Goal: Task Accomplishment & Management: Complete application form

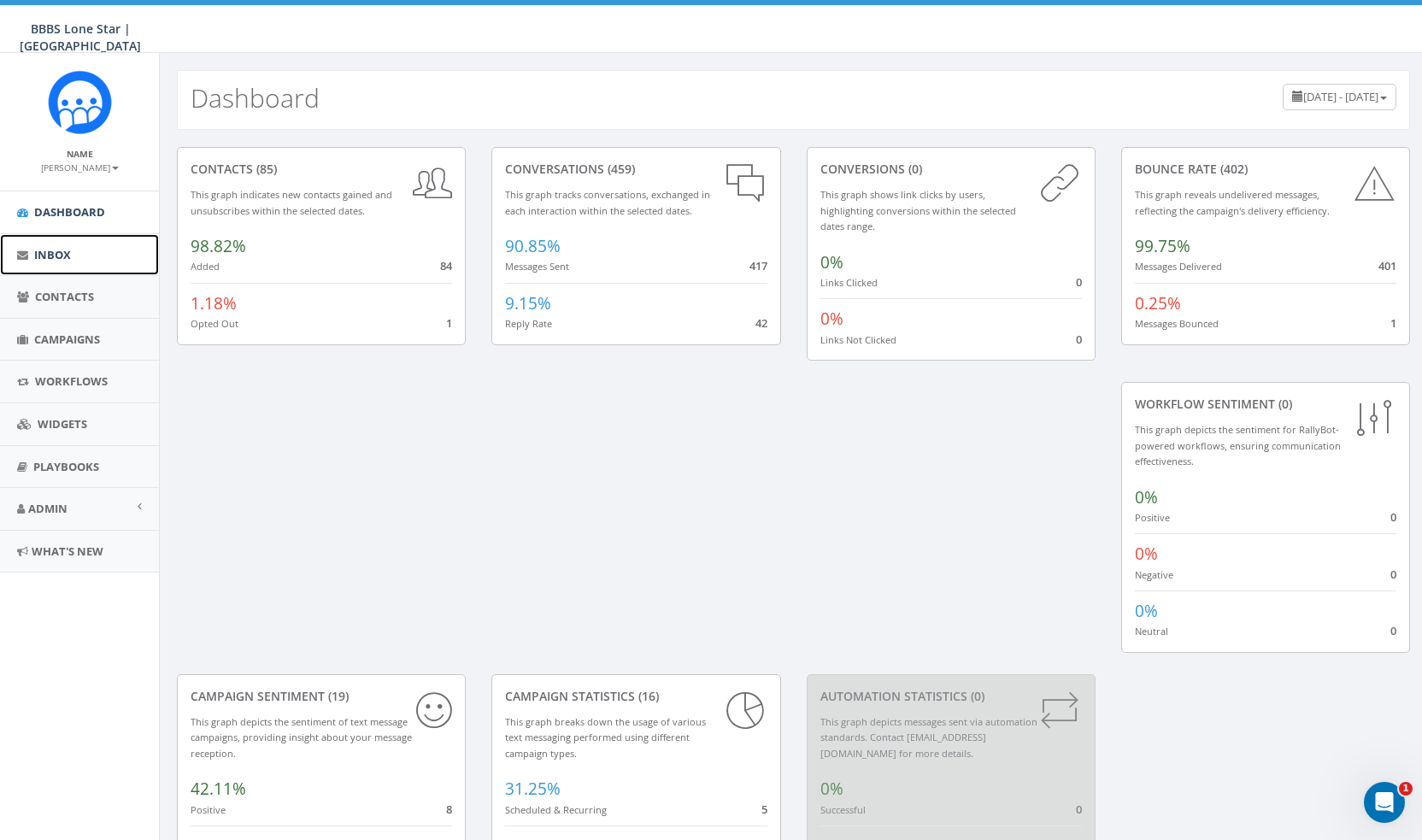
click at [48, 255] on span "Inbox" at bounding box center [52, 254] width 37 height 16
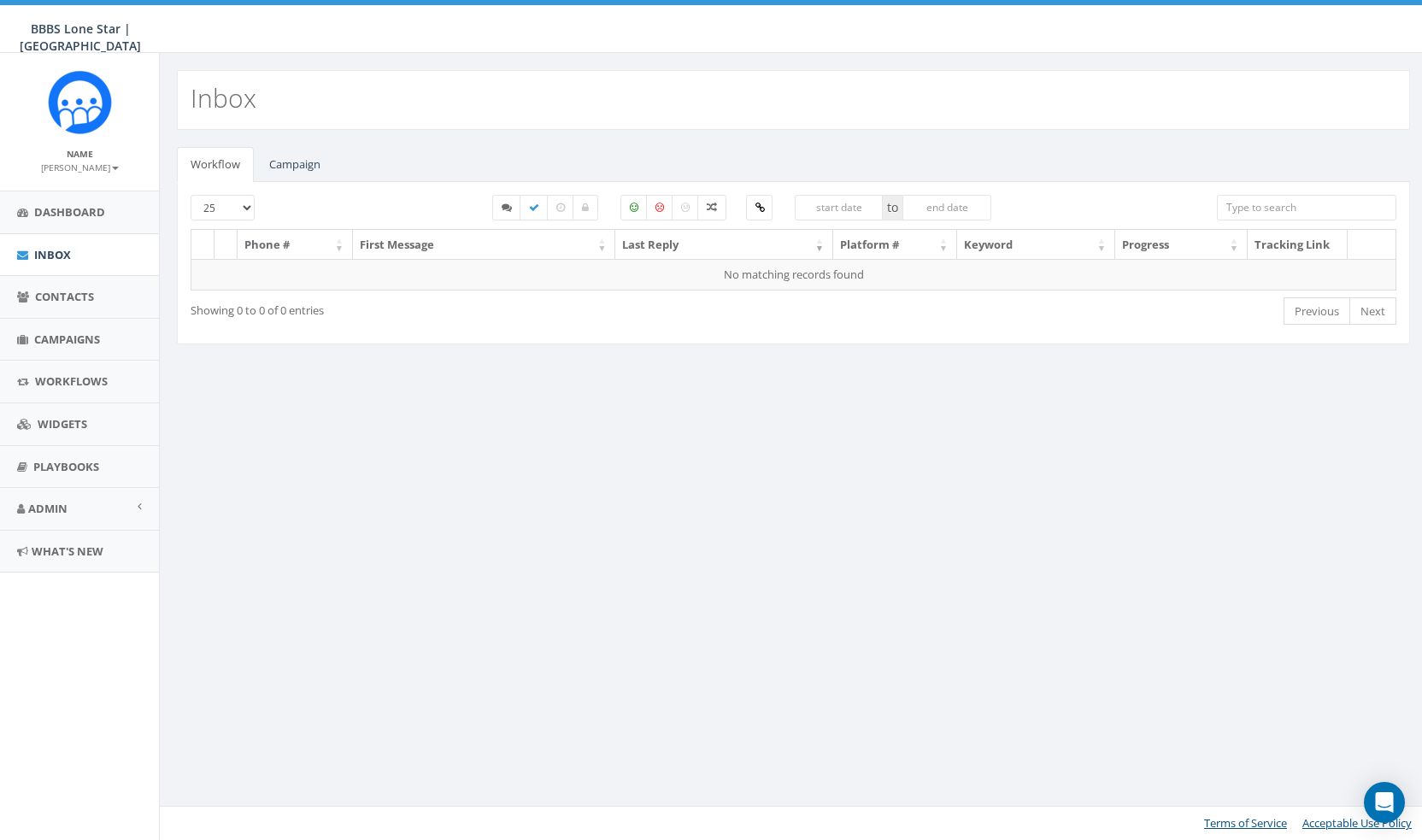
select select
click at [282, 158] on link "Campaign" at bounding box center [295, 164] width 79 height 35
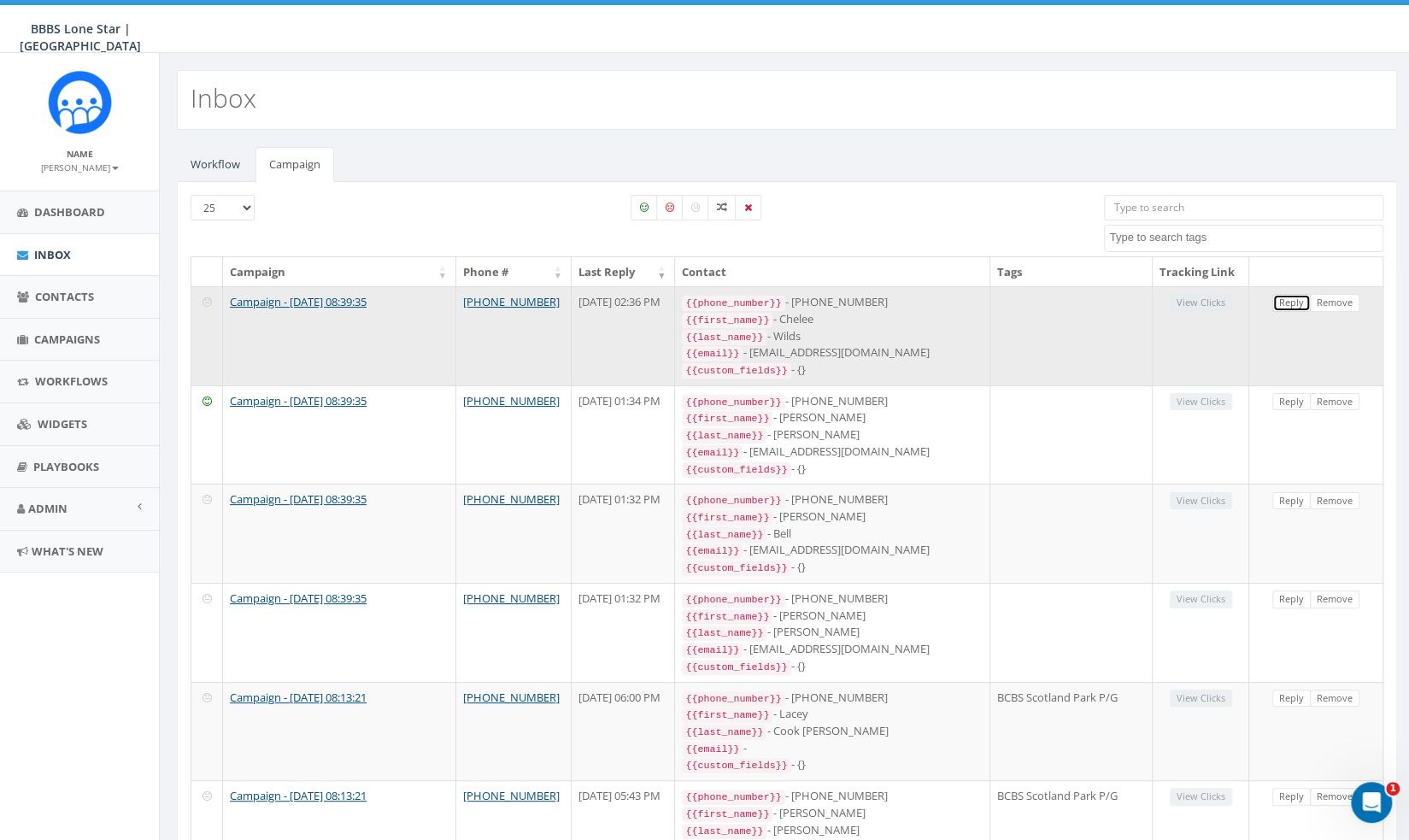
click at [1294, 300] on link "Reply" at bounding box center [1292, 303] width 39 height 18
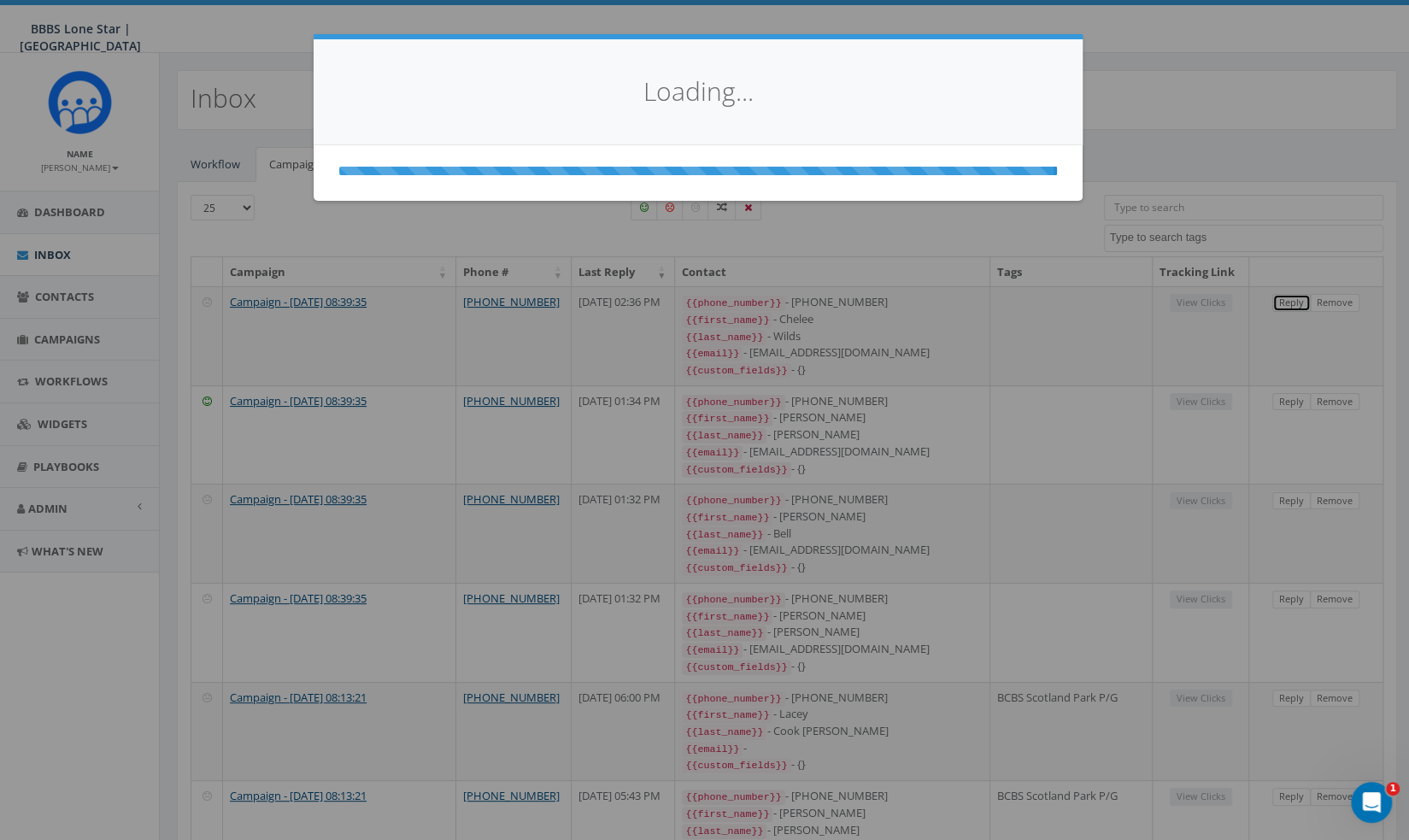
select select
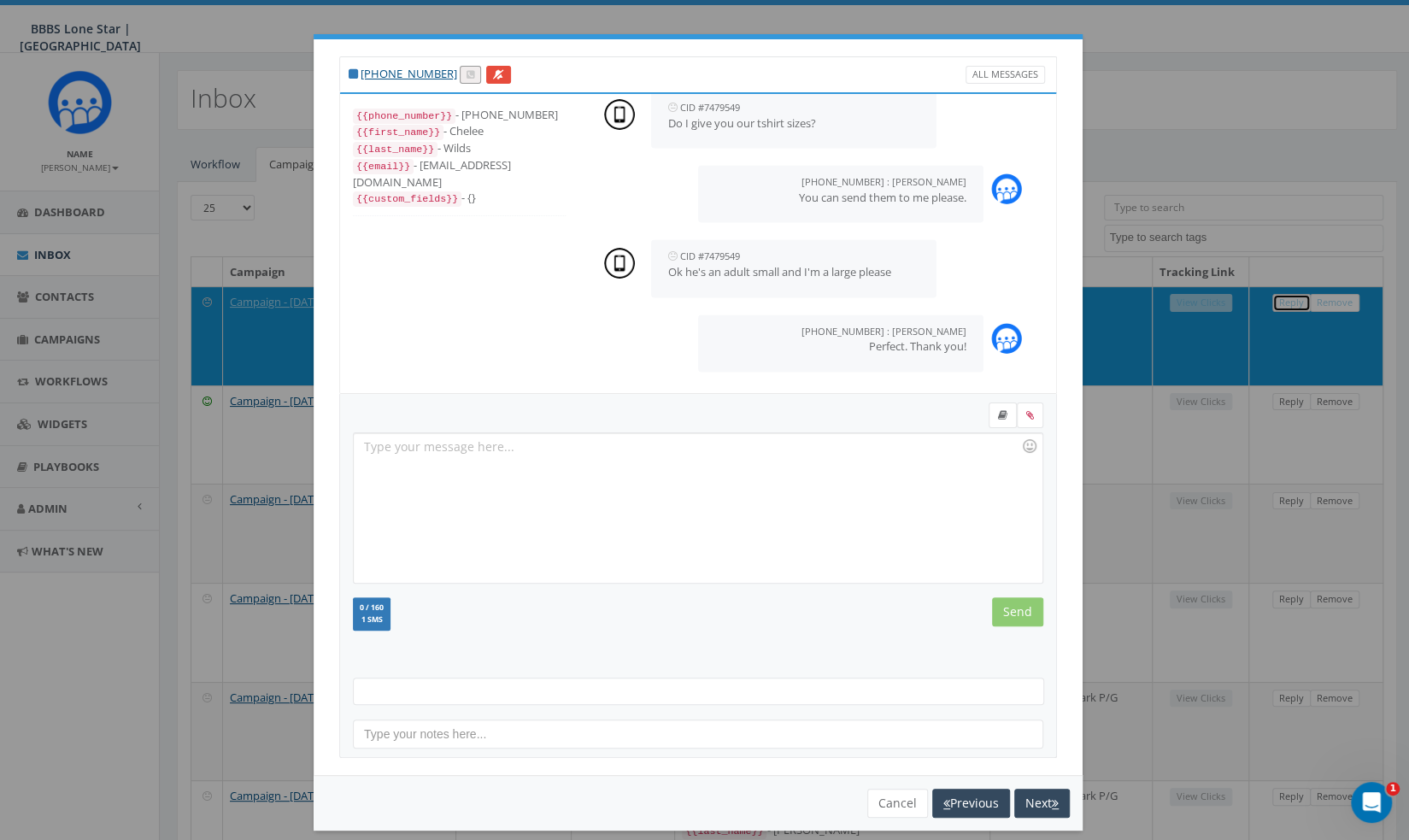
scroll to position [1660, 0]
click at [1020, 805] on button "Next" at bounding box center [1042, 803] width 56 height 29
select select
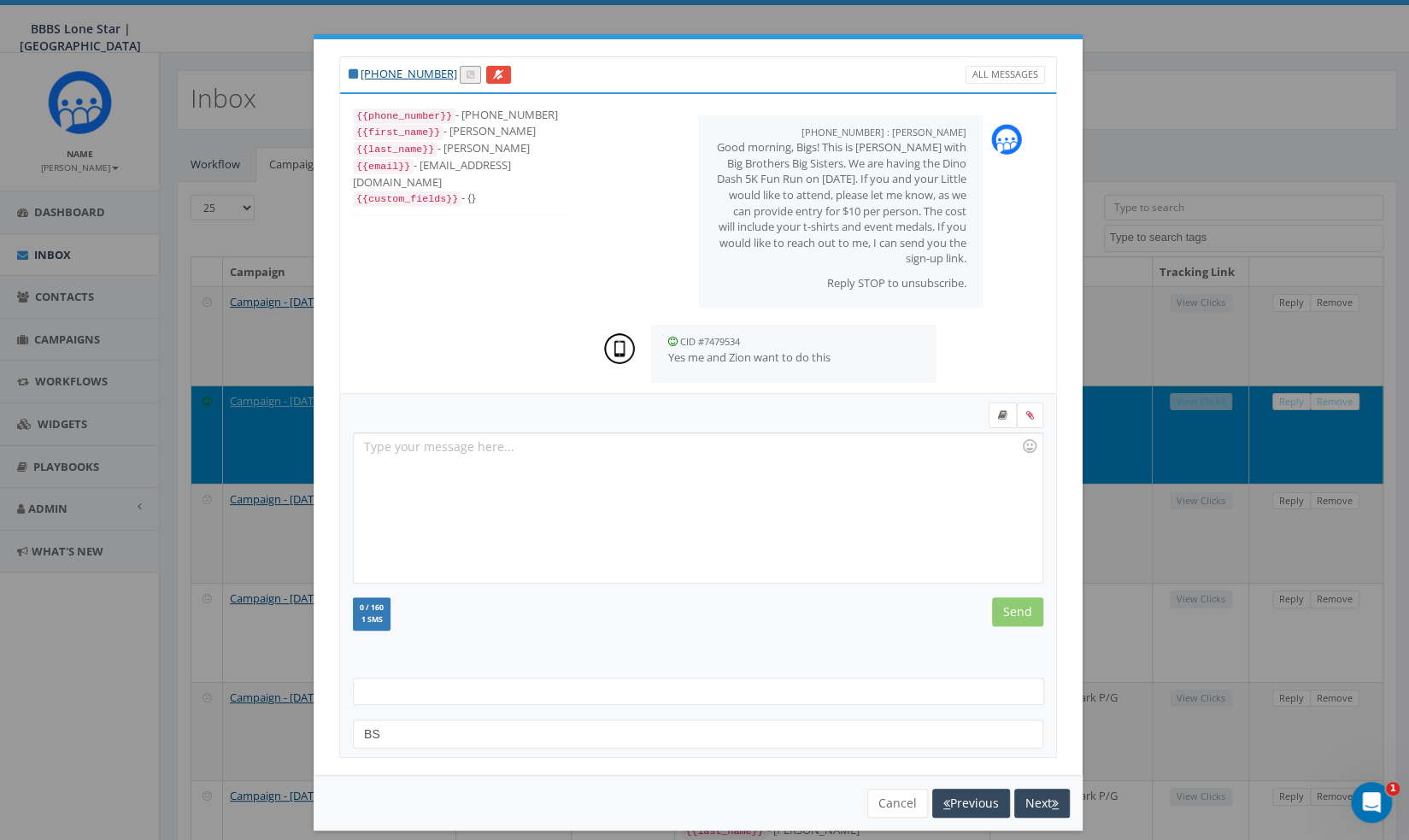
scroll to position [518, 0]
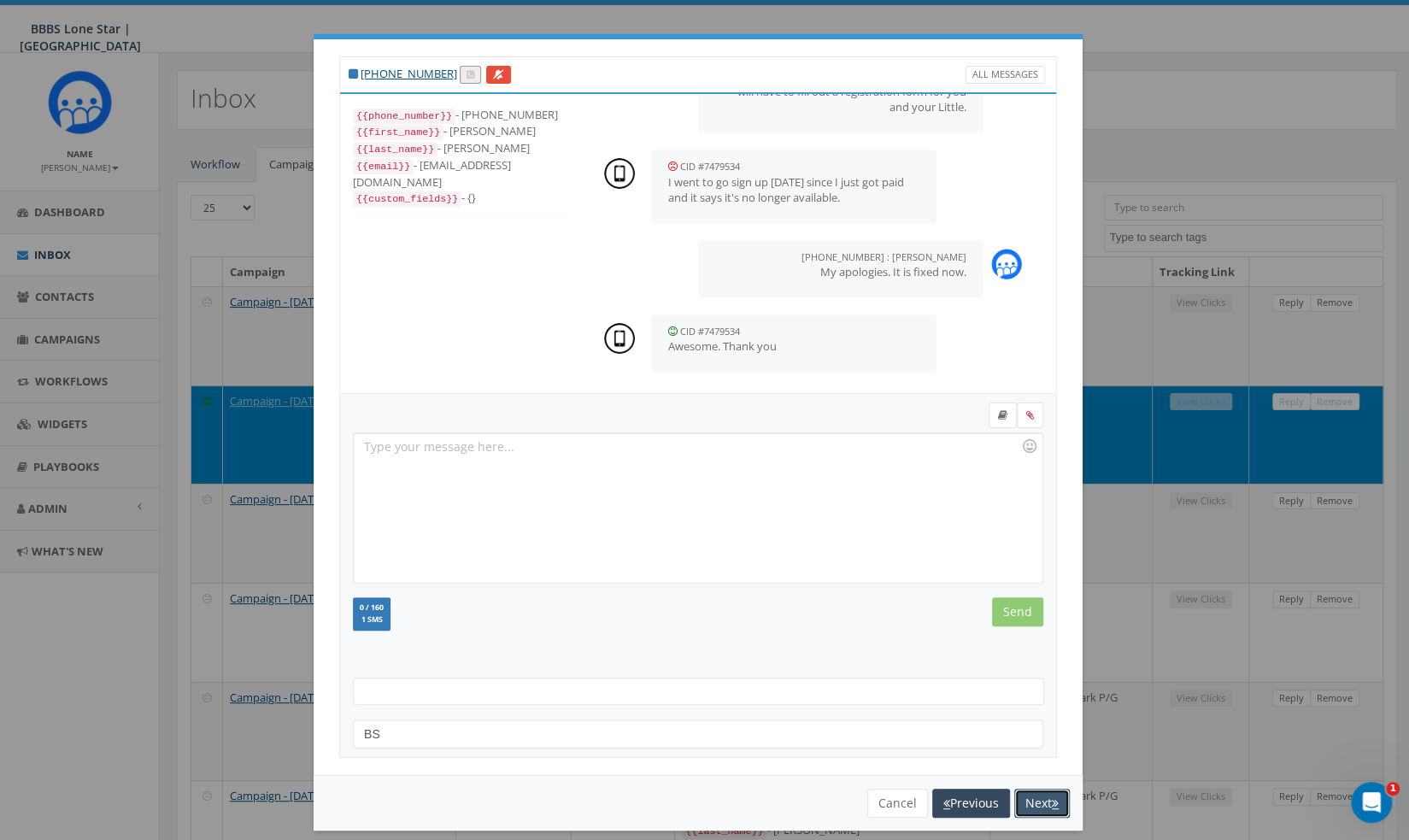
click at [1043, 810] on button "Next" at bounding box center [1042, 803] width 56 height 29
select select
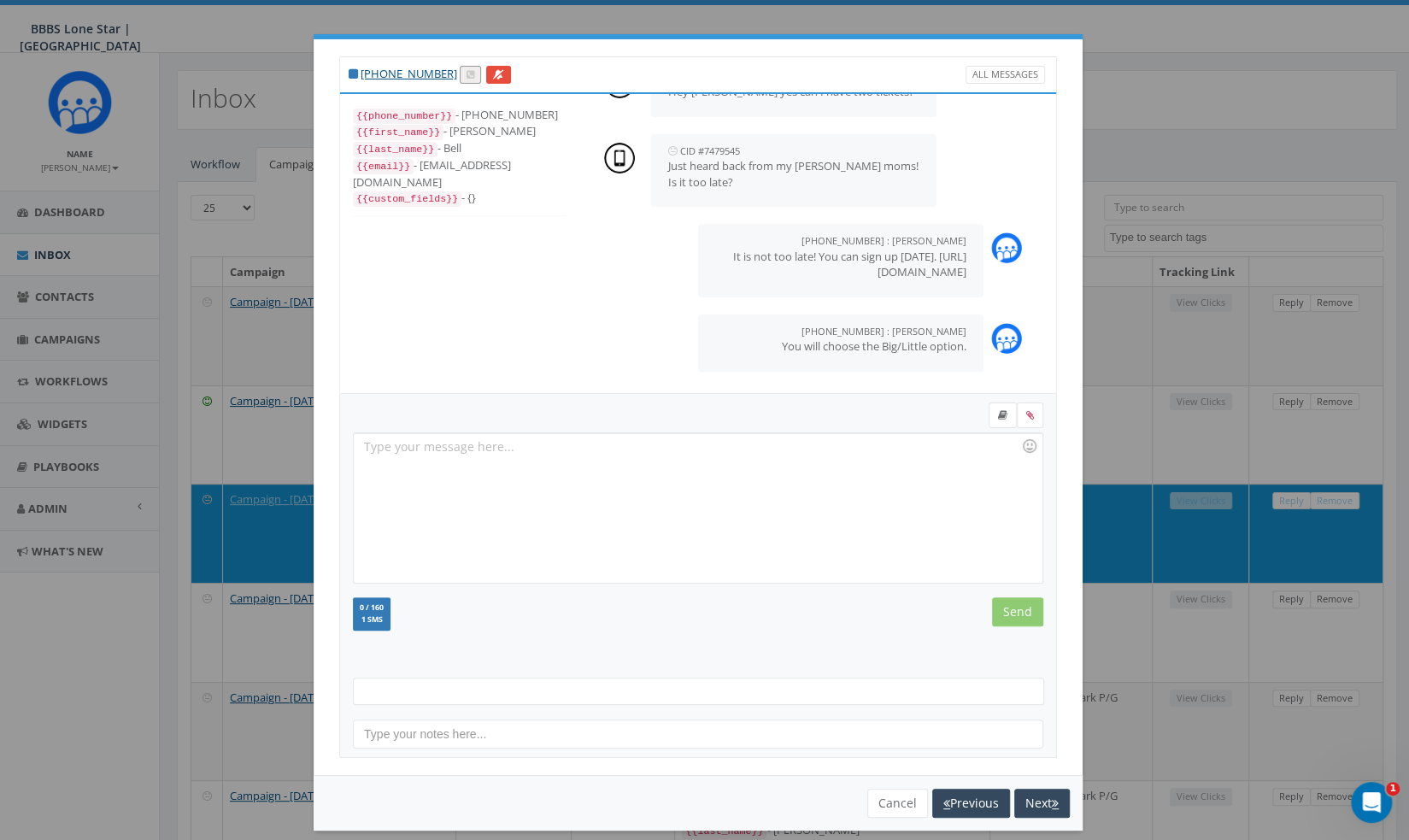
scroll to position [282, 0]
click at [1027, 794] on button "Next" at bounding box center [1042, 803] width 56 height 29
select select
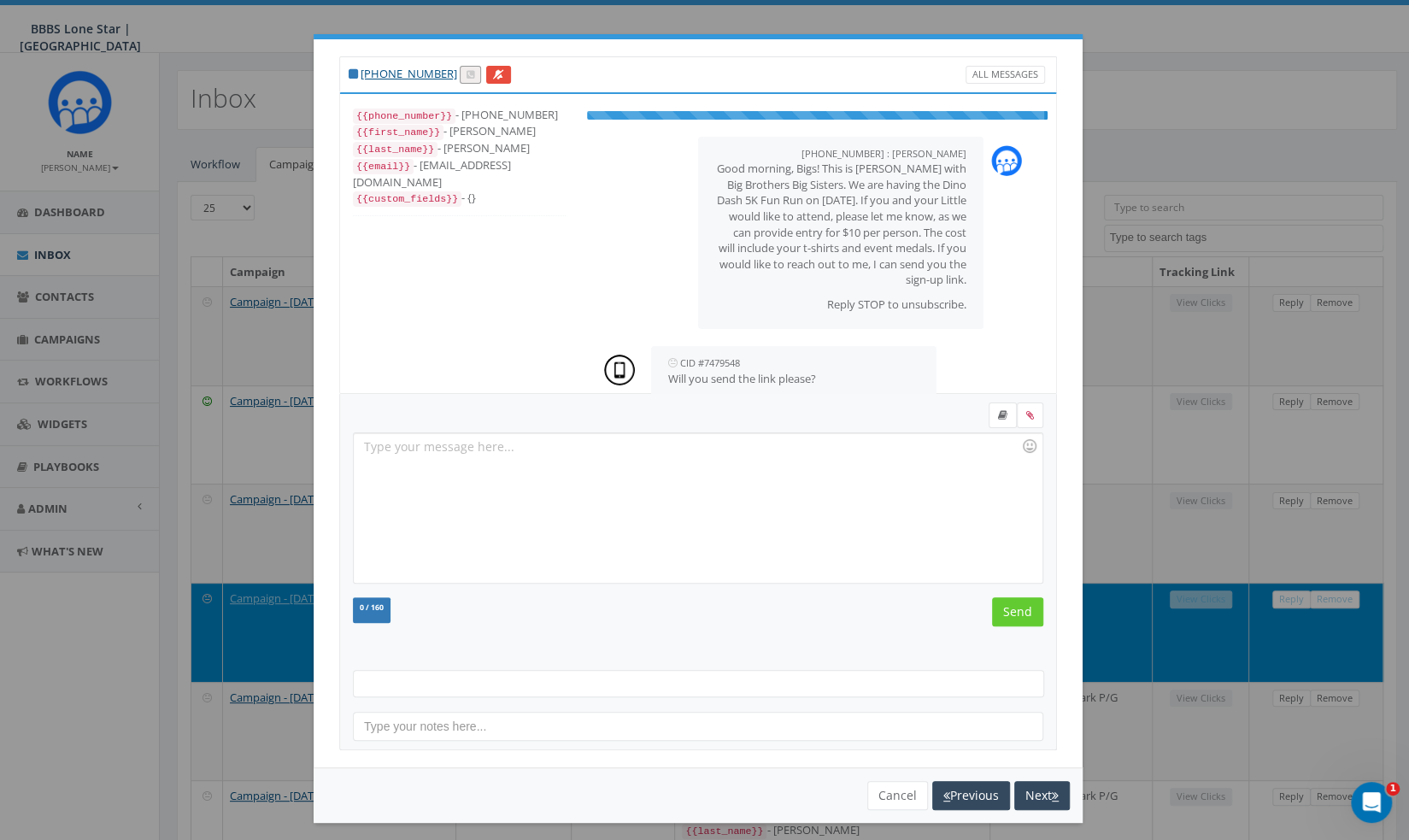
scroll to position [175, 0]
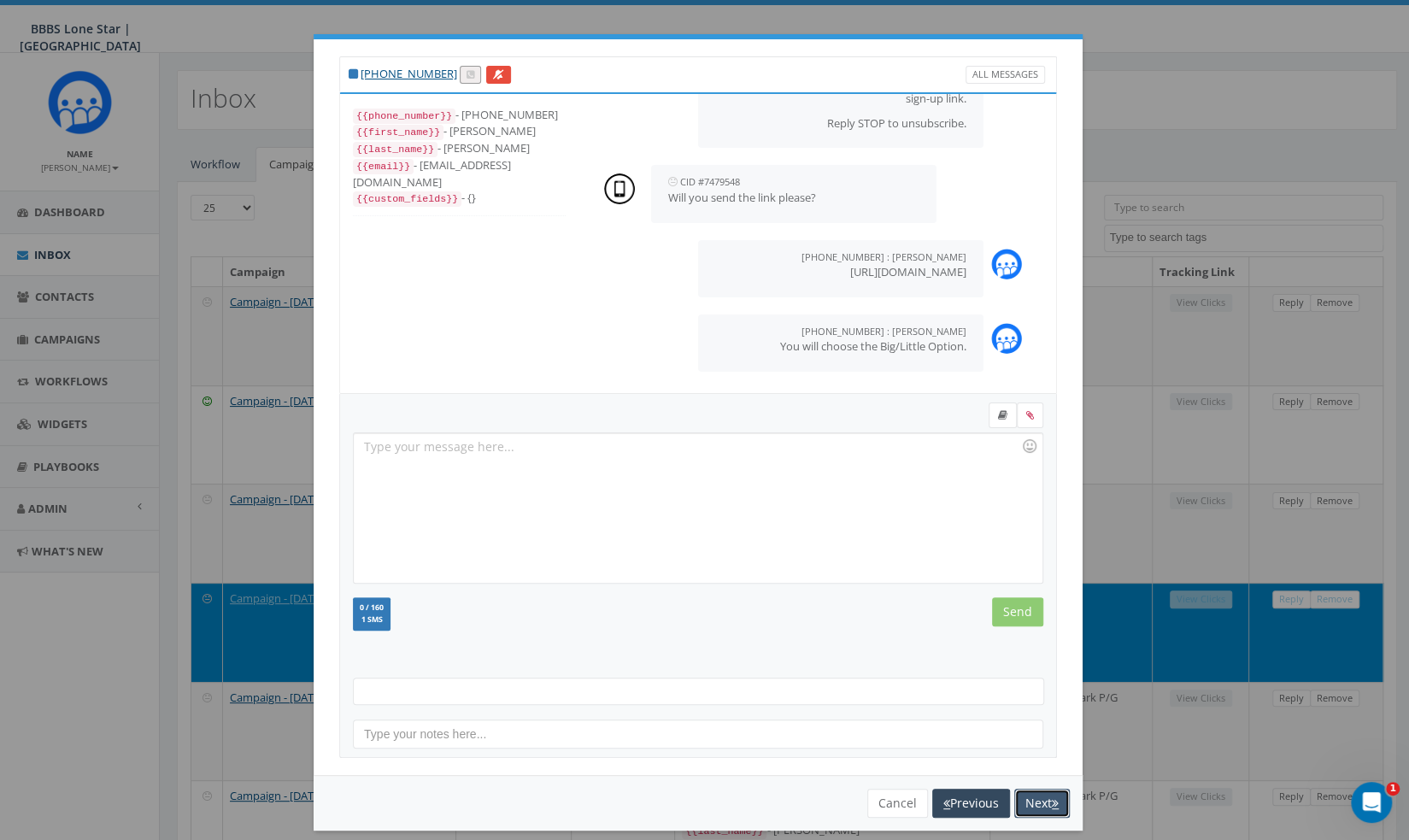
click at [1027, 794] on button "Next" at bounding box center [1042, 803] width 56 height 29
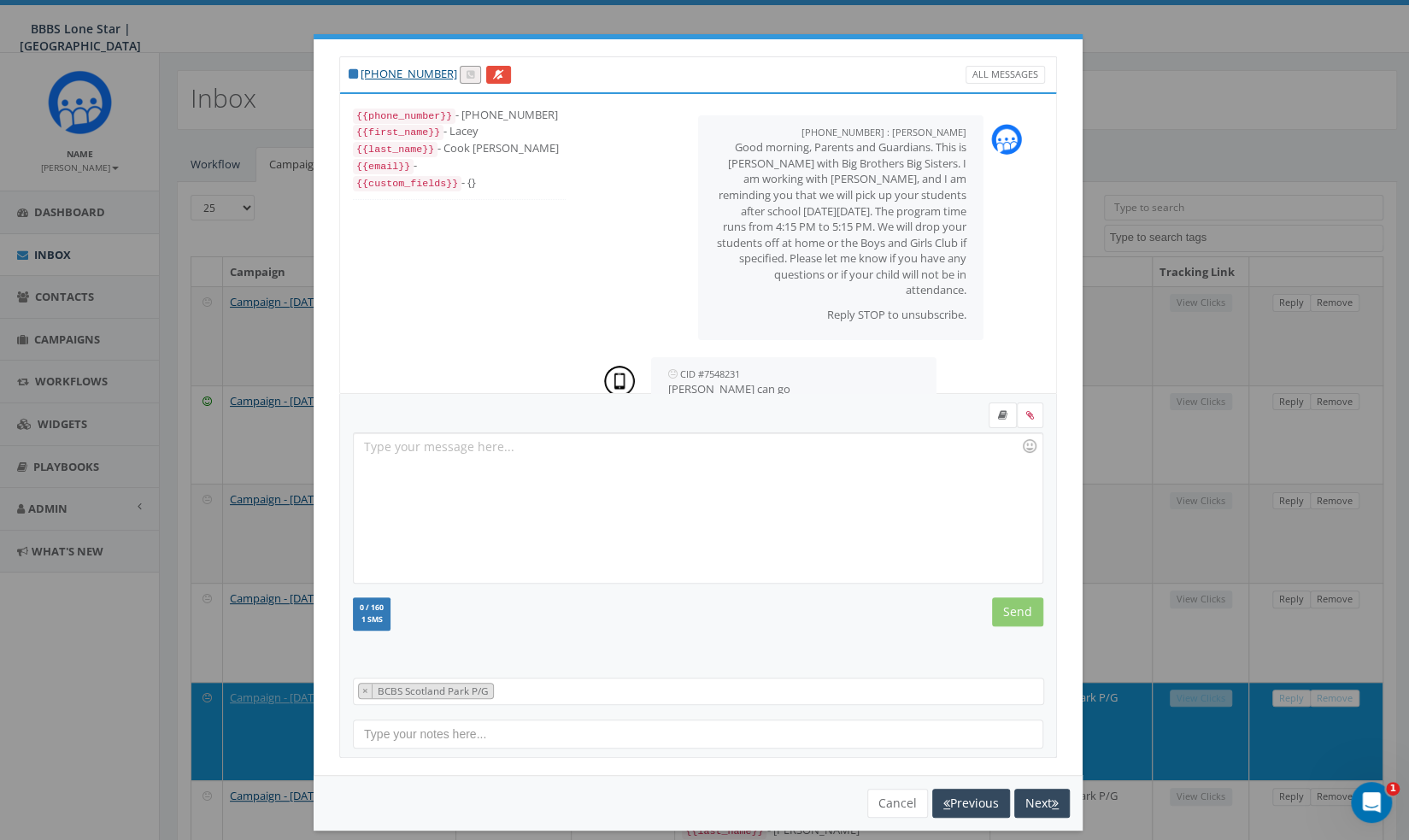
scroll to position [192, 0]
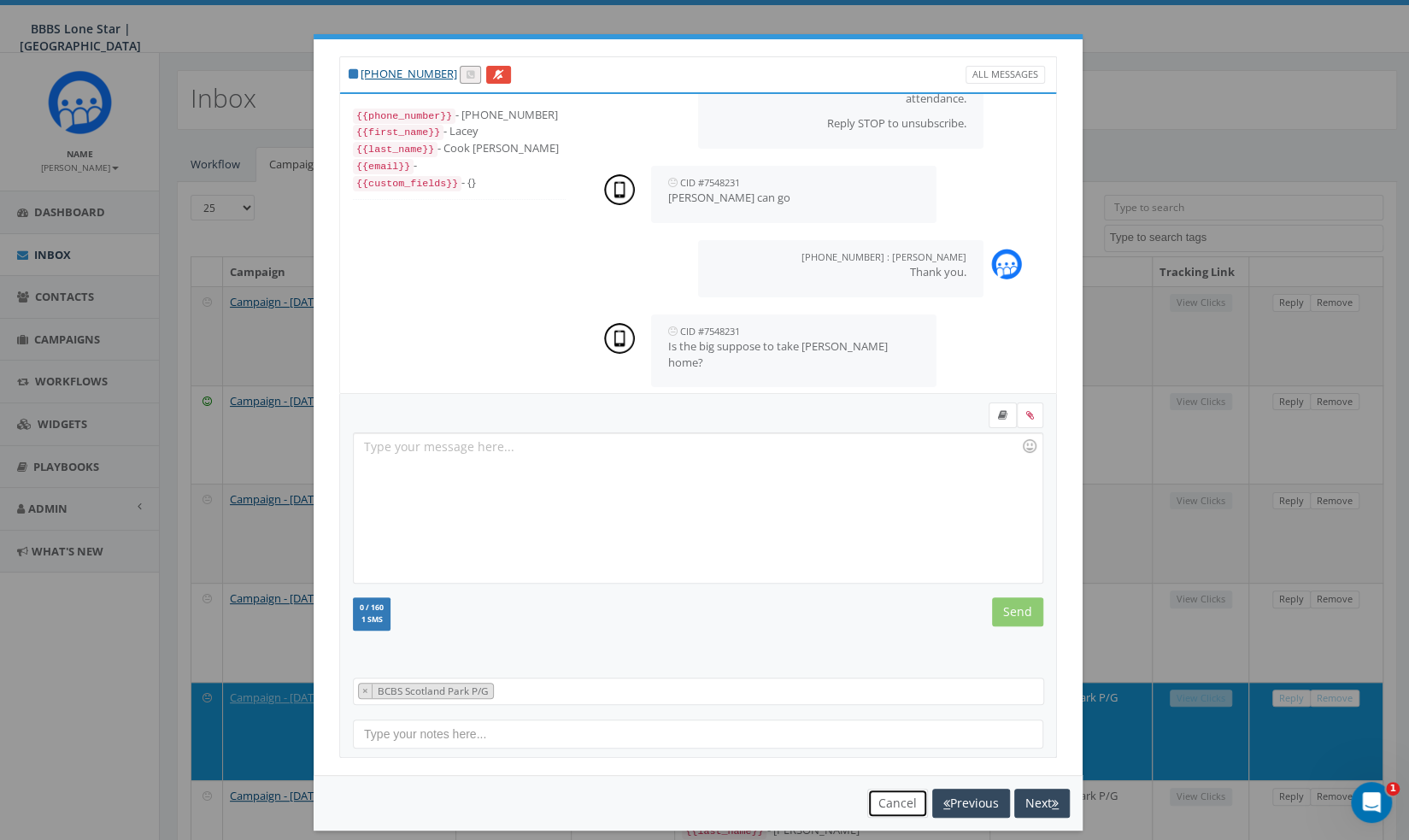
click at [895, 801] on button "Cancel" at bounding box center [898, 803] width 61 height 29
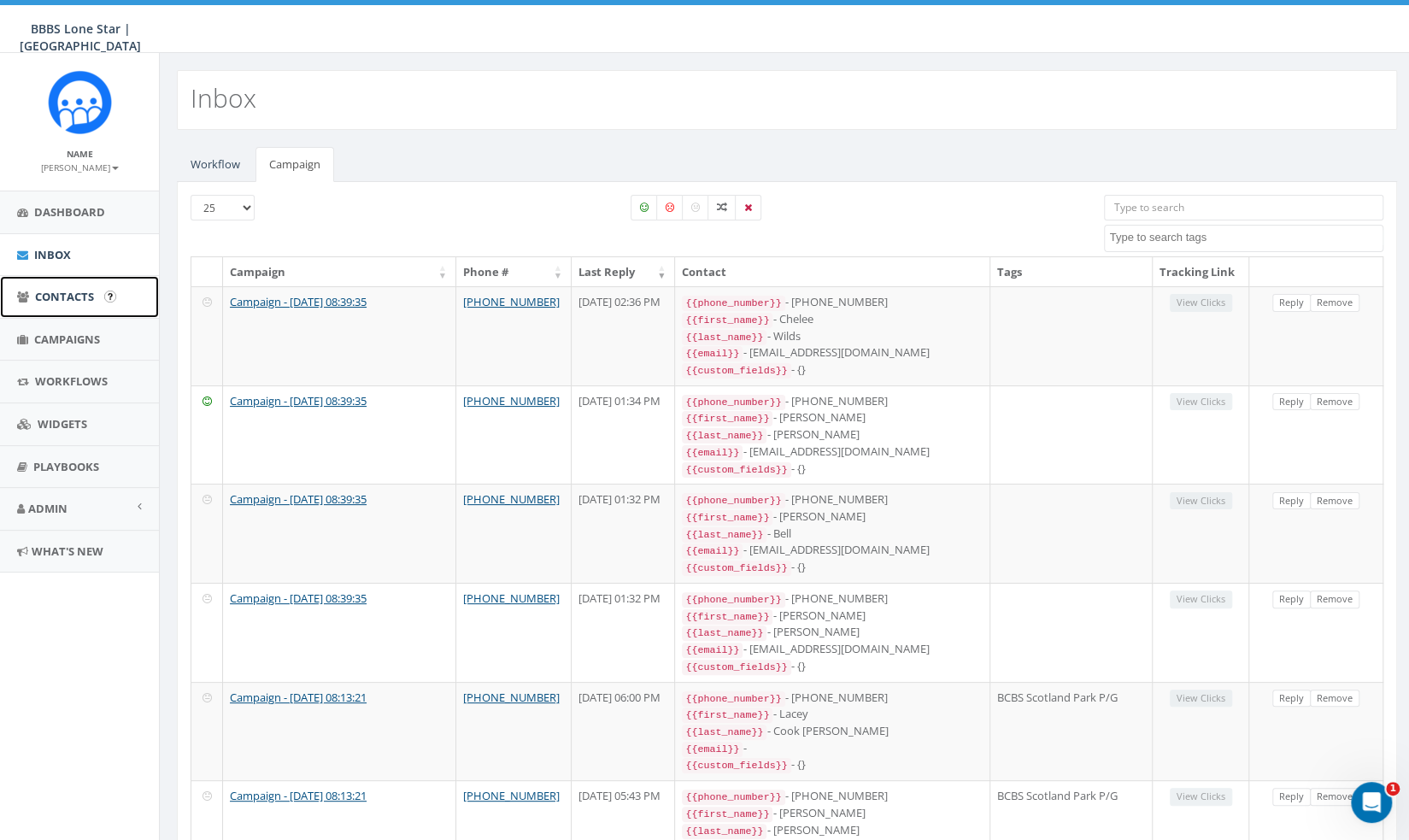
click at [73, 294] on span "Contacts" at bounding box center [64, 296] width 59 height 16
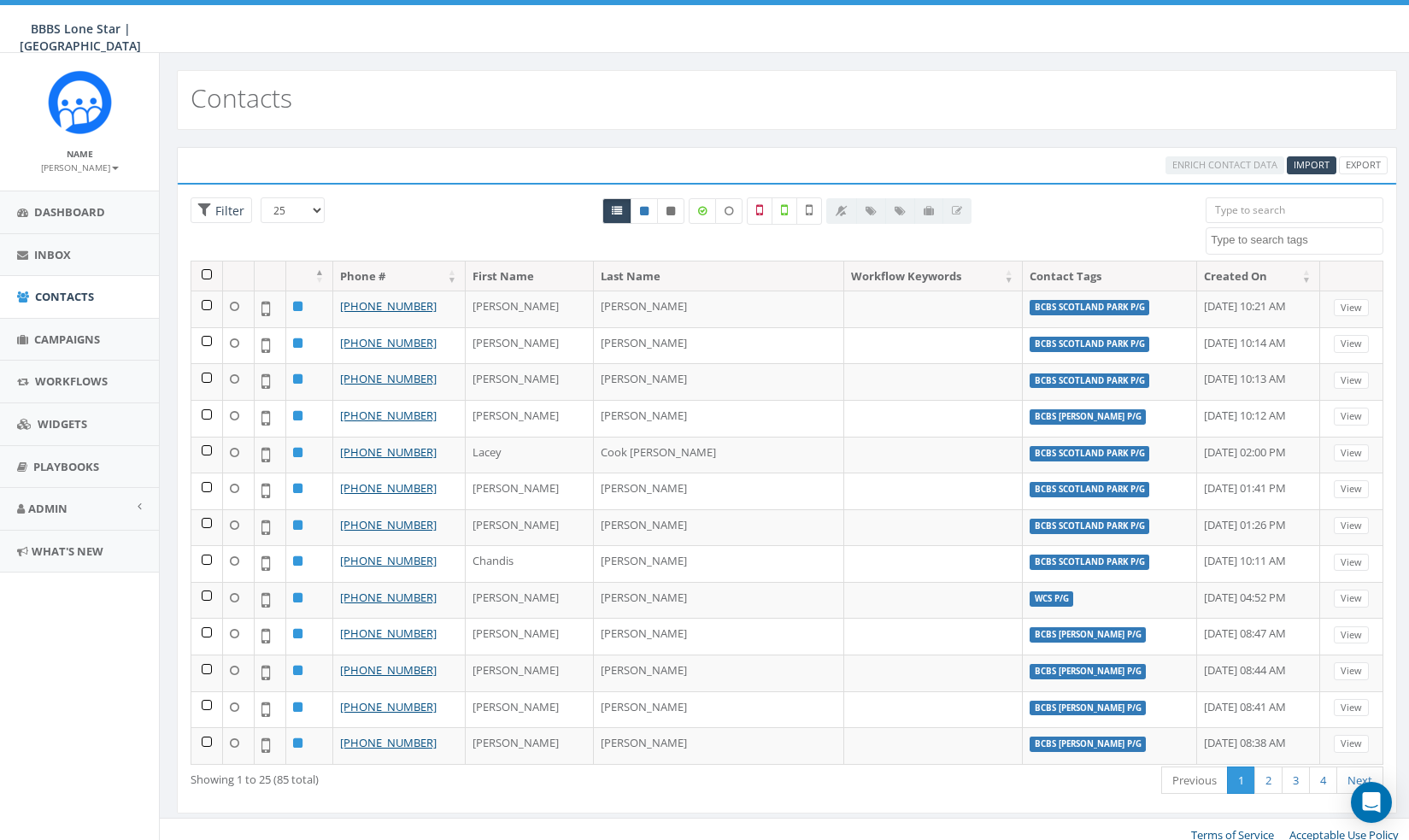
select select
click at [107, 304] on link "Contacts" at bounding box center [79, 297] width 159 height 42
select select
click at [1172, 203] on div at bounding box center [787, 228] width 813 height 63
click at [1313, 163] on span "Import" at bounding box center [1311, 164] width 36 height 13
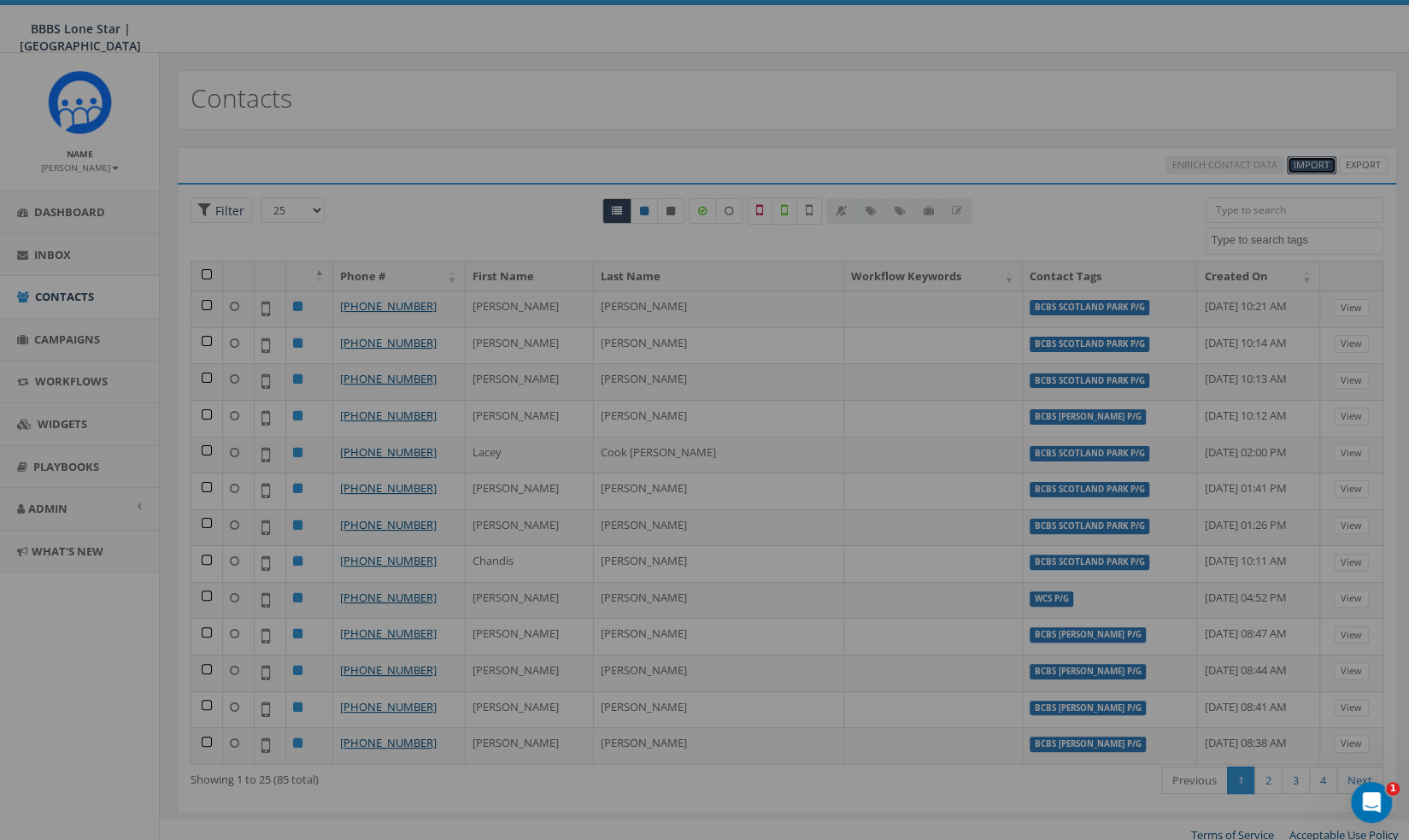
select select
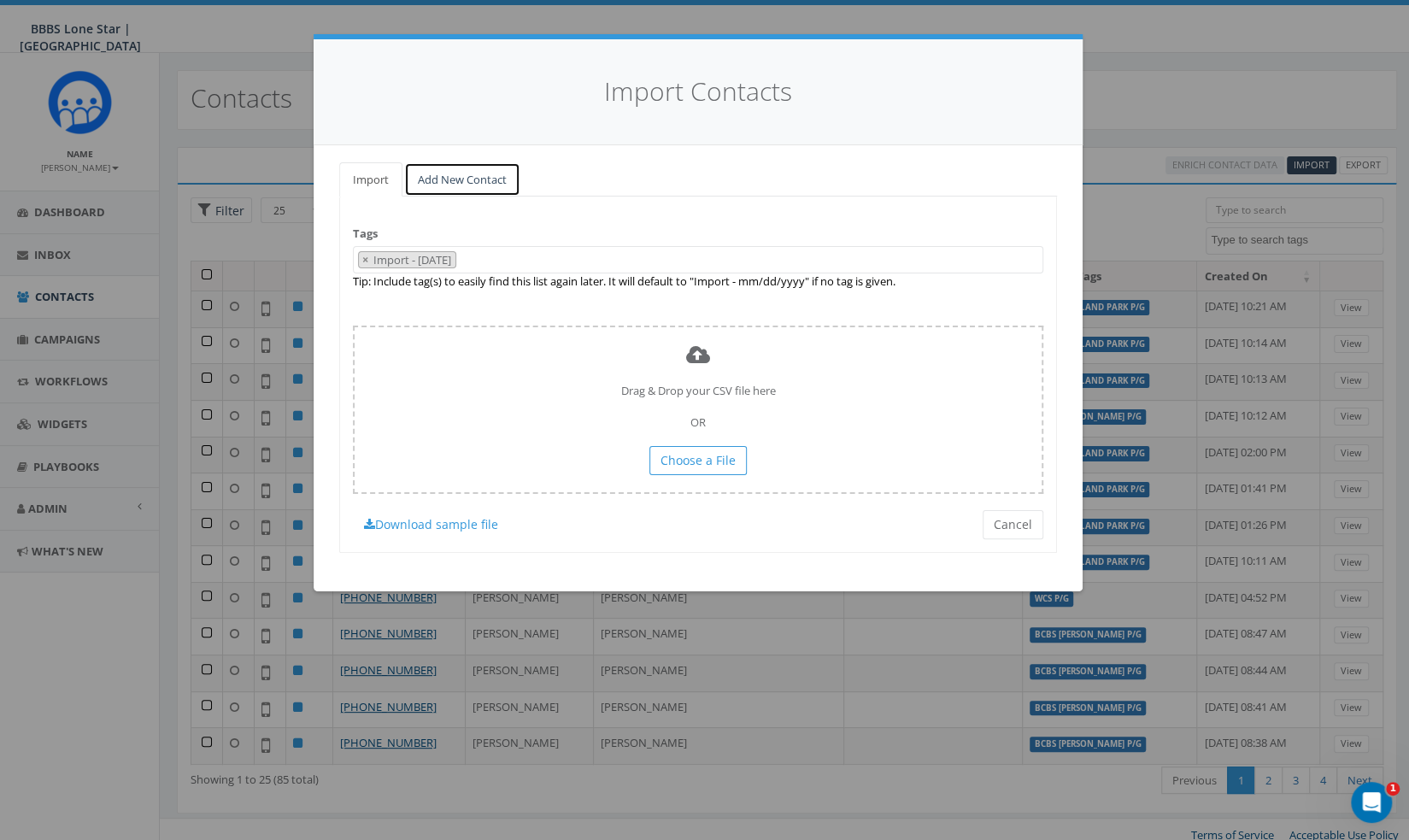
click at [448, 183] on link "Add New Contact" at bounding box center [462, 180] width 116 height 35
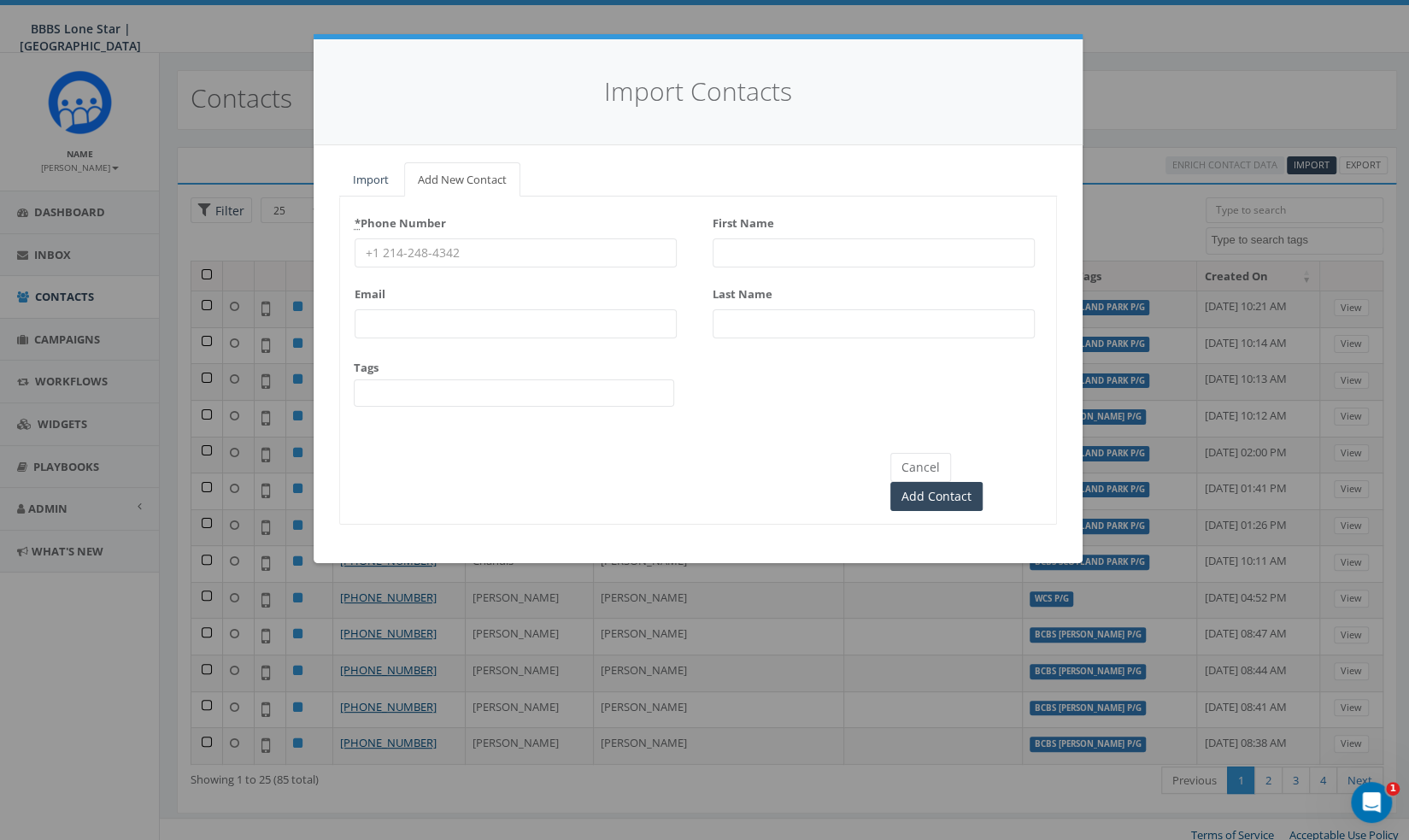
click at [560, 249] on input "* Phone Number" at bounding box center [516, 253] width 322 height 29
paste input "(940) 923-1344"
type input "(940) 923-1344"
click at [840, 250] on input "First Name" at bounding box center [873, 253] width 322 height 29
type input "Hira"
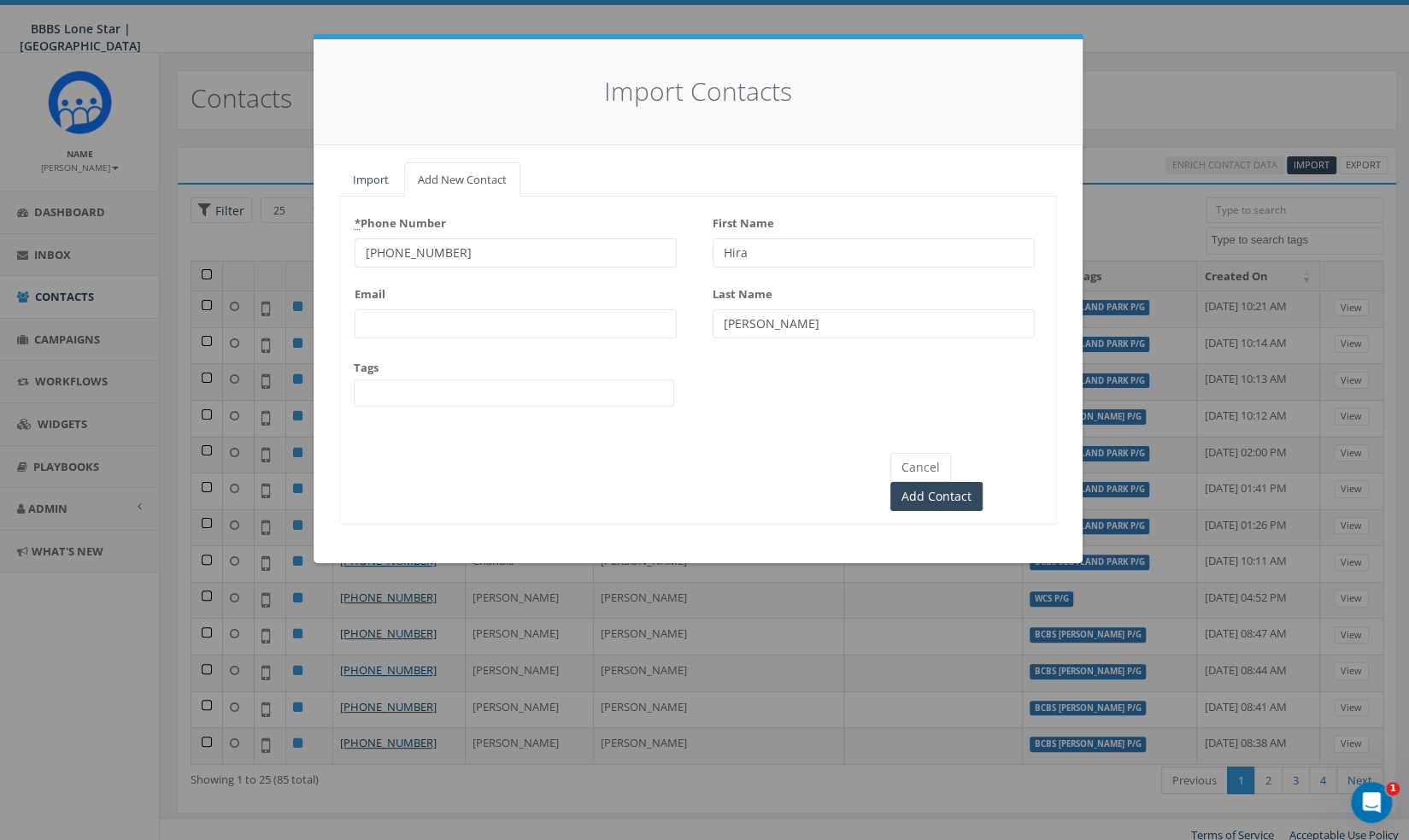
type input "Ali"
click at [494, 383] on span at bounding box center [514, 393] width 320 height 28
type textarea "MSU WEDNESDAY GROUP"
select select "MSU WEDNESDAY GROUP"
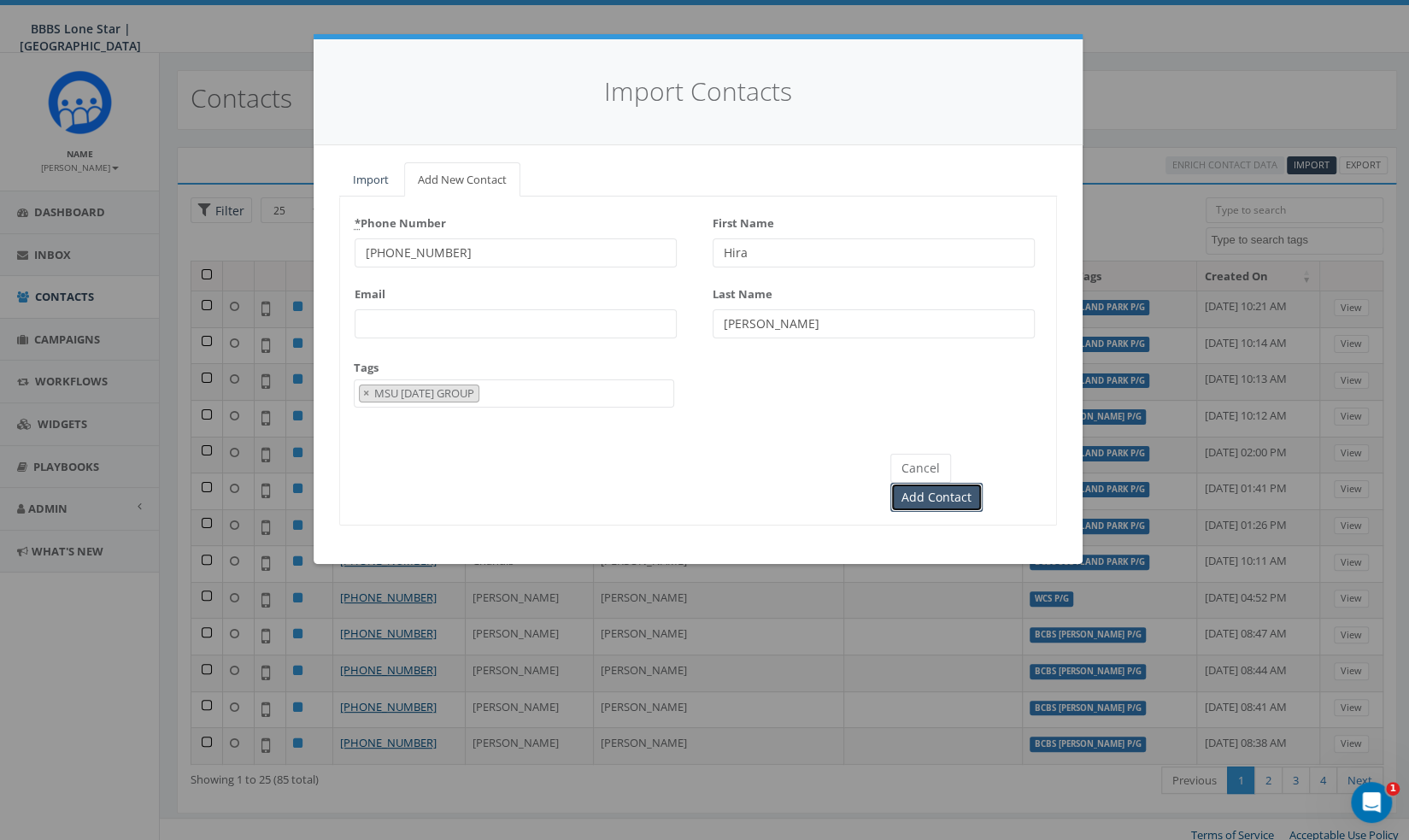
click at [982, 482] on input "Add Contact" at bounding box center [937, 497] width 93 height 29
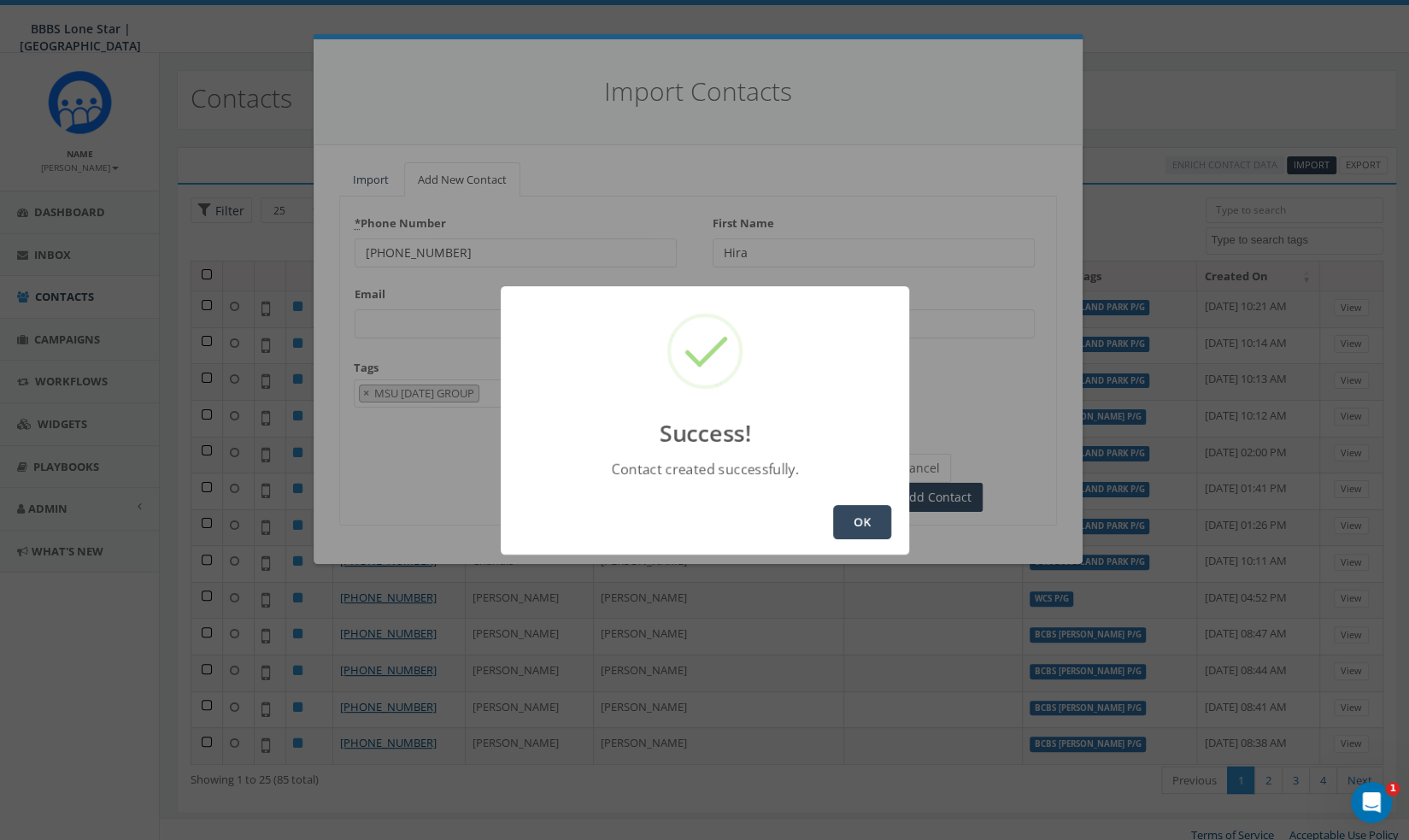
click at [863, 521] on button "OK" at bounding box center [861, 522] width 58 height 34
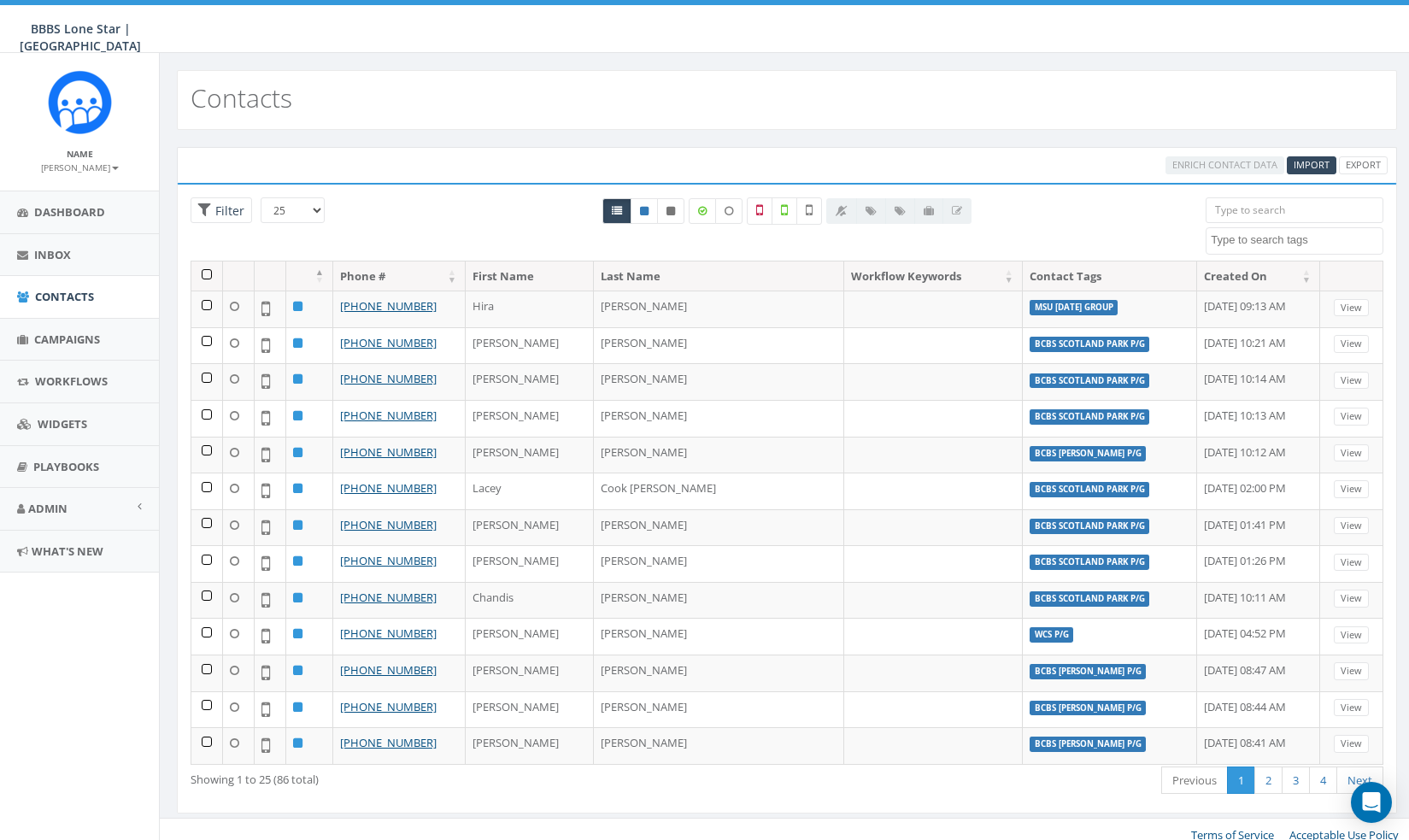
select select
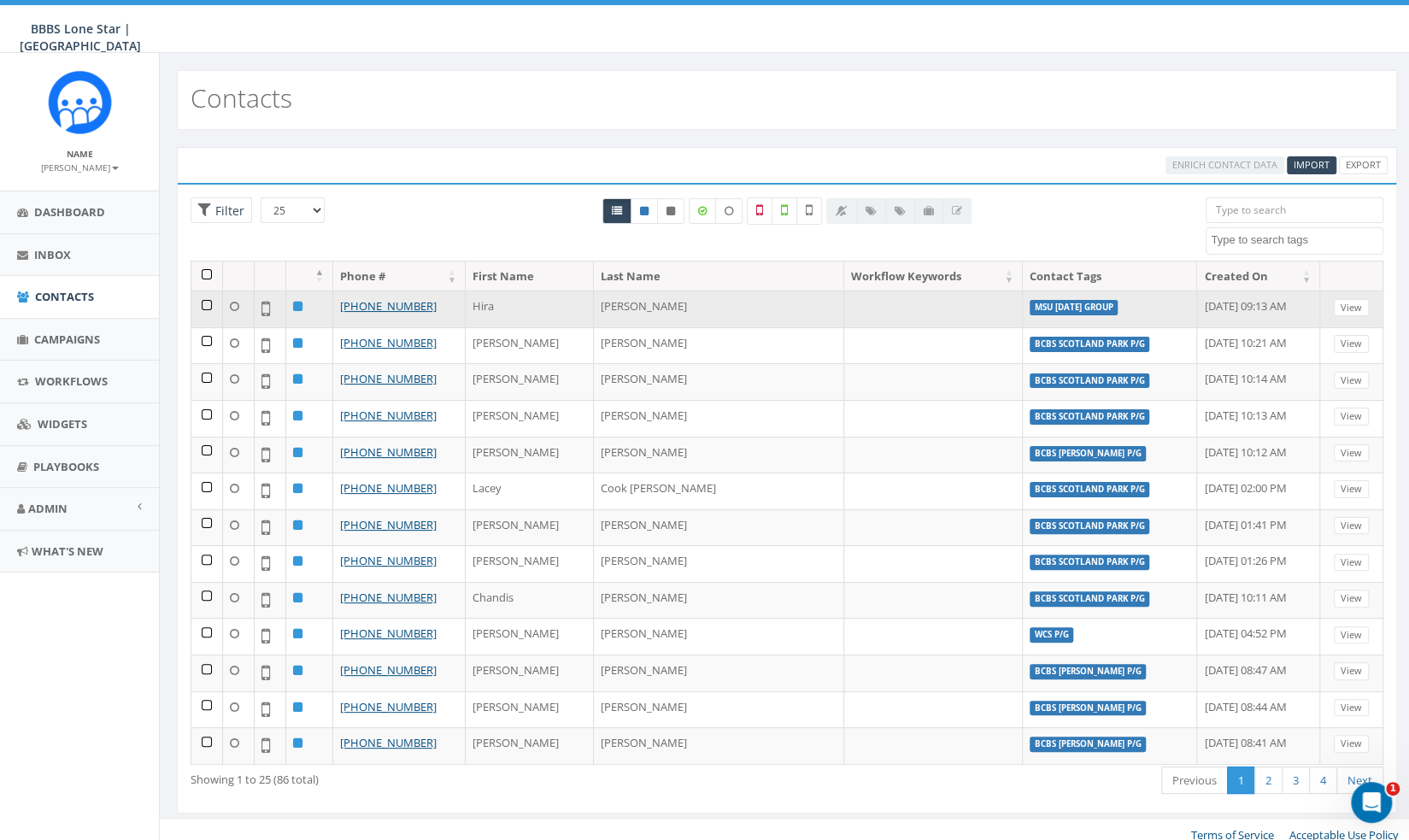
click at [1030, 304] on label "MSU WEDNESDAY GROUP" at bounding box center [1074, 307] width 89 height 16
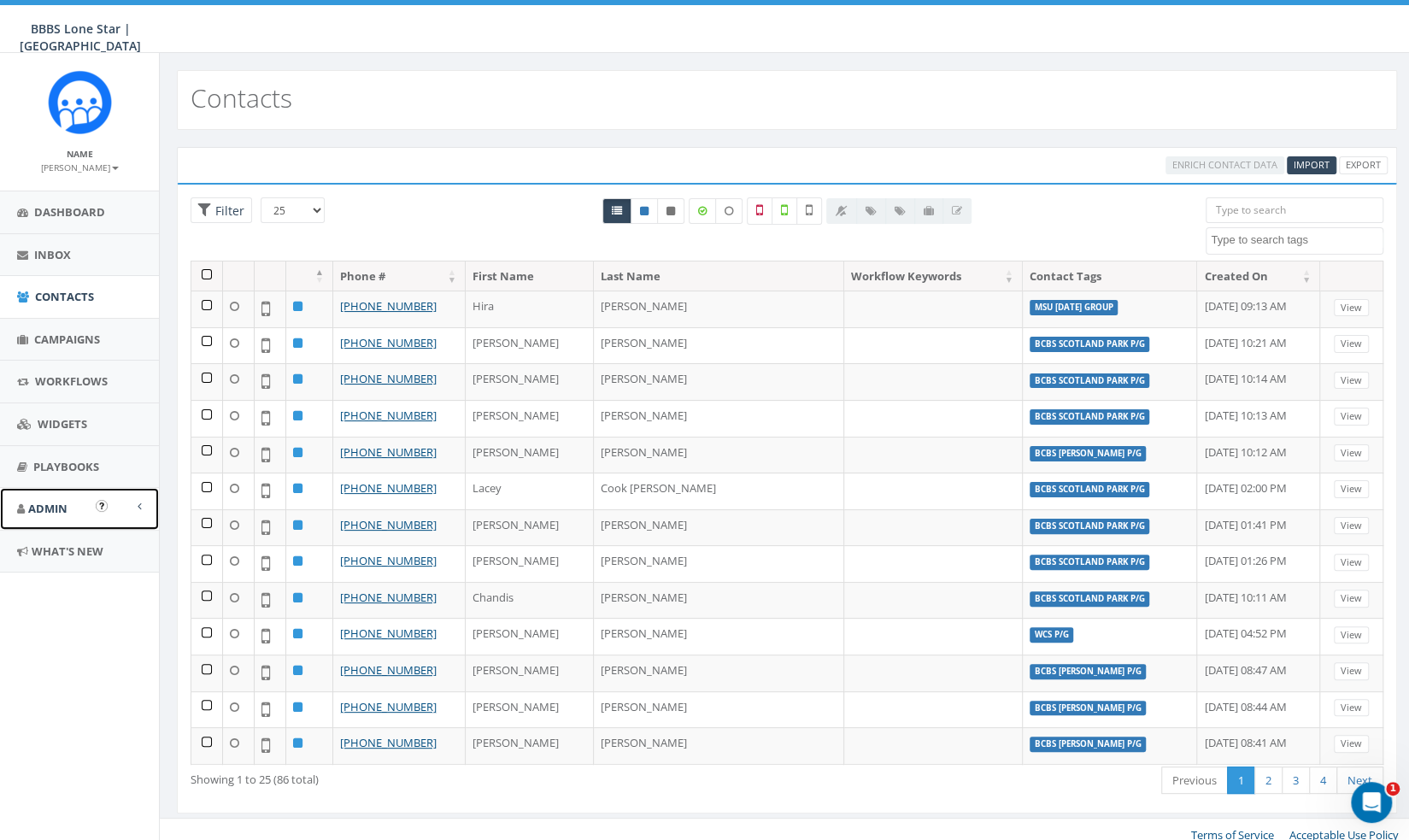
click at [41, 502] on span "Admin" at bounding box center [48, 508] width 39 height 16
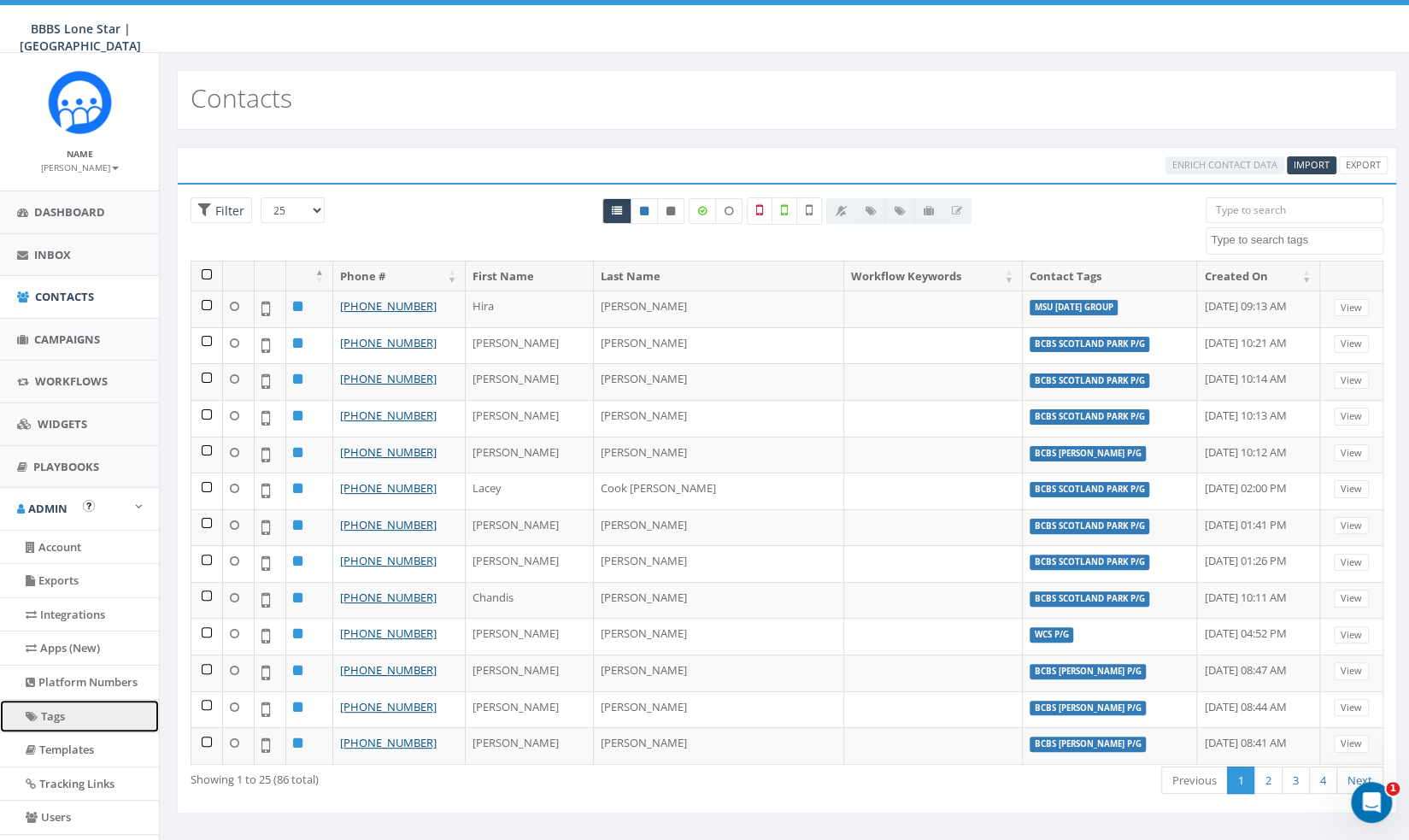
click at [67, 706] on link "Tags" at bounding box center [79, 716] width 159 height 33
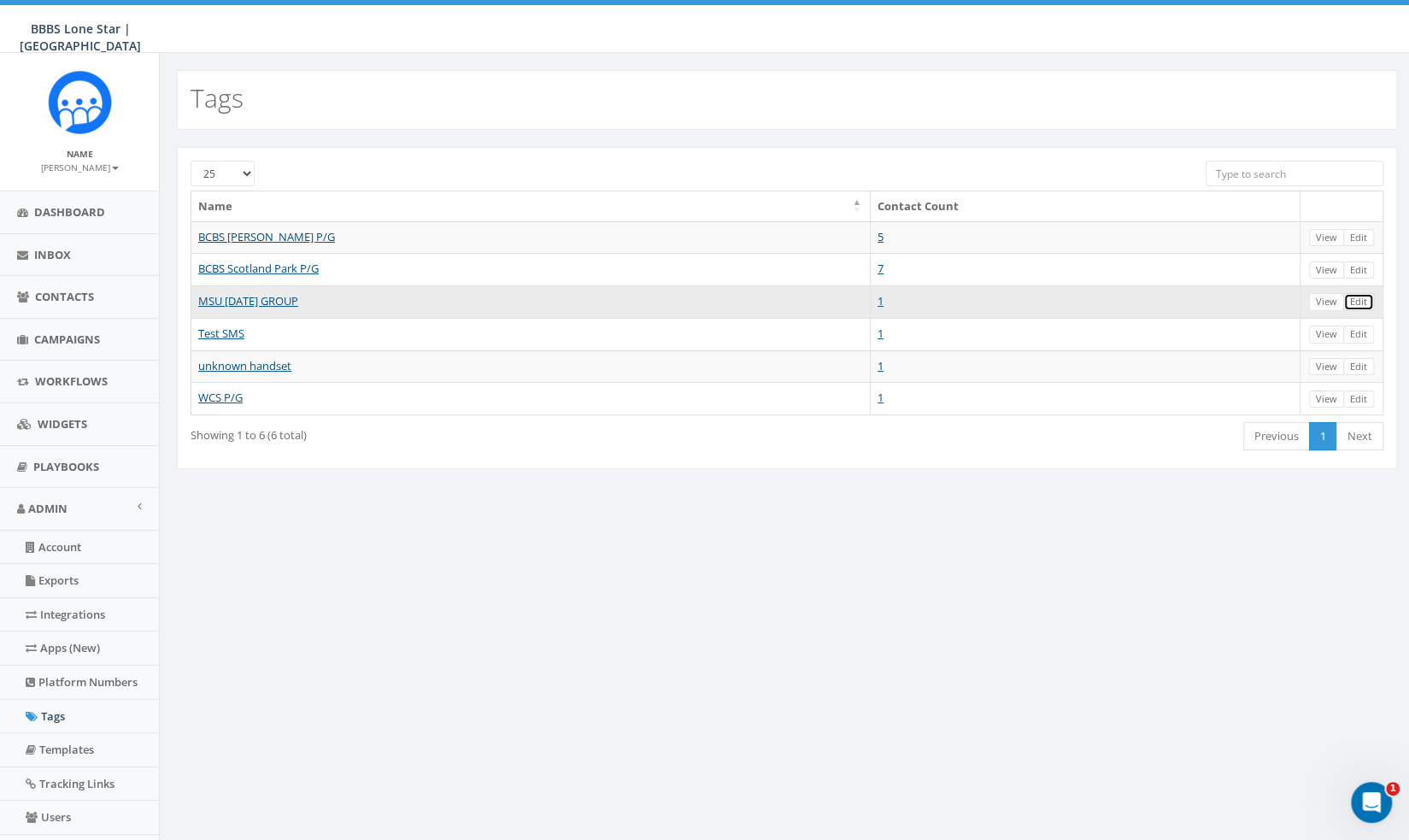
click at [1348, 296] on link "Edit" at bounding box center [1359, 303] width 31 height 18
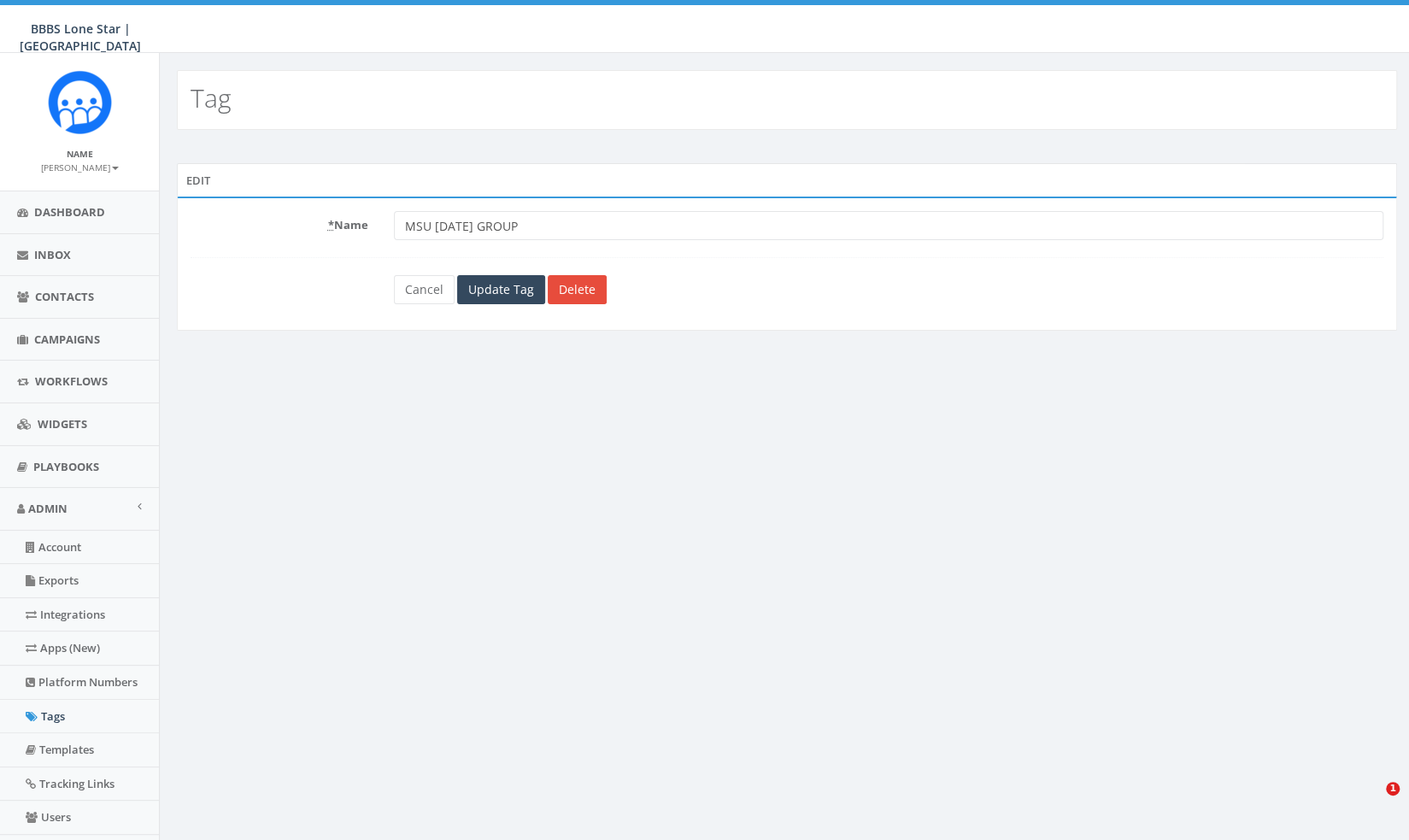
click at [594, 221] on input "MSU [DATE] GROUP" at bounding box center [888, 226] width 990 height 29
type input "MSU [DATE] GROUP BIG"
click at [497, 284] on input "Update Tag" at bounding box center [501, 290] width 88 height 29
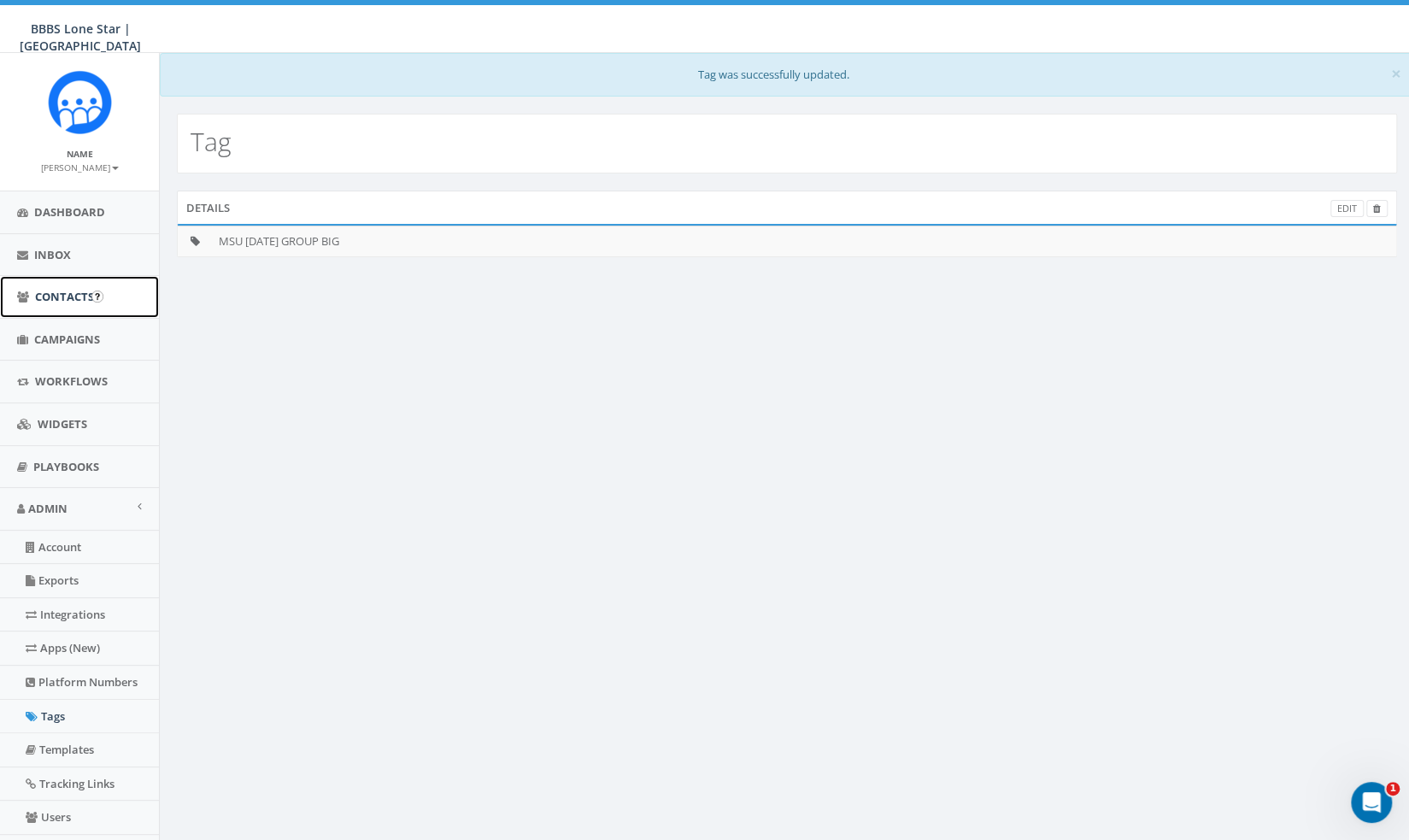
click at [70, 310] on link "Contacts" at bounding box center [79, 297] width 159 height 42
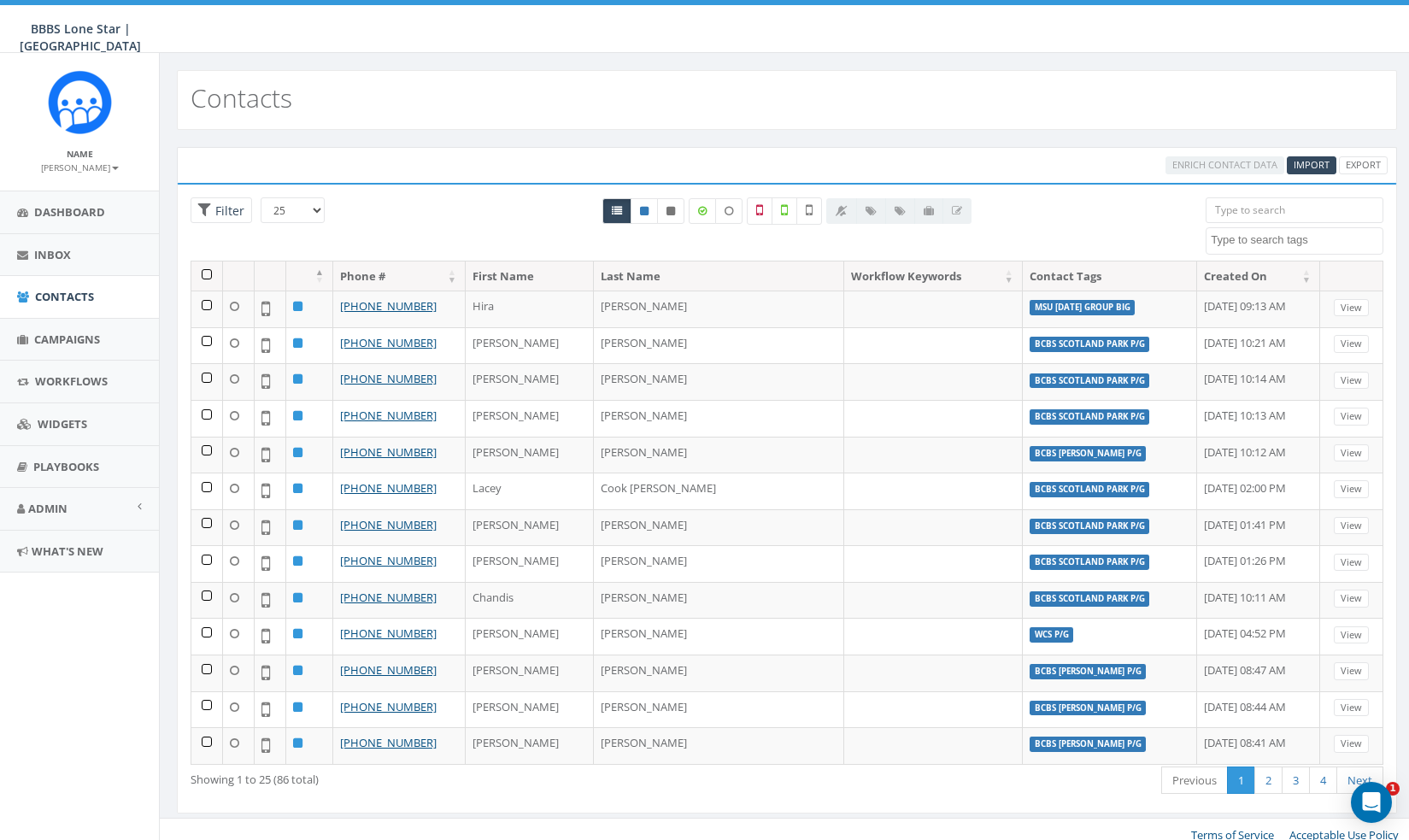
select select
click at [1316, 160] on span "Import" at bounding box center [1311, 164] width 36 height 13
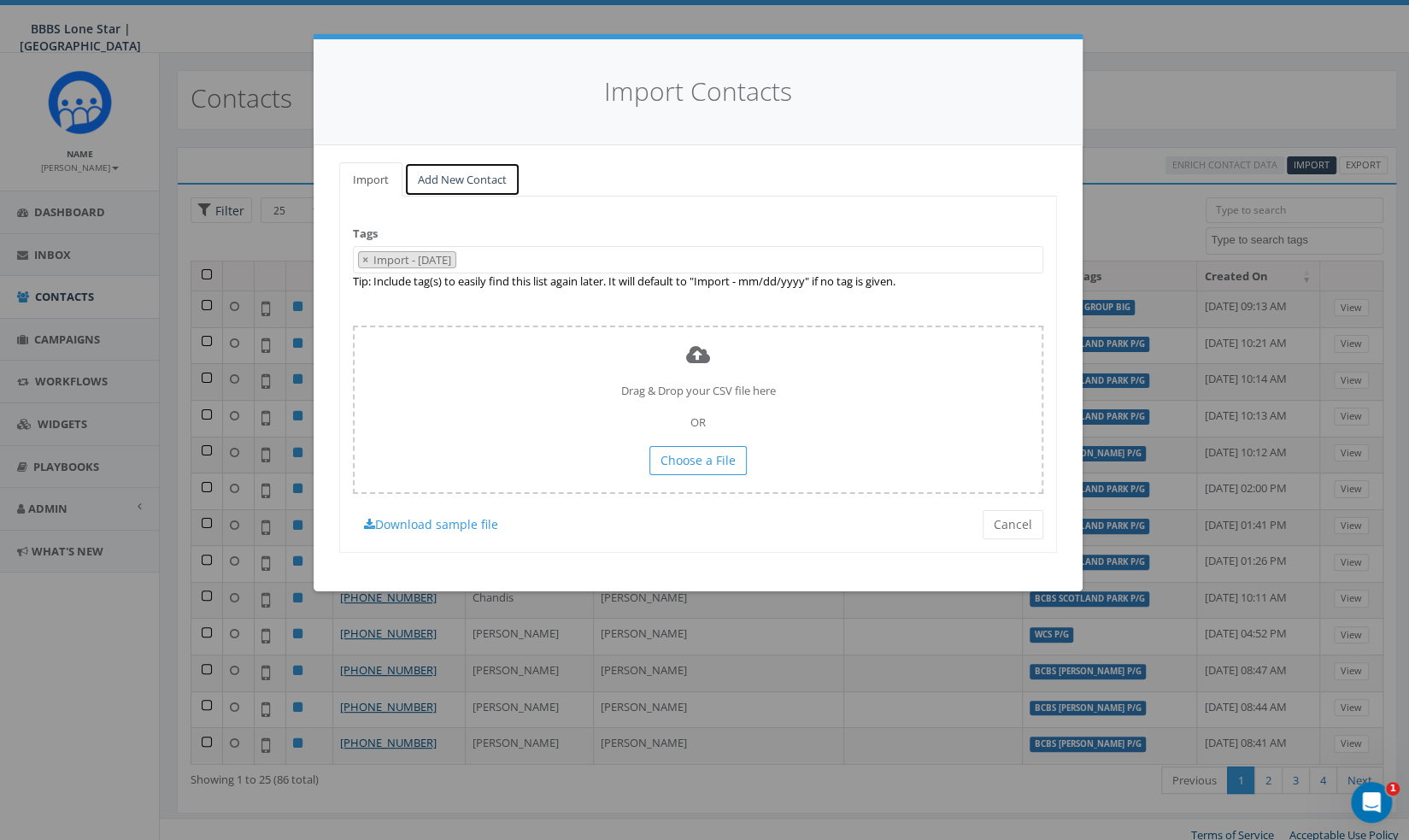
click at [427, 173] on link "Add New Contact" at bounding box center [462, 180] width 116 height 35
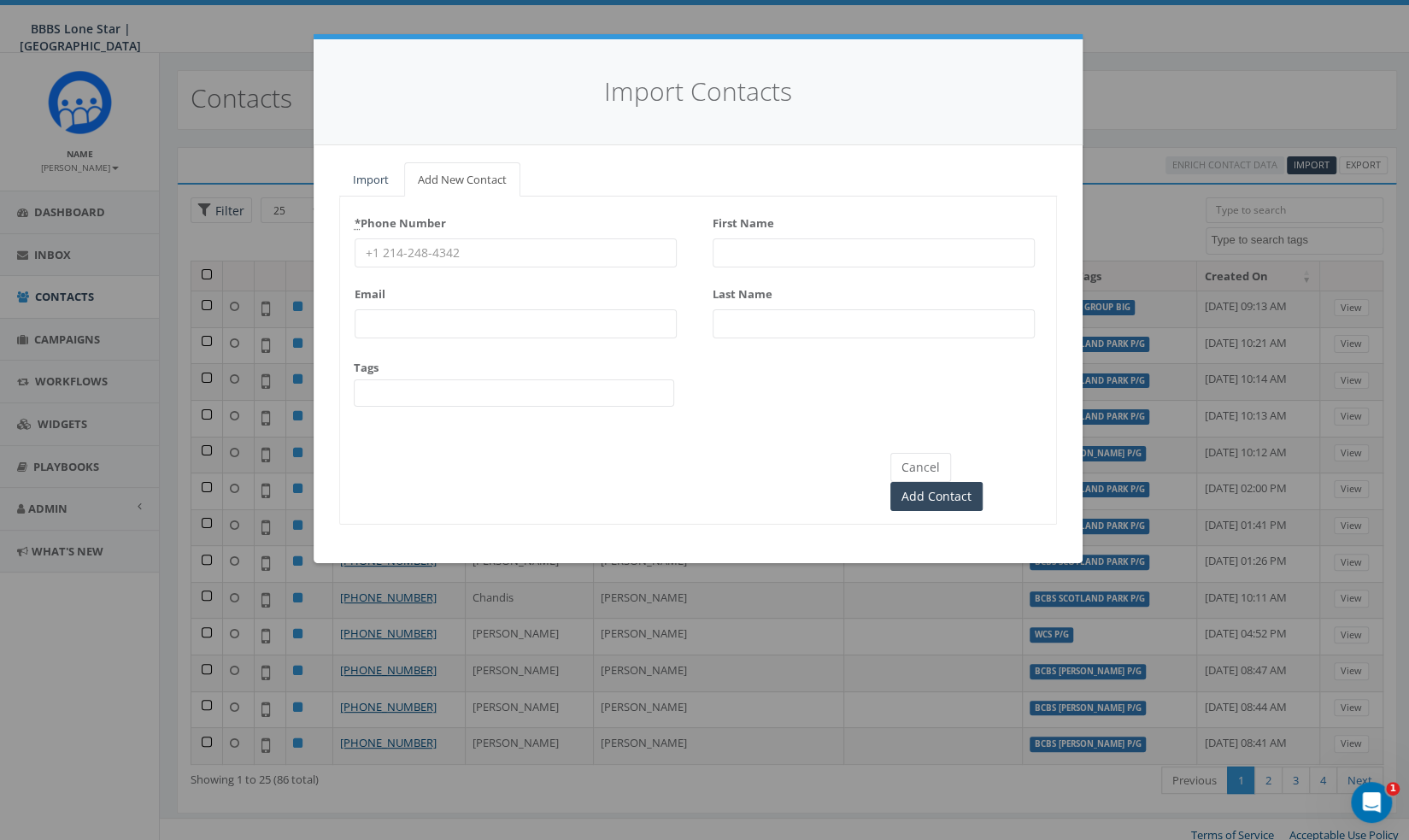
click at [449, 250] on input "* Phone Number" at bounding box center [516, 253] width 322 height 29
paste input "(682) 559-2125"
type input "(682) 559-2125"
click at [878, 241] on input "First Name" at bounding box center [873, 253] width 322 height 29
type input "Lauren"
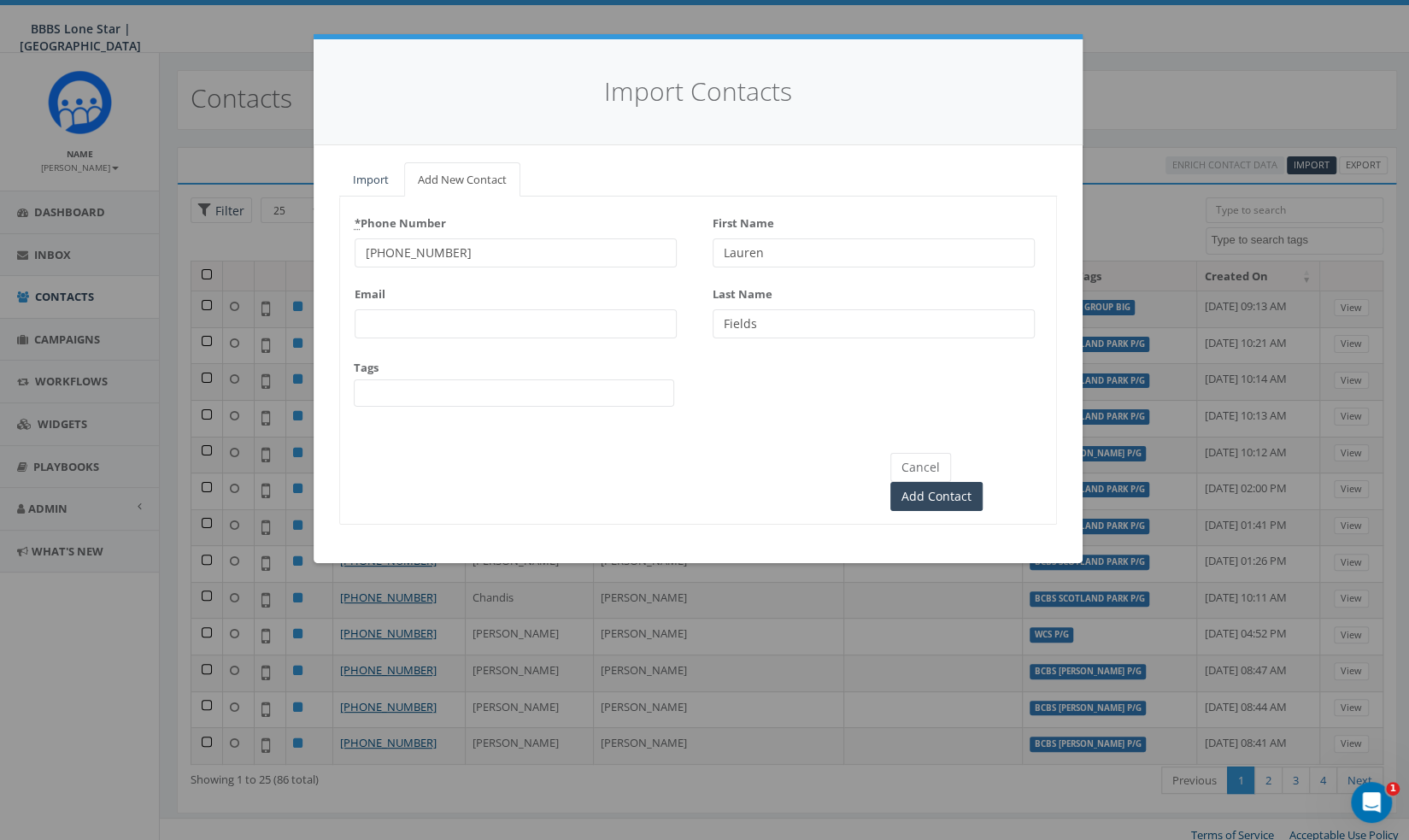
type input "Fields"
click at [505, 393] on span at bounding box center [514, 393] width 320 height 28
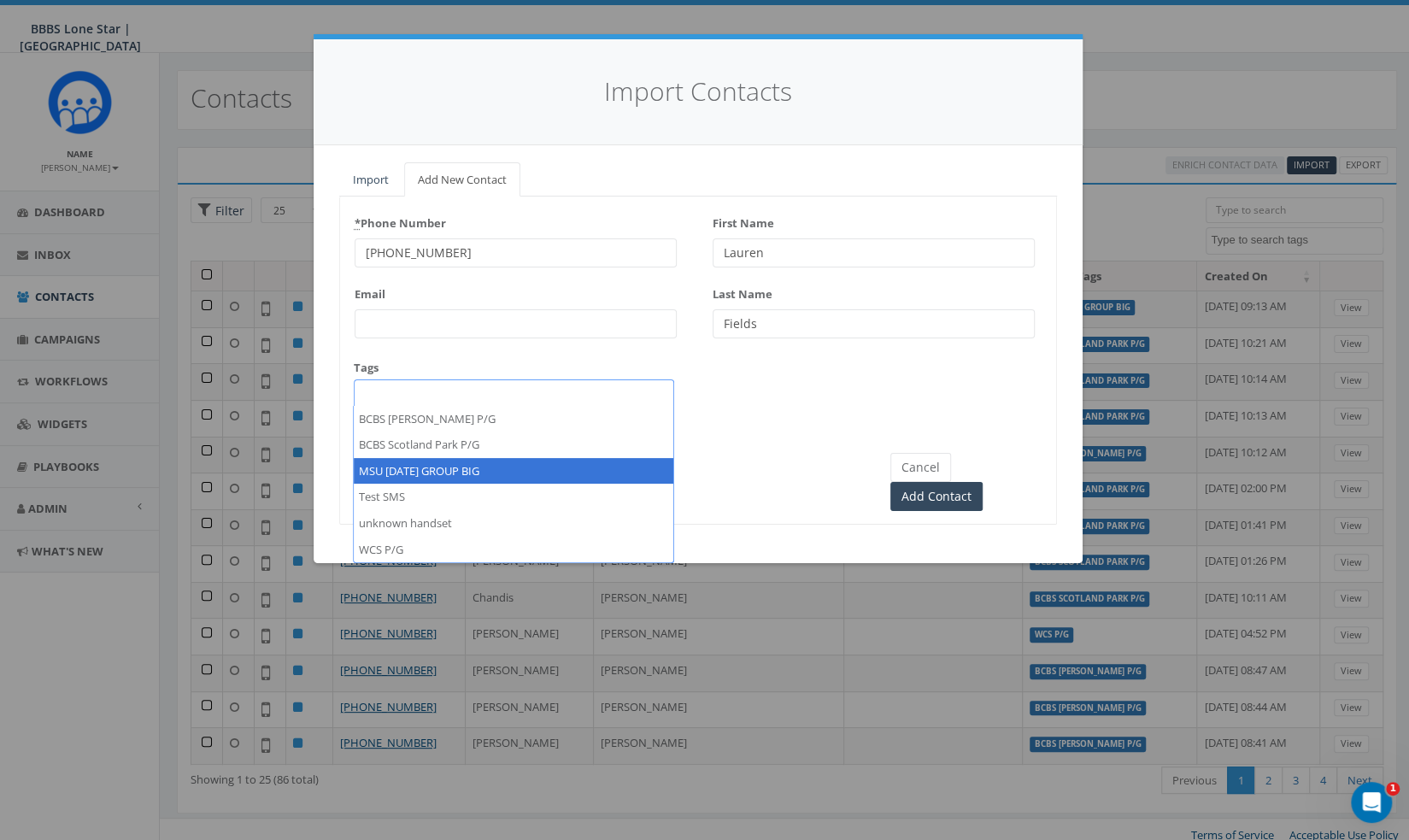
select select "MSU [DATE] GROUP BIG"
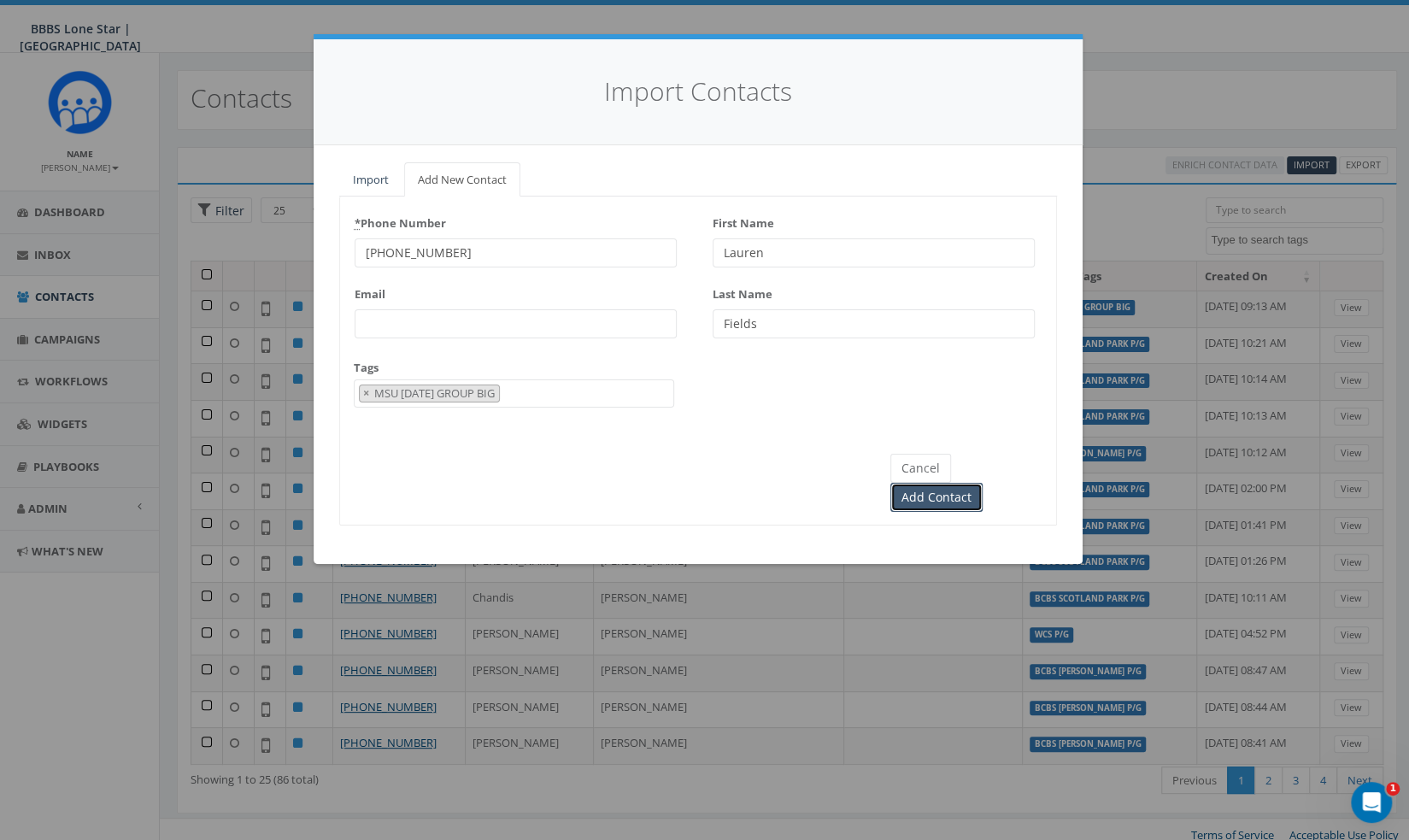
click at [982, 482] on input "Add Contact" at bounding box center [937, 497] width 93 height 29
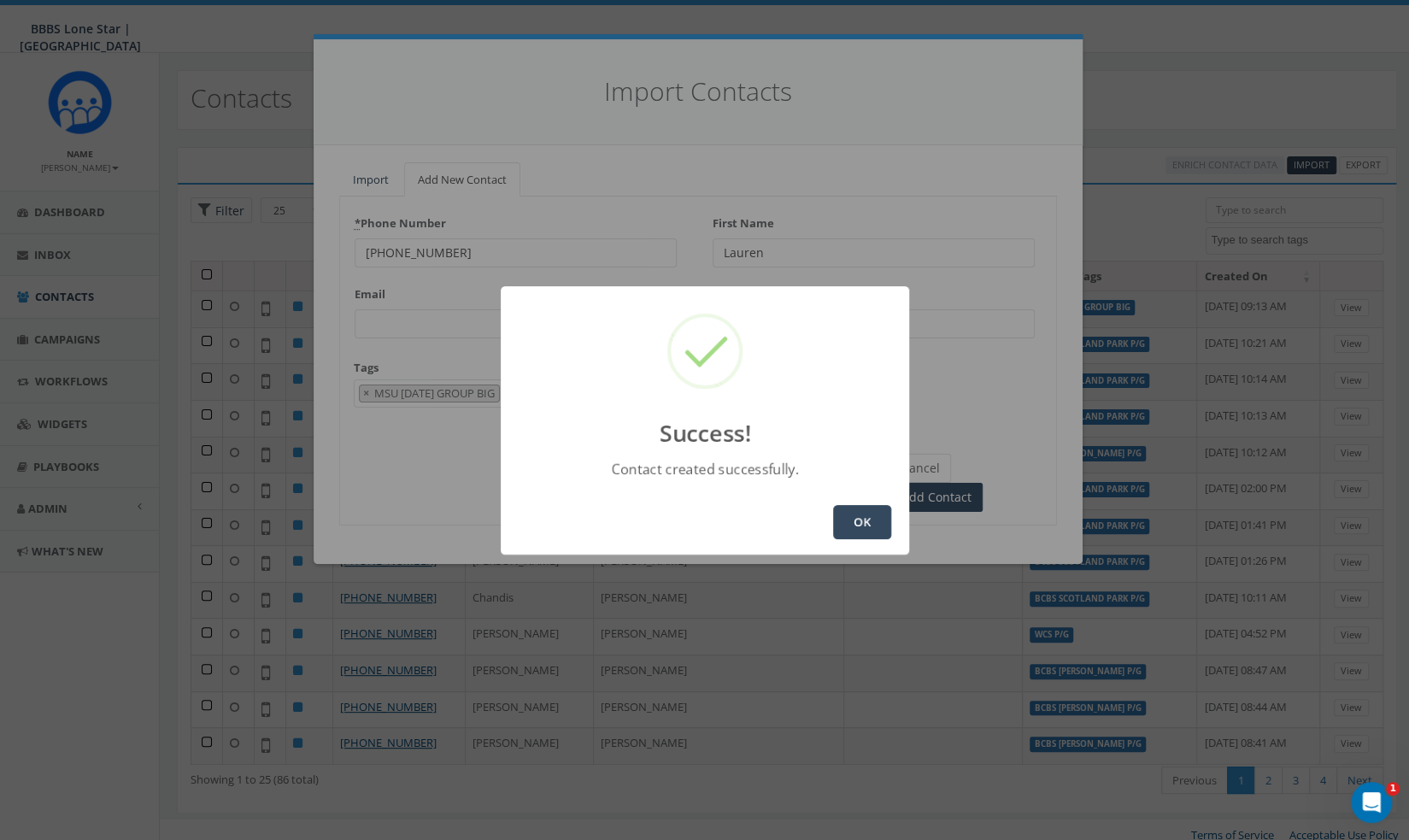
click at [861, 531] on button "OK" at bounding box center [861, 522] width 58 height 34
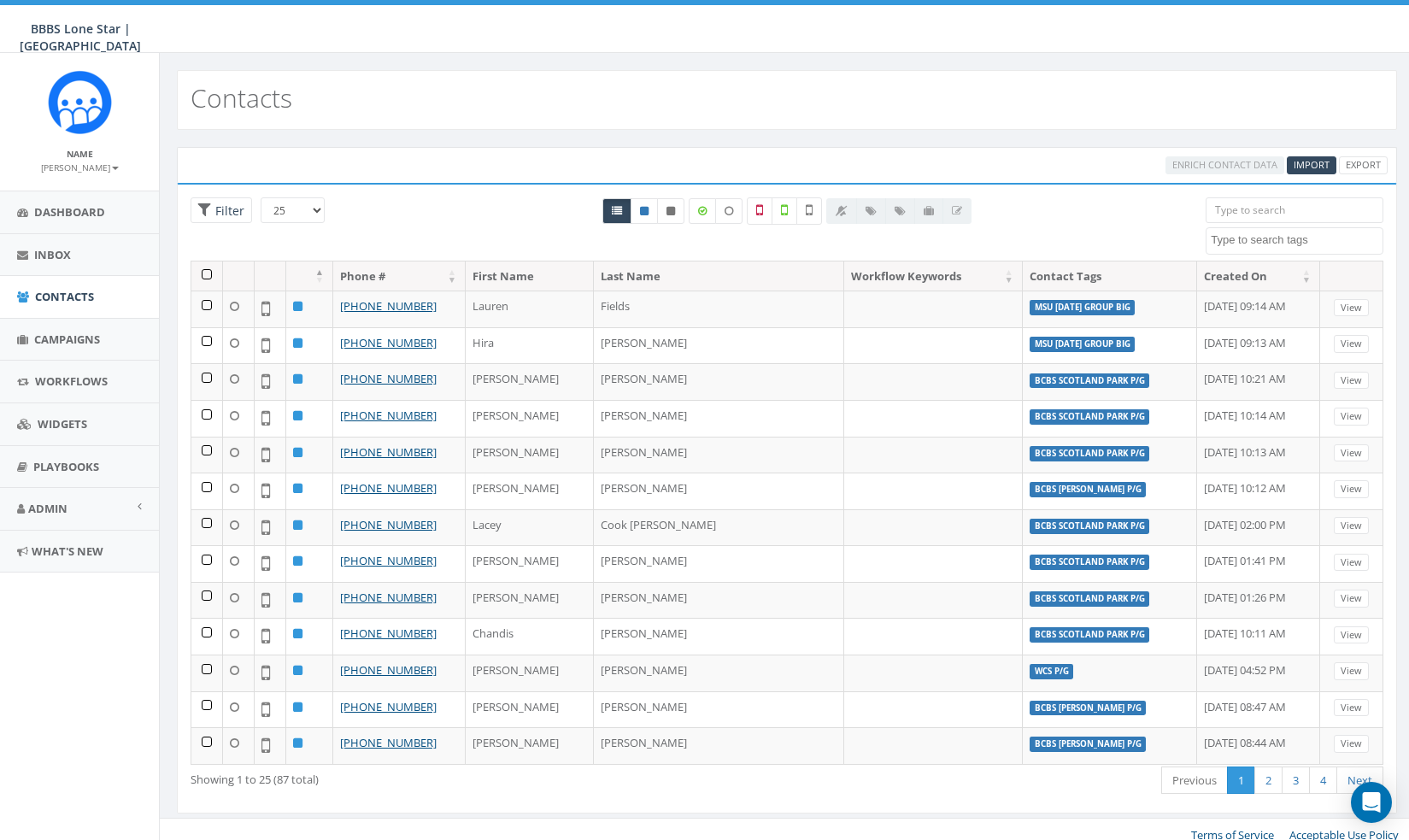
select select
click at [1303, 170] on span "Import" at bounding box center [1311, 164] width 36 height 13
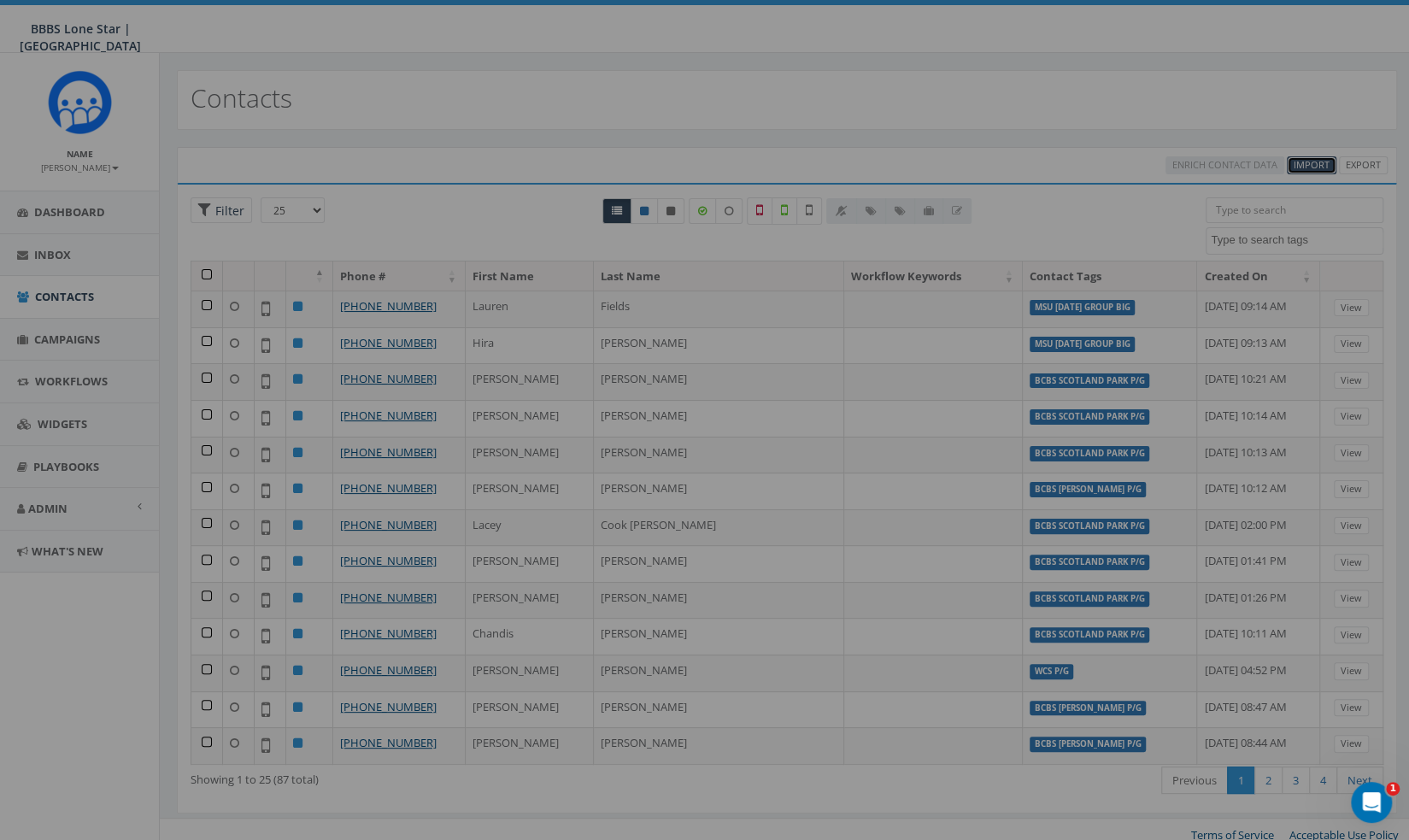
select select
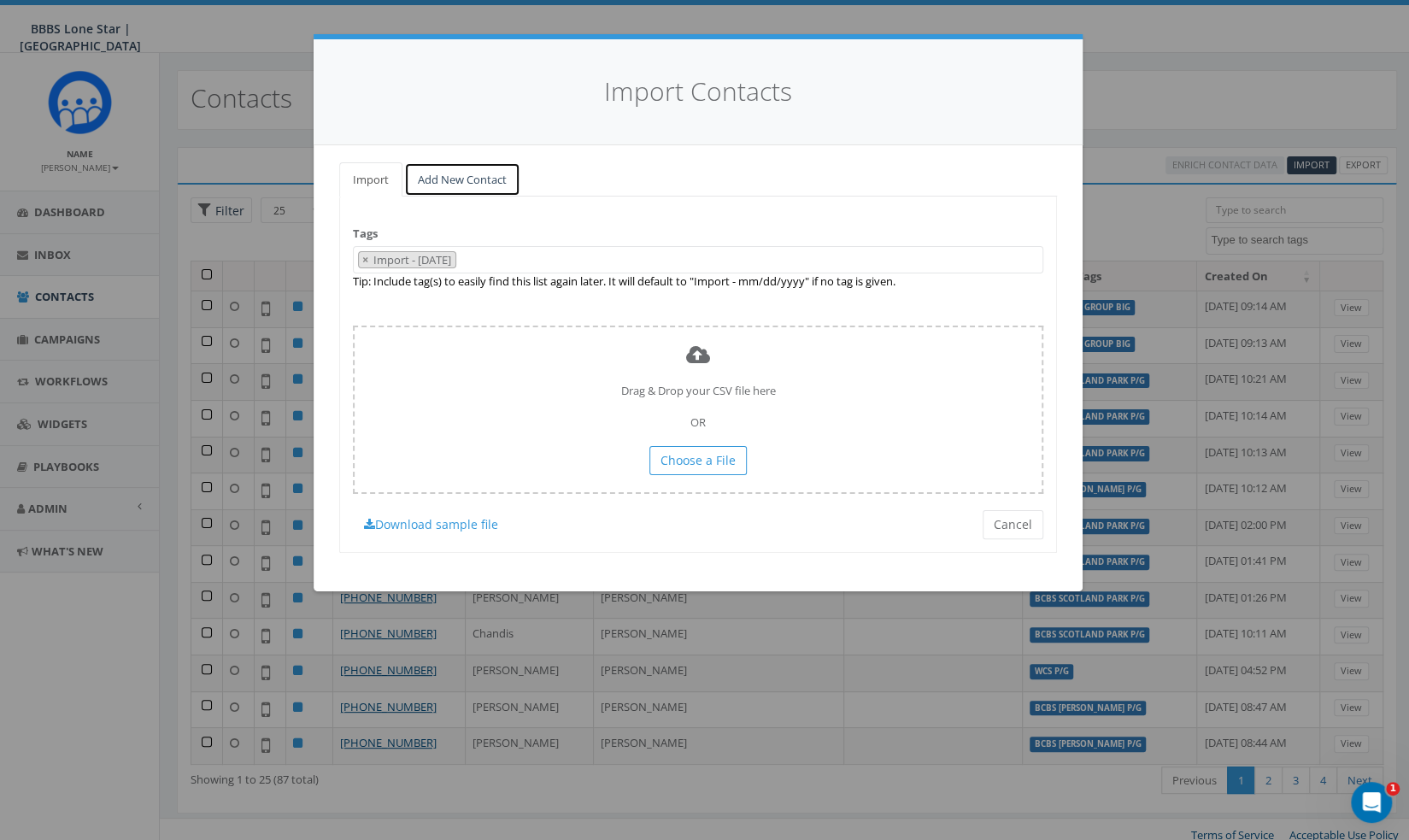
click at [494, 191] on link "Add New Contact" at bounding box center [462, 180] width 116 height 35
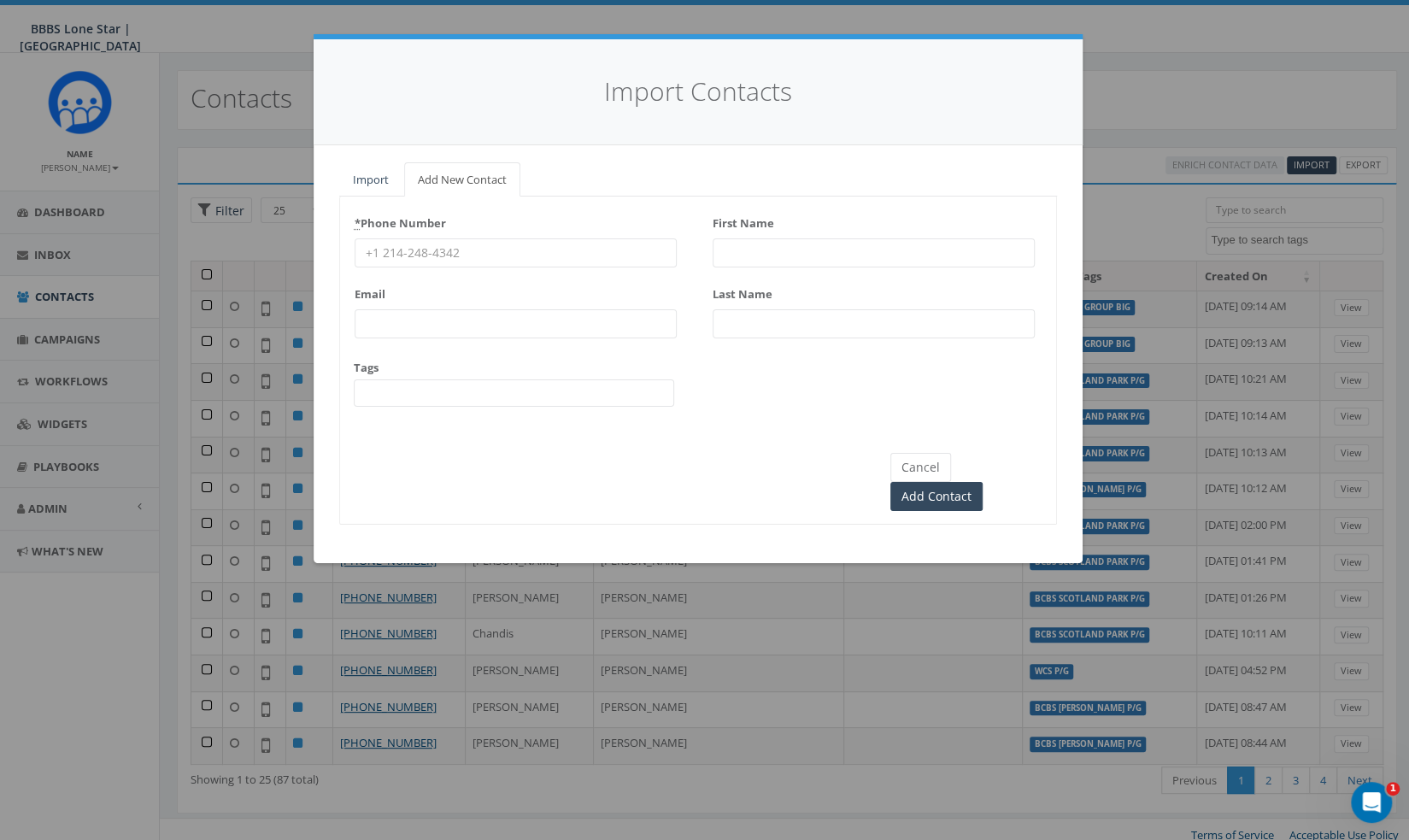
click at [424, 265] on input "* Phone Number" at bounding box center [516, 253] width 322 height 29
paste input "[PHONE_NUMBER]"
type input "[PHONE_NUMBER]"
click at [867, 241] on input "First Name" at bounding box center [873, 253] width 322 height 29
type input "[PERSON_NAME]"
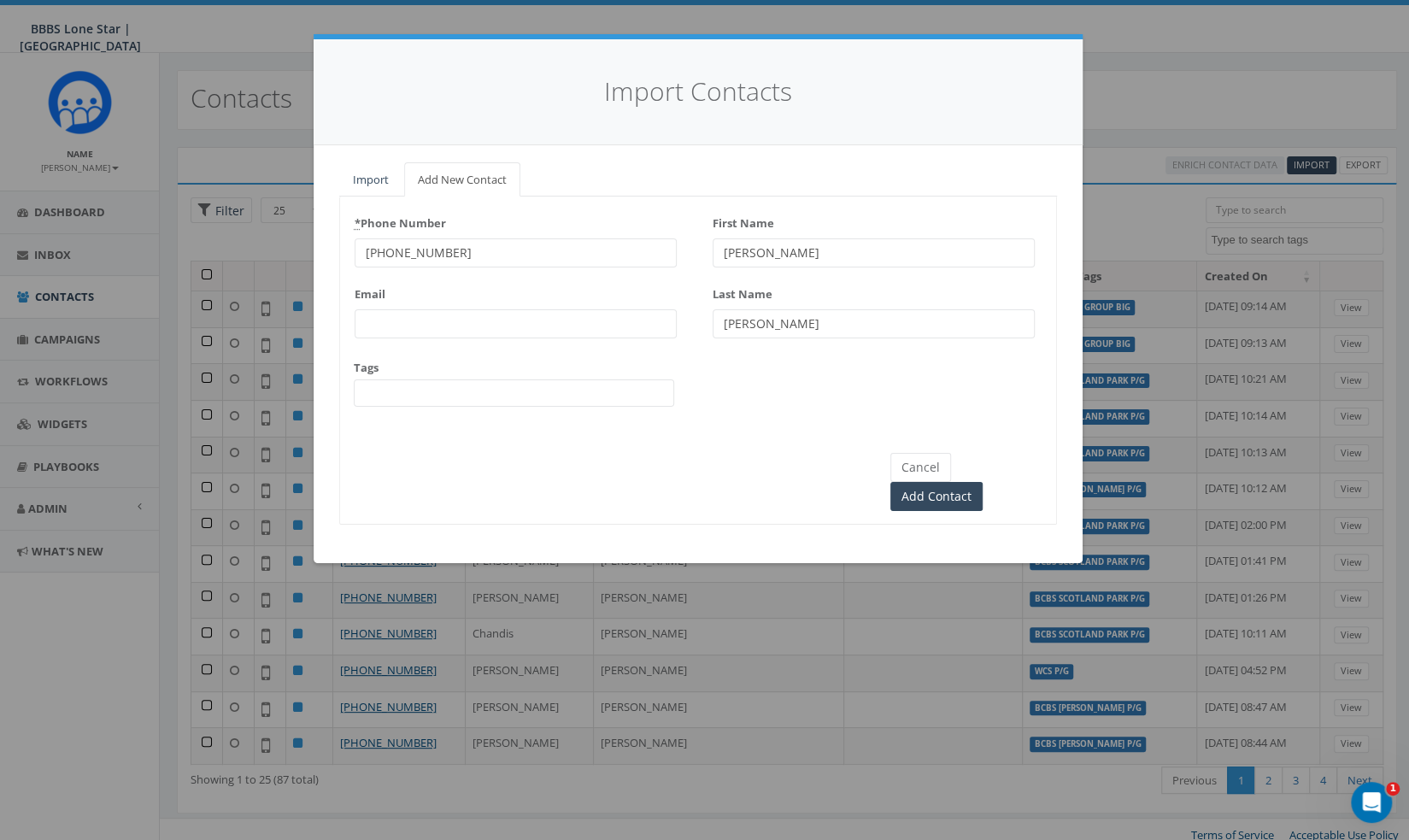
type input "[PERSON_NAME]"
click at [504, 391] on span at bounding box center [514, 393] width 320 height 28
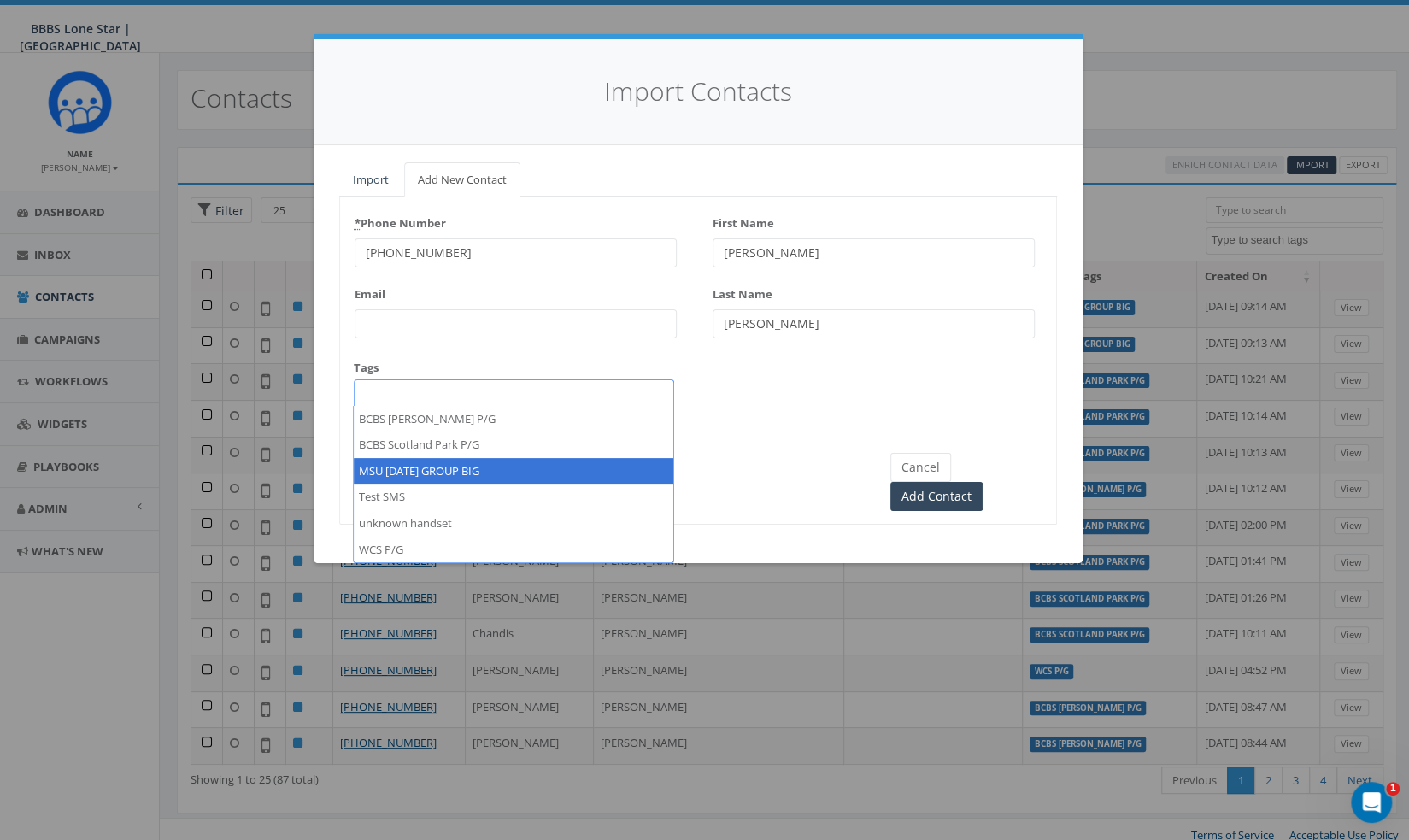
select select "MSU [DATE] GROUP BIG"
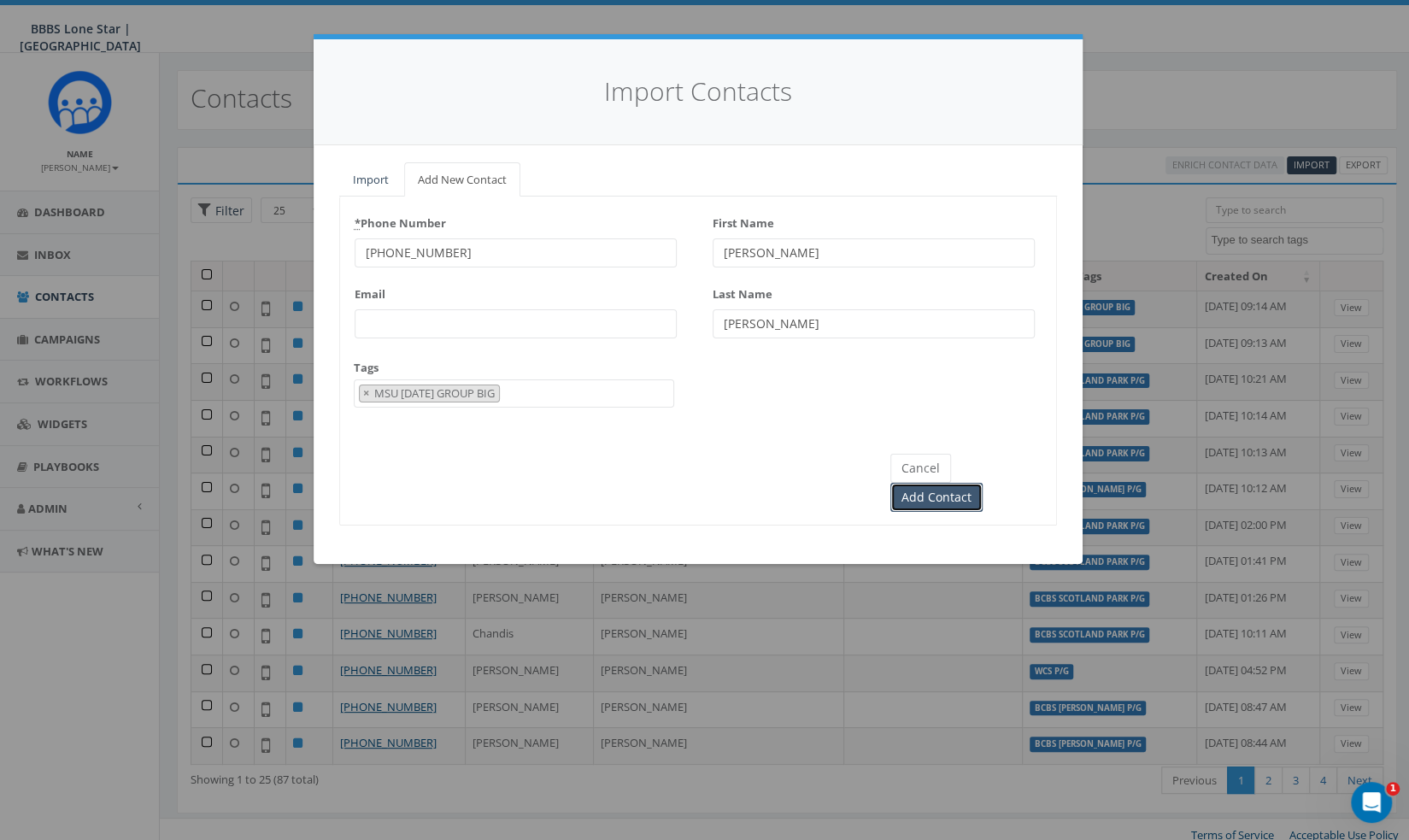
click at [982, 482] on input "Add Contact" at bounding box center [937, 497] width 93 height 29
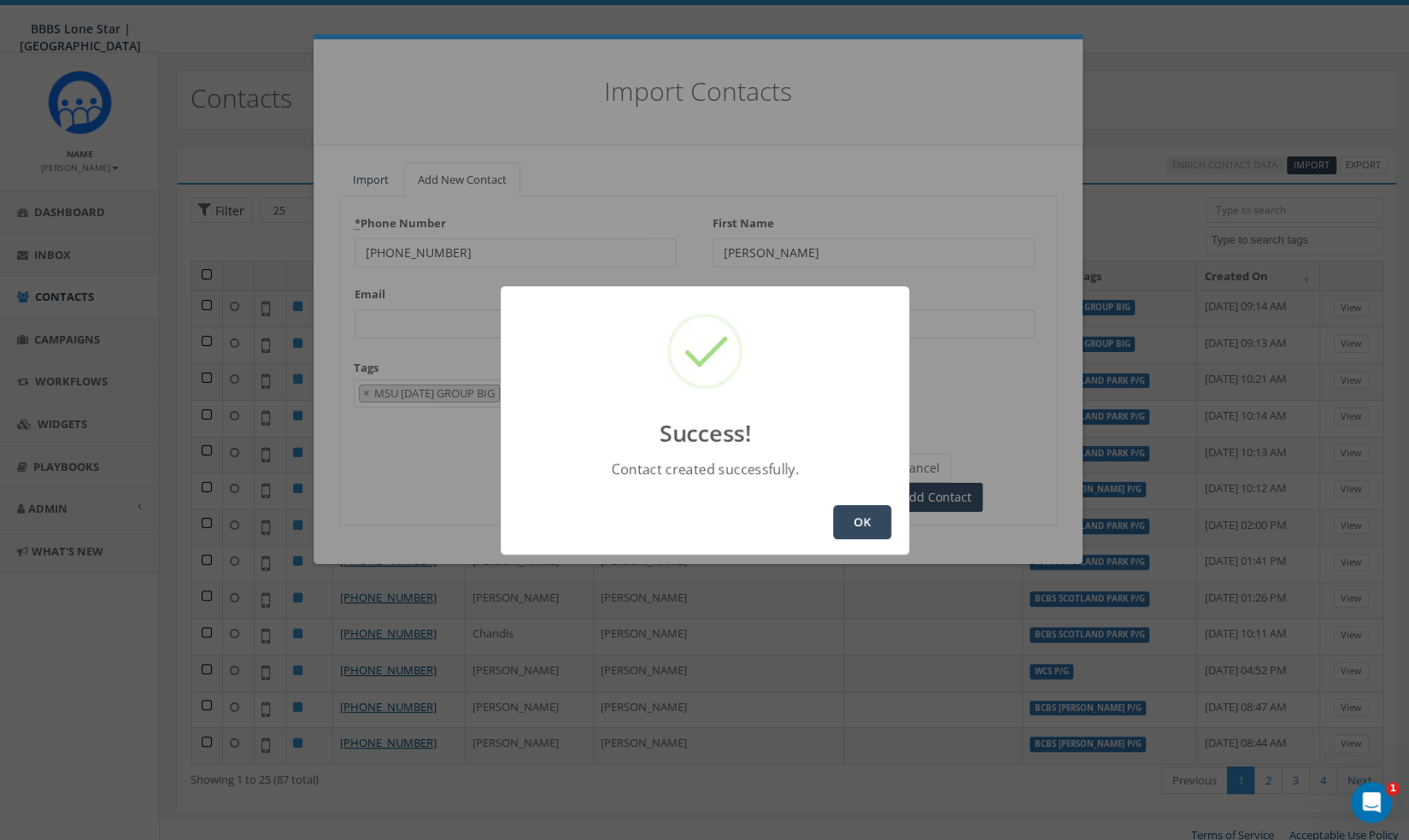
click at [875, 534] on button "OK" at bounding box center [861, 522] width 58 height 34
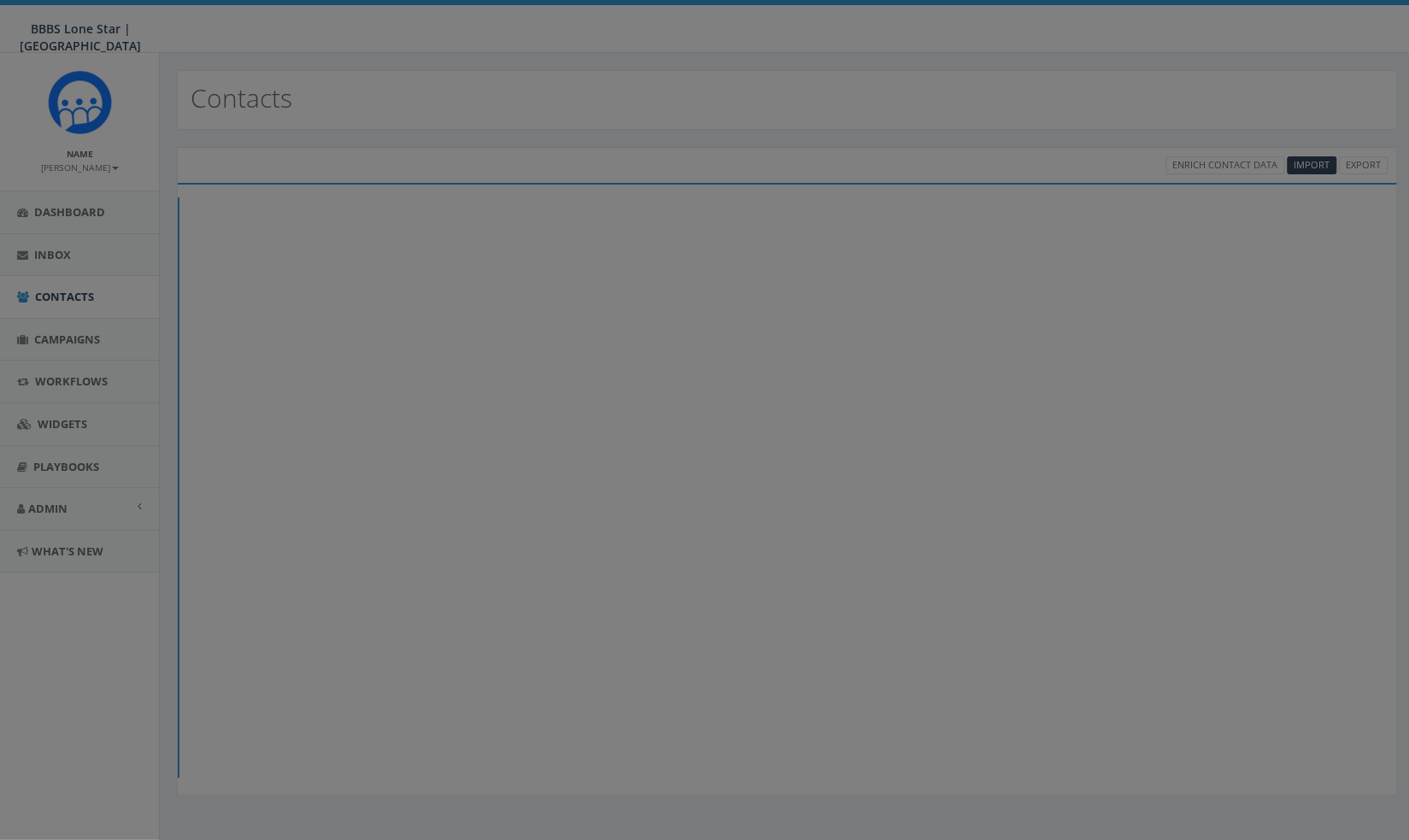
select select
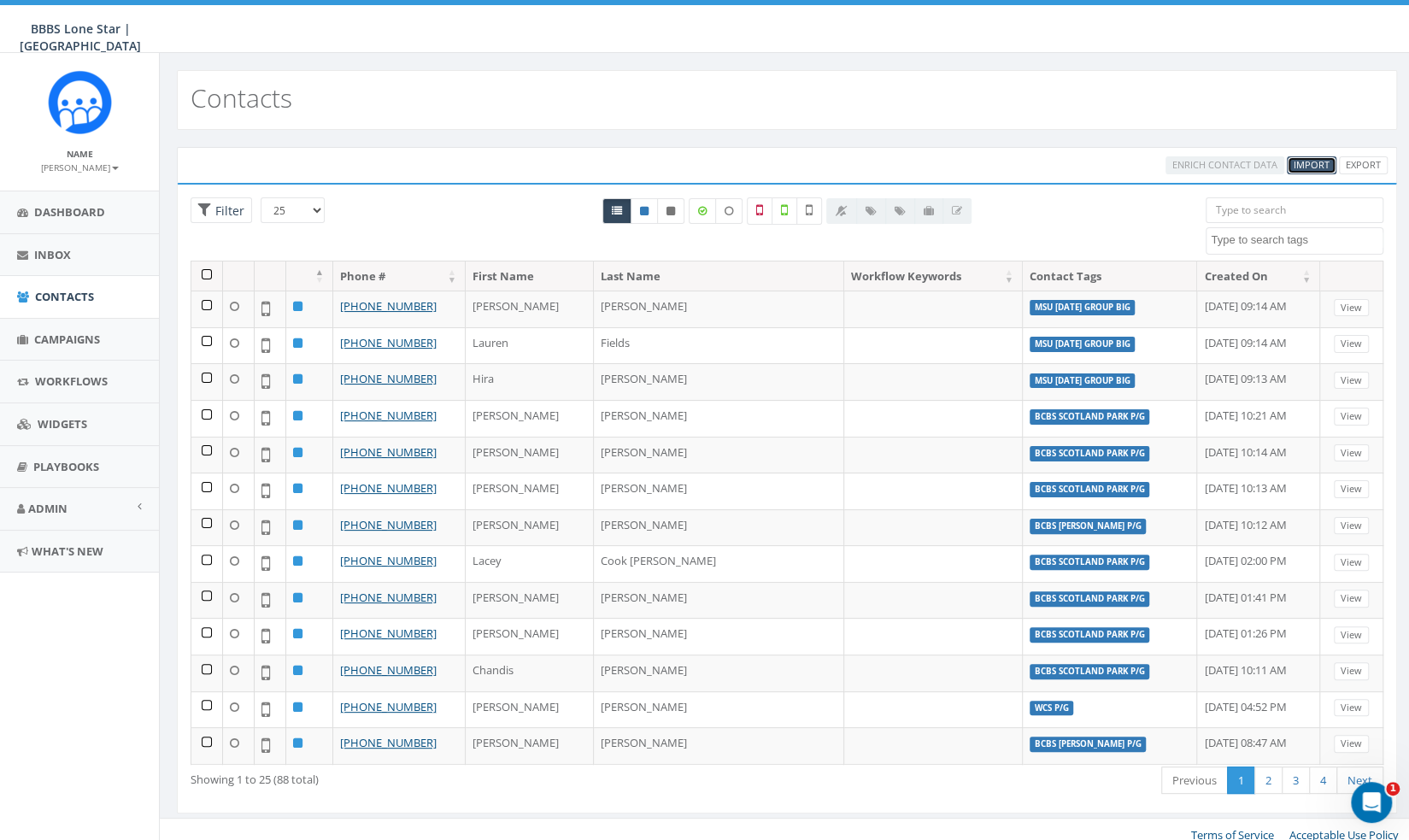
click at [1316, 159] on span "Import" at bounding box center [1311, 164] width 36 height 13
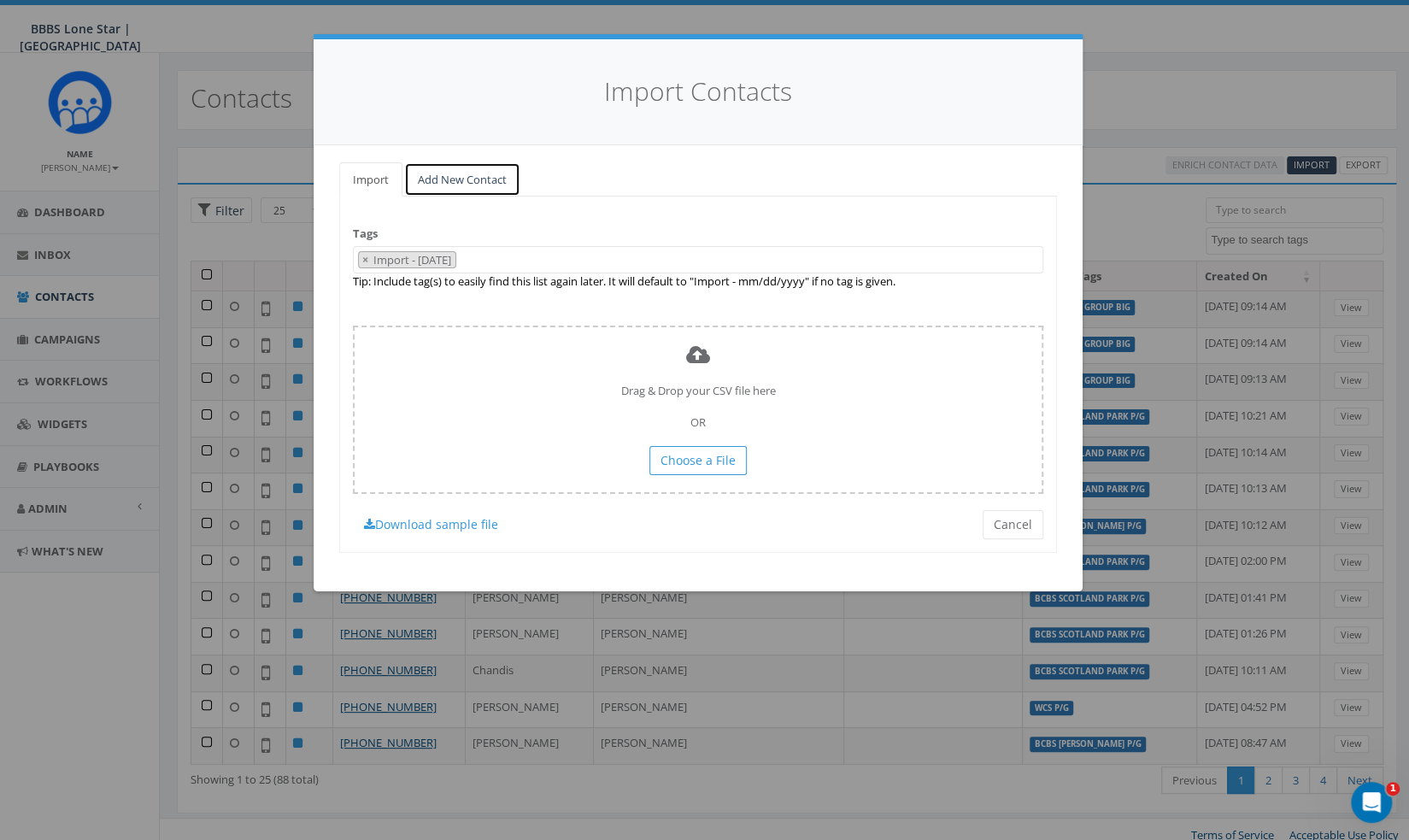
click at [458, 182] on link "Add New Contact" at bounding box center [462, 180] width 116 height 35
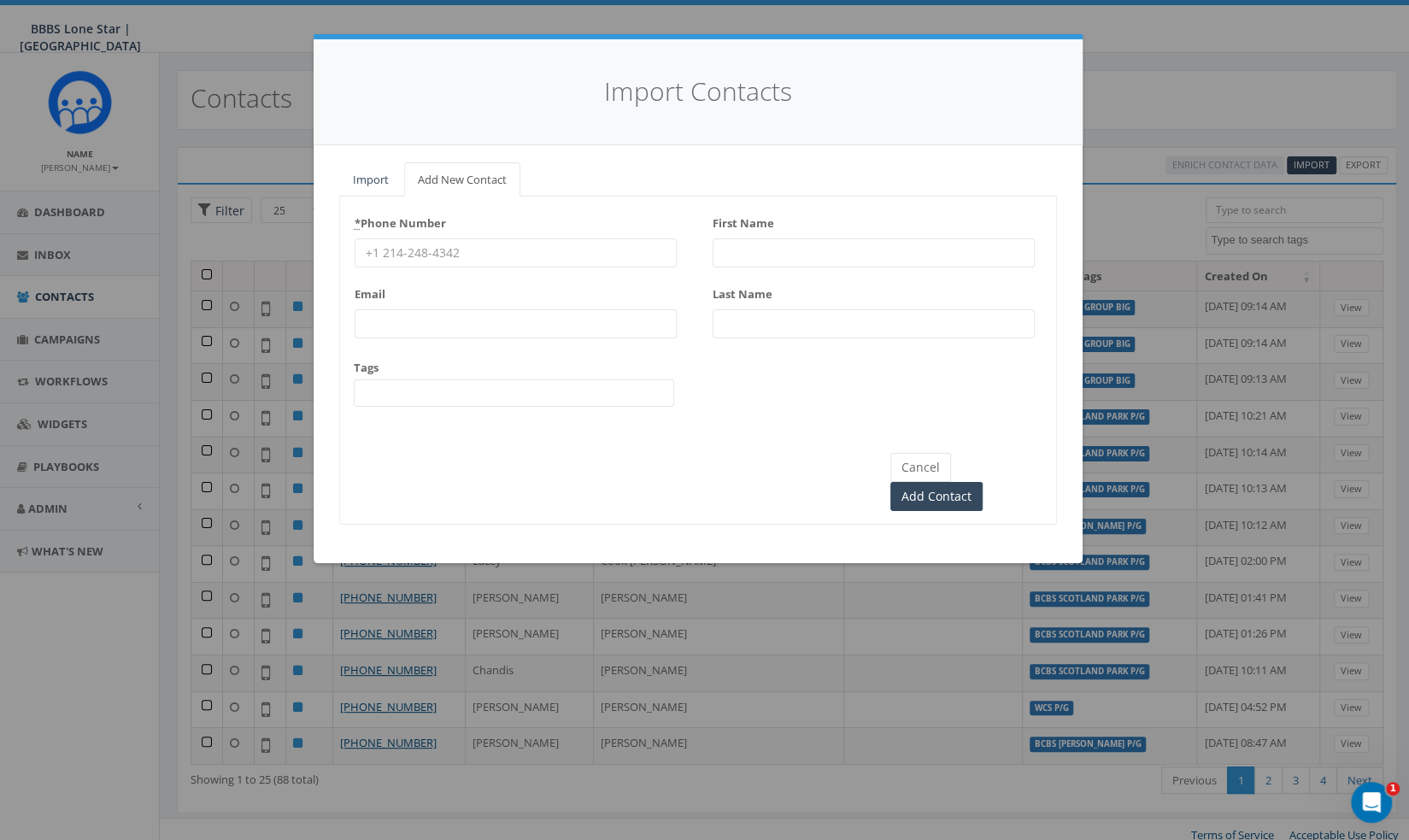
click at [443, 247] on input "* Phone Number" at bounding box center [516, 253] width 322 height 29
paste input "[PHONE_NUMBER]"
type input "[PHONE_NUMBER]"
click at [857, 222] on div "First Name" at bounding box center [873, 238] width 322 height 58
click at [842, 243] on input "First Name" at bounding box center [873, 253] width 322 height 29
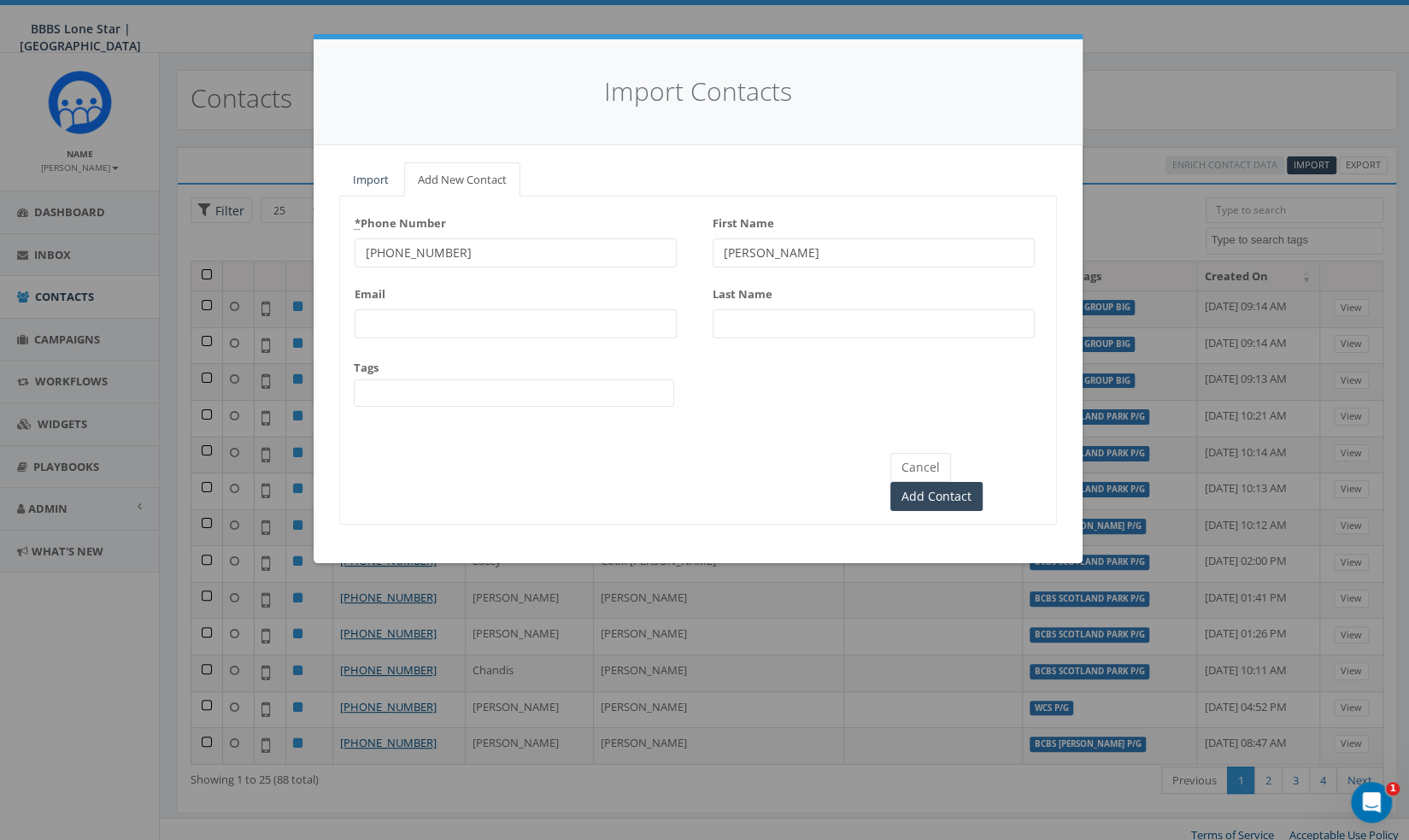
type input "[PERSON_NAME]"
click at [463, 417] on div "* Phone Number (940) 212-0851 Email Tags BCBS Kate Burgess P/G BCBS Scotland Pa…" at bounding box center [516, 315] width 322 height 212
click at [460, 404] on span at bounding box center [514, 393] width 320 height 28
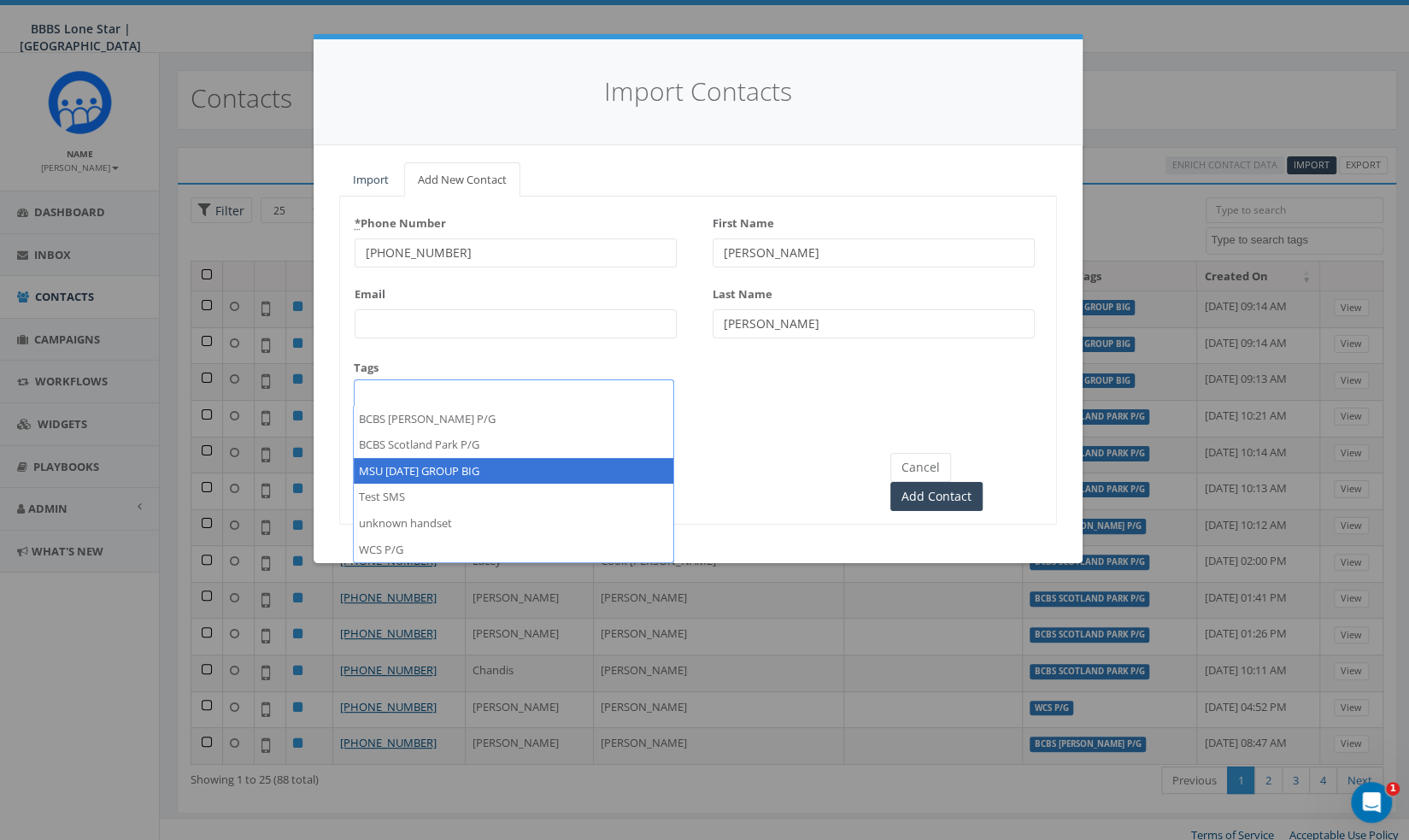
select select "MSU [DATE] GROUP BIG"
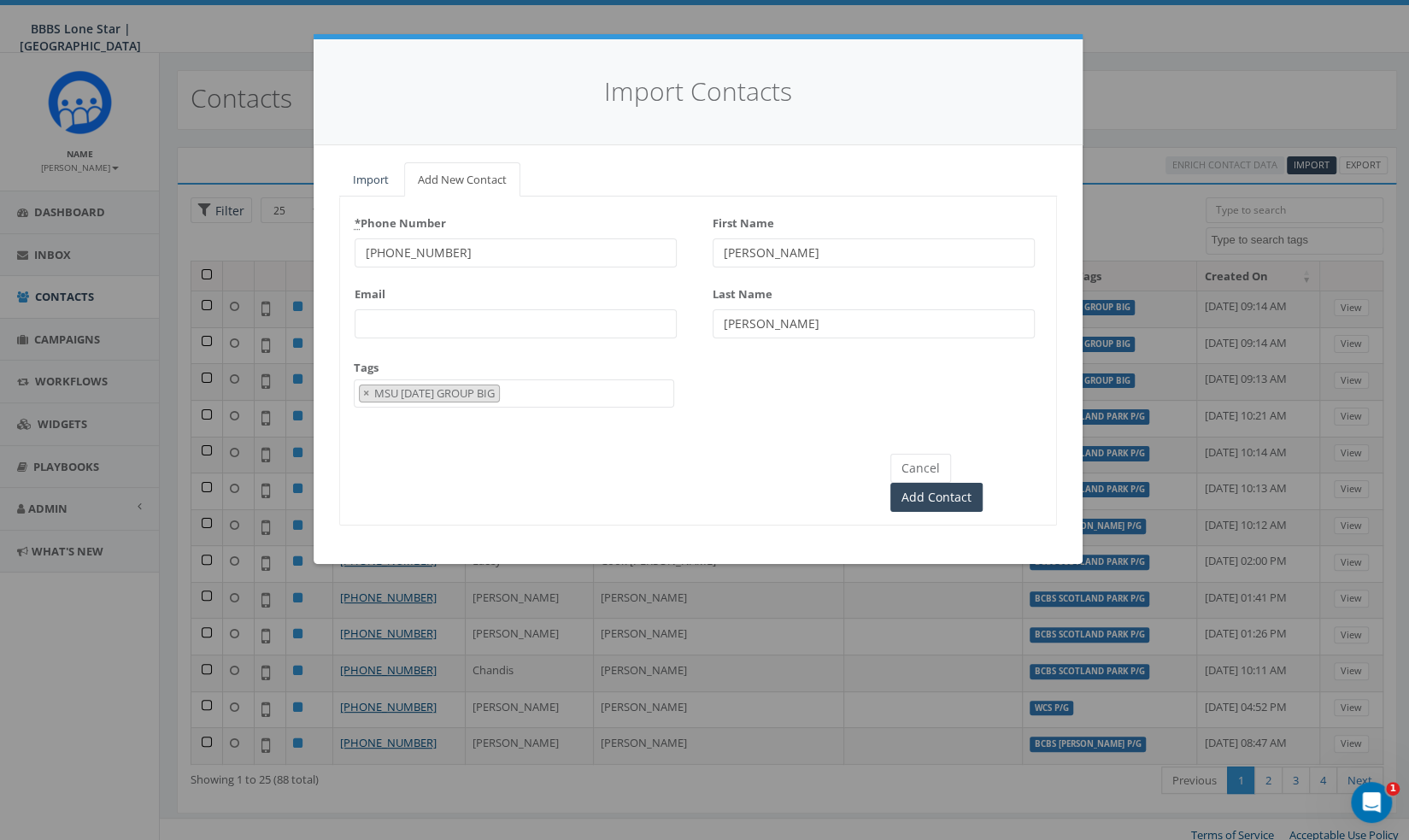
scroll to position [32, 0]
click at [982, 482] on input "Add Contact" at bounding box center [937, 497] width 93 height 29
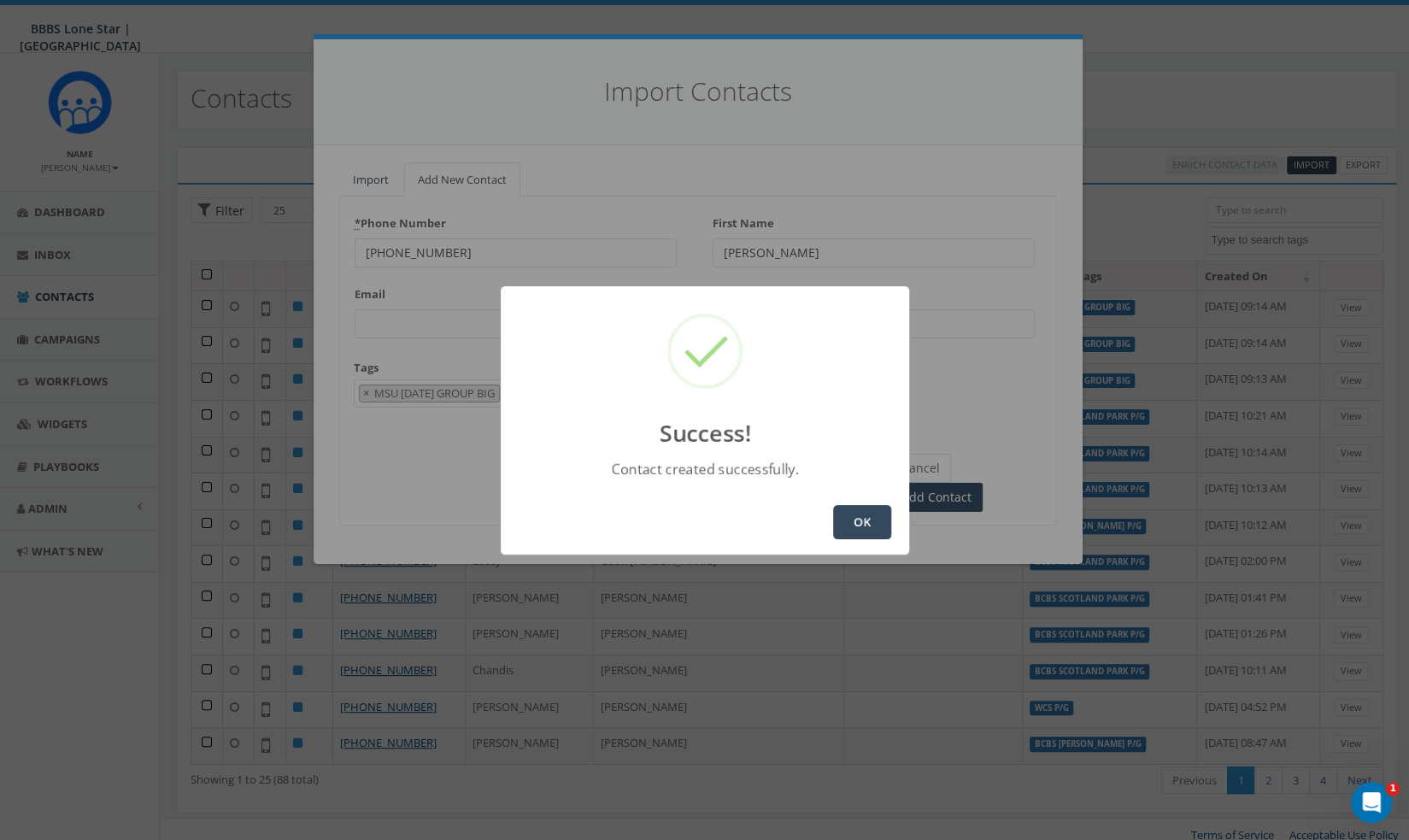
click at [860, 525] on button "OK" at bounding box center [861, 522] width 58 height 34
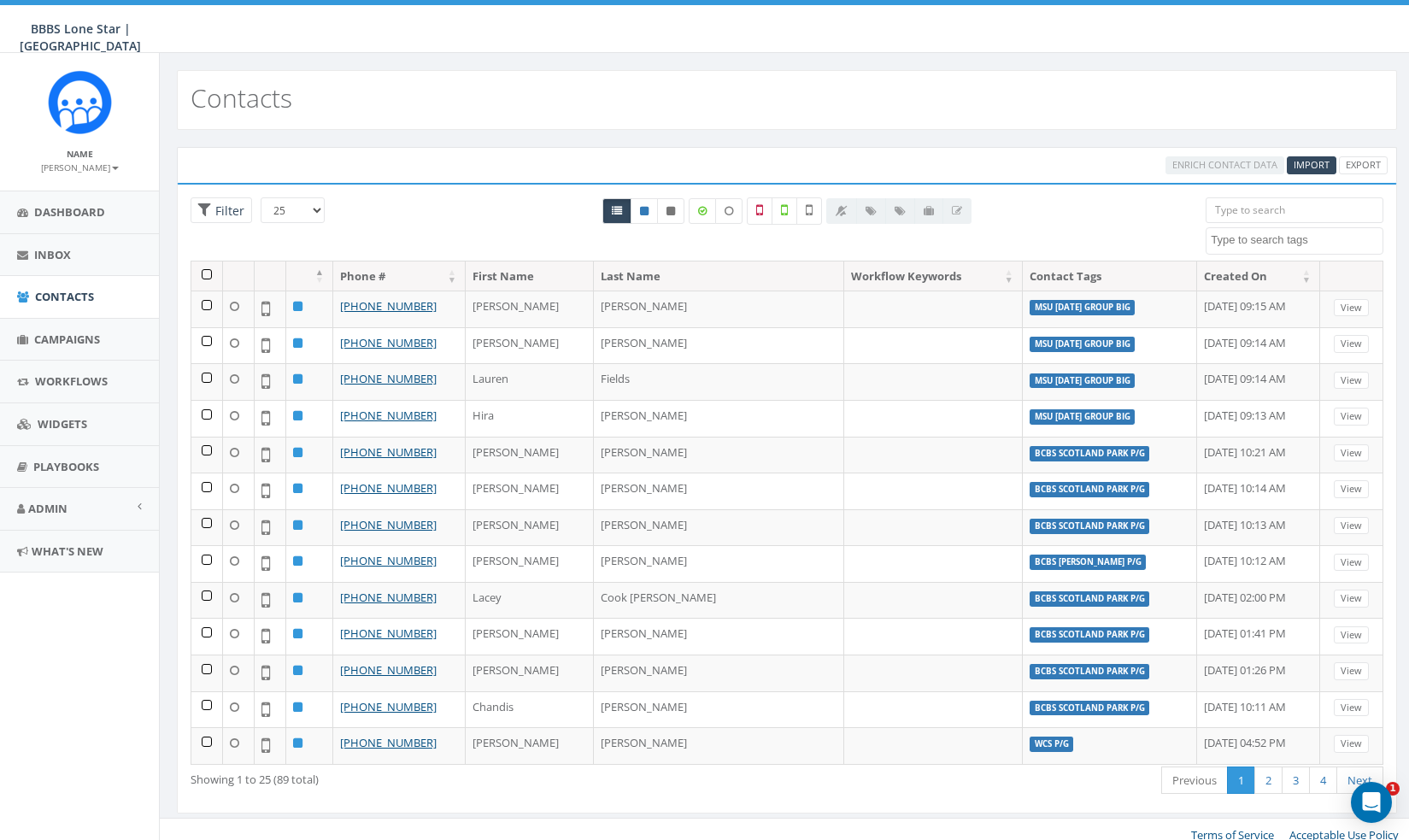
select select
click at [1314, 163] on span "Import" at bounding box center [1311, 164] width 36 height 13
select select
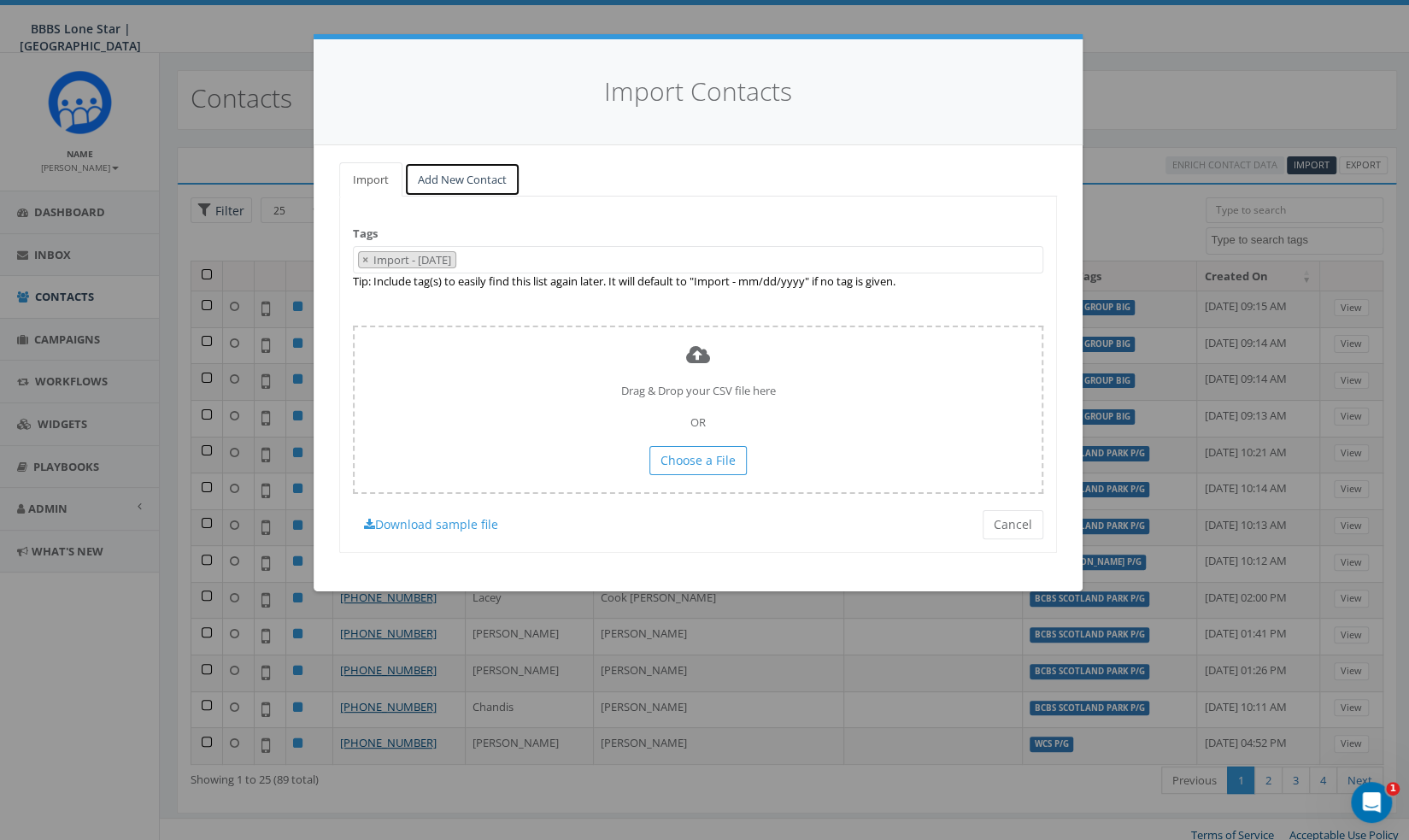
click at [449, 182] on link "Add New Contact" at bounding box center [462, 180] width 116 height 35
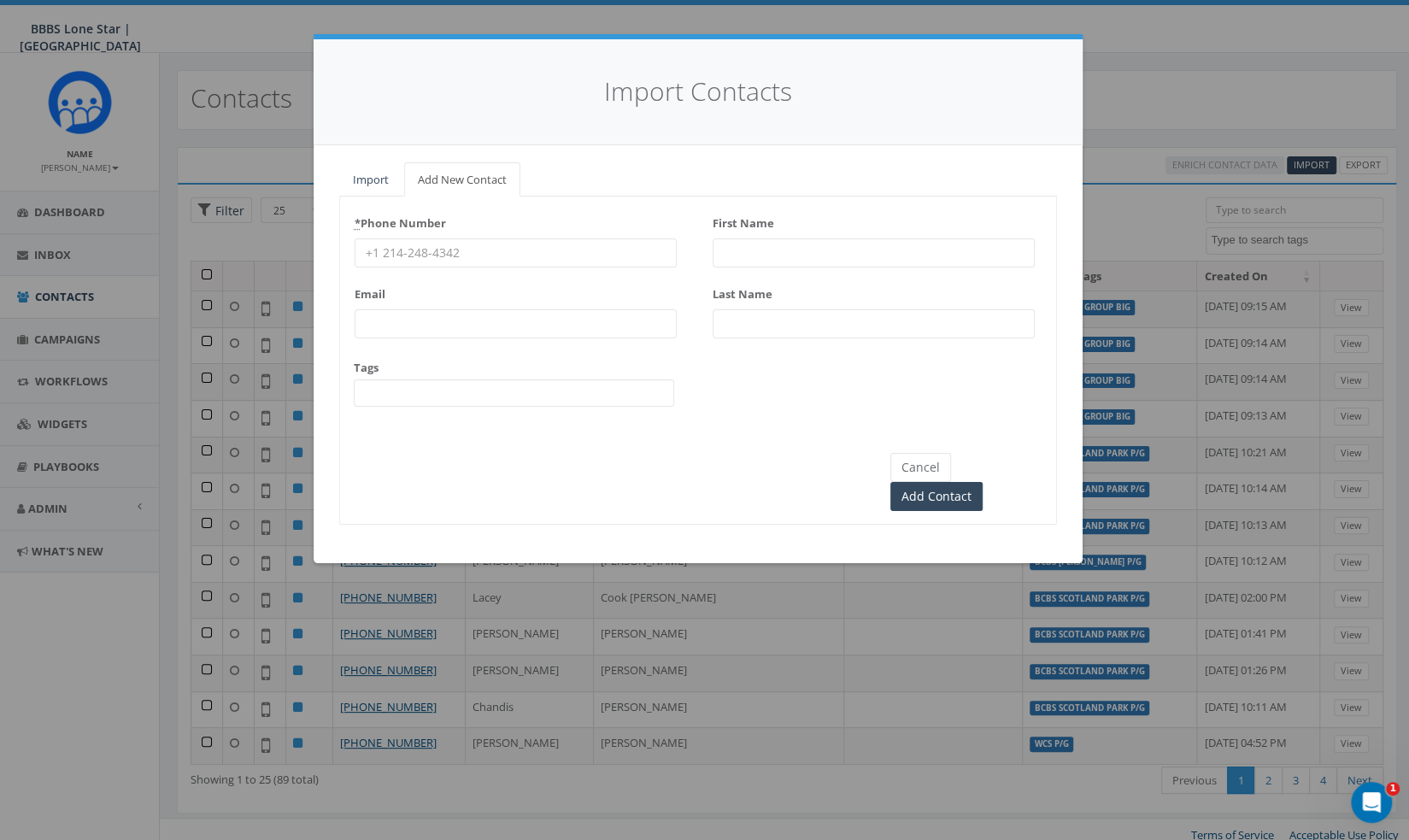
click at [438, 252] on input "* Phone Number" at bounding box center [516, 253] width 322 height 29
paste input "(956) 272-8650"
type input "(956) 272-8650"
click at [810, 239] on input "First Name" at bounding box center [873, 253] width 322 height 29
type input "[PERSON_NAME]"
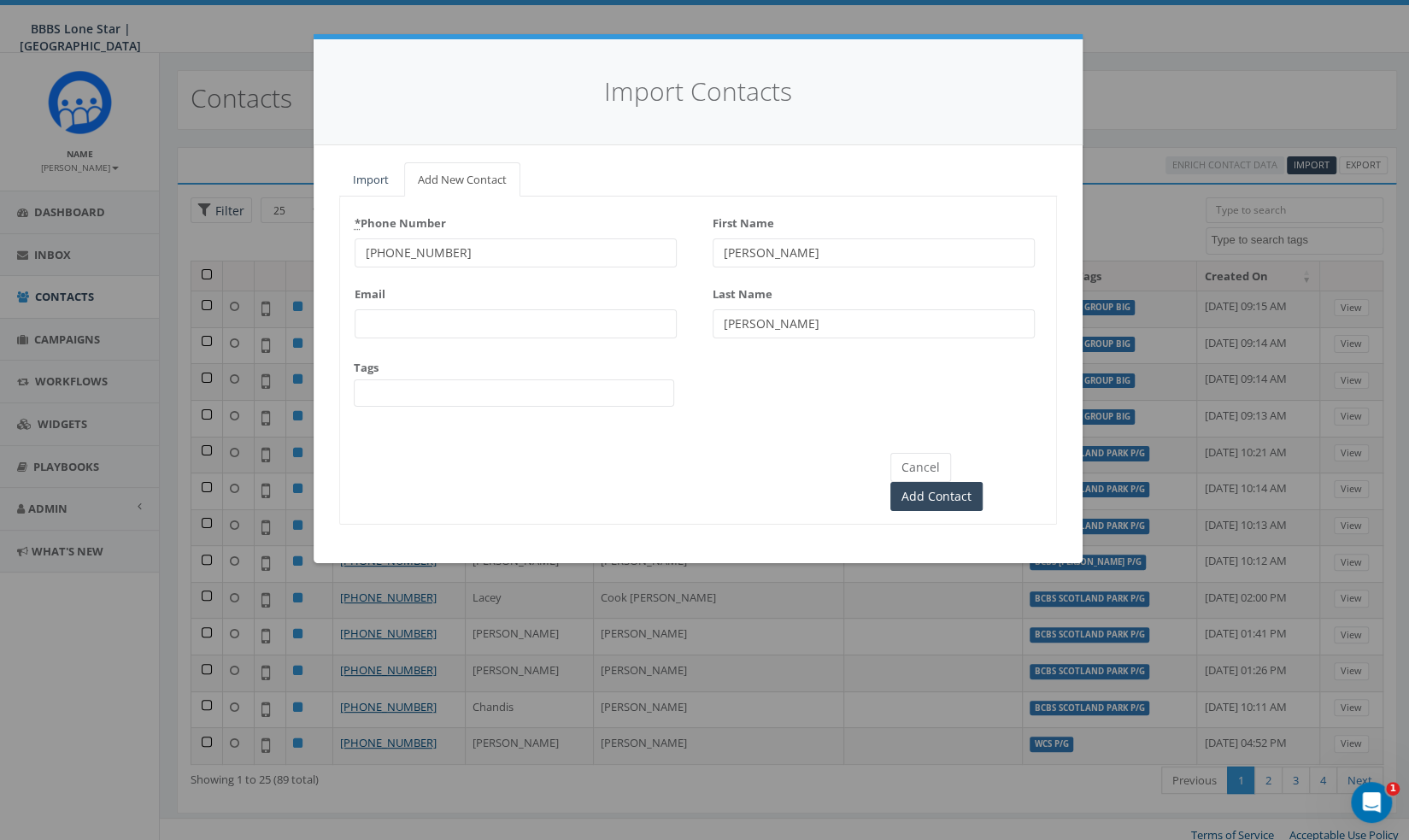
type input "[PERSON_NAME]"
click at [494, 393] on span at bounding box center [514, 393] width 320 height 28
type textarea "MSU [DATE] GROUP BIG"
select select "MSU [DATE] GROUP BIG"
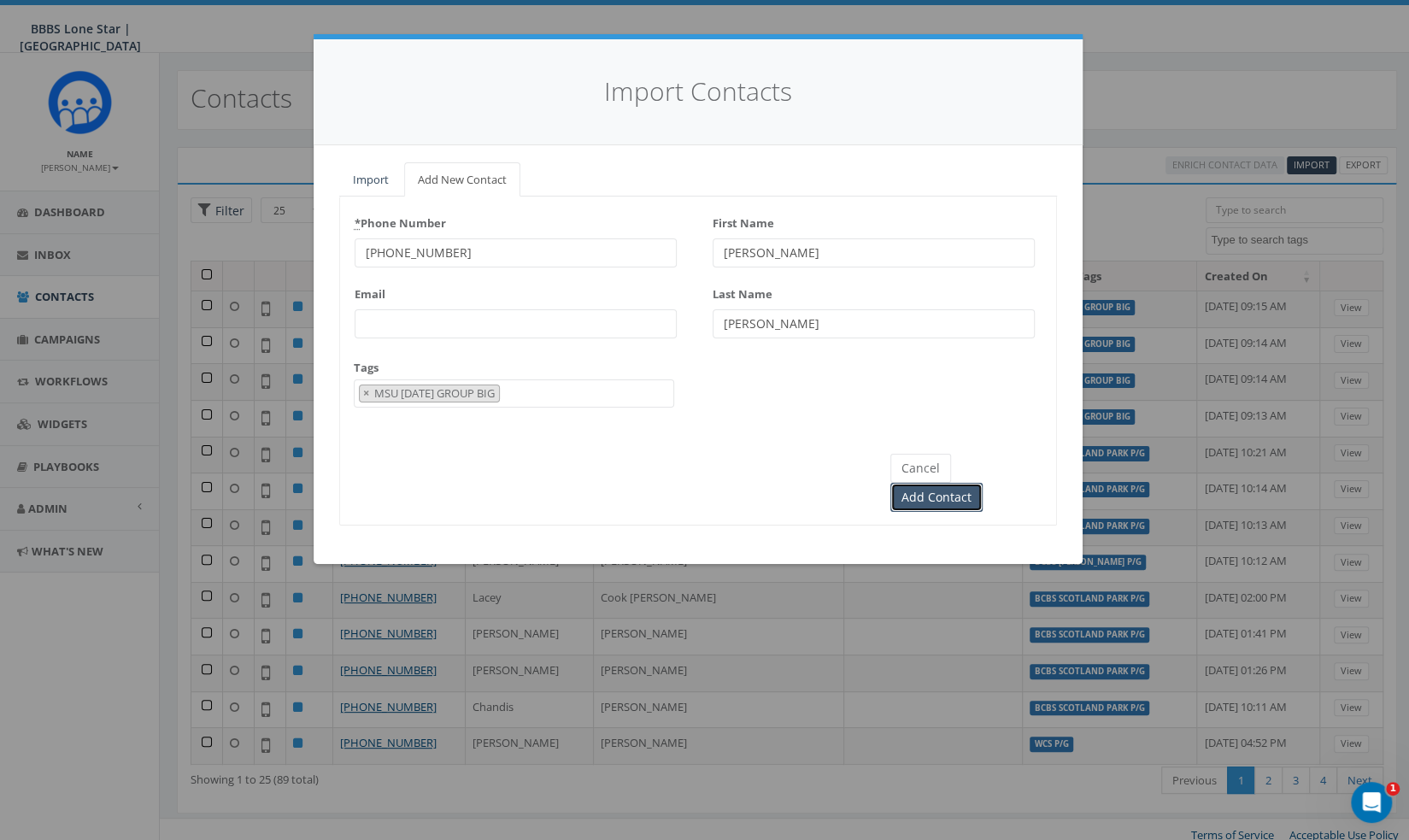
click at [982, 482] on input "Add Contact" at bounding box center [937, 497] width 93 height 29
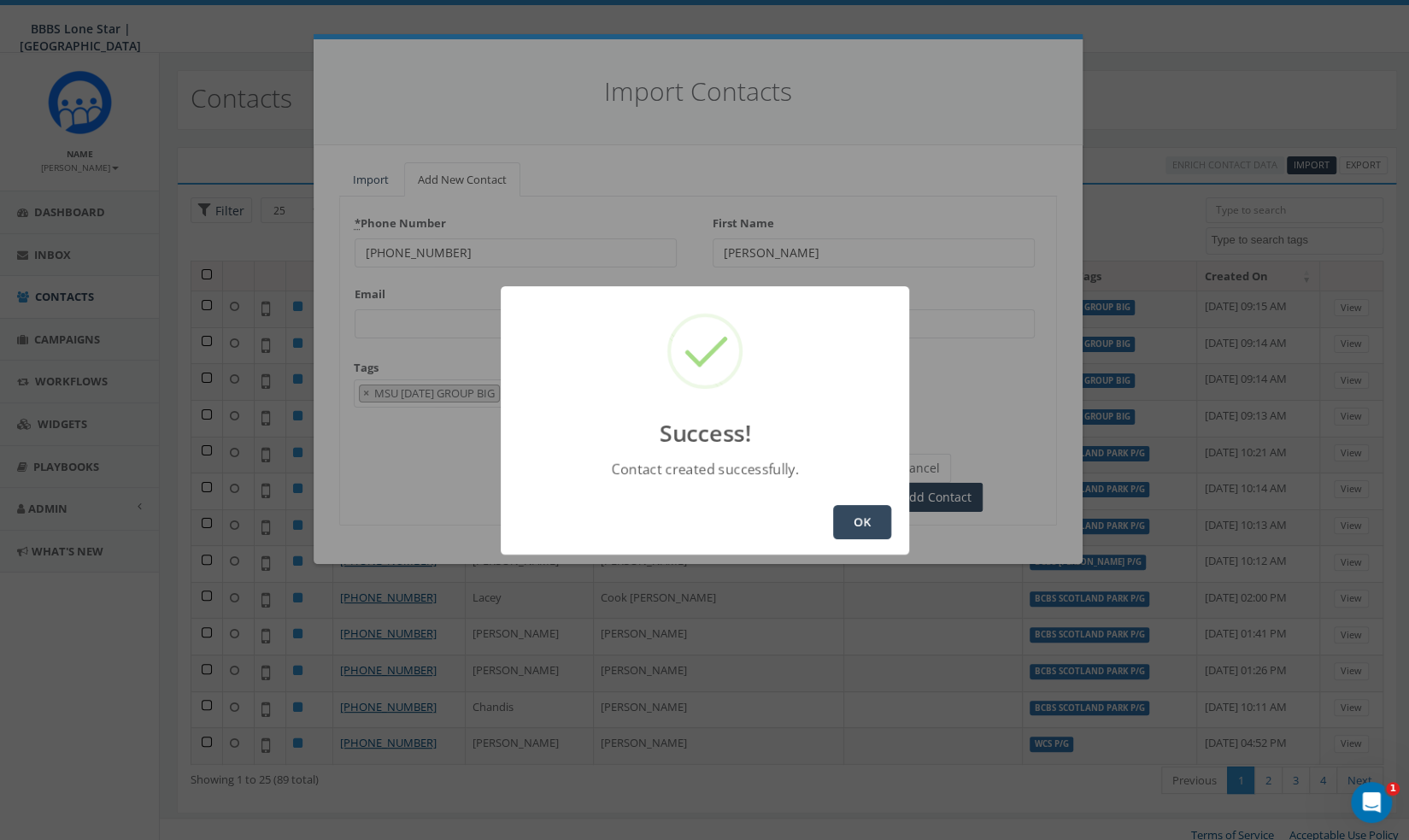
click at [849, 508] on button "OK" at bounding box center [861, 522] width 58 height 34
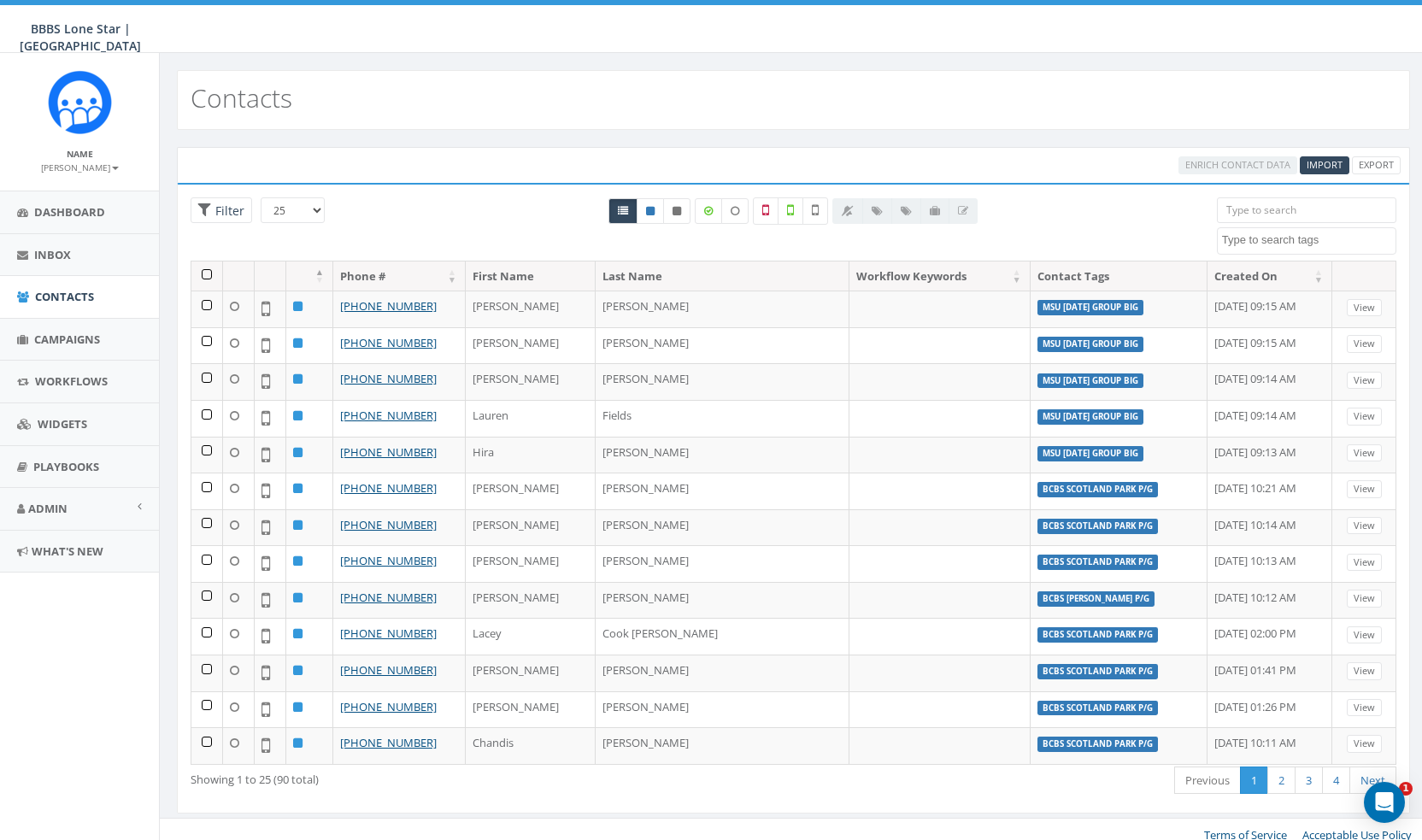
select select
click at [1309, 163] on span "Import" at bounding box center [1311, 164] width 36 height 13
select select
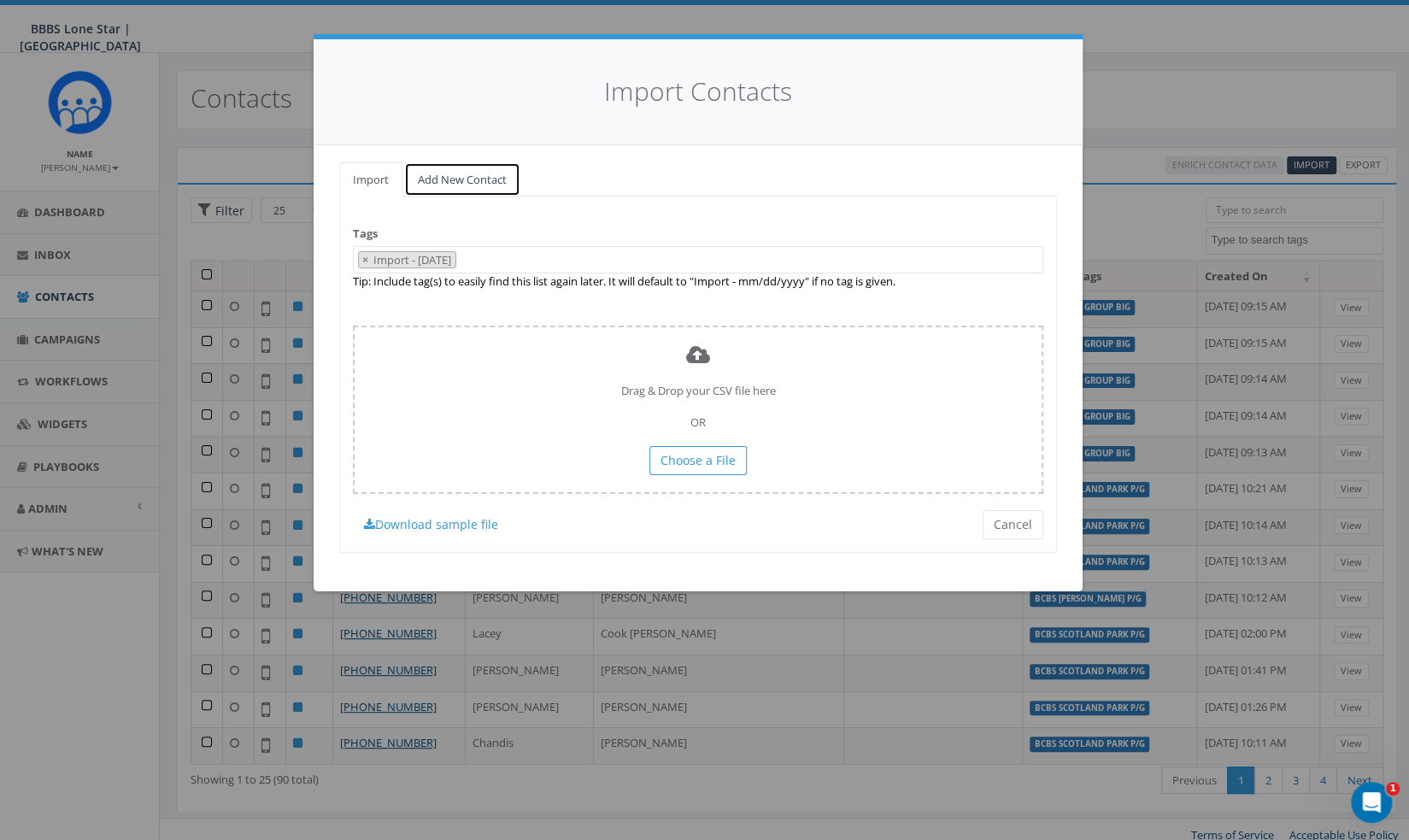
click at [453, 185] on link "Add New Contact" at bounding box center [462, 180] width 116 height 35
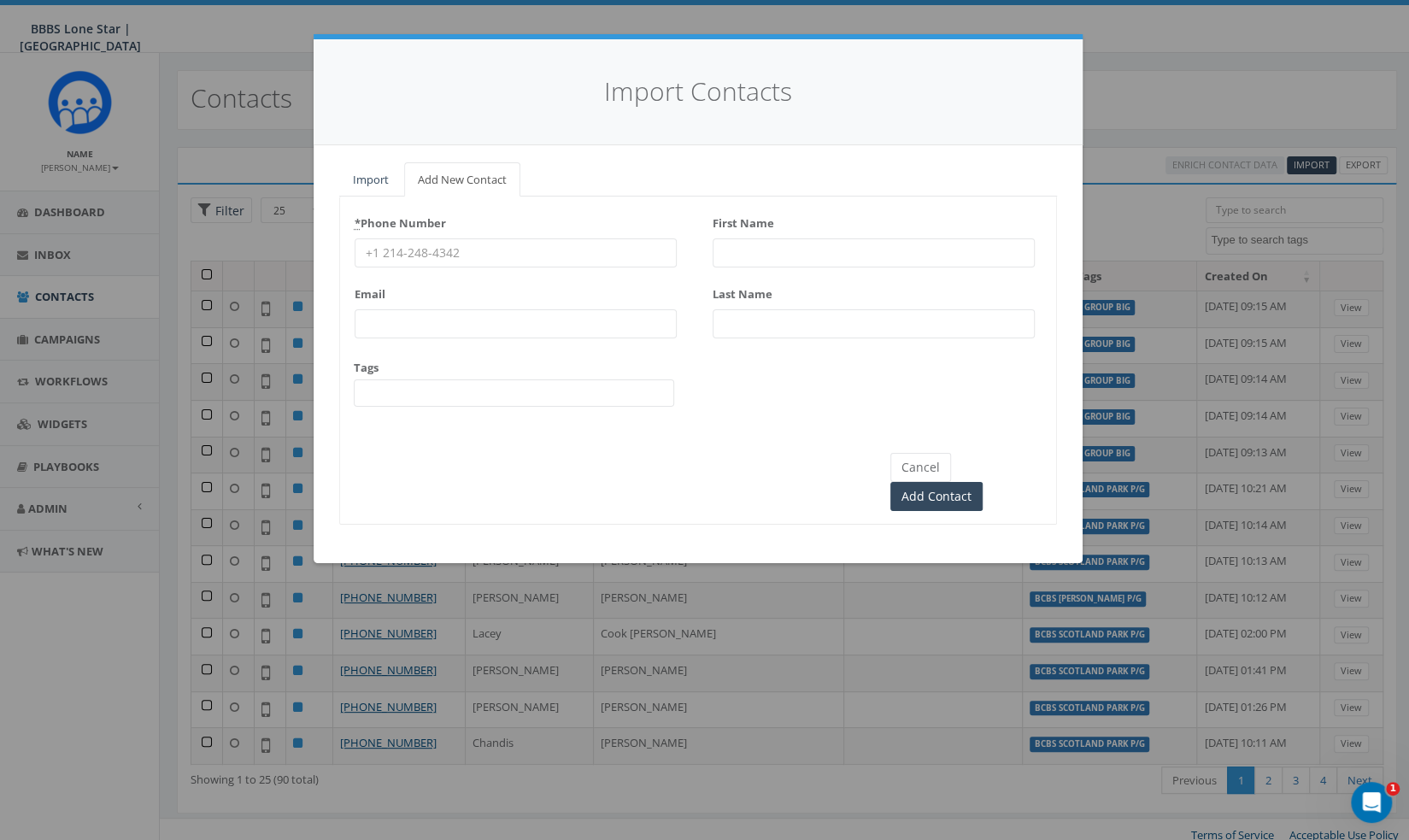
click at [505, 238] on input "* Phone Number" at bounding box center [516, 253] width 322 height 29
paste input "[PHONE_NUMBER]"
type input "(254) 595-0140"
click at [772, 236] on div "First Name" at bounding box center [873, 238] width 322 height 58
click at [763, 255] on input "First Name" at bounding box center [873, 253] width 322 height 29
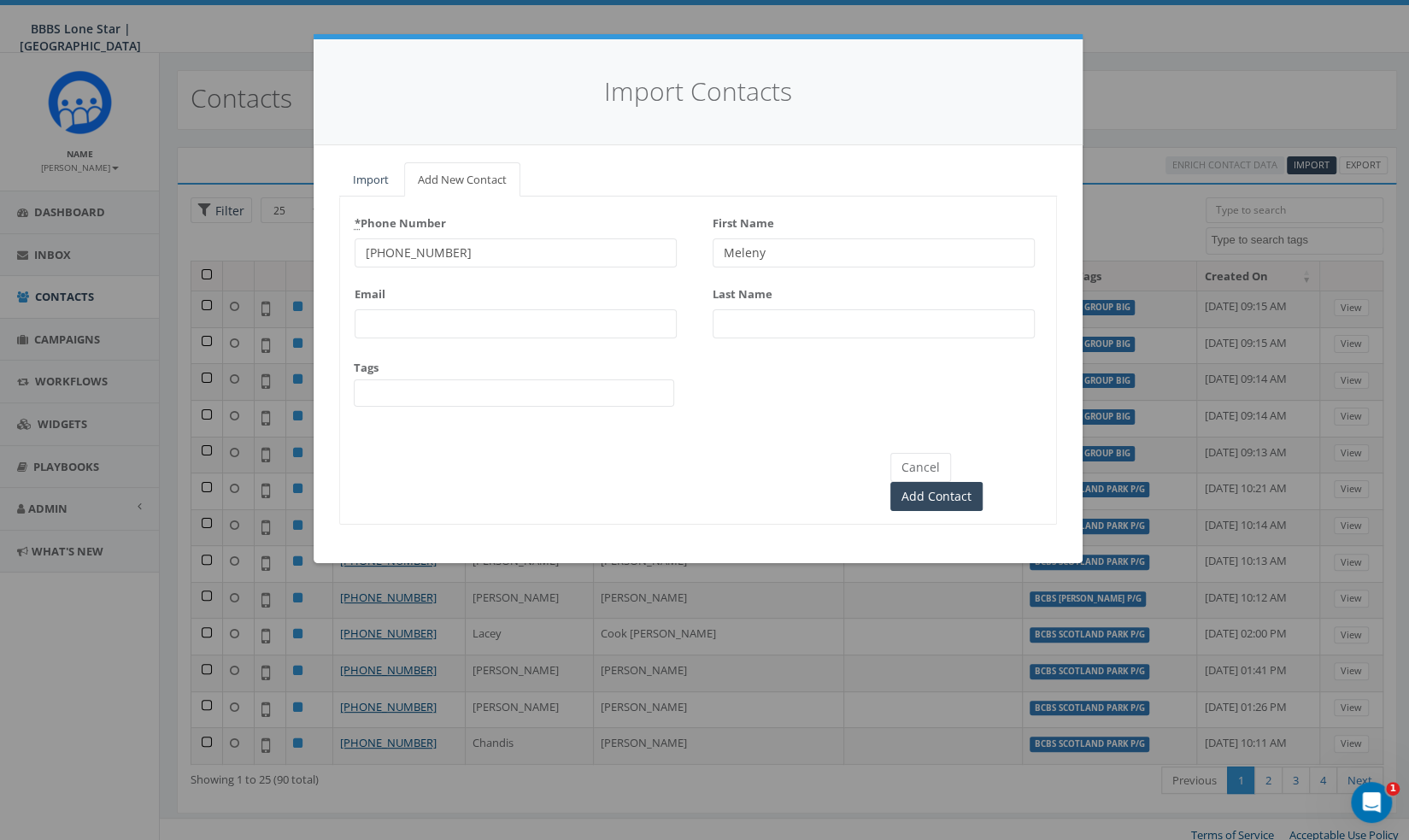
type input "Meleny"
type input "[PERSON_NAME]"
click at [560, 385] on span at bounding box center [514, 393] width 320 height 28
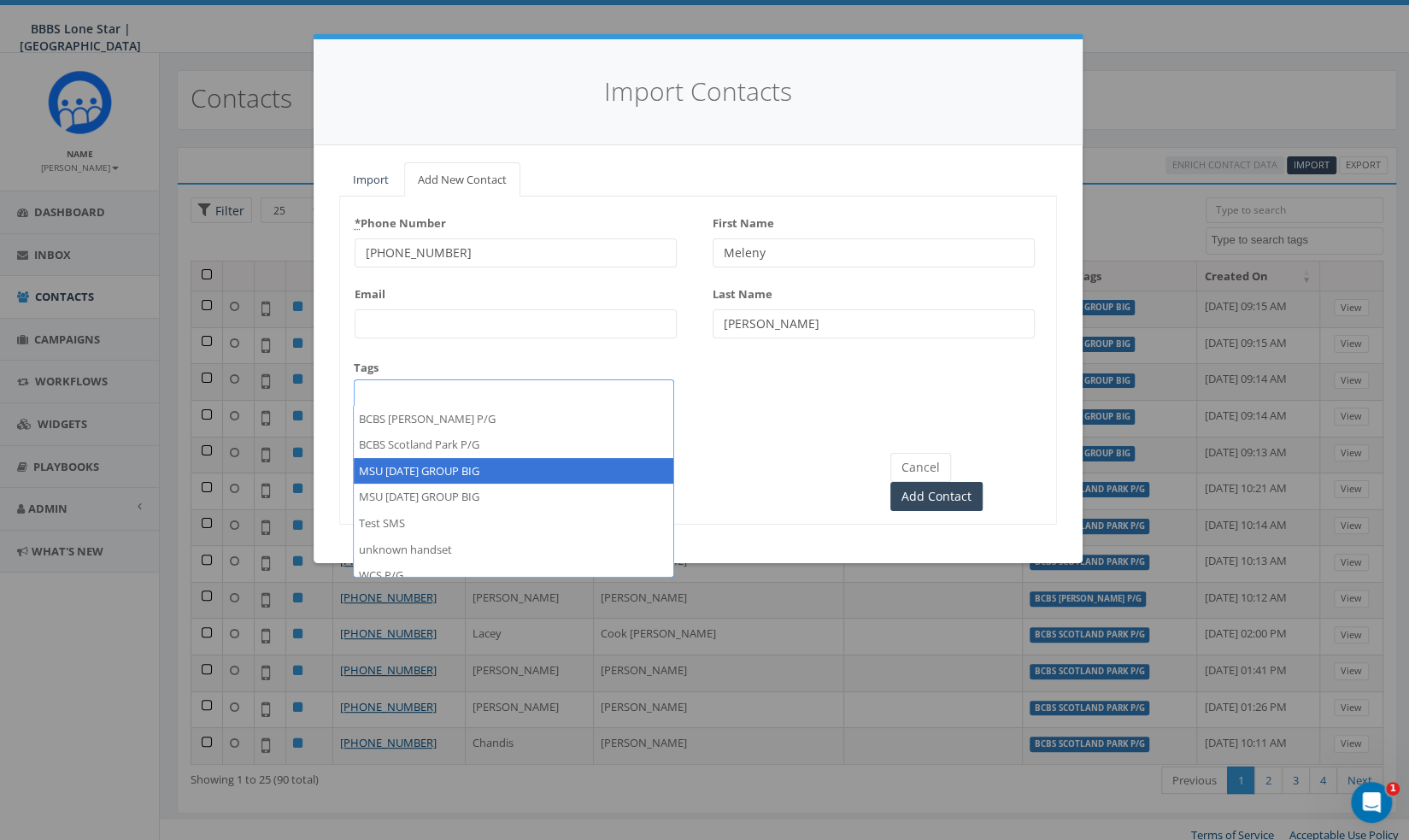
select select "MSU TUESDAY GROUP BIG"
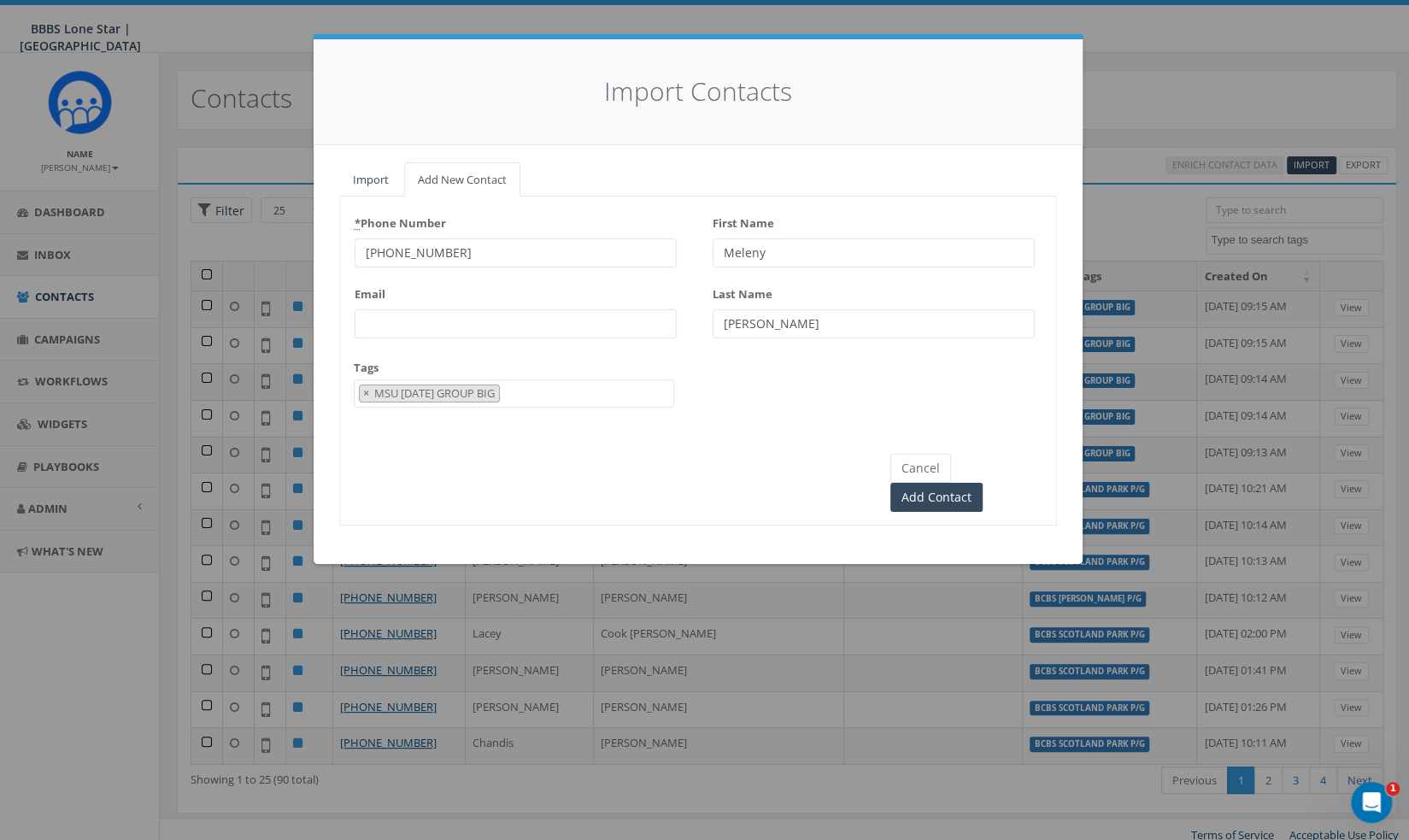
scroll to position [32, 0]
click at [981, 482] on input "Add Contact" at bounding box center [937, 497] width 93 height 29
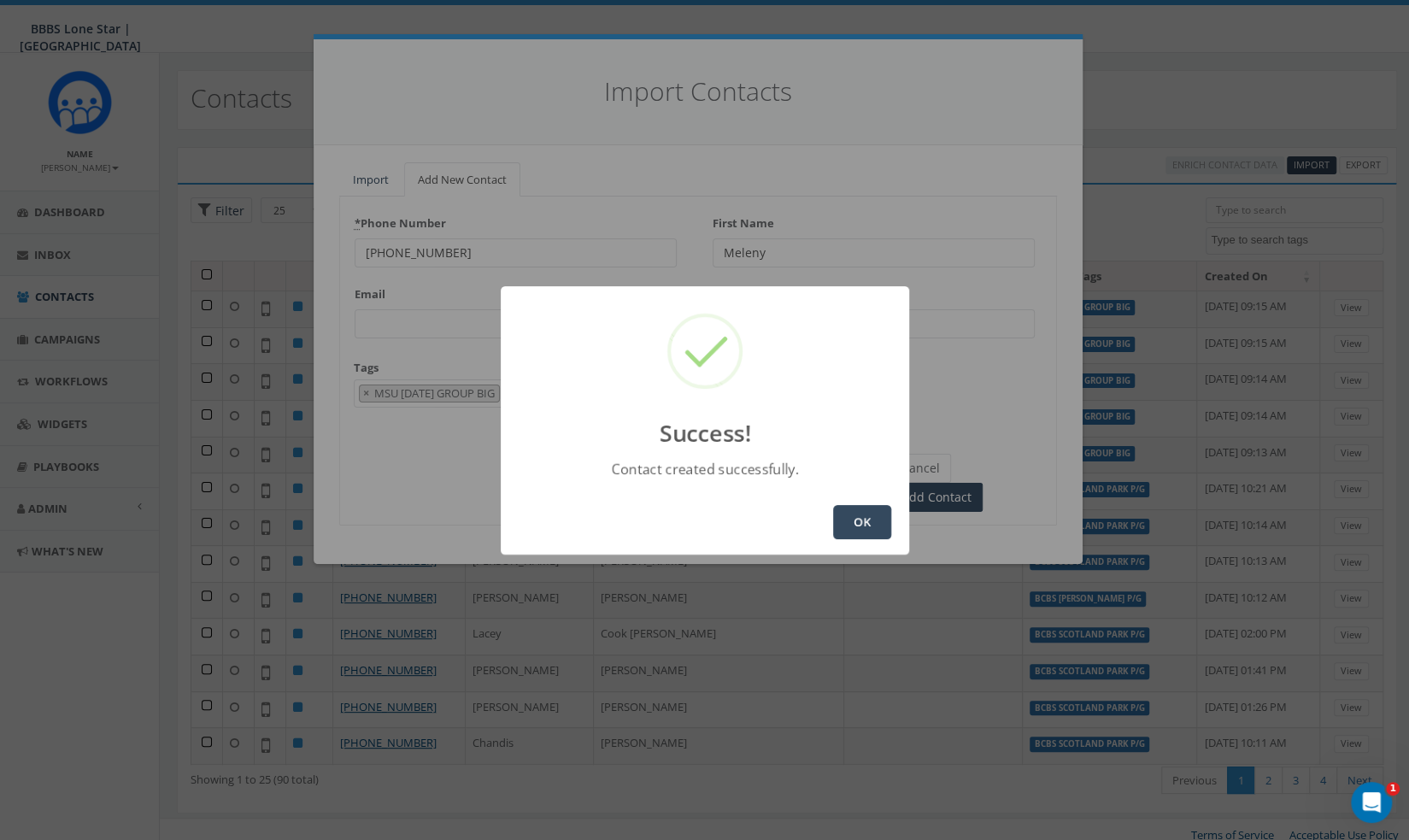
click at [857, 530] on button "OK" at bounding box center [861, 522] width 58 height 34
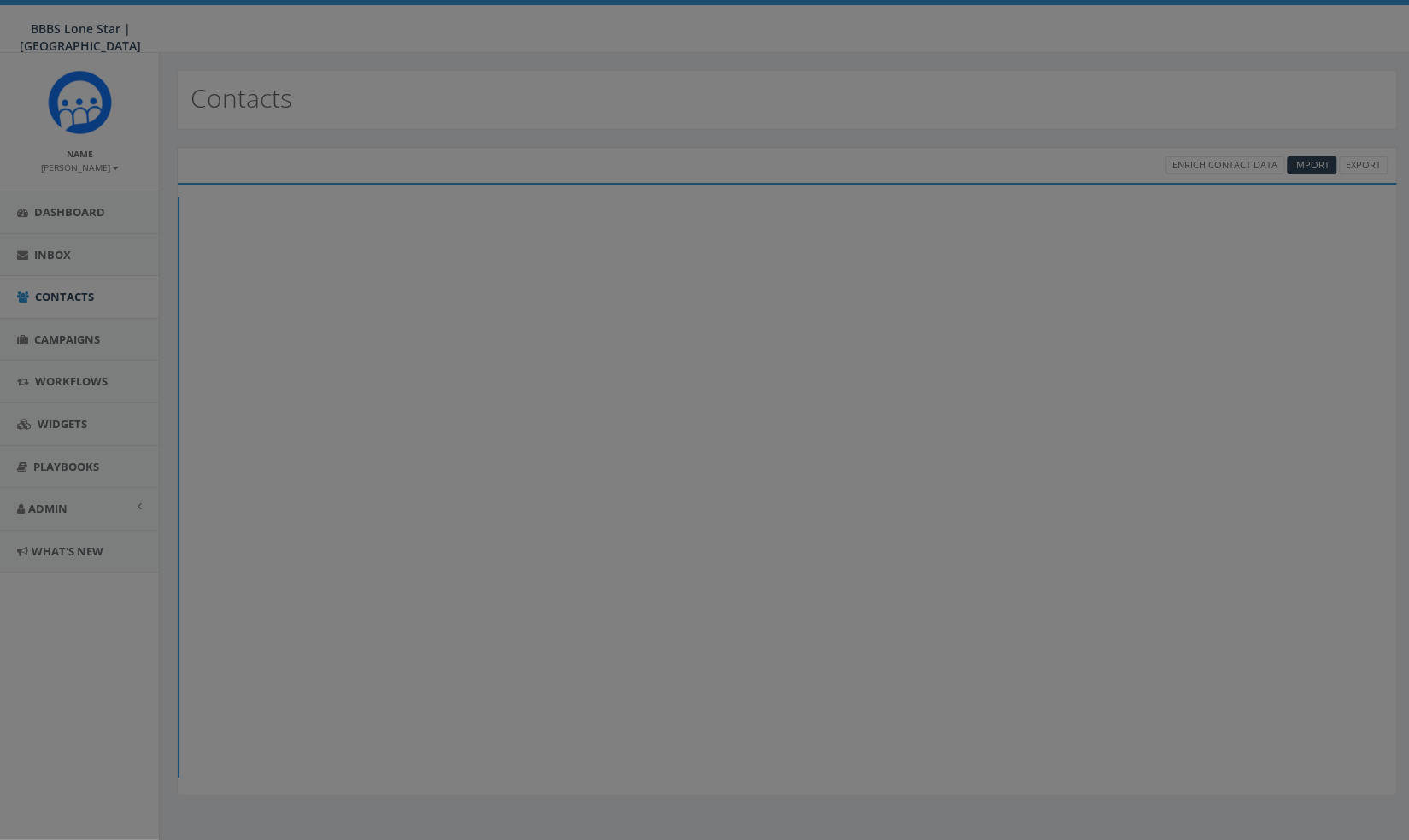
click at [1306, 162] on div at bounding box center [704, 420] width 1409 height 840
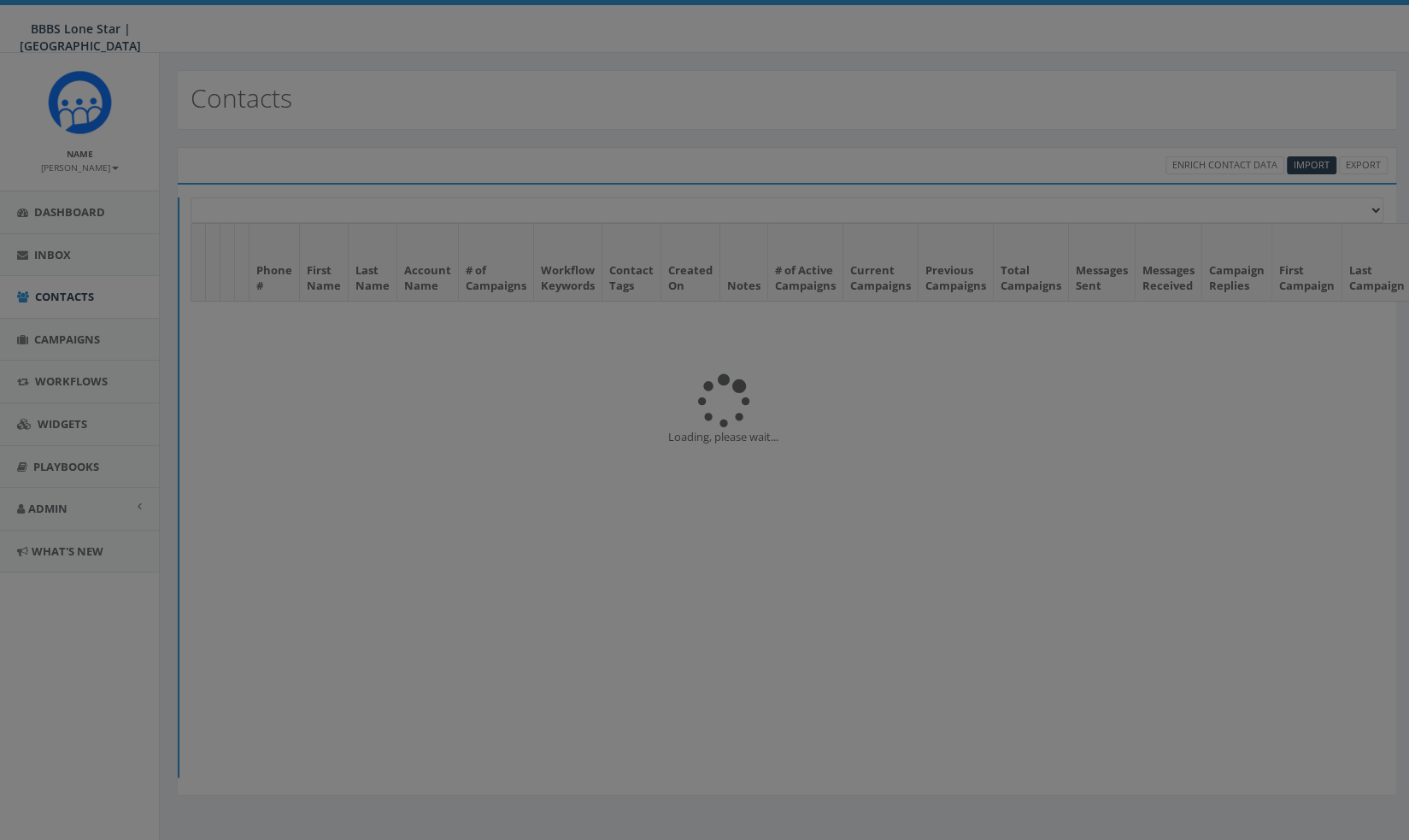
select select
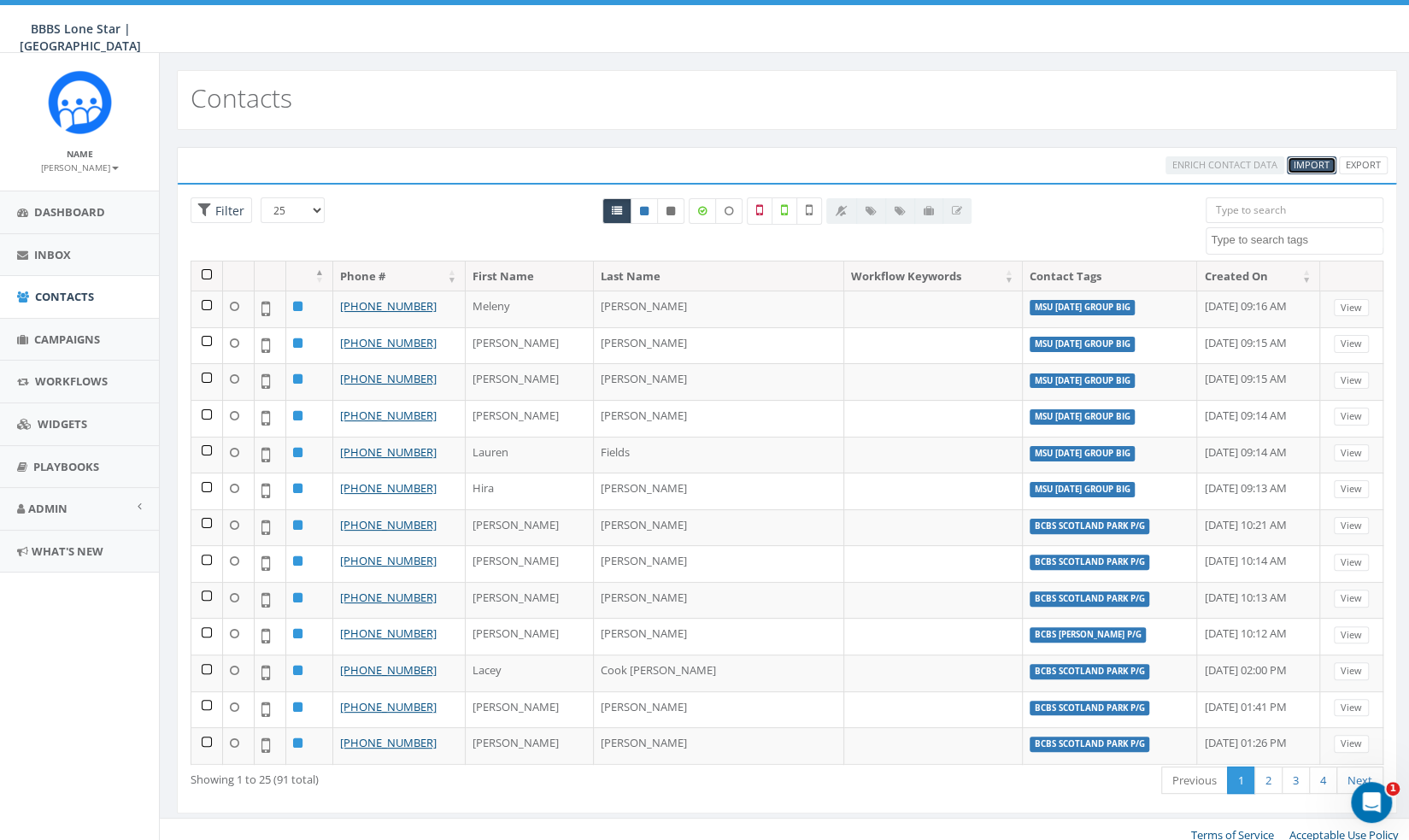
click at [1316, 160] on span "Import" at bounding box center [1311, 164] width 36 height 13
select select
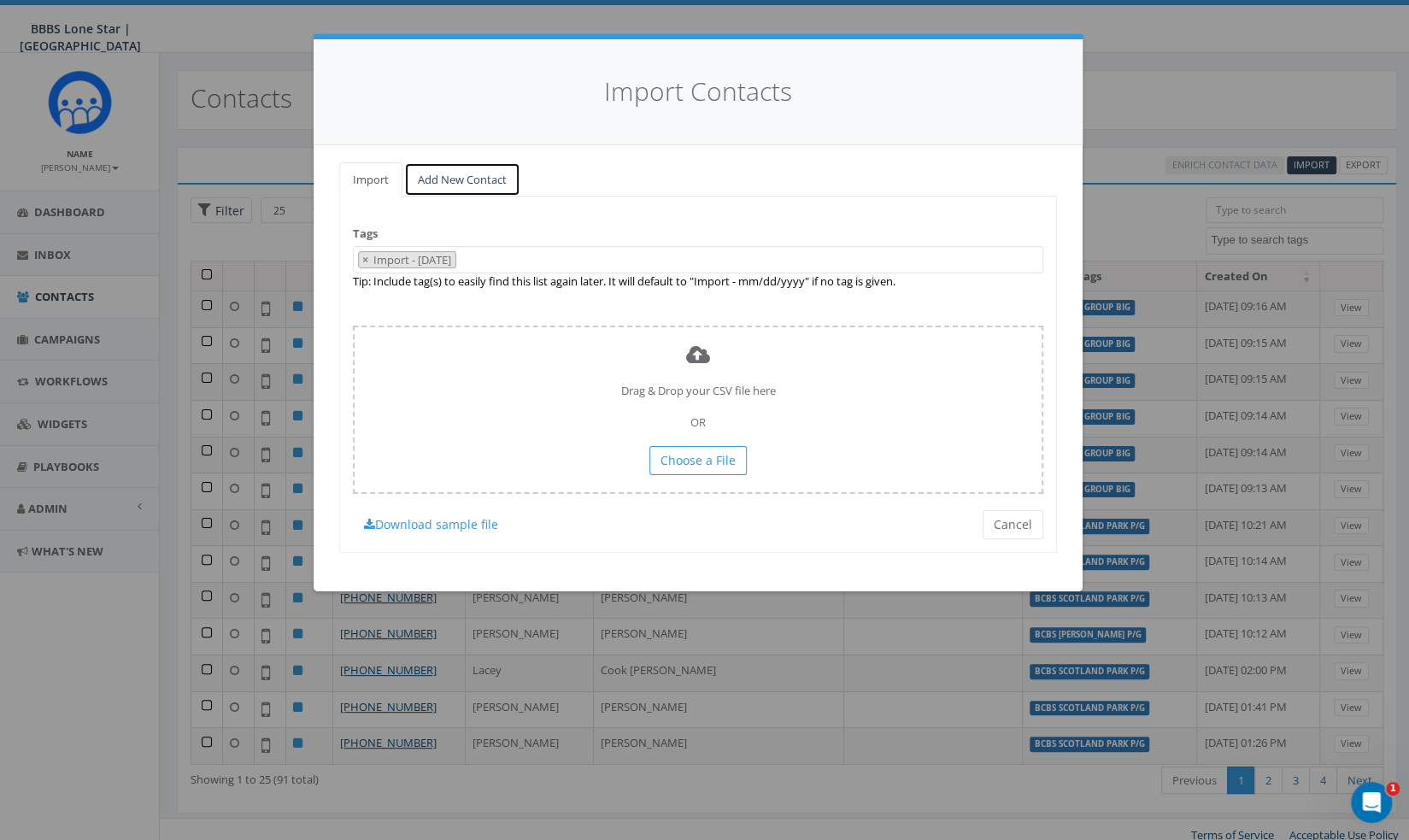
click at [497, 175] on link "Add New Contact" at bounding box center [462, 180] width 116 height 35
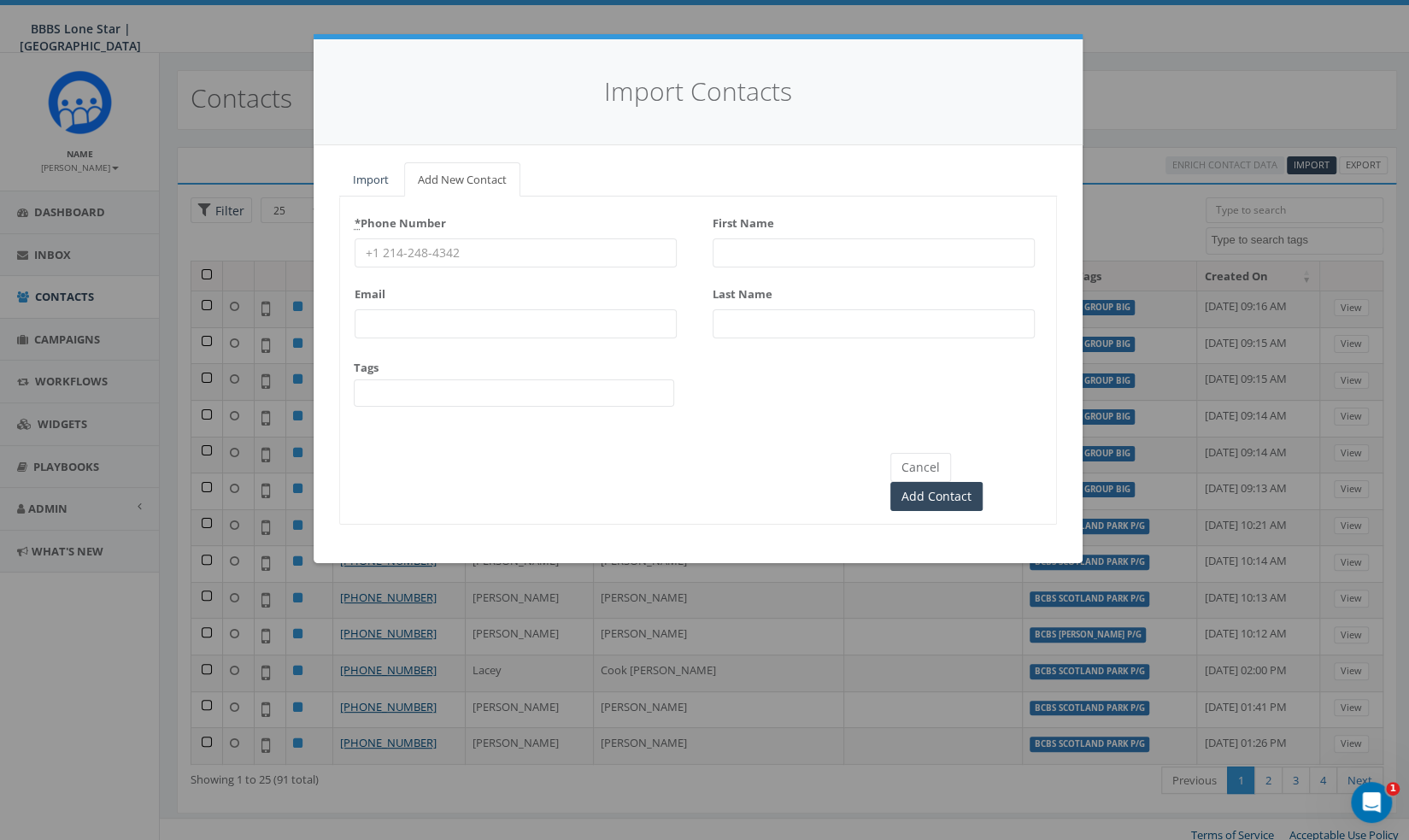
click at [485, 251] on input "* Phone Number" at bounding box center [516, 253] width 322 height 29
click at [540, 252] on input "* Phone Number" at bounding box center [516, 253] width 322 height 29
paste input "(940) 366-0029"
type input "(940) 366-0029"
click at [794, 245] on input "First Name" at bounding box center [873, 253] width 322 height 29
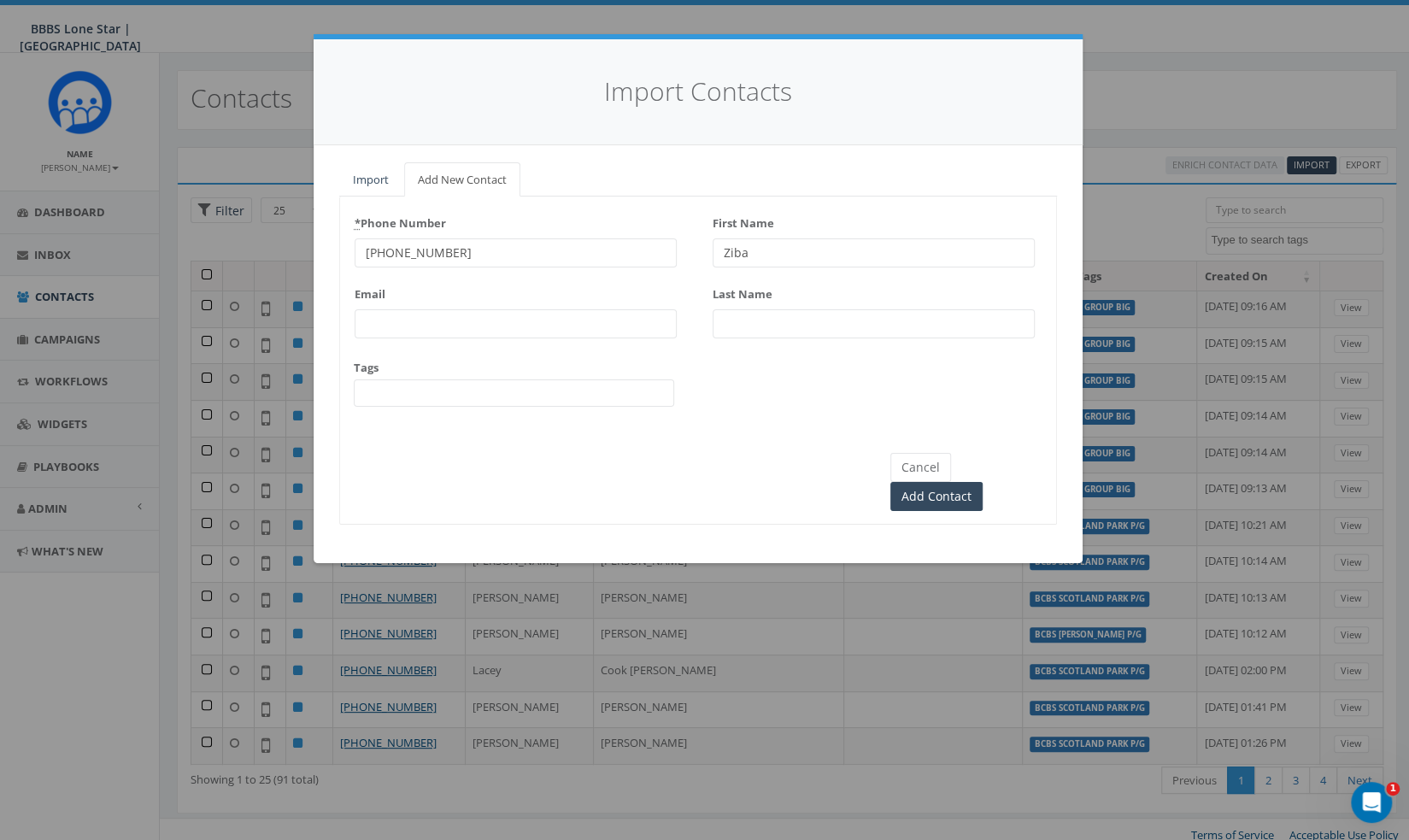
type input "Ziba"
type input "Robbins"
click at [513, 385] on span at bounding box center [514, 393] width 320 height 28
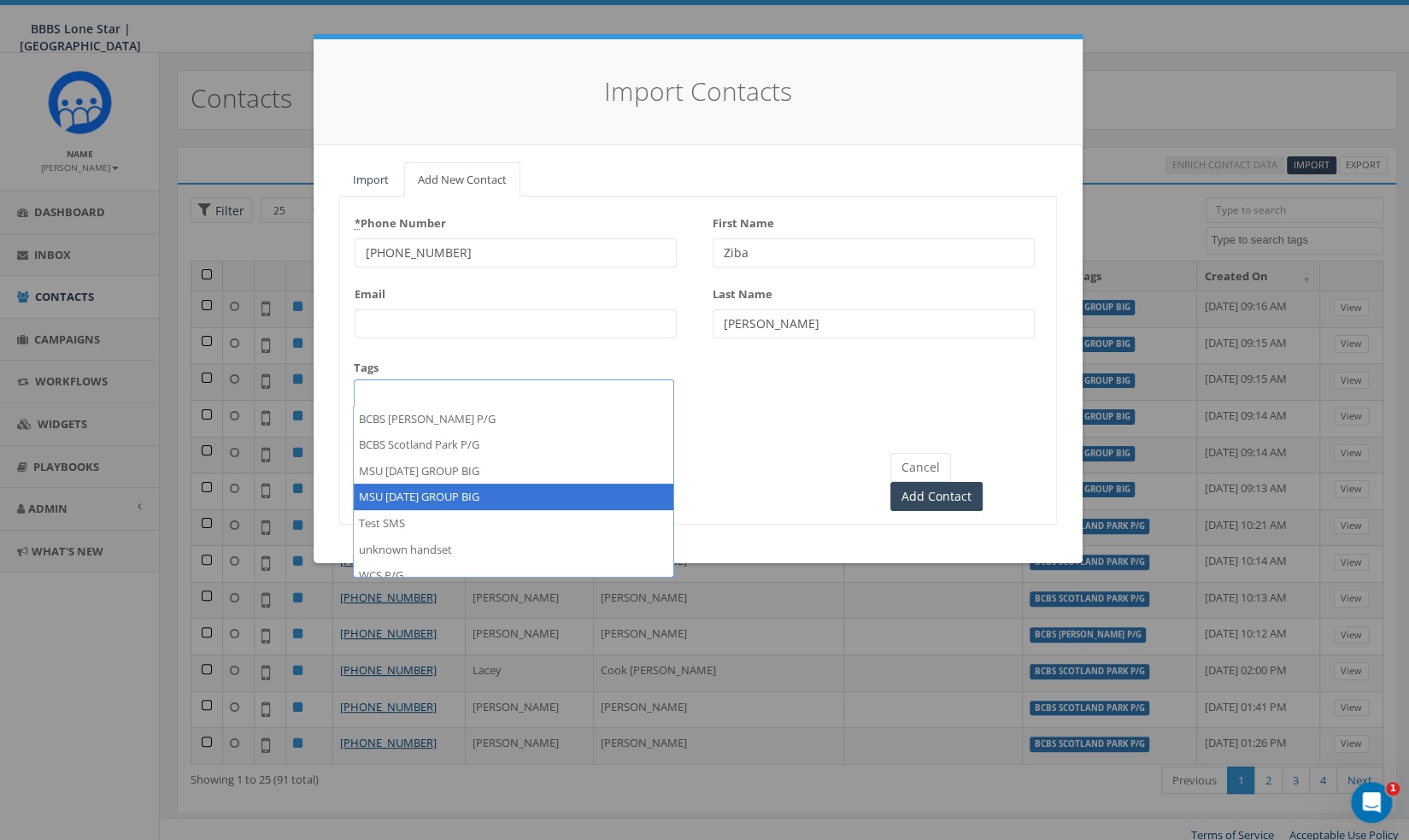
select select "MSU [DATE] GROUP BIG"
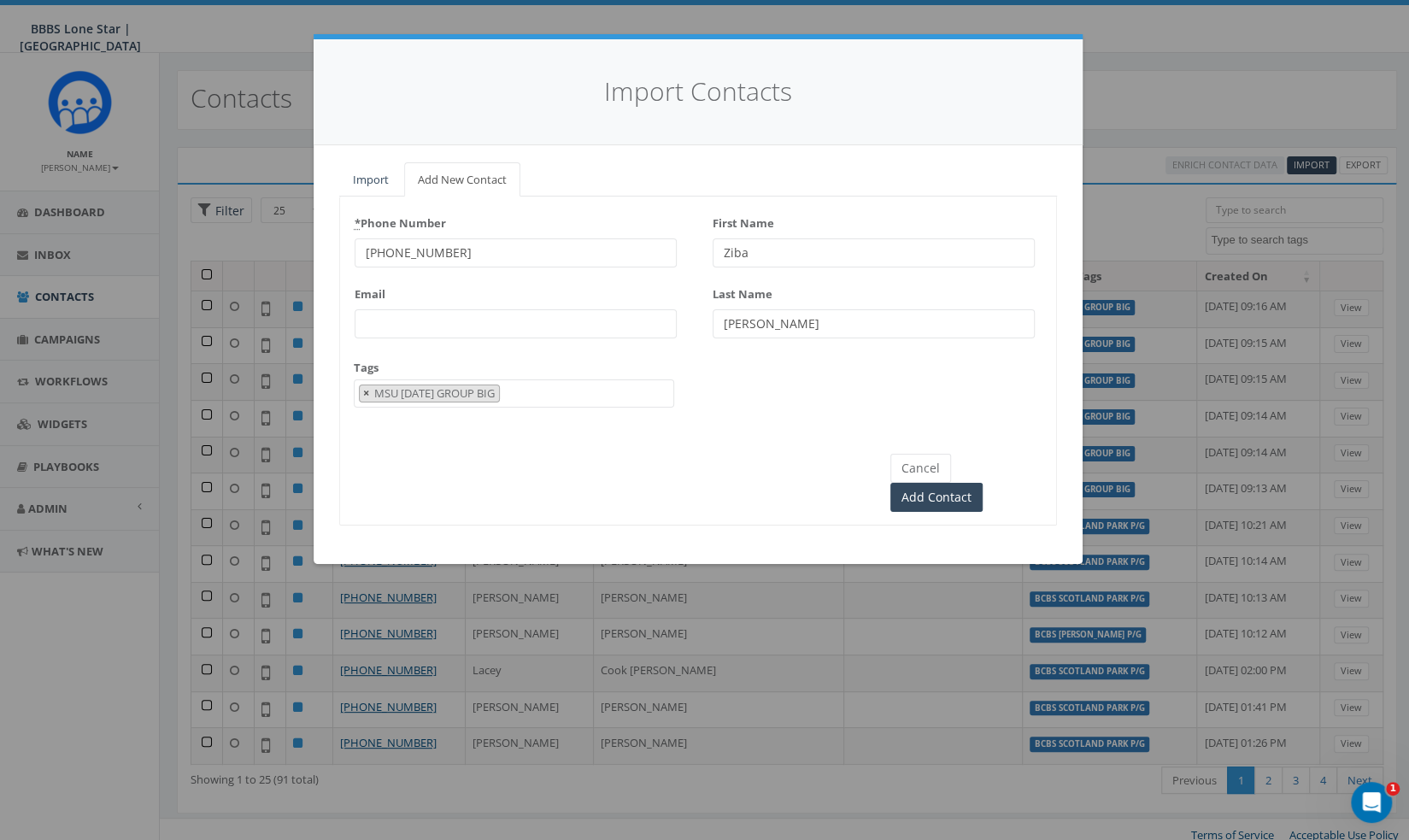
click at [363, 392] on span "×" at bounding box center [366, 392] width 6 height 16
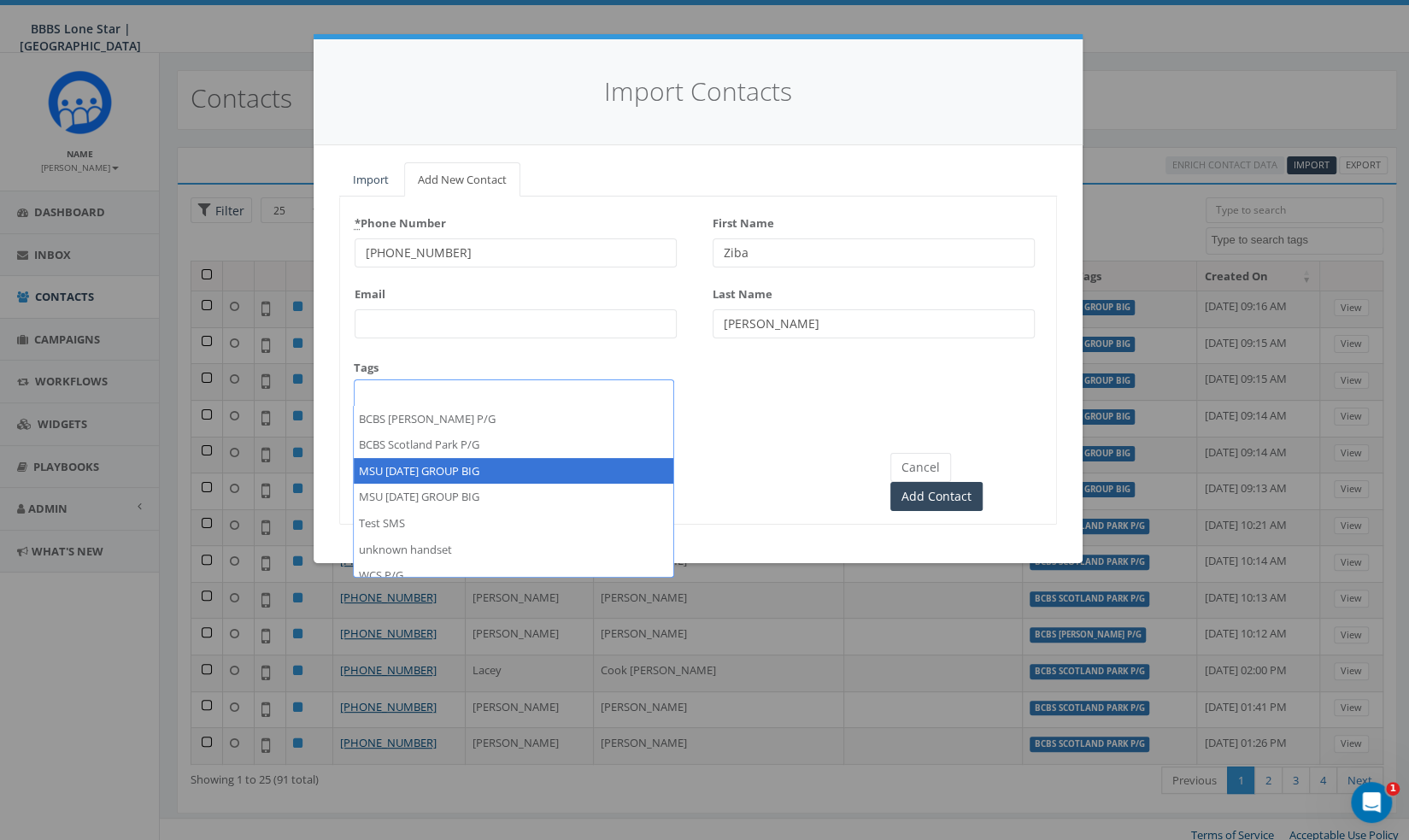
select select "MSU [DATE] GROUP BIG"
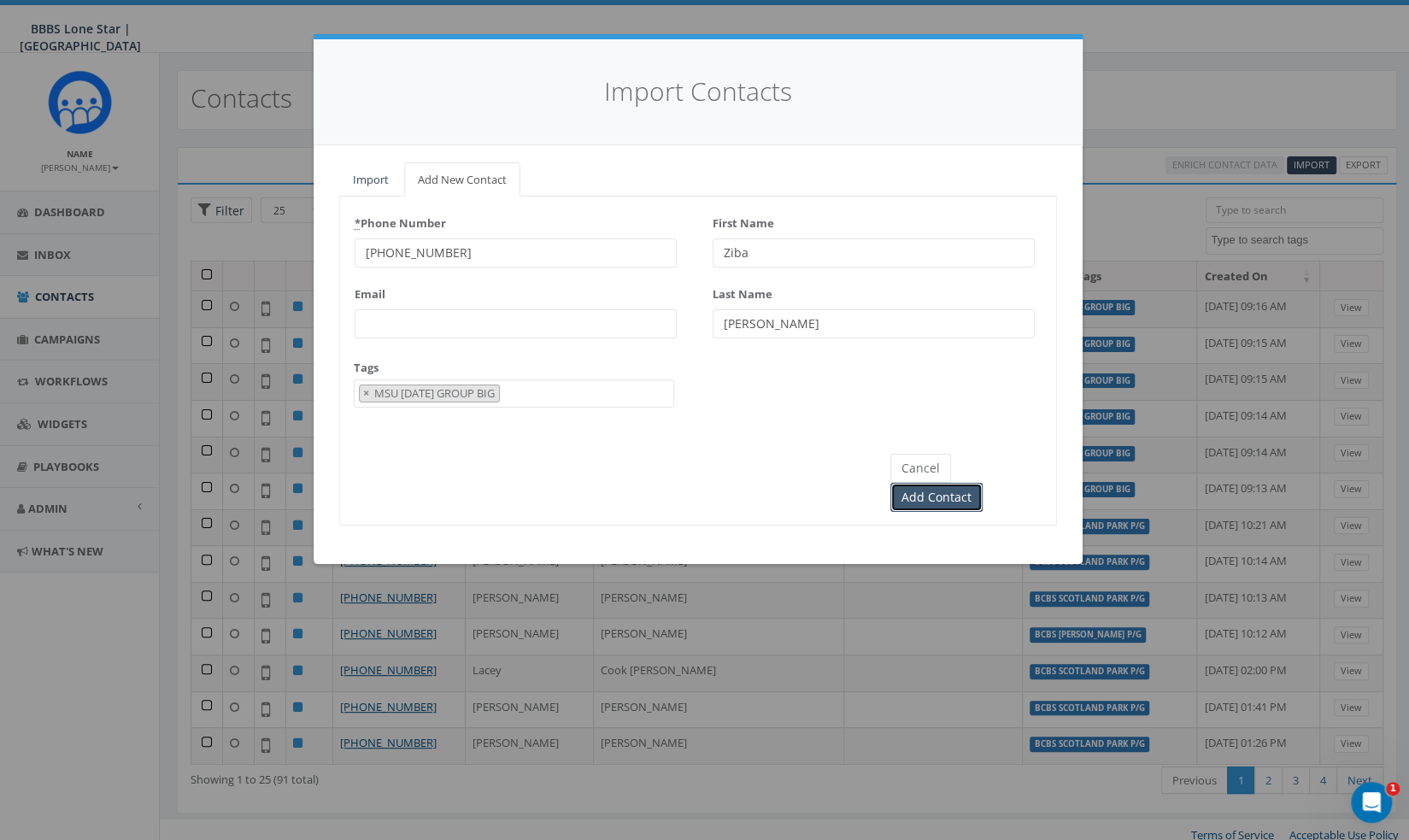
click at [971, 482] on input "Add Contact" at bounding box center [937, 497] width 93 height 29
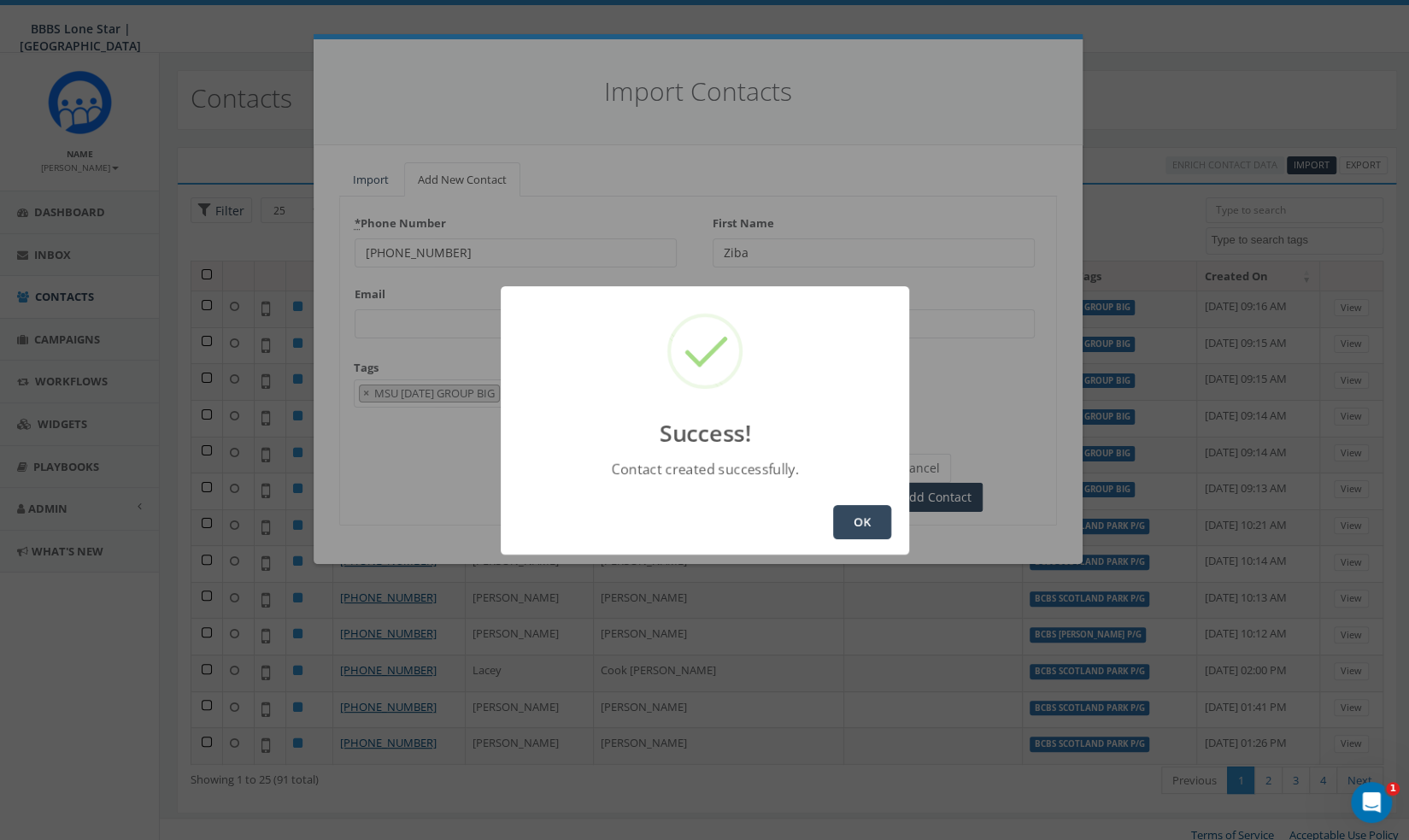
click at [882, 527] on button "OK" at bounding box center [861, 522] width 58 height 34
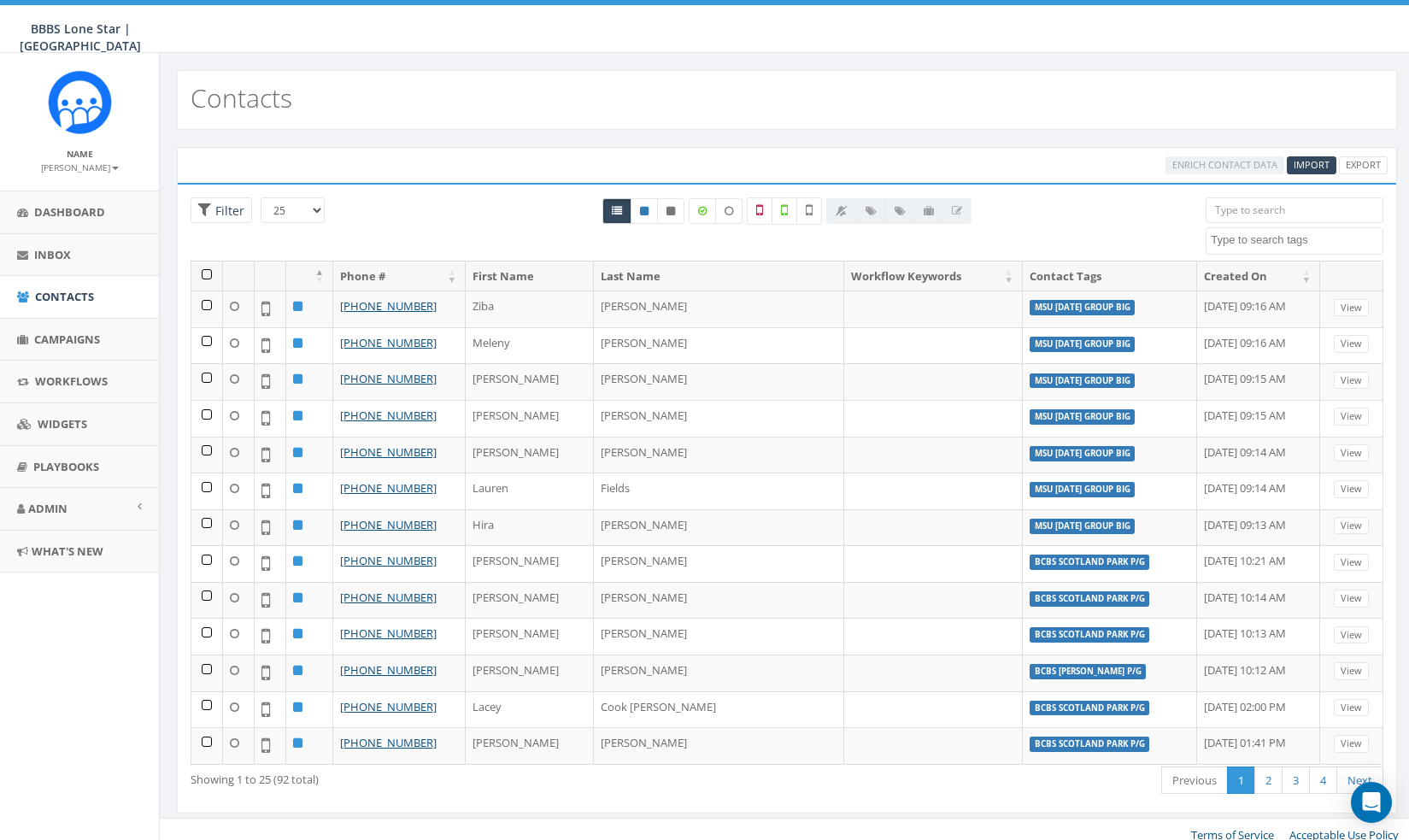
select select
click at [1321, 161] on span "Import" at bounding box center [1311, 164] width 36 height 13
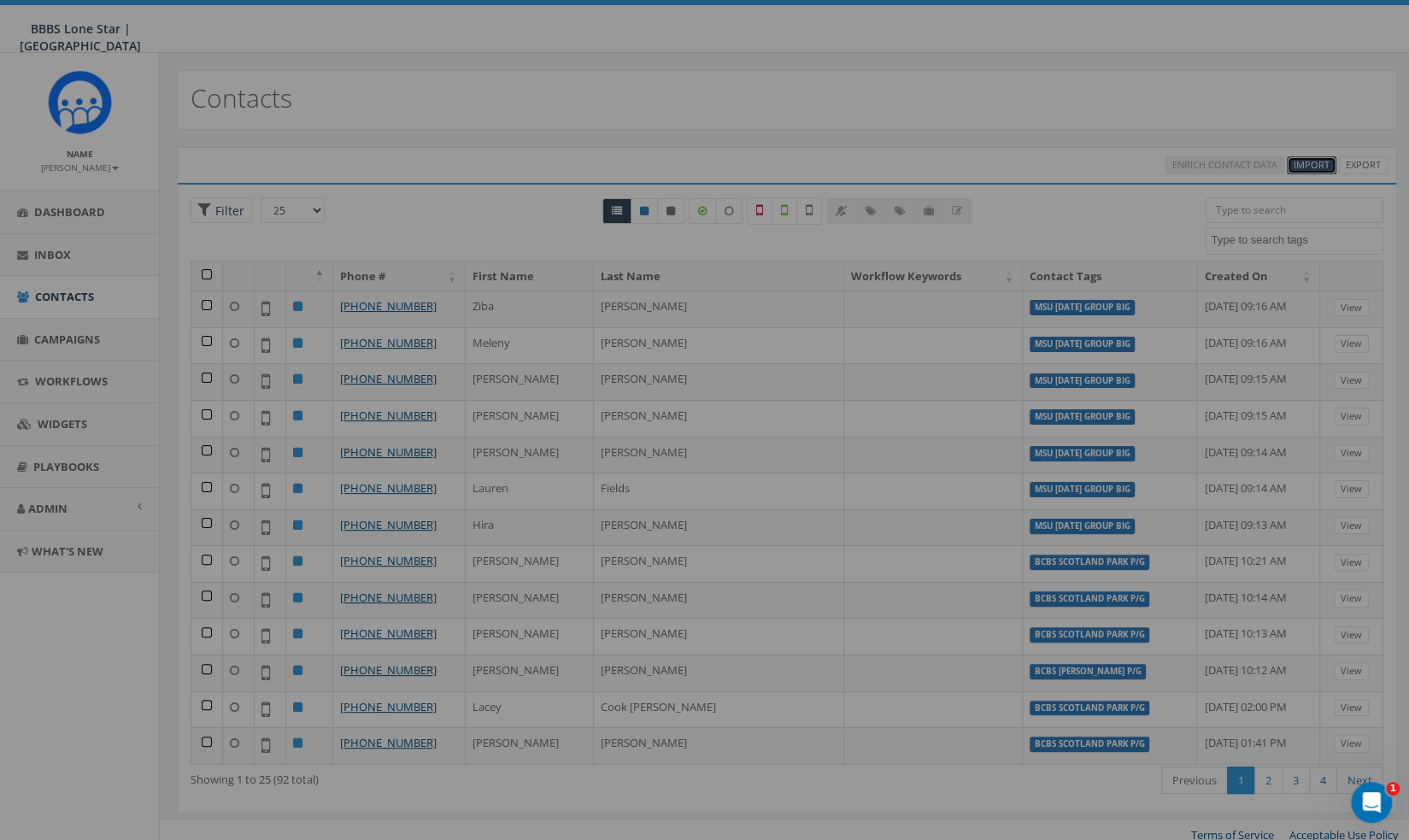
select select
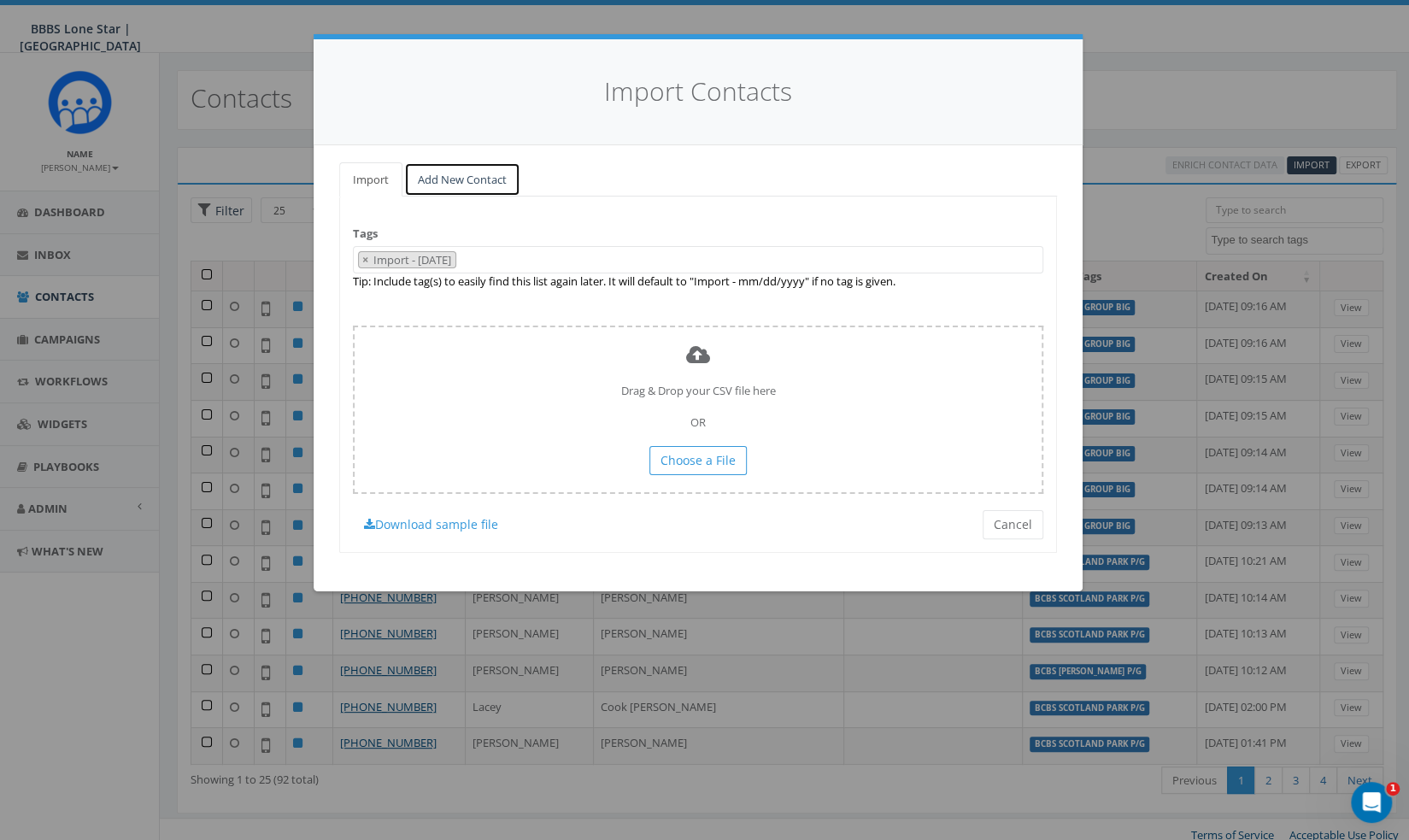
click at [467, 177] on link "Add New Contact" at bounding box center [462, 180] width 116 height 35
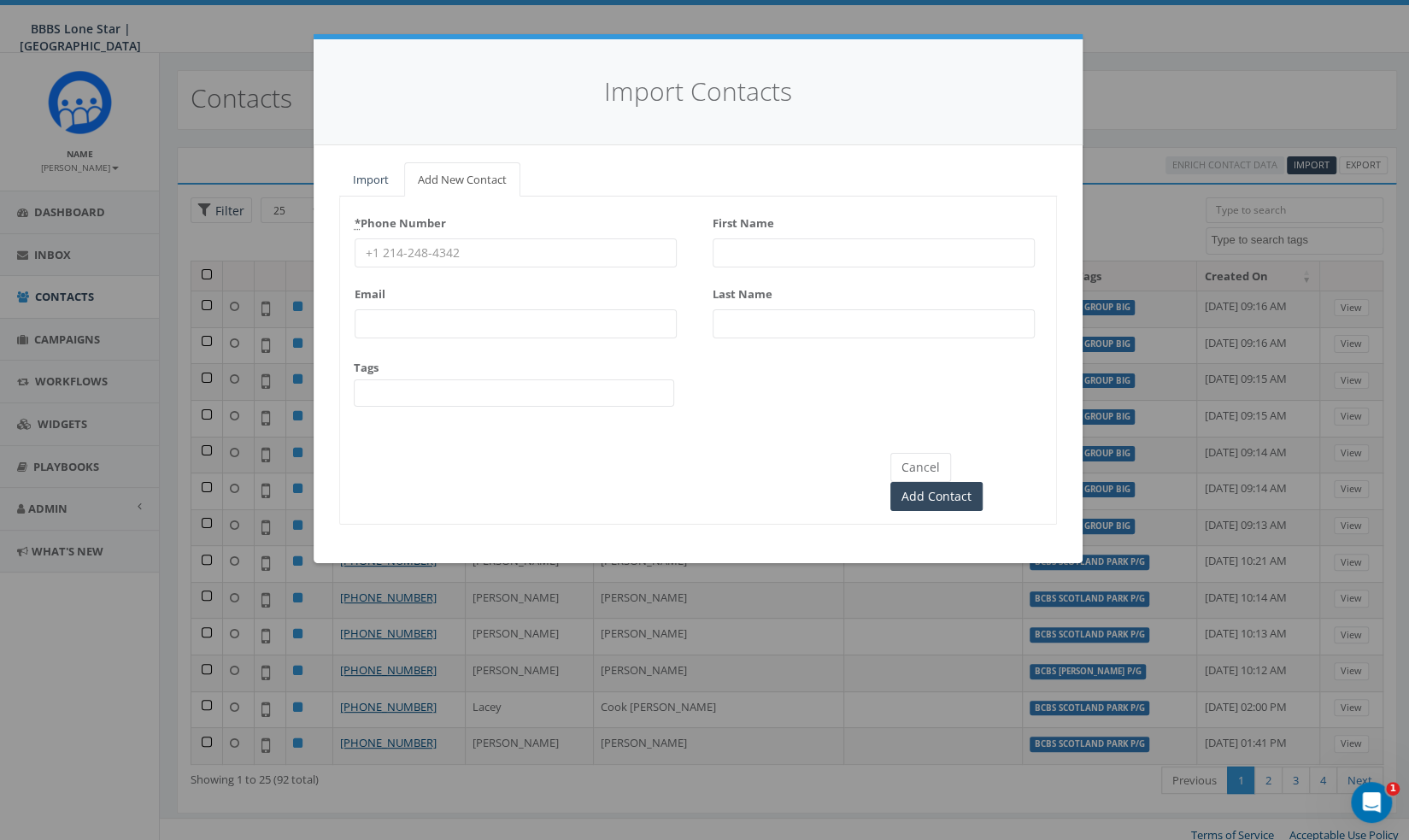
click at [449, 256] on input "* Phone Number" at bounding box center [516, 253] width 322 height 29
paste input "(713) 503-1168"
type input "(713) 503-1168"
click at [815, 257] on input "First Name" at bounding box center [873, 253] width 322 height 29
type input "[PERSON_NAME]"
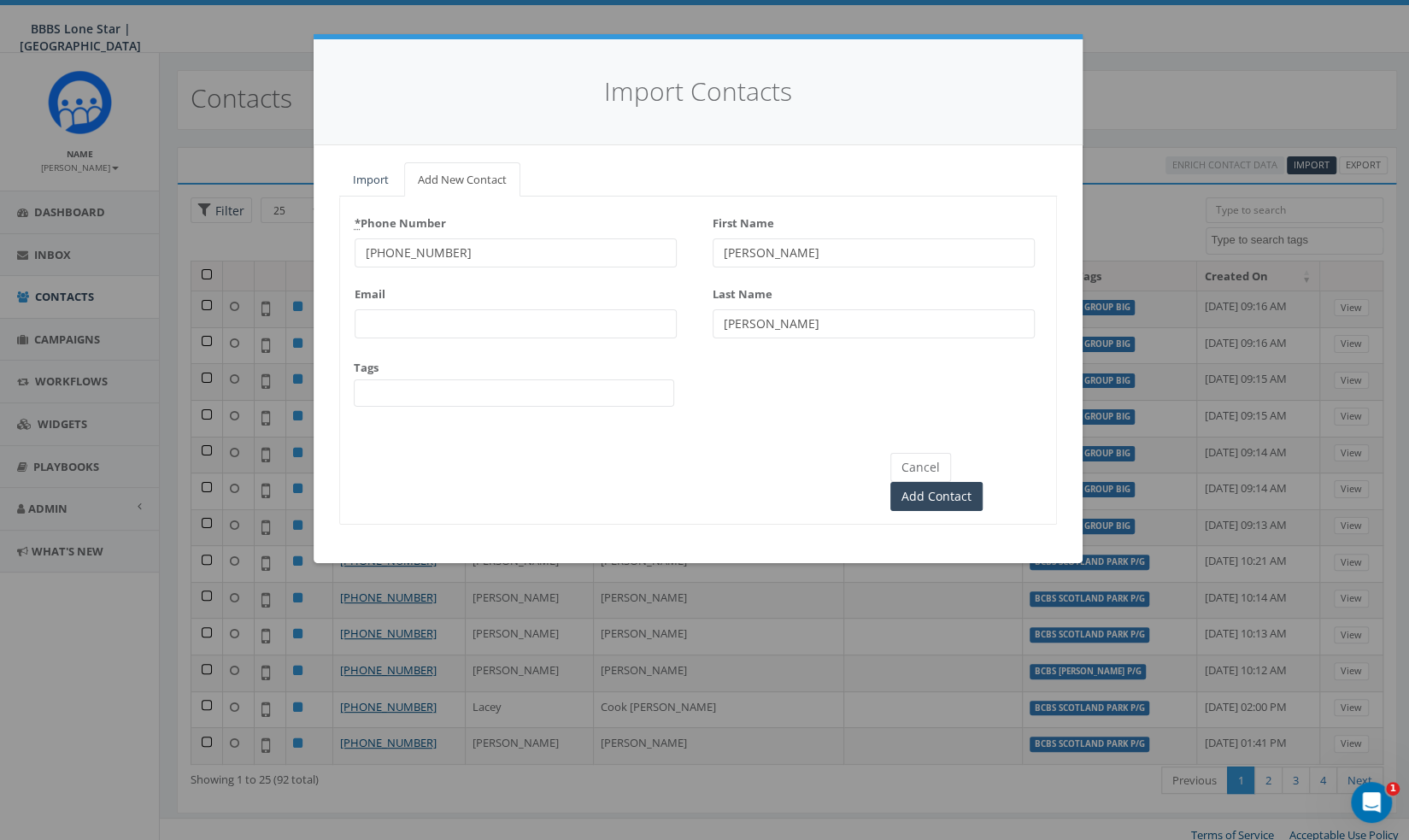
type input "[PERSON_NAME]"
click at [495, 392] on span at bounding box center [514, 393] width 320 height 28
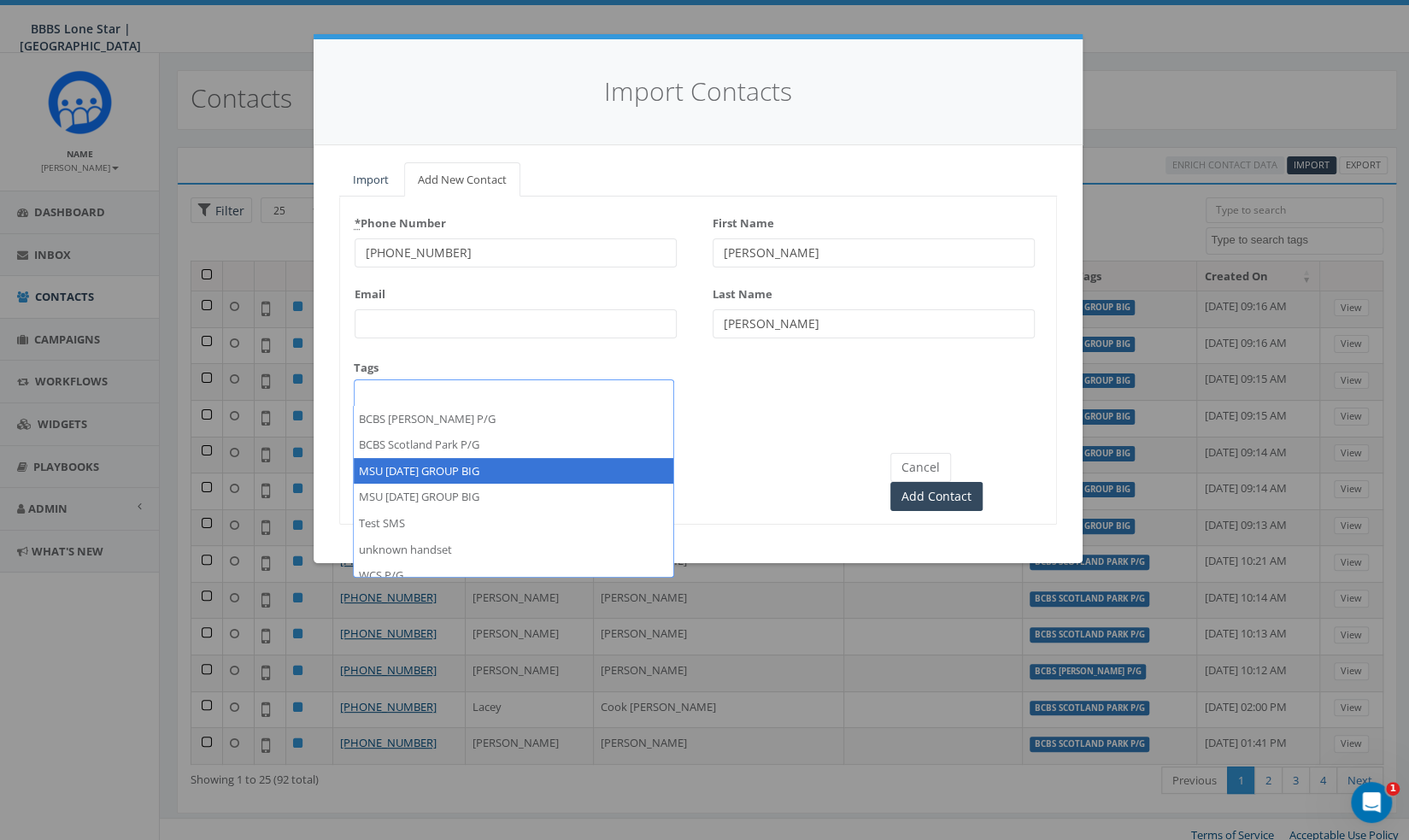
select select "MSU [DATE] GROUP BIG"
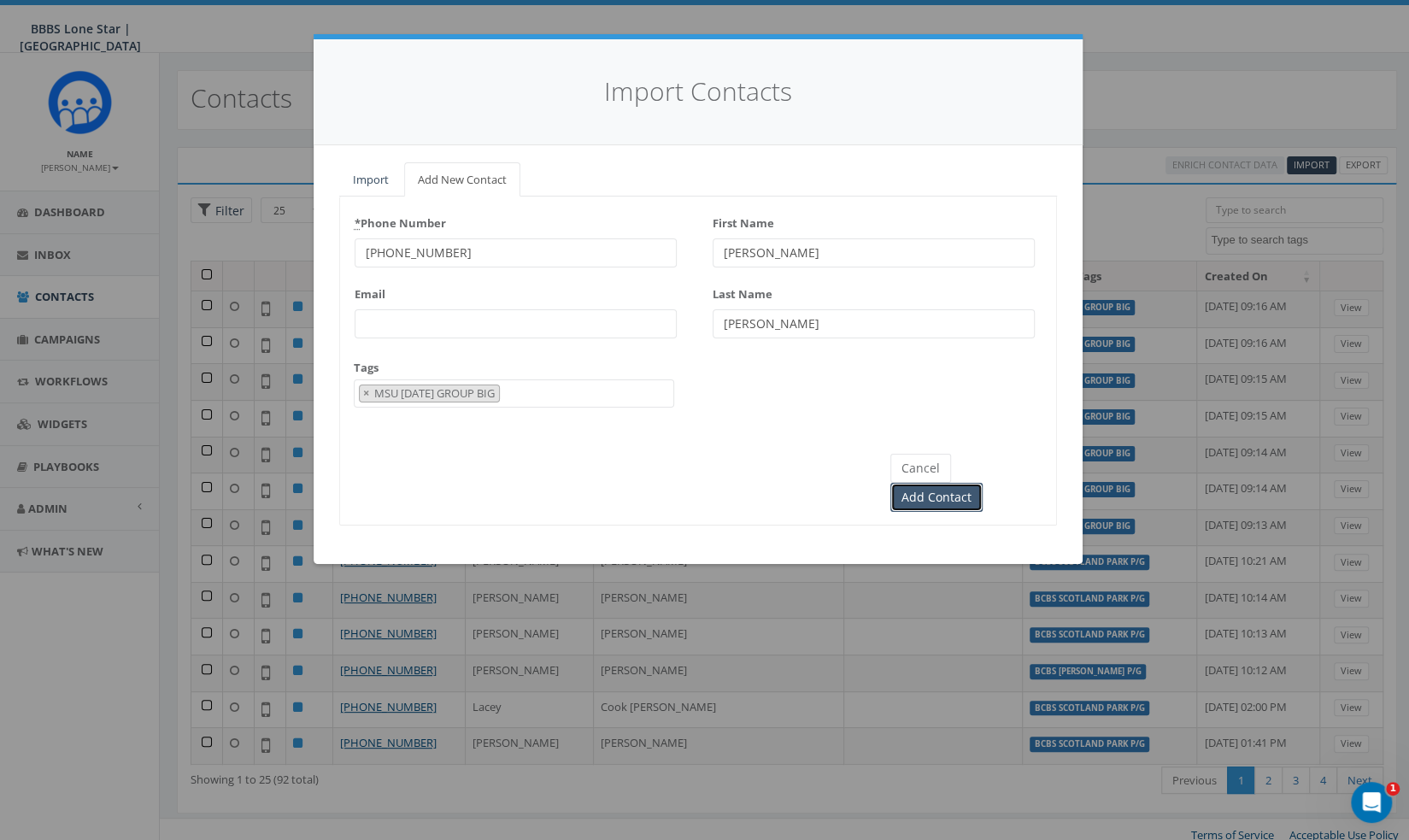
click at [982, 482] on input "Add Contact" at bounding box center [937, 497] width 93 height 29
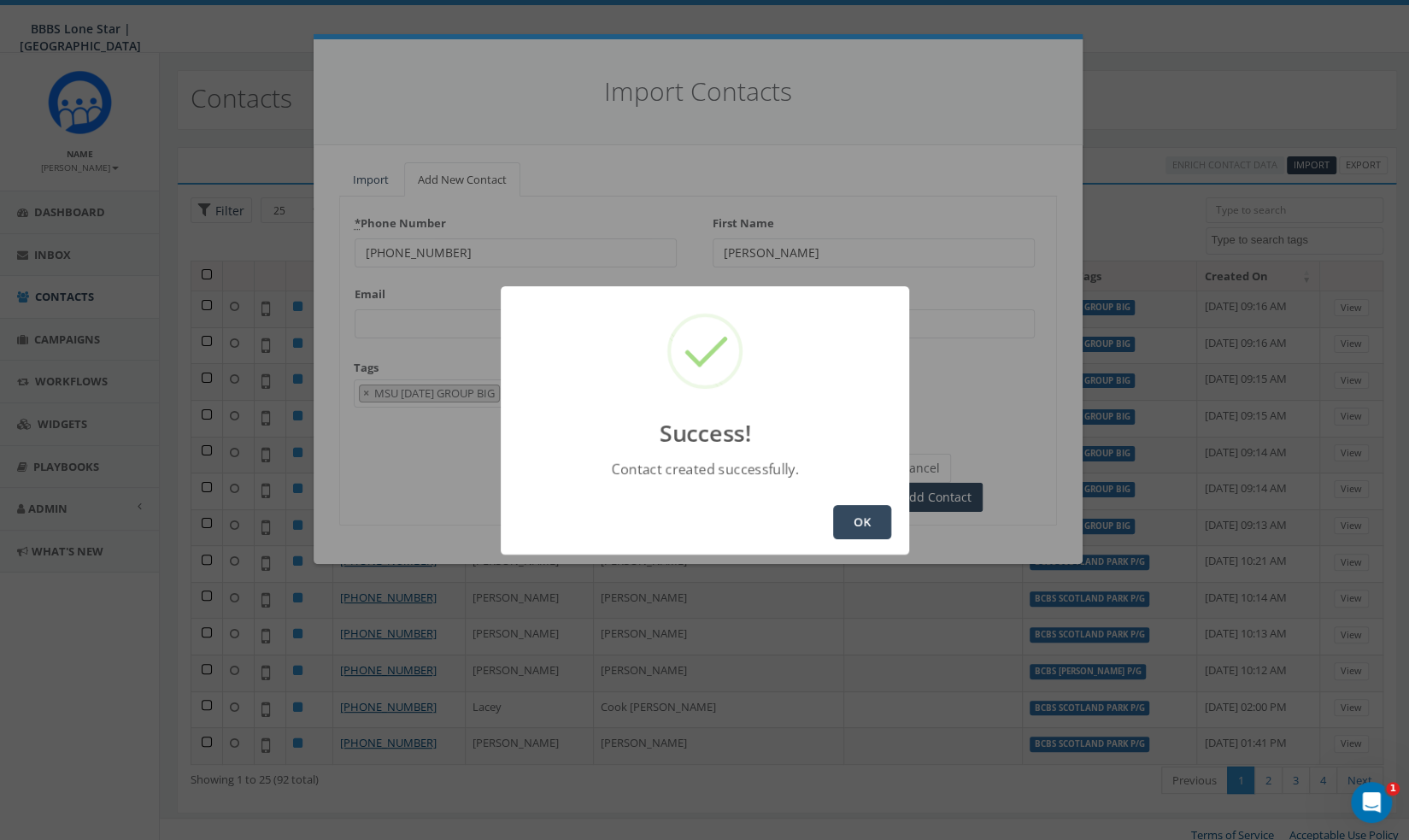
click at [884, 510] on button "OK" at bounding box center [861, 522] width 58 height 34
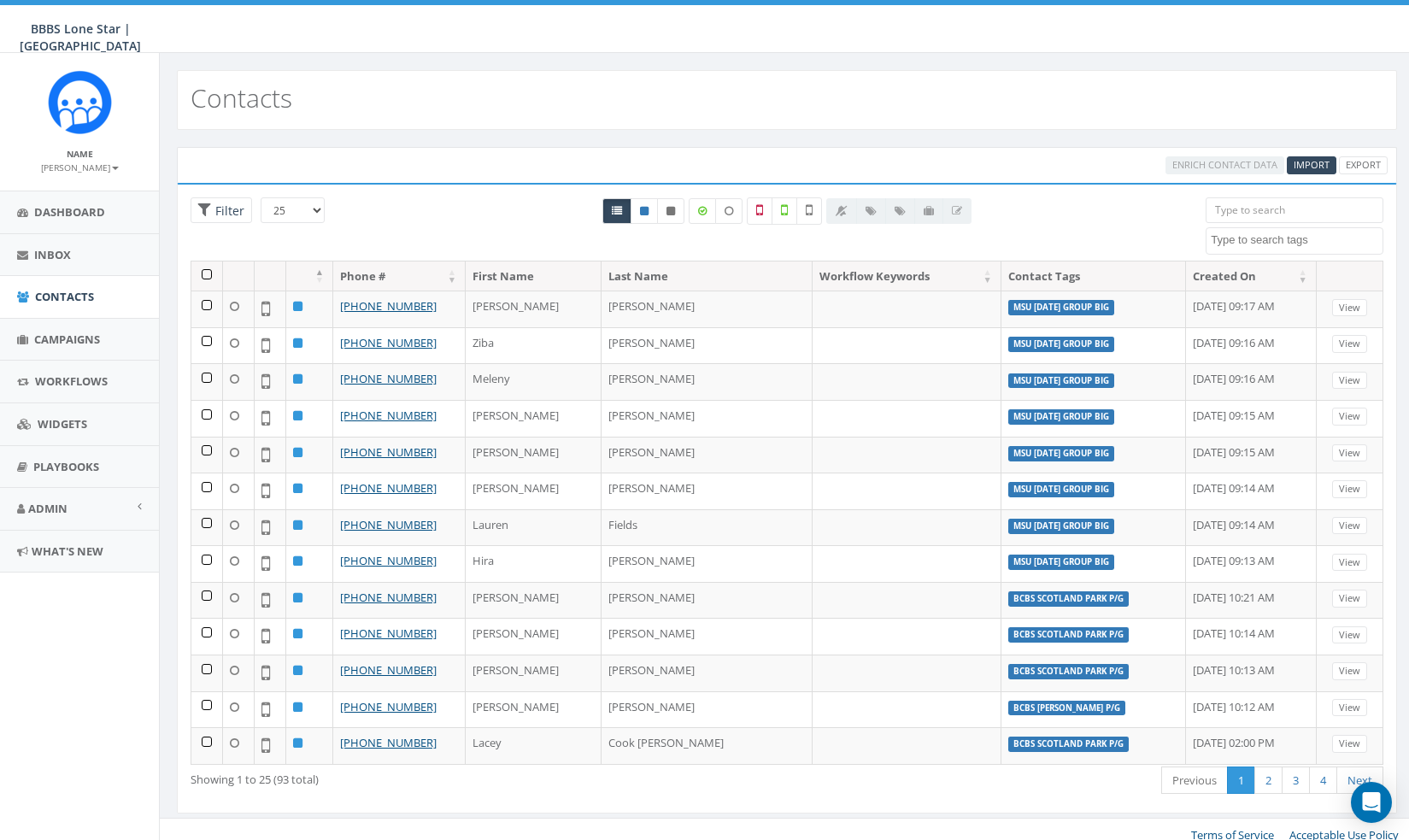
select select
click at [1312, 166] on span "Import" at bounding box center [1311, 164] width 36 height 13
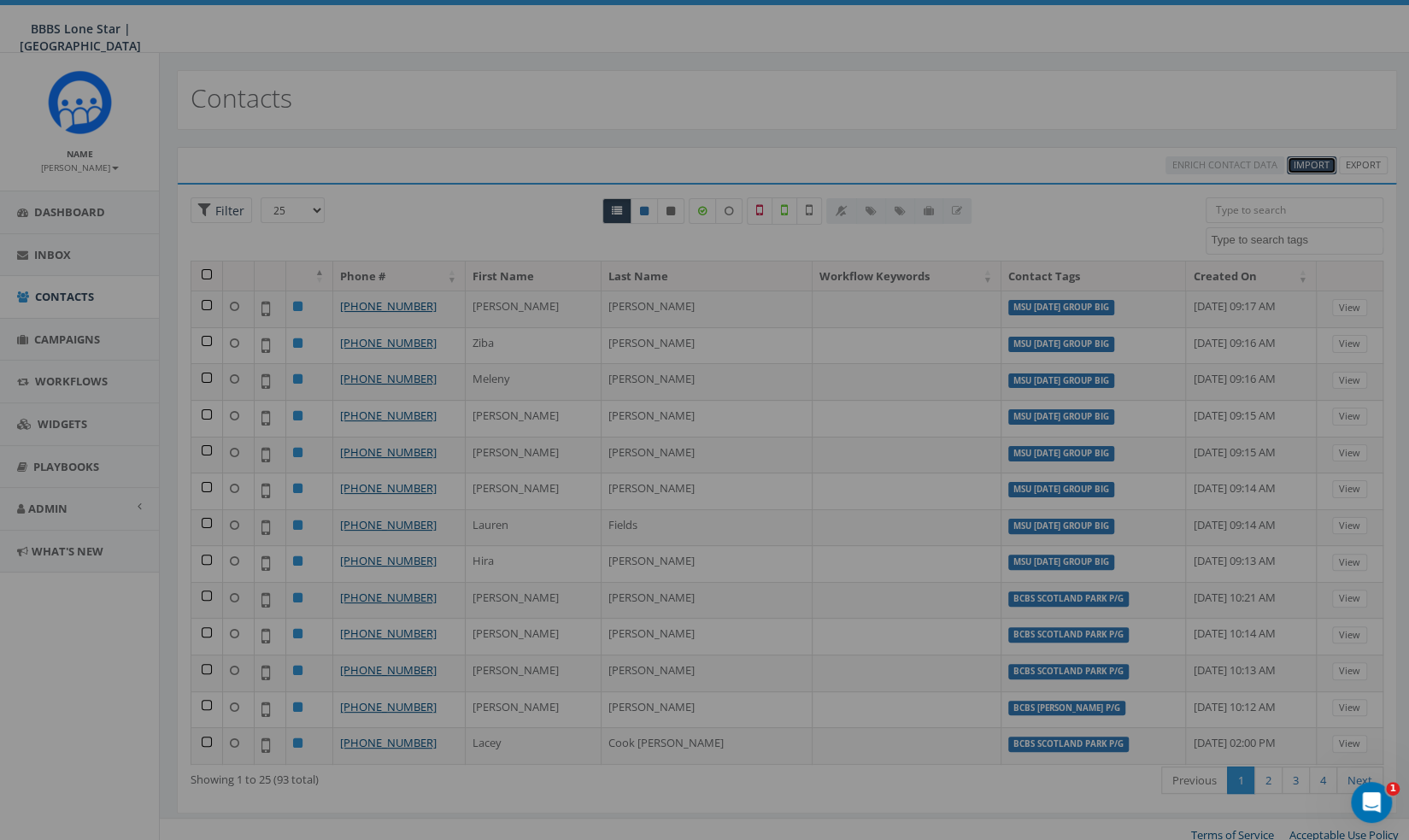
select select
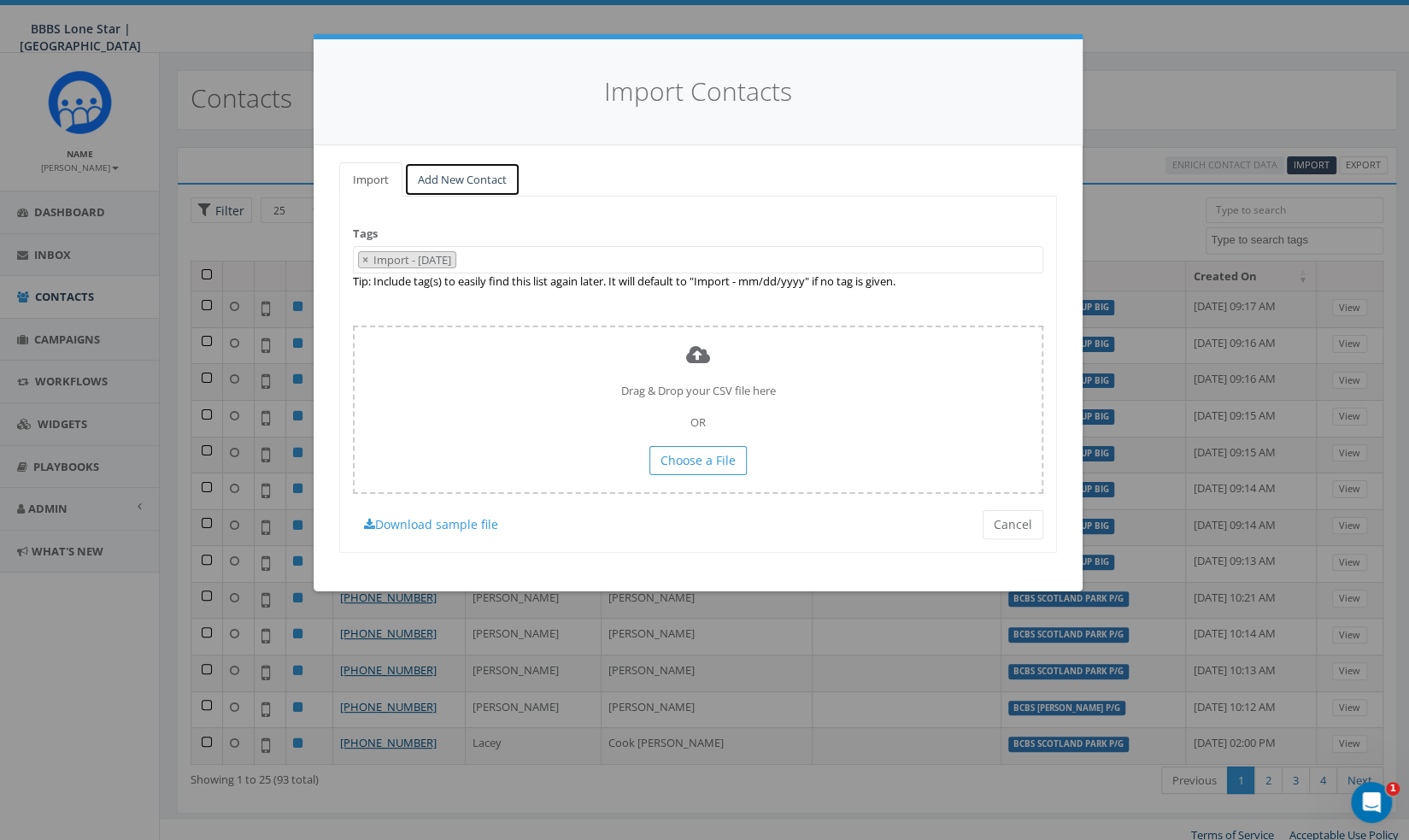
click at [451, 175] on link "Add New Contact" at bounding box center [462, 180] width 116 height 35
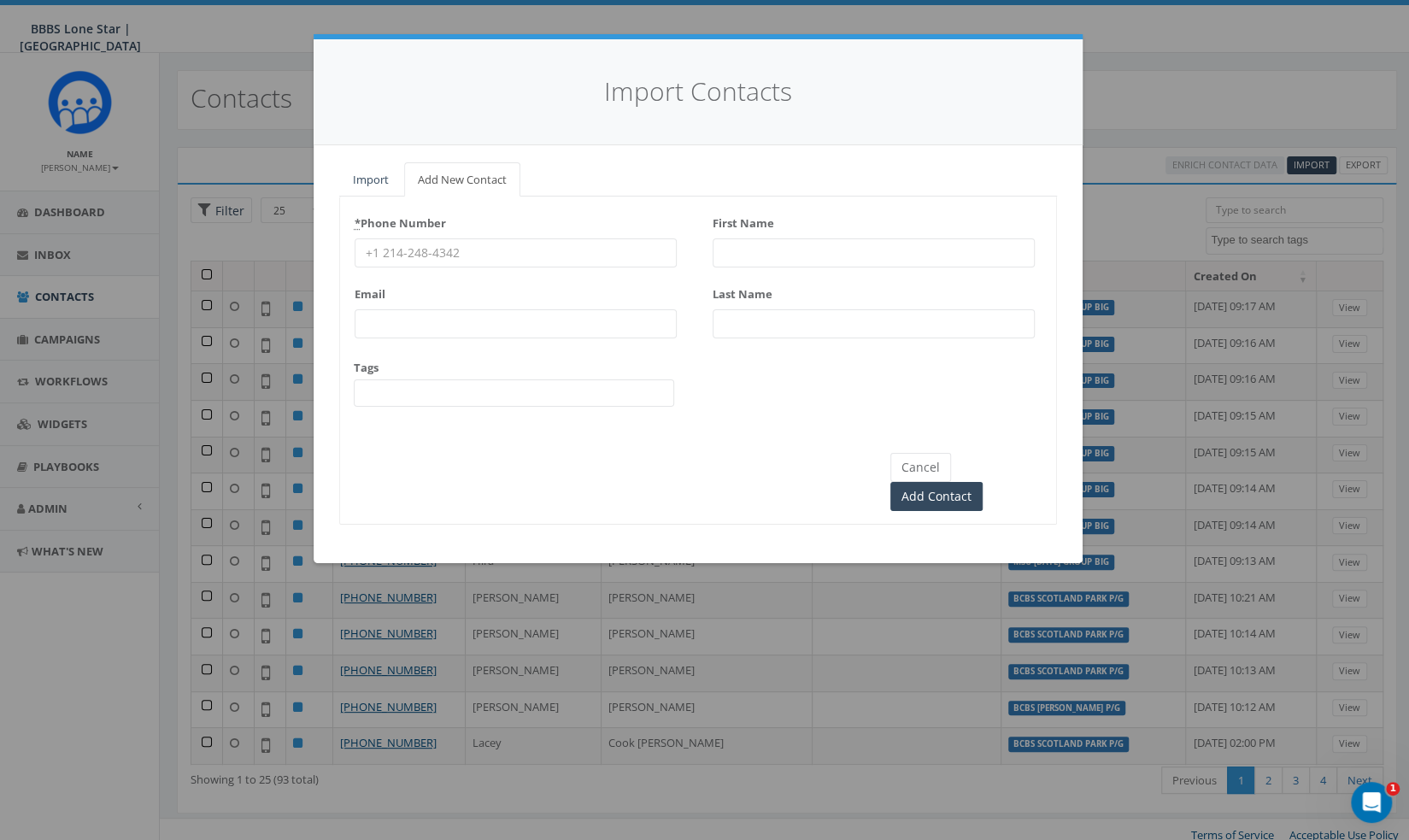
click at [562, 243] on input "* Phone Number" at bounding box center [516, 253] width 322 height 29
paste input "(469) 514-9194"
type input "(469) 514-9194"
click at [841, 245] on input "First Name" at bounding box center [873, 253] width 322 height 29
type input "Menlanie"
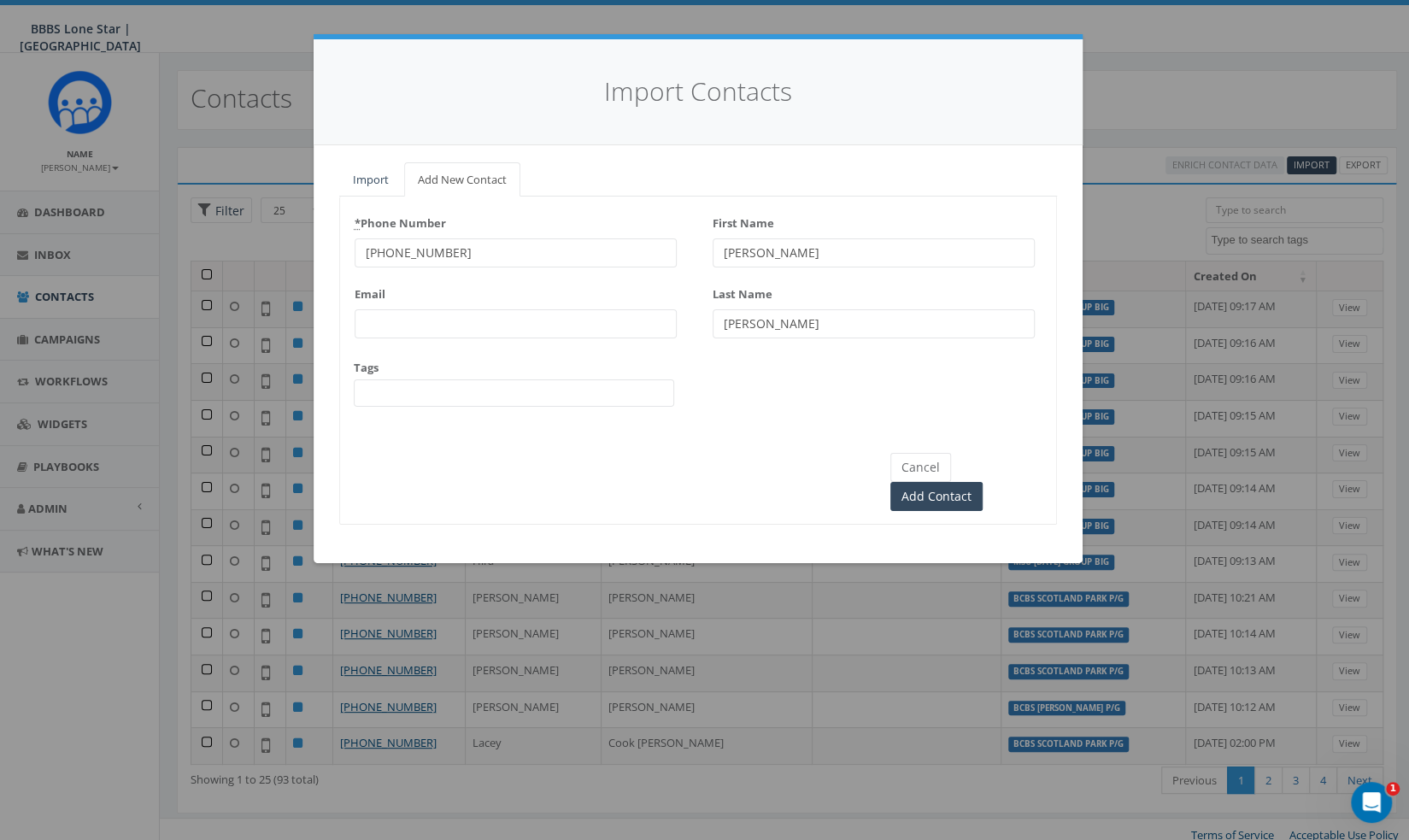
type input "[PERSON_NAME]"
click at [841, 243] on input "Menlanie" at bounding box center [873, 253] width 322 height 29
type input "[PERSON_NAME]"
click at [543, 376] on div "Tags BCBS Kate Burgess P/G BCBS Scotland Park P/G MSU TUESDAY GROUP BIG MSU WED…" at bounding box center [514, 383] width 320 height 48
click at [546, 396] on span at bounding box center [514, 393] width 320 height 28
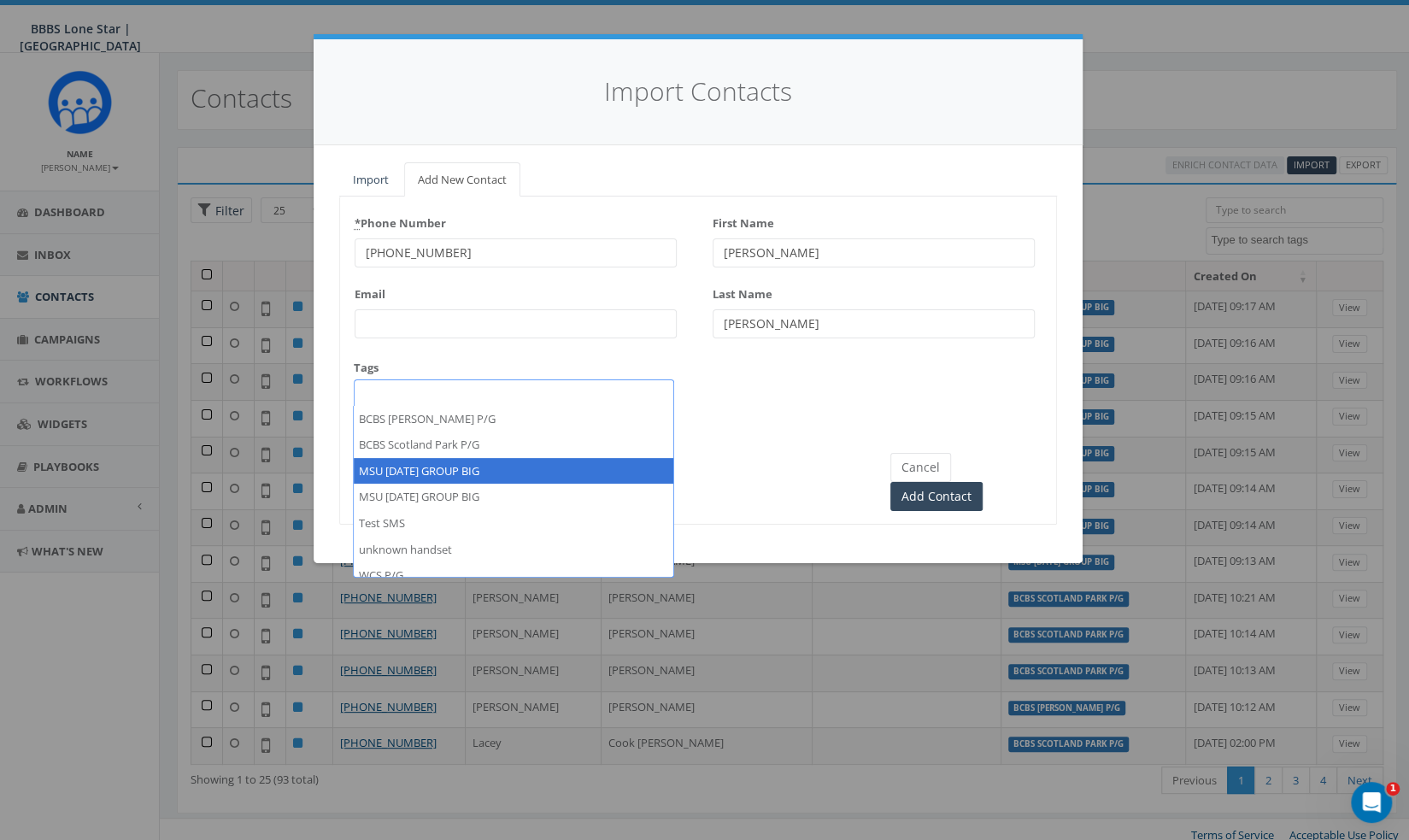
select select "MSU [DATE] GROUP BIG"
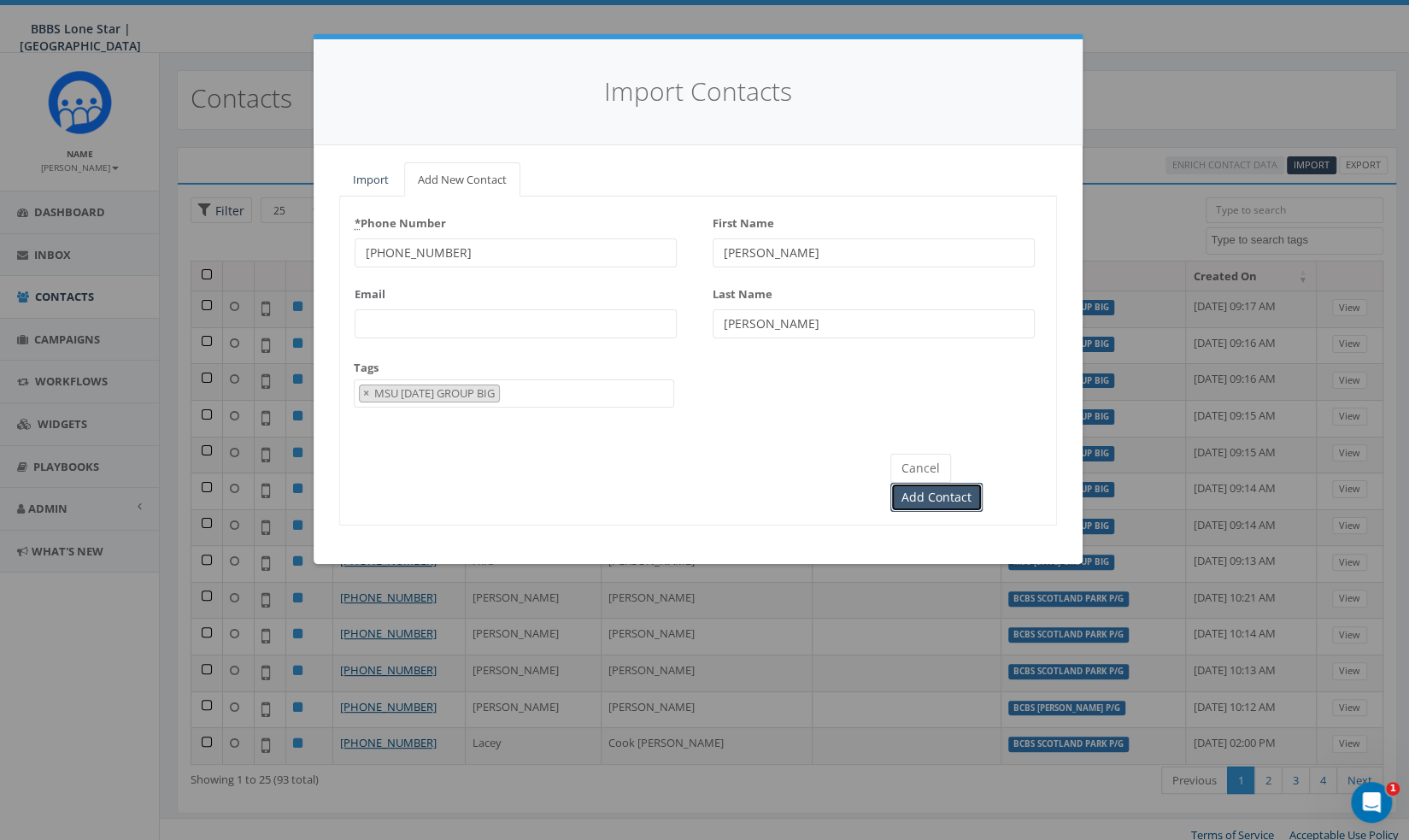
click at [982, 482] on input "Add Contact" at bounding box center [937, 497] width 93 height 29
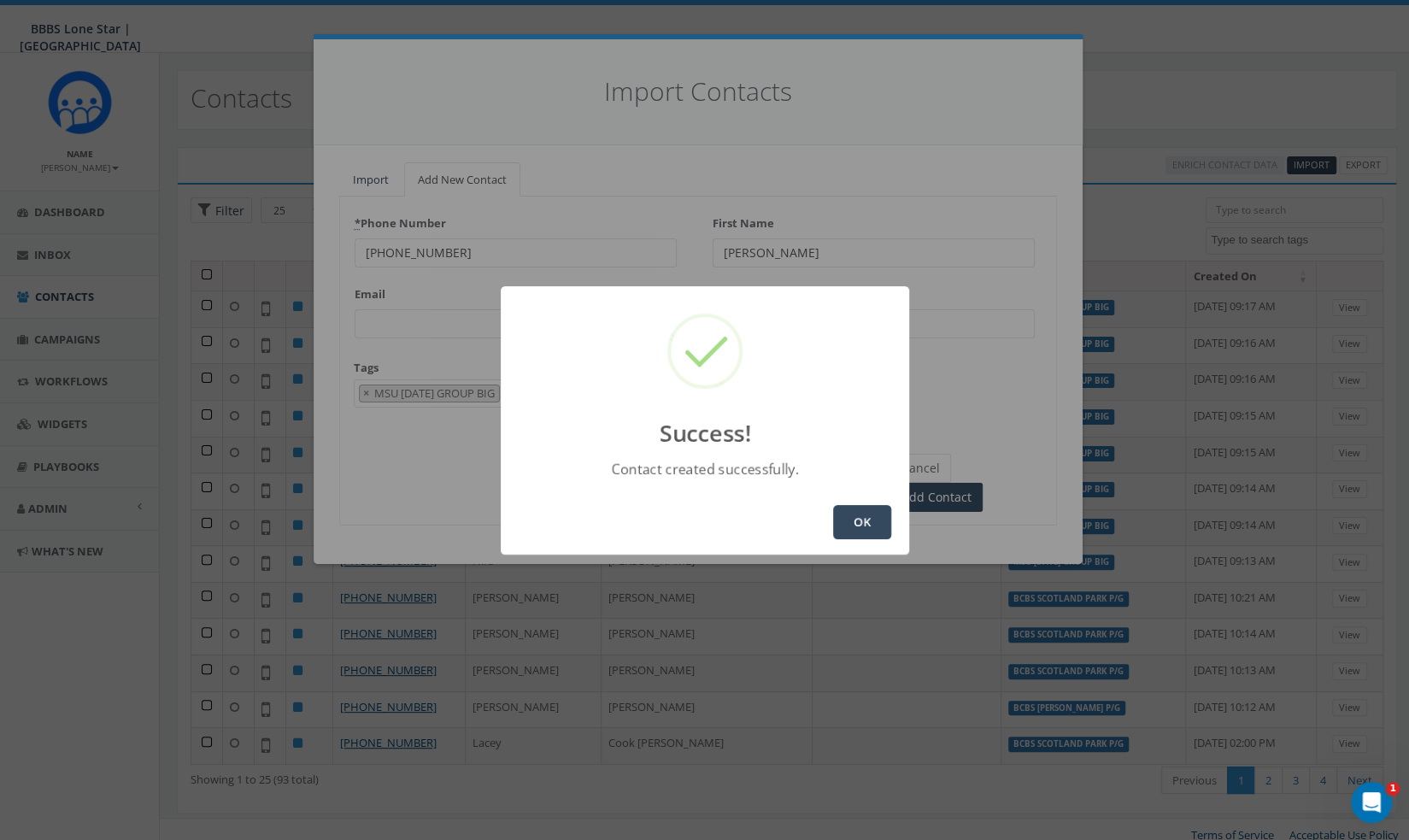
click at [865, 524] on button "OK" at bounding box center [861, 522] width 58 height 34
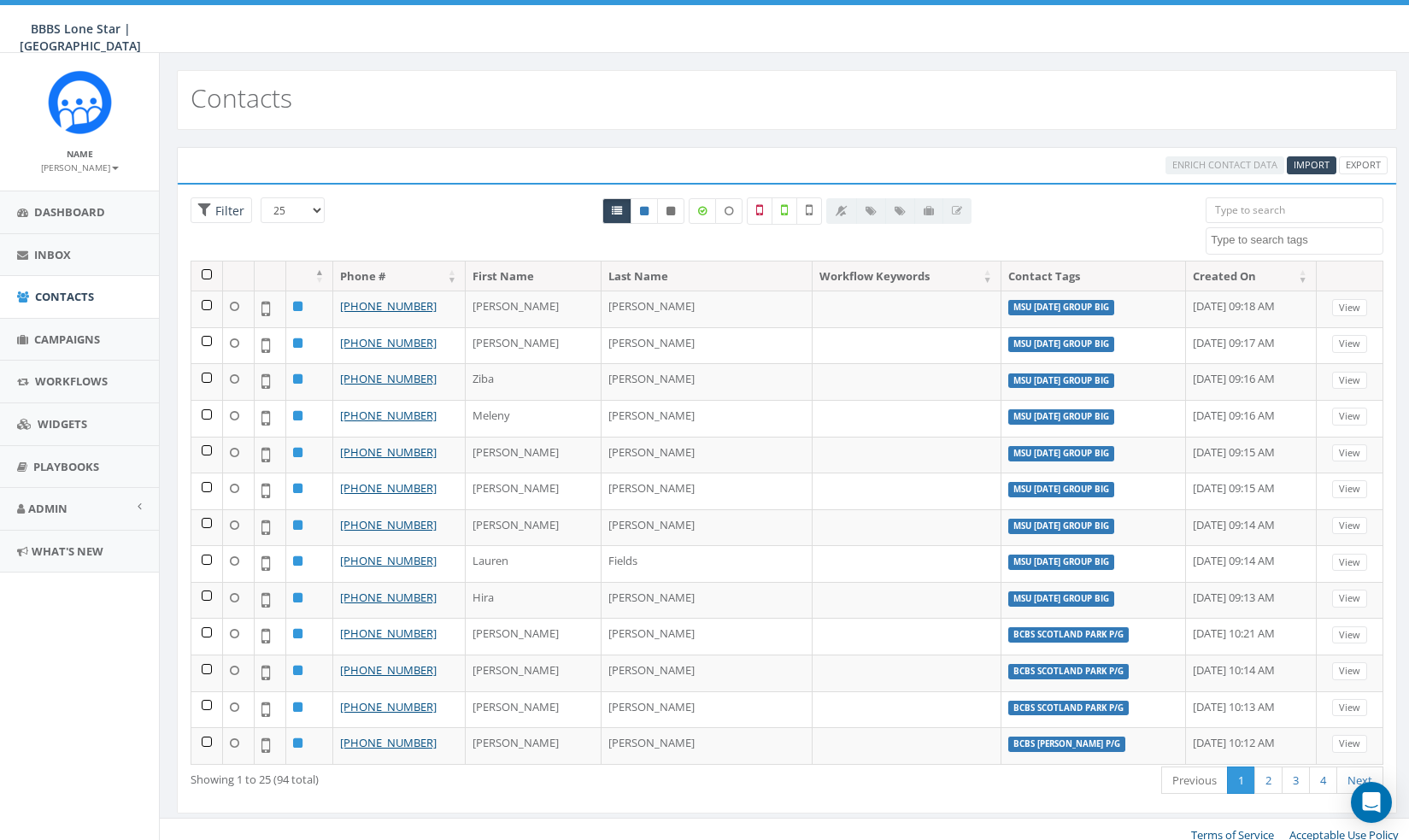
select select
click at [1302, 165] on span "Import" at bounding box center [1311, 164] width 36 height 13
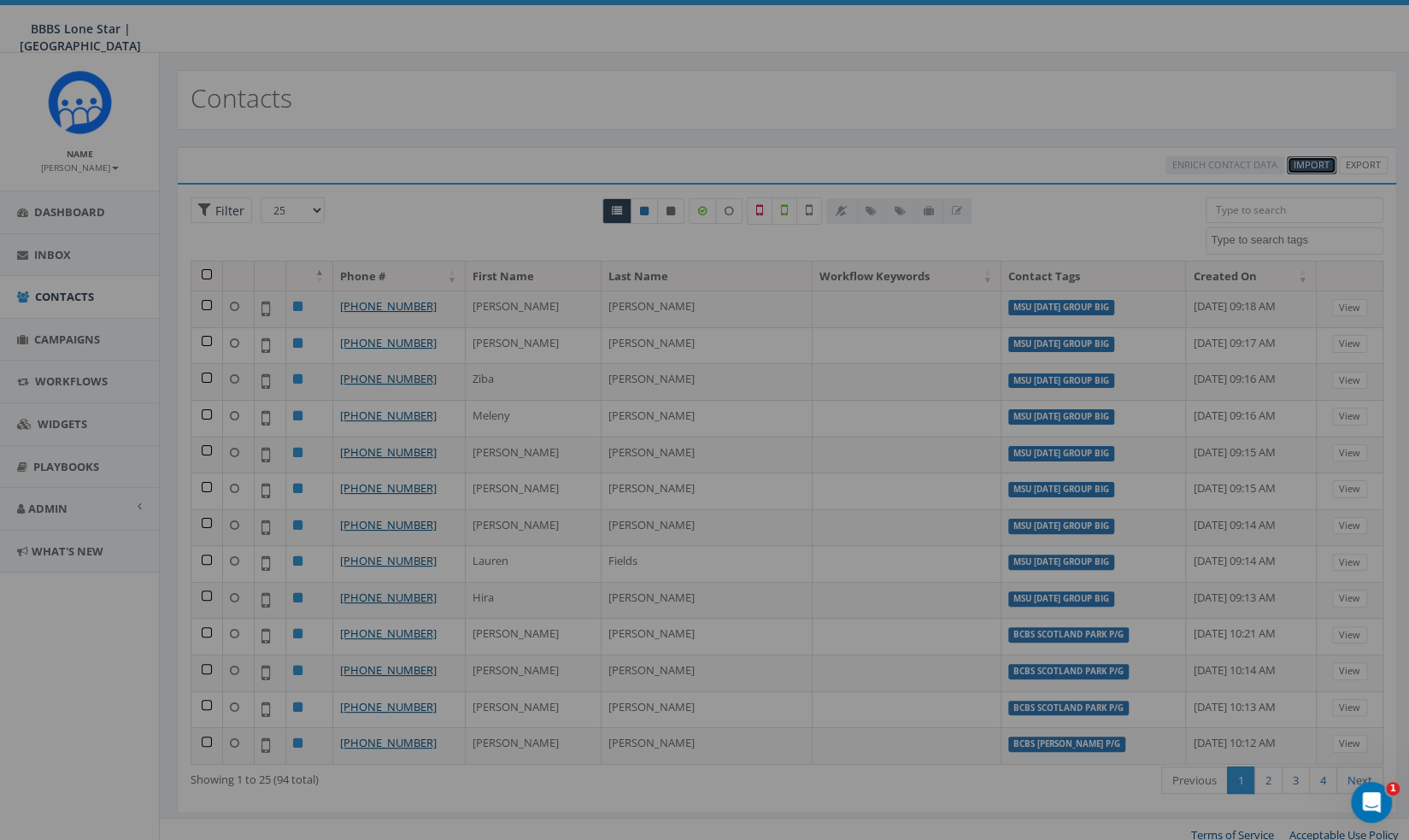
select select
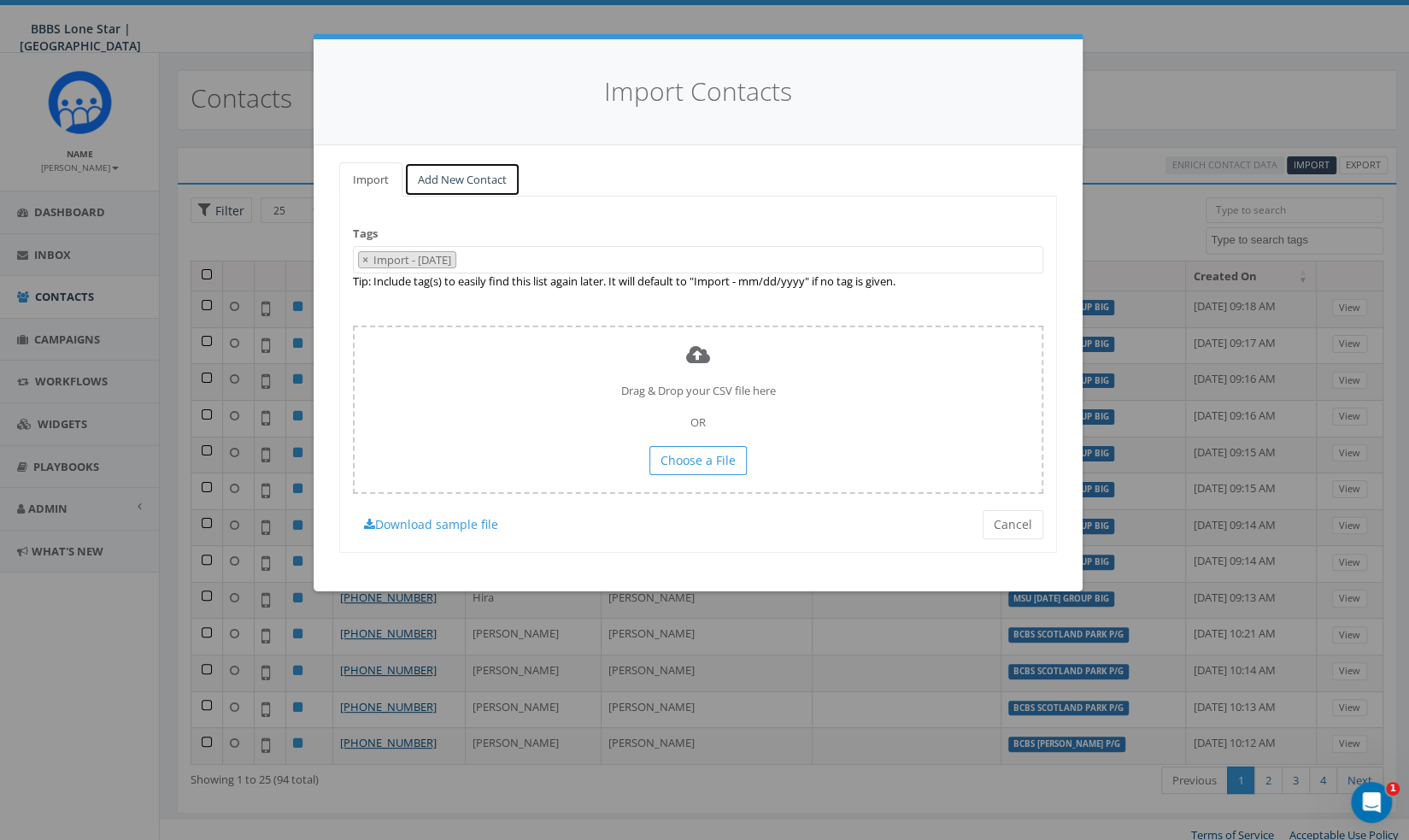
click at [460, 182] on link "Add New Contact" at bounding box center [462, 180] width 116 height 35
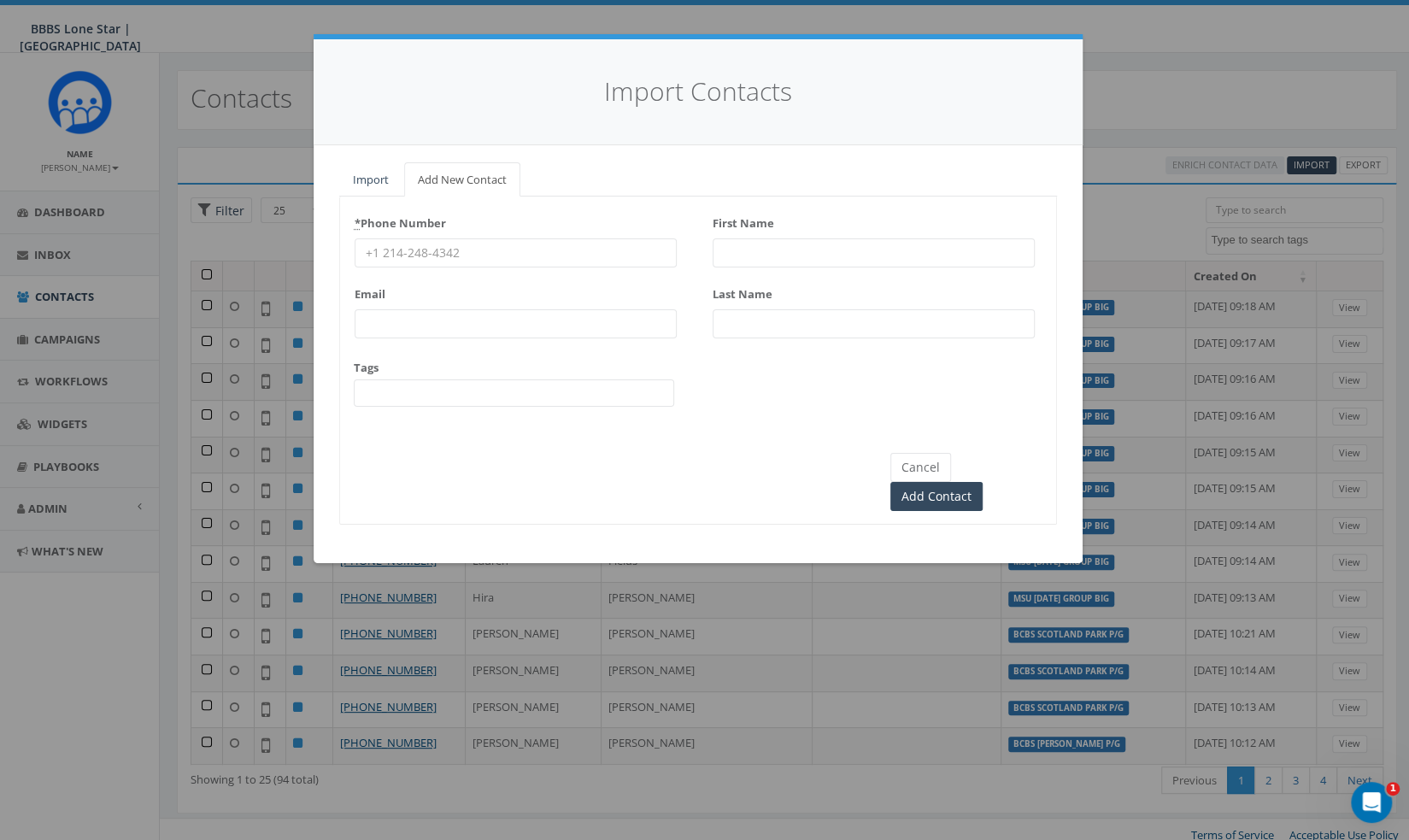
click at [531, 257] on input "* Phone Number" at bounding box center [516, 253] width 322 height 29
paste input "(940) 642-5824"
type input "(940) 642-5824"
click at [861, 269] on div "First Name Last Name" at bounding box center [873, 280] width 322 height 141
click at [844, 245] on input "First Name" at bounding box center [873, 253] width 322 height 29
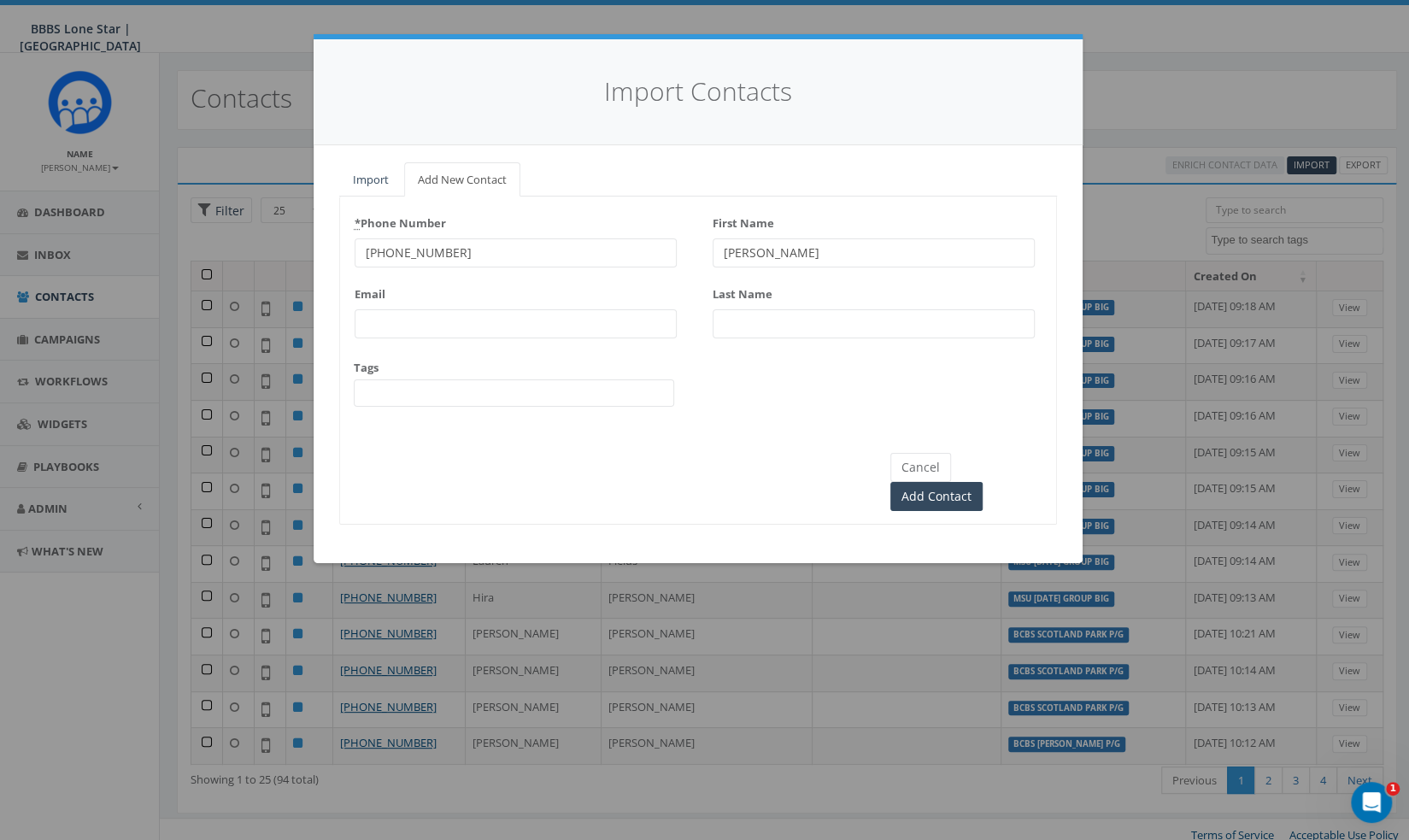
type input "[PERSON_NAME]"
click at [432, 403] on span at bounding box center [514, 393] width 320 height 28
select select "MSU [DATE] GROUP BIG"
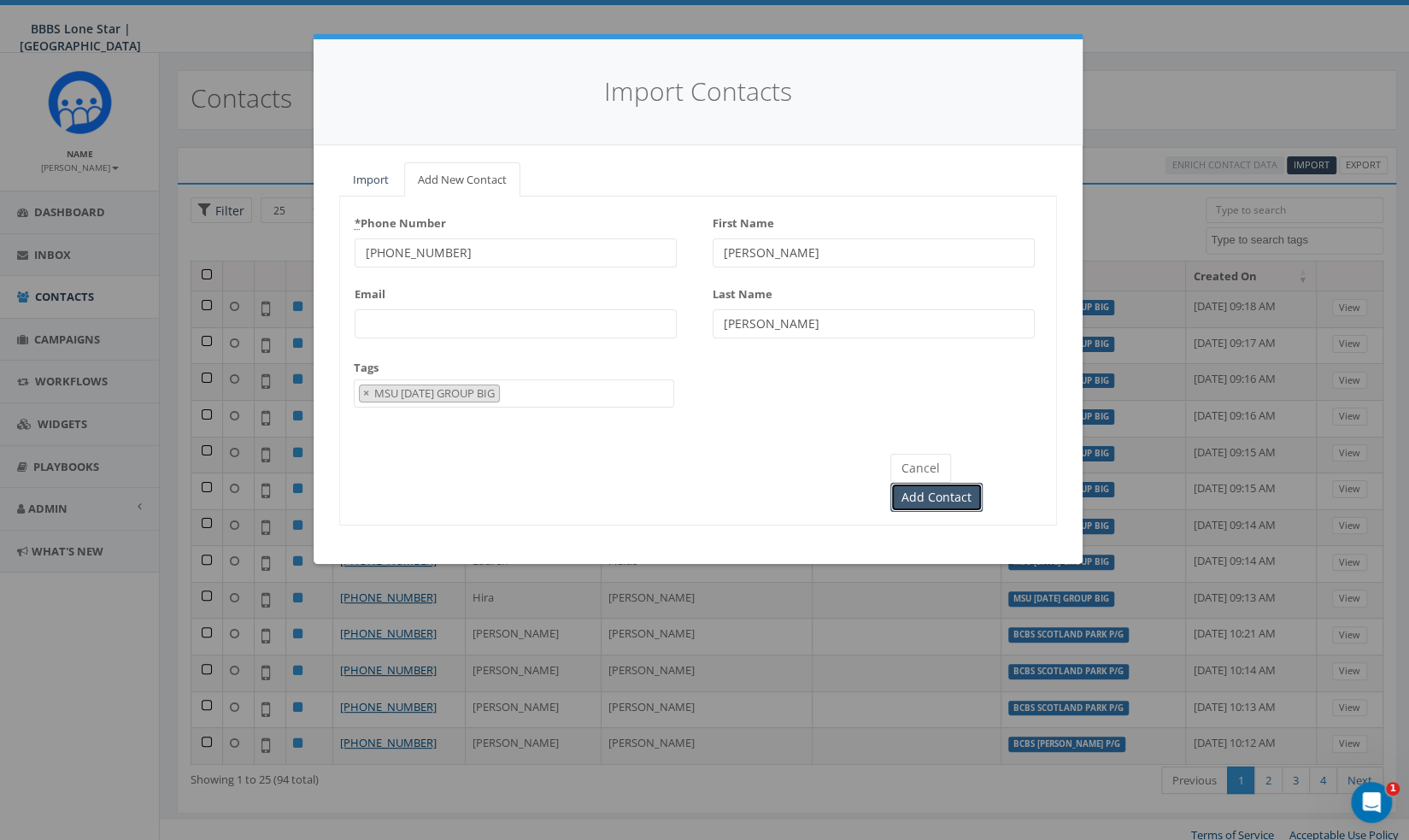
click at [982, 482] on input "Add Contact" at bounding box center [937, 497] width 93 height 29
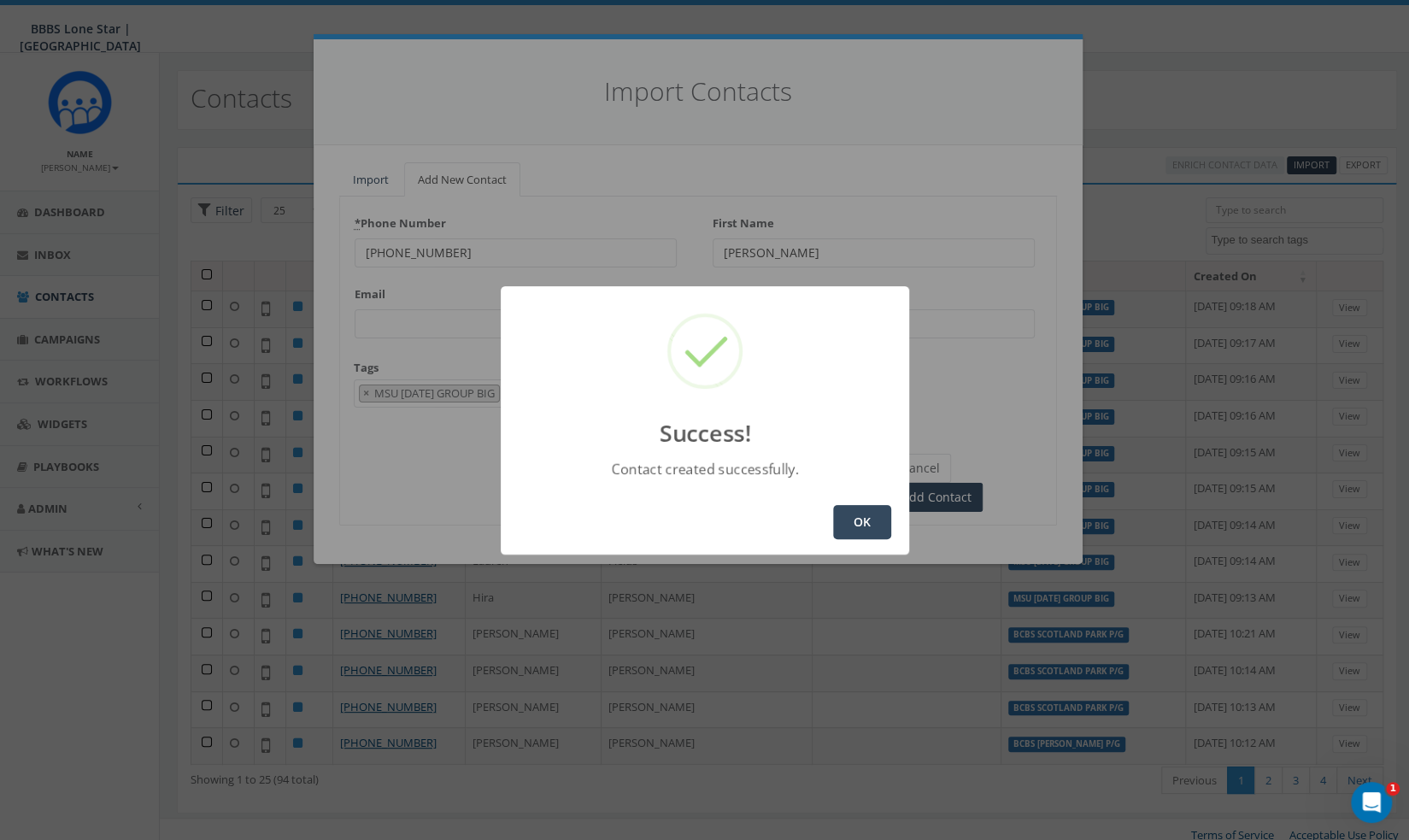
click at [880, 520] on button "OK" at bounding box center [861, 522] width 58 height 34
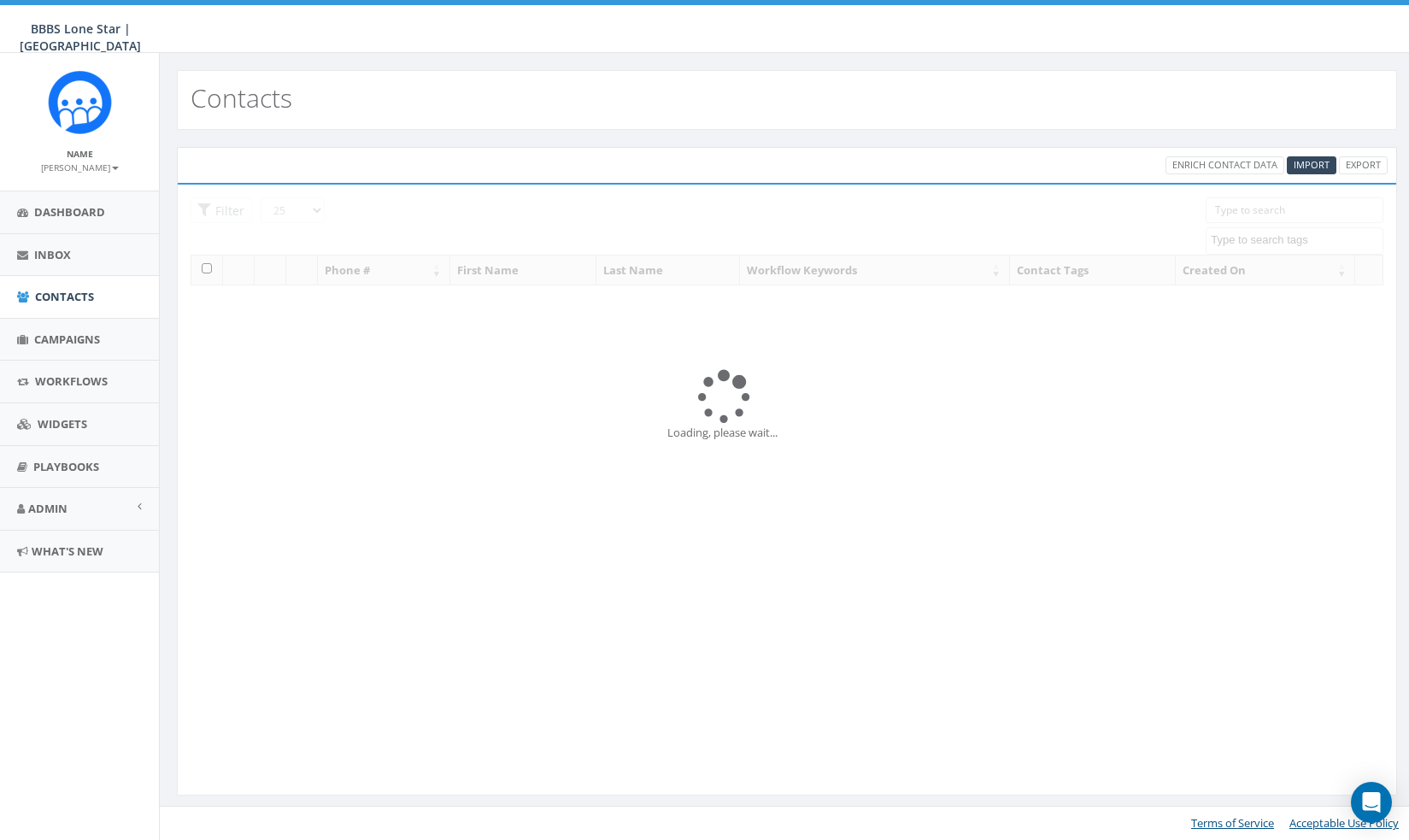
select select
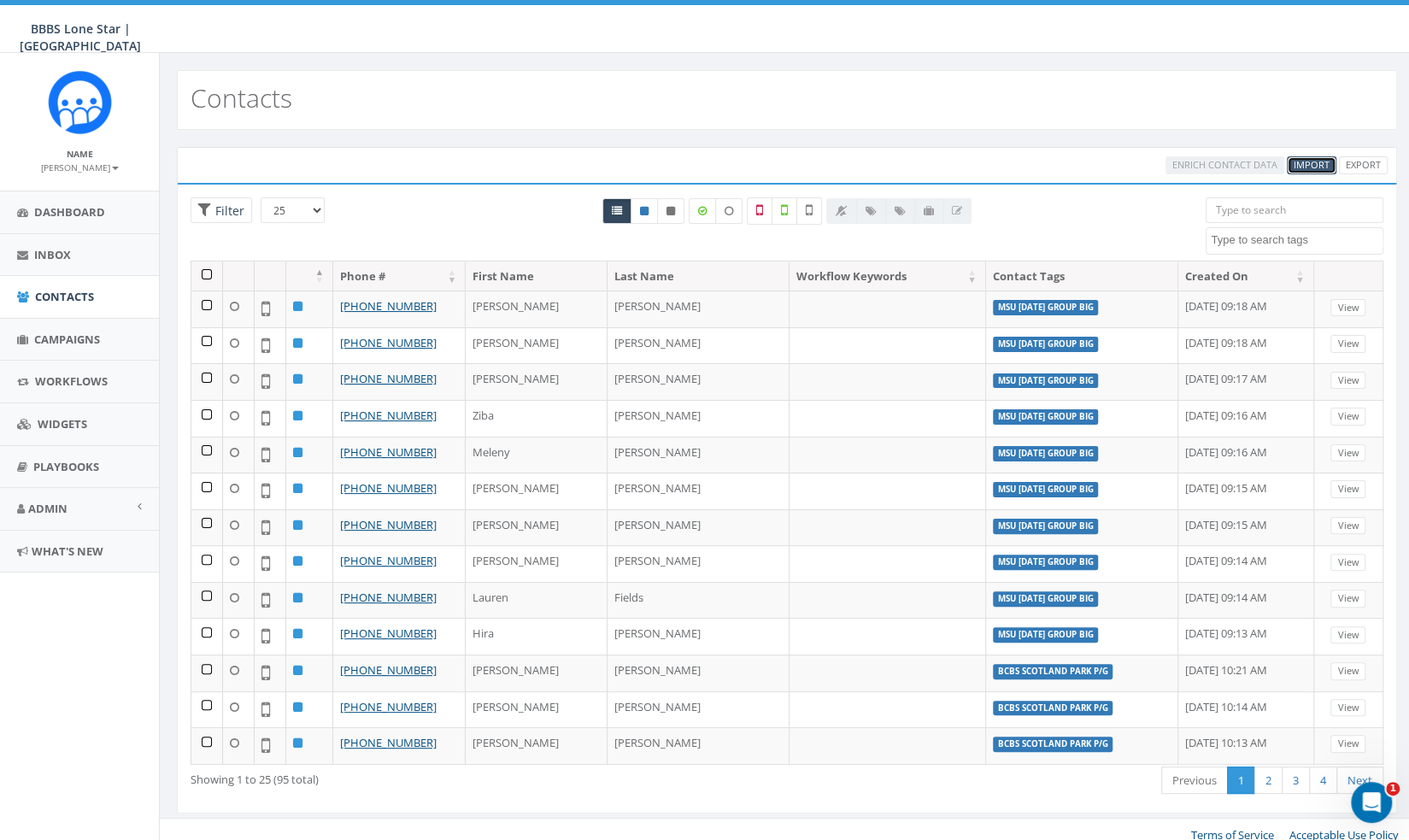
click at [1304, 167] on span "Import" at bounding box center [1311, 164] width 36 height 13
select select
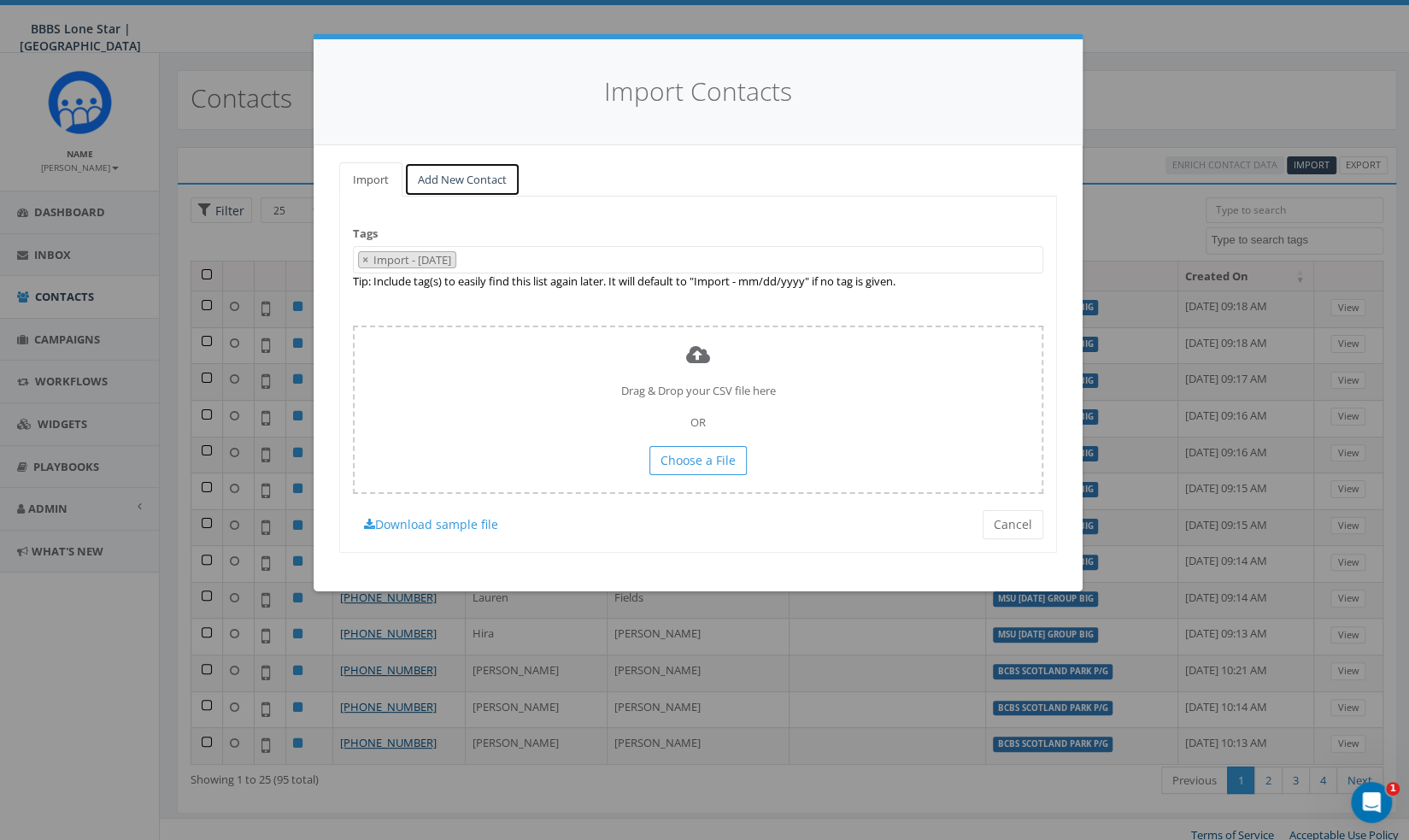
click at [506, 183] on link "Add New Contact" at bounding box center [462, 180] width 116 height 35
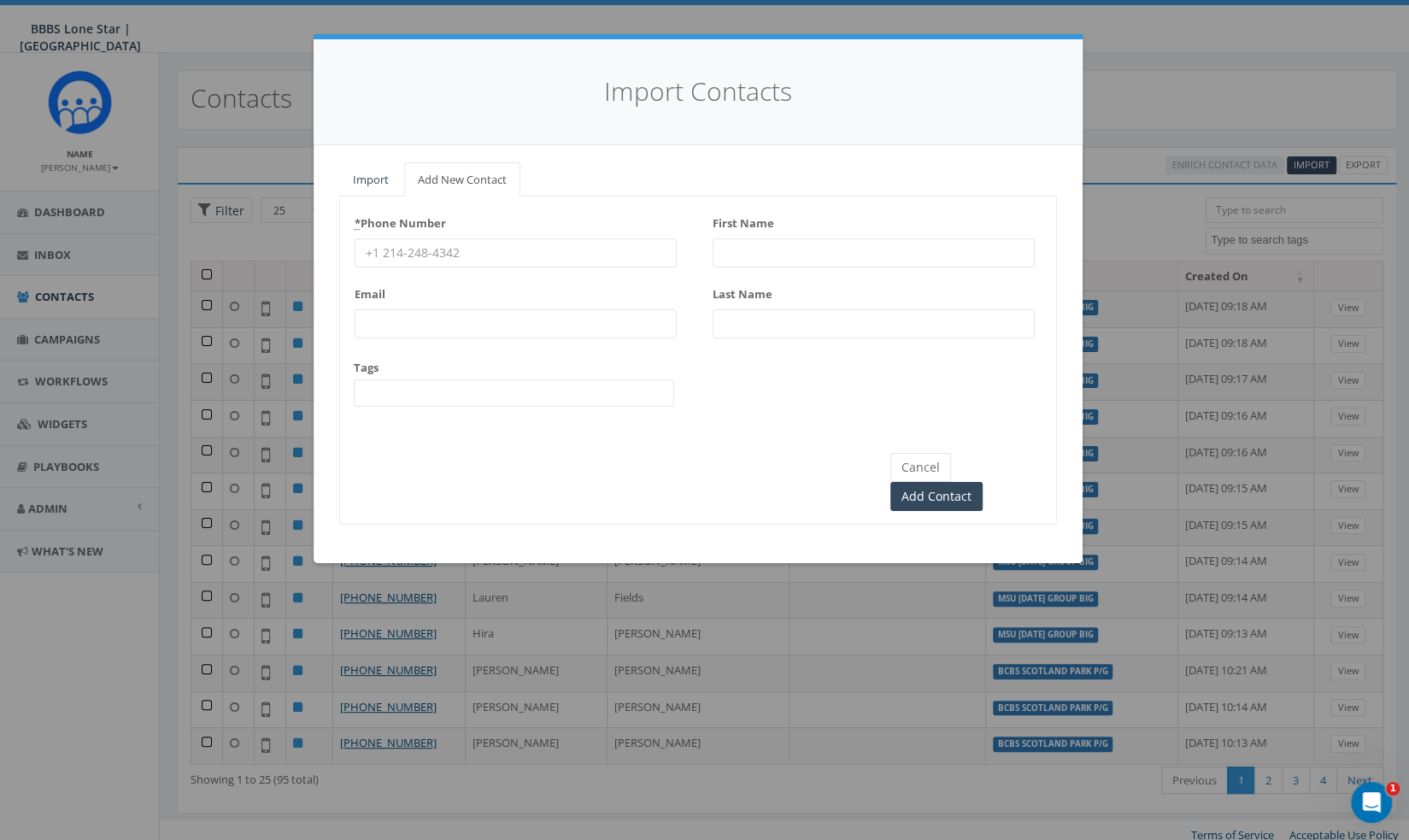
click at [436, 258] on input "* Phone Number" at bounding box center [516, 253] width 322 height 29
paste input "[PHONE_NUMBER]"
type input "[PHONE_NUMBER]"
click at [793, 247] on input "First Name" at bounding box center [873, 253] width 322 height 29
paste input "[PERSON_NAME]"
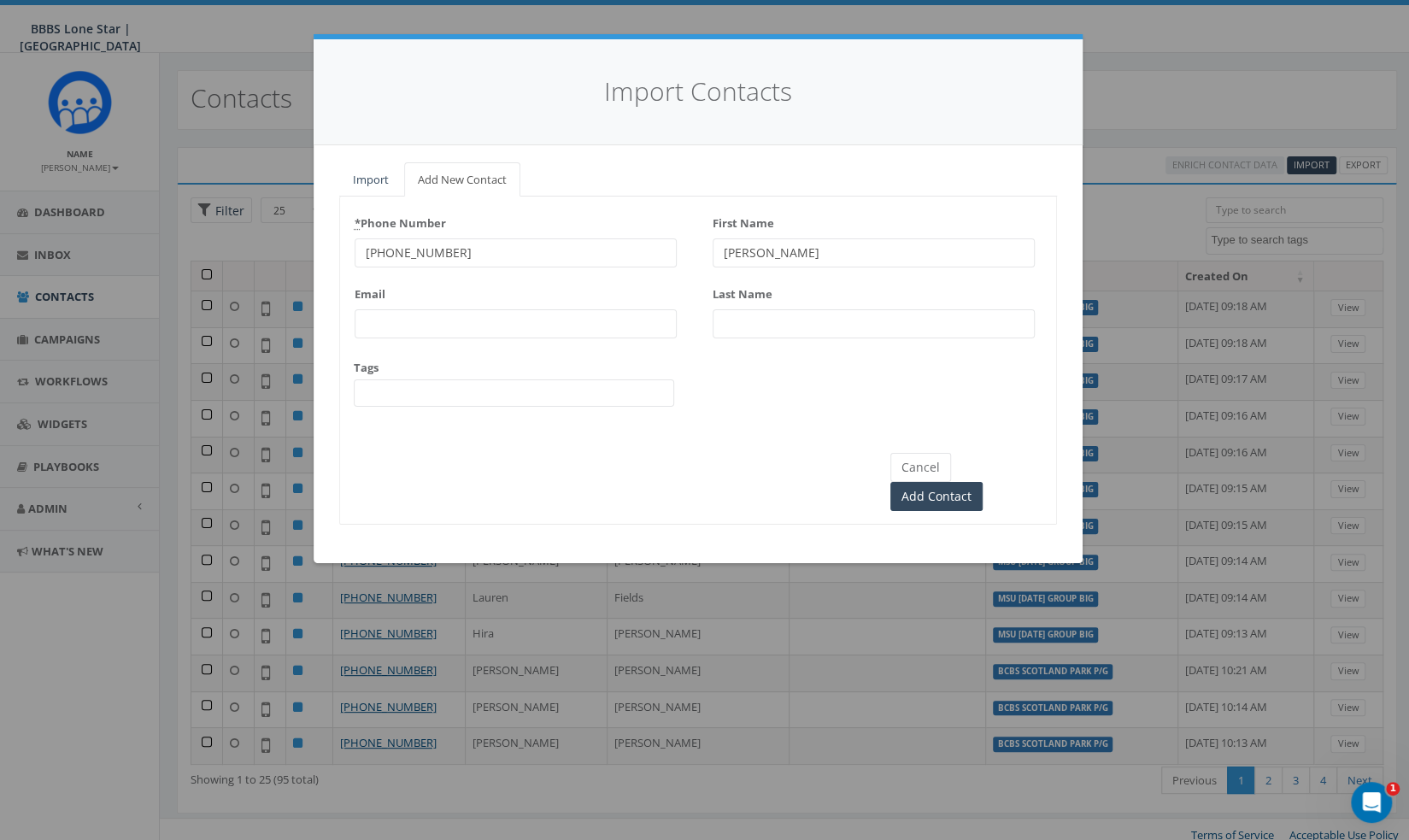
drag, startPoint x: 826, startPoint y: 253, endPoint x: 754, endPoint y: 249, distance: 72.1
click at [754, 249] on input "[PERSON_NAME]" at bounding box center [873, 253] width 322 height 29
type input "Kaley"
click at [747, 328] on input "Last Name" at bounding box center [873, 324] width 322 height 29
paste input "[PERSON_NAME]"
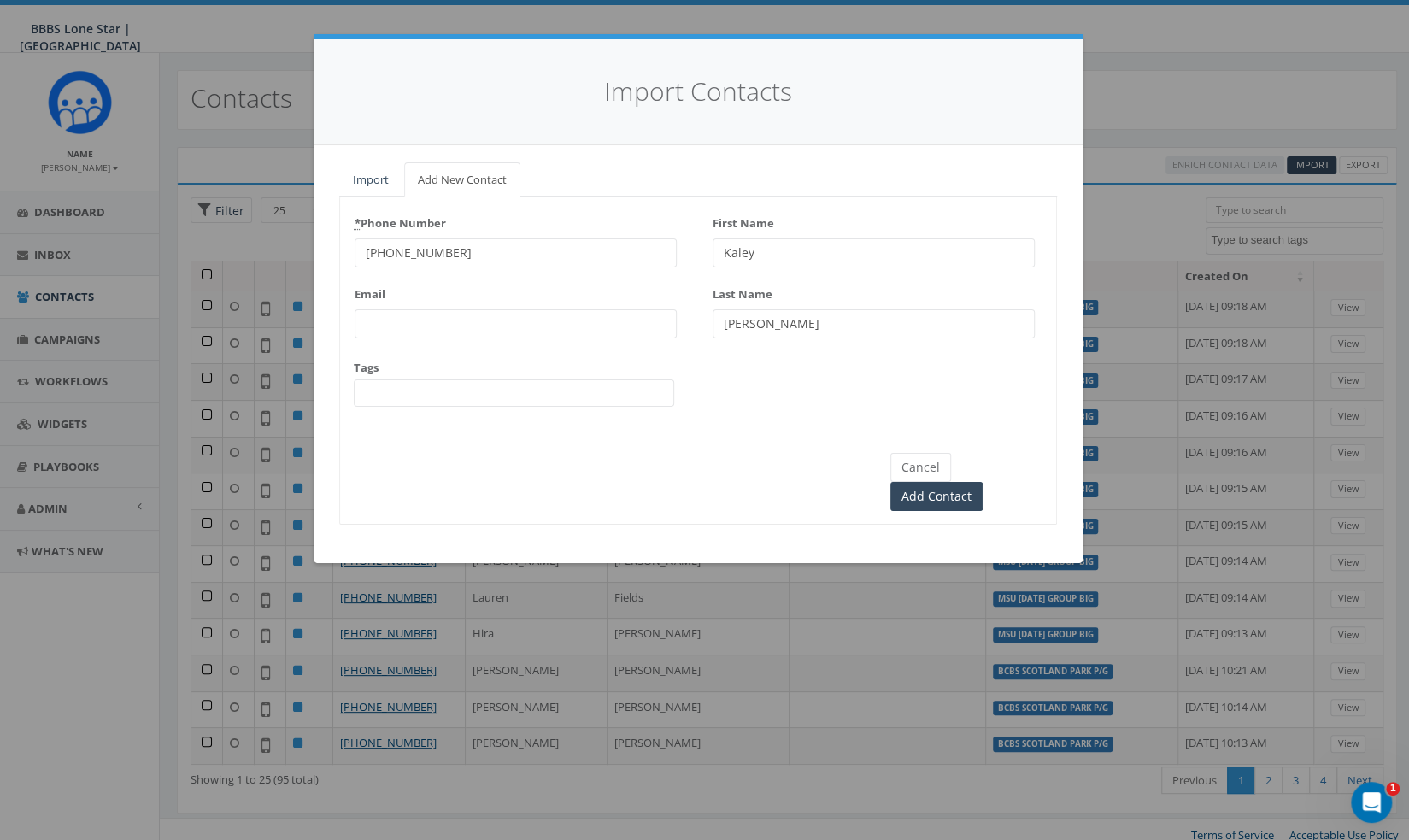
type input "[PERSON_NAME]"
click at [472, 408] on div "* Phone Number [PHONE_NUMBER] Email Tags BCBS [PERSON_NAME] P/G BCBS Scotland P…" at bounding box center [516, 315] width 322 height 212
click at [478, 393] on span at bounding box center [514, 393] width 320 height 28
type textarea "MSU [DATE] GROUP P/G"
select select "MSU [DATE] GROUP P/G"
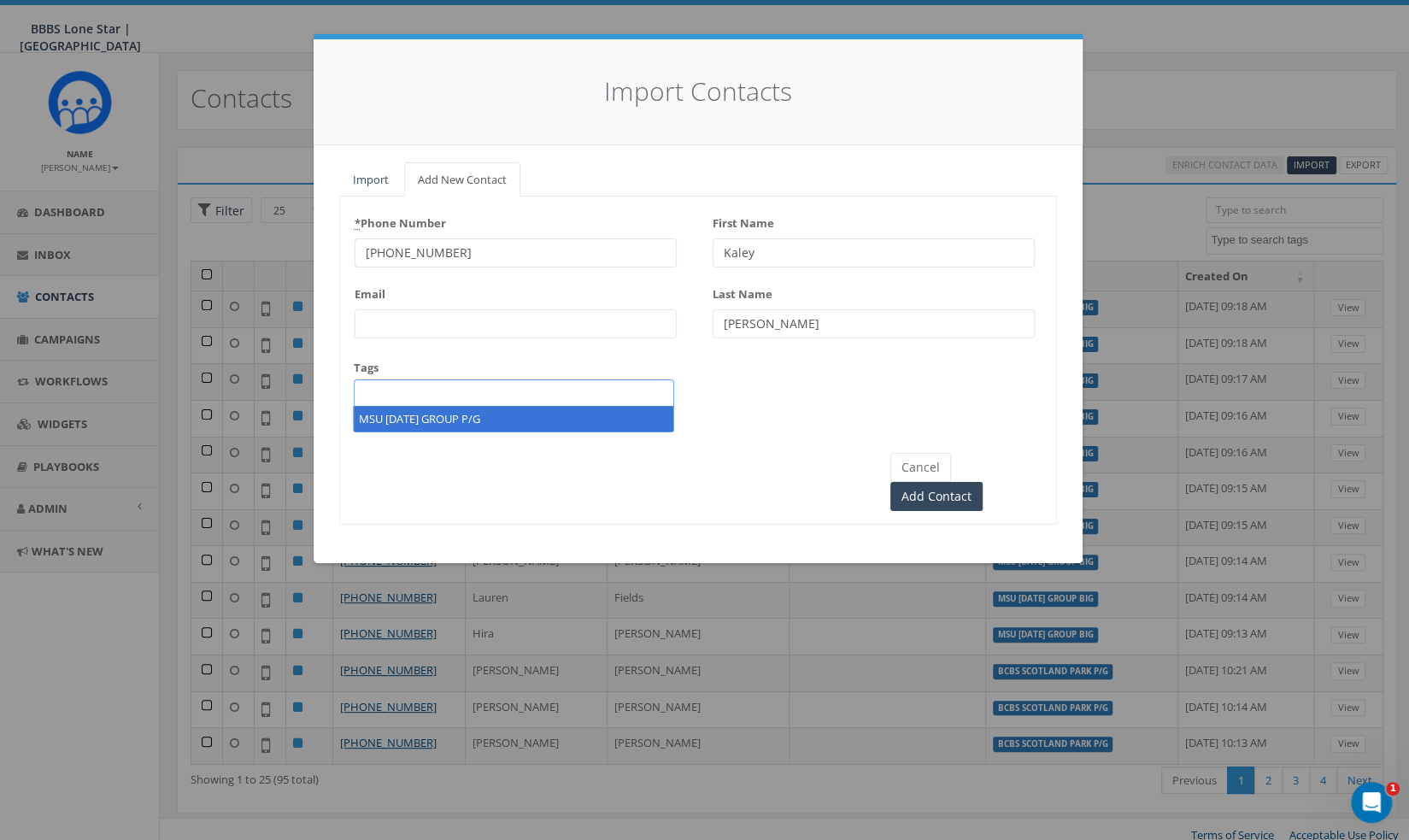
scroll to position [114, 0]
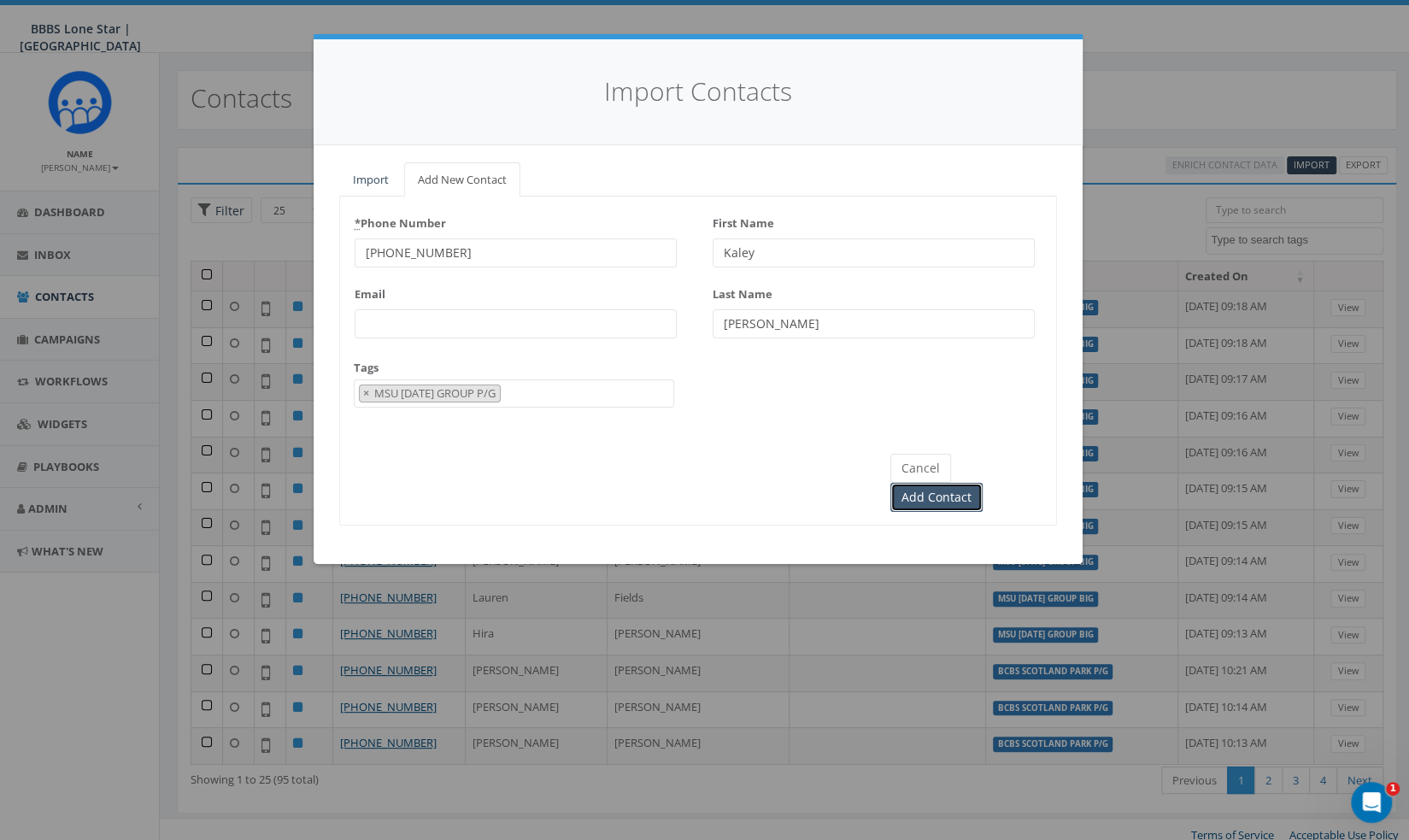
click at [982, 482] on input "Add Contact" at bounding box center [937, 497] width 93 height 29
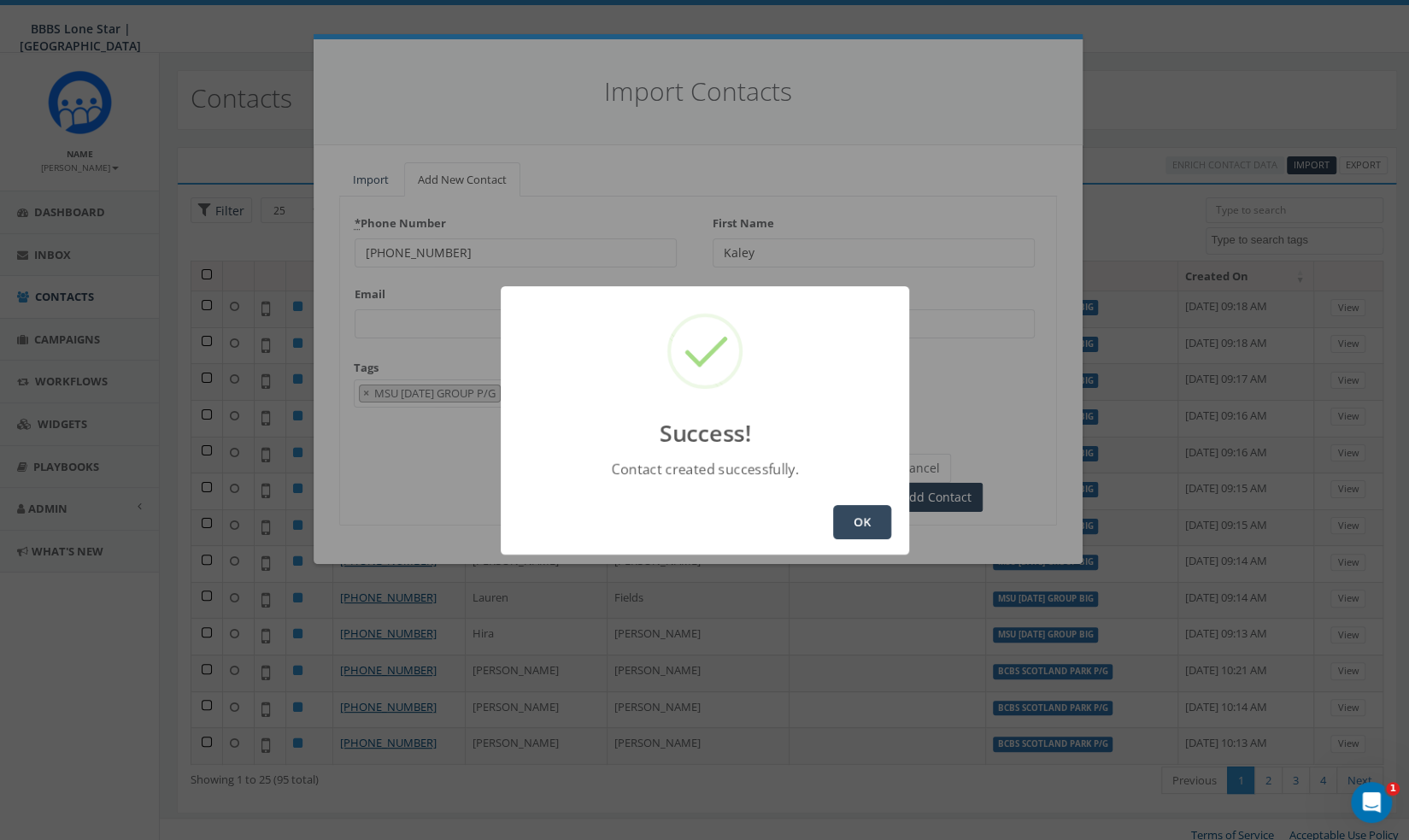
click at [870, 527] on button "OK" at bounding box center [861, 522] width 58 height 34
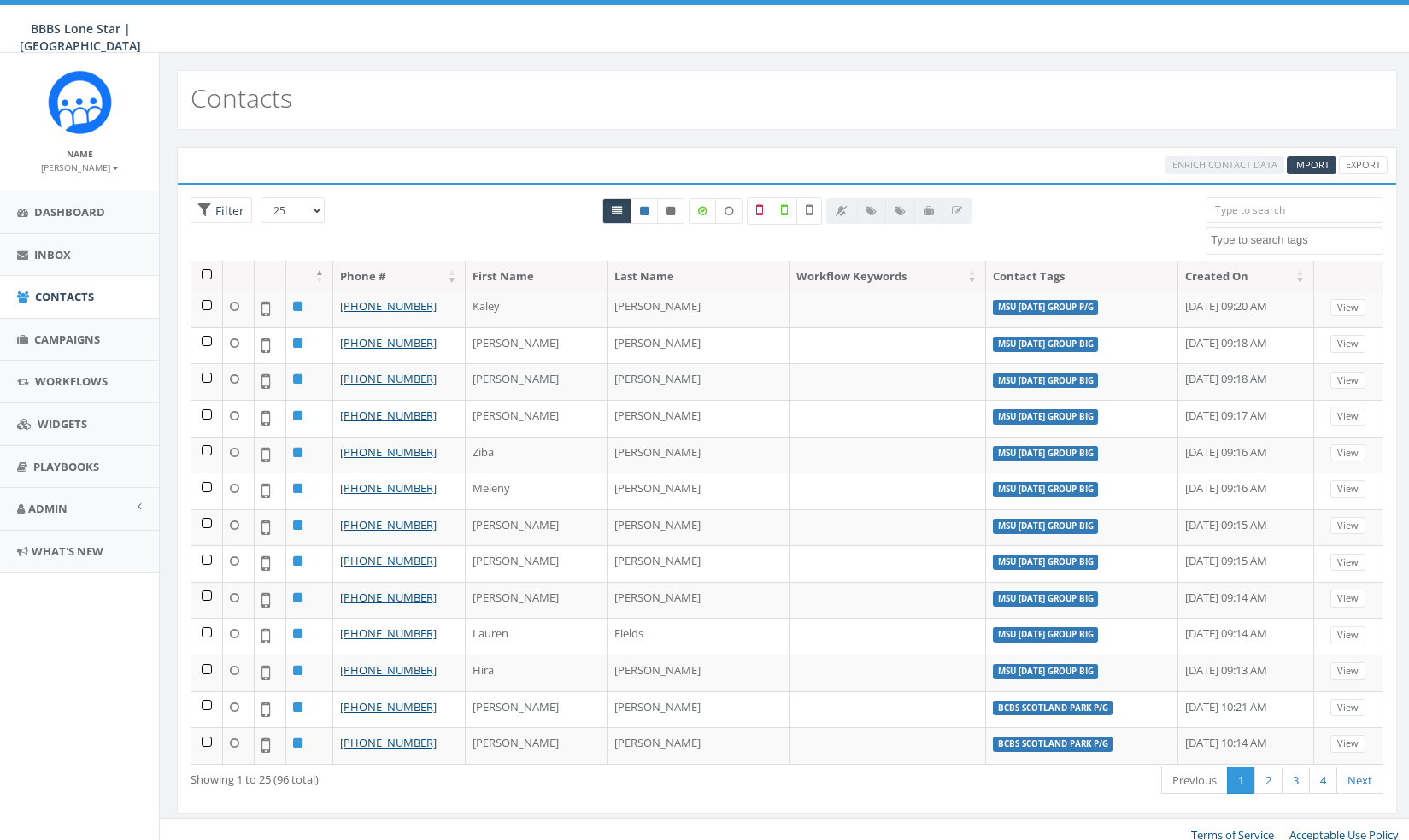
select select
click at [1299, 158] on span "Import" at bounding box center [1311, 164] width 36 height 13
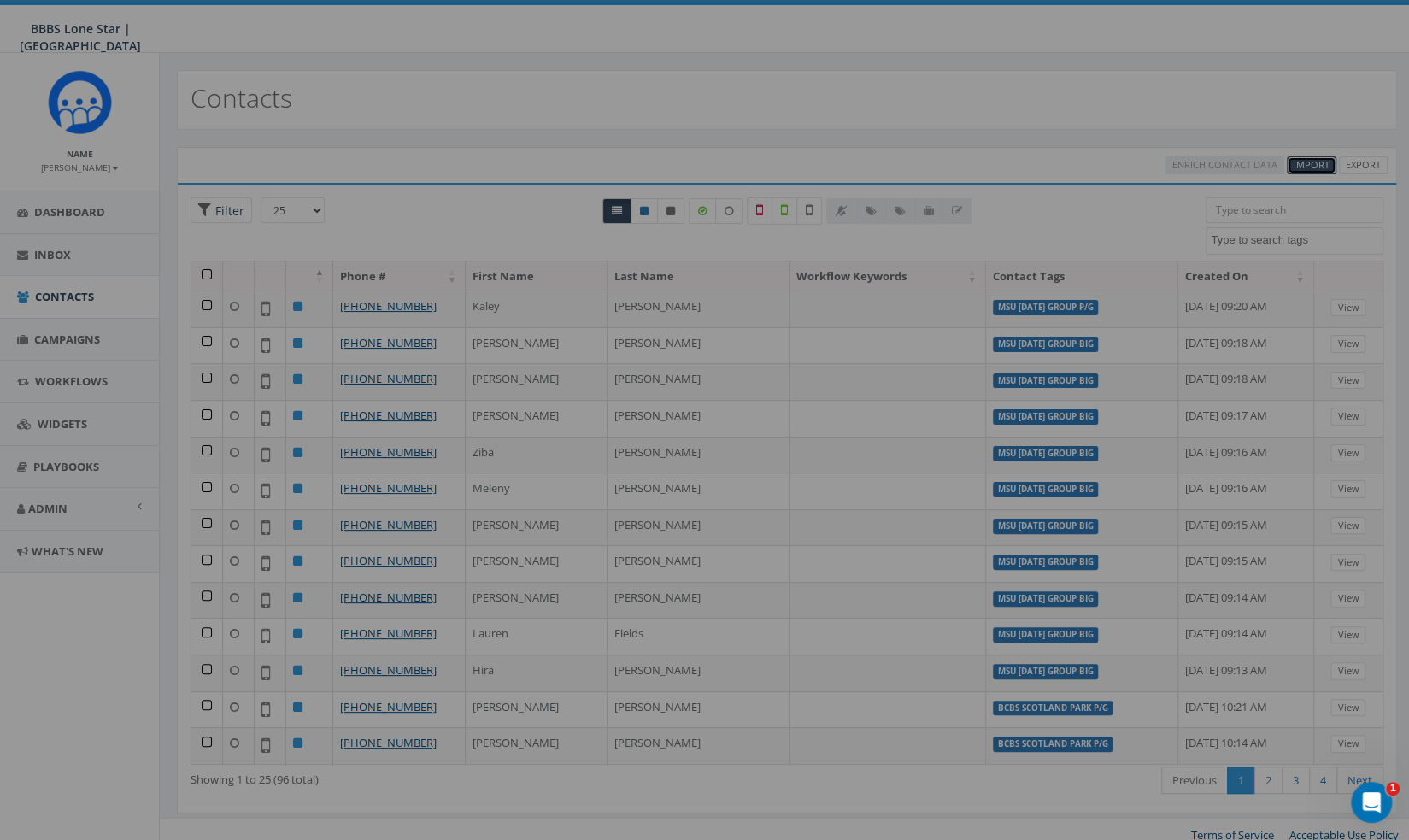
select select
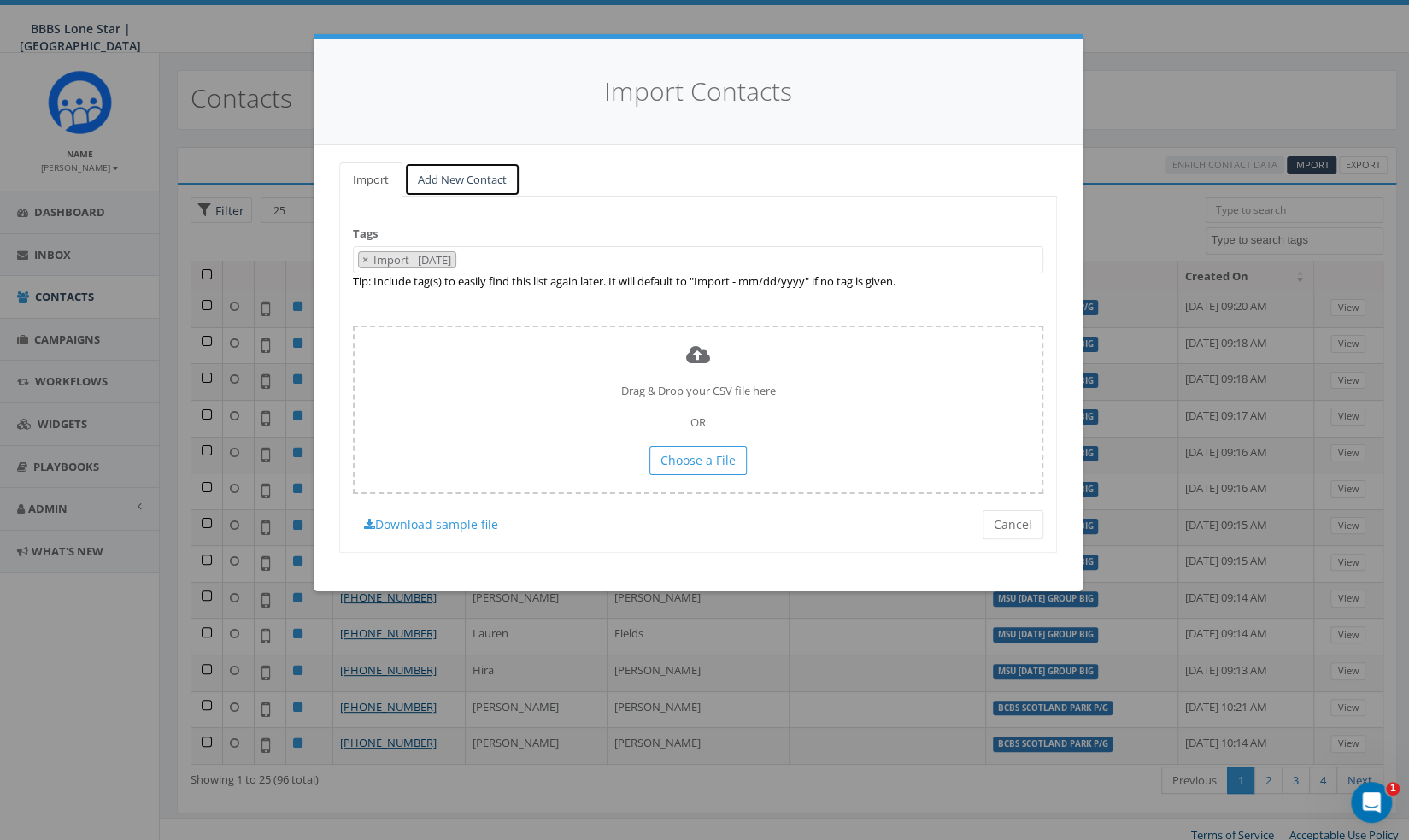
click at [487, 168] on link "Add New Contact" at bounding box center [462, 180] width 116 height 35
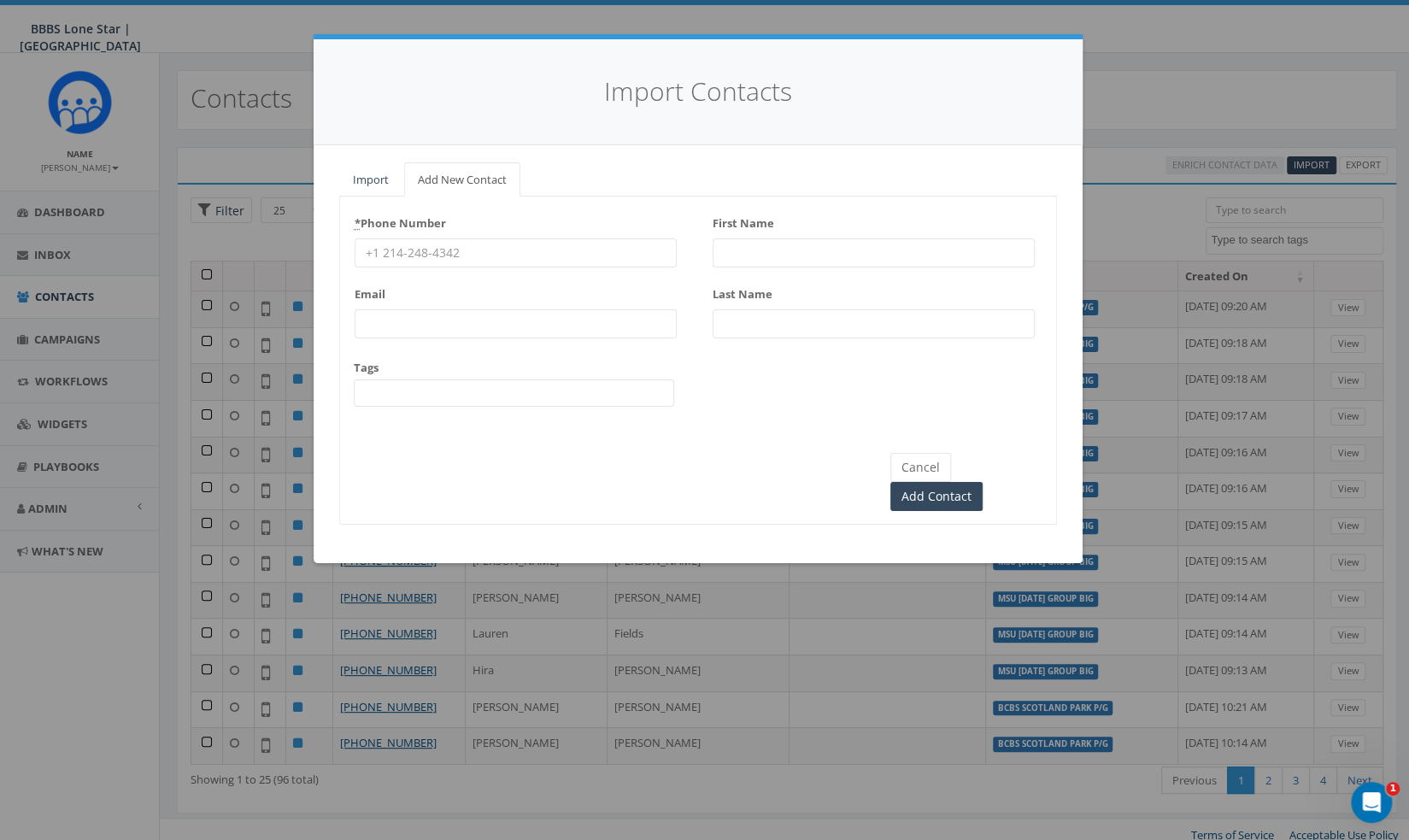
click at [413, 225] on label "* Phone Number" at bounding box center [401, 220] width 92 height 22
click at [413, 238] on input "* Phone Number" at bounding box center [516, 253] width 322 height 29
click at [414, 249] on input "* Phone Number" at bounding box center [516, 253] width 322 height 29
paste input "940-882-1703"
type input "940-882-1703"
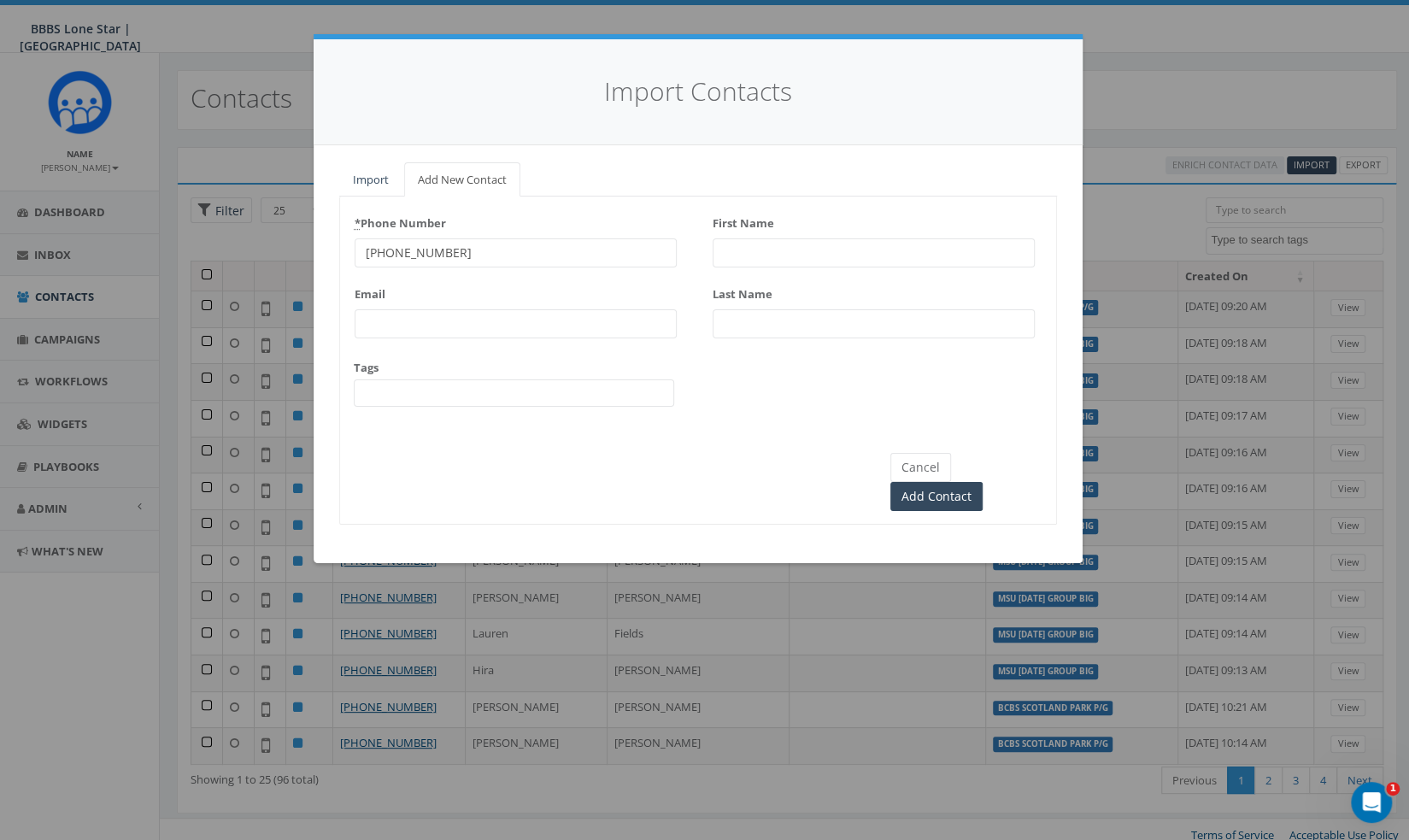
click at [875, 249] on input "First Name" at bounding box center [873, 253] width 322 height 29
type input "v"
paste input "Kaci Lawrence"
type input "Kaci Lawrence"
click at [793, 327] on input "Last Name" at bounding box center [873, 324] width 322 height 29
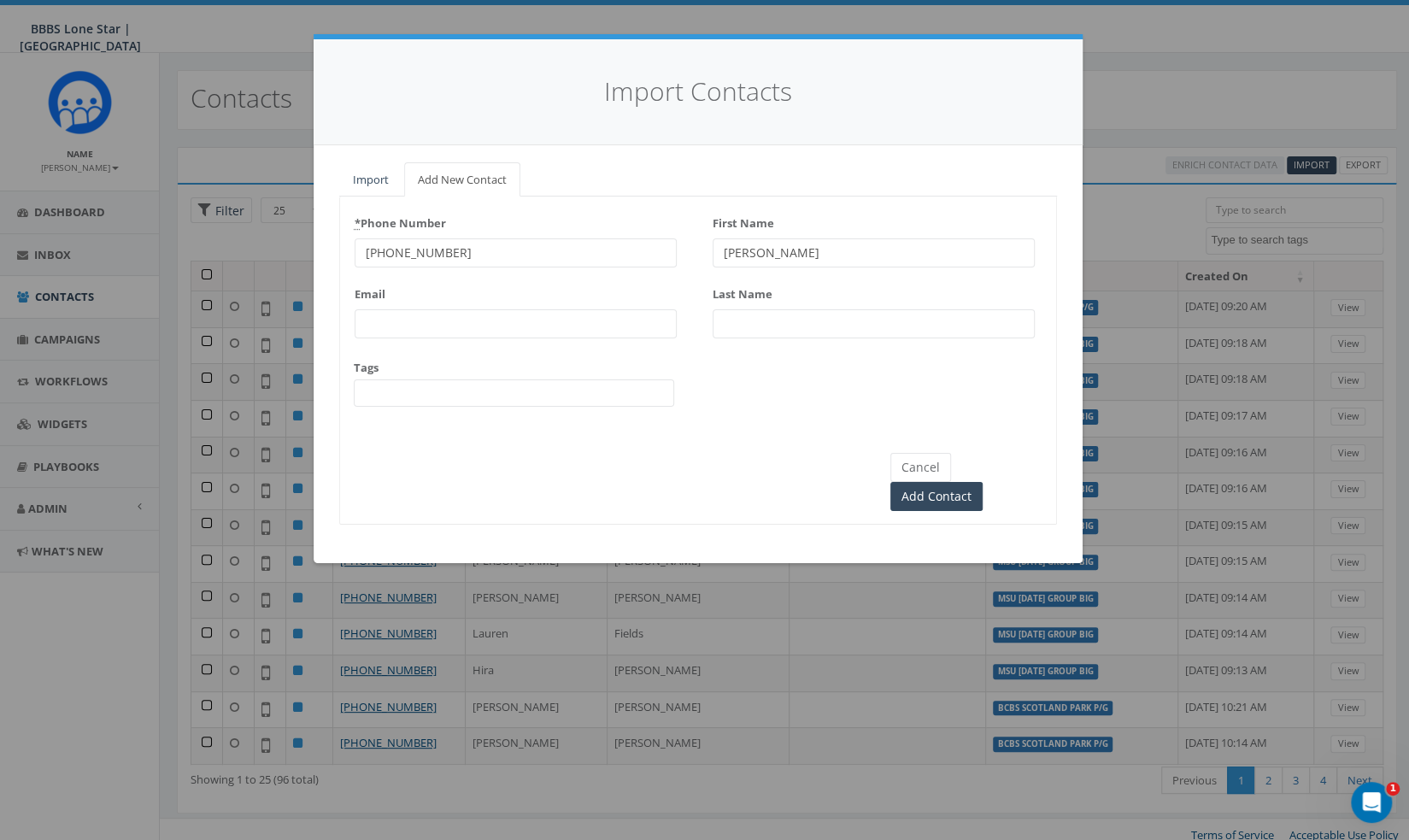
paste input "Kaci Lawrence"
drag, startPoint x: 747, startPoint y: 318, endPoint x: 682, endPoint y: 318, distance: 65.0
click at [682, 318] on div "* Phone Number 940-882-1703 Email Tags BCBS Kate Burgess P/G BCBS Scotland Park…" at bounding box center [698, 315] width 716 height 212
type input "[PERSON_NAME]"
drag, startPoint x: 818, startPoint y: 248, endPoint x: 744, endPoint y: 255, distance: 74.3
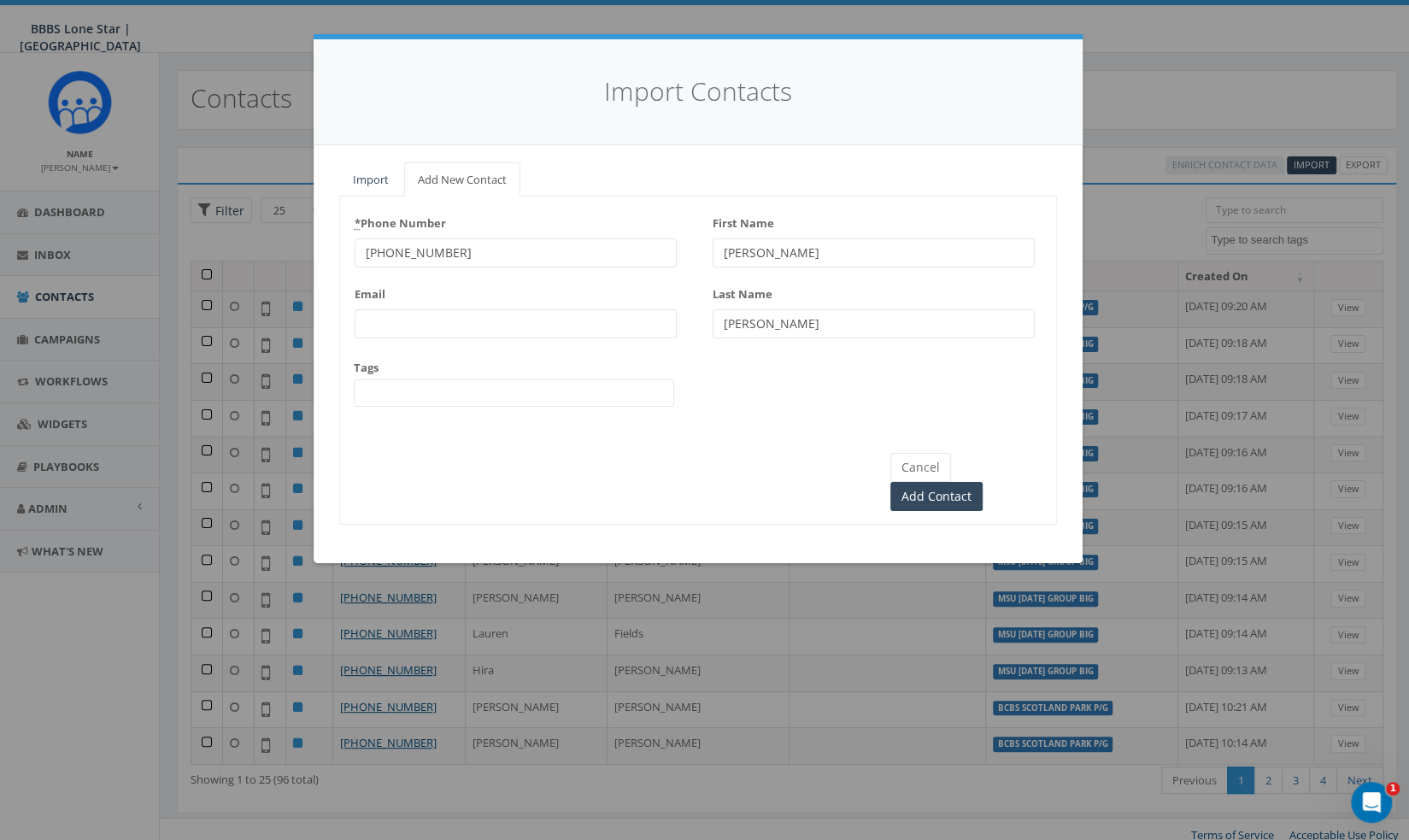
click at [744, 255] on input "Kaci Lawrence" at bounding box center [873, 253] width 322 height 29
type input "Kaci"
click at [486, 396] on span at bounding box center [514, 393] width 320 height 28
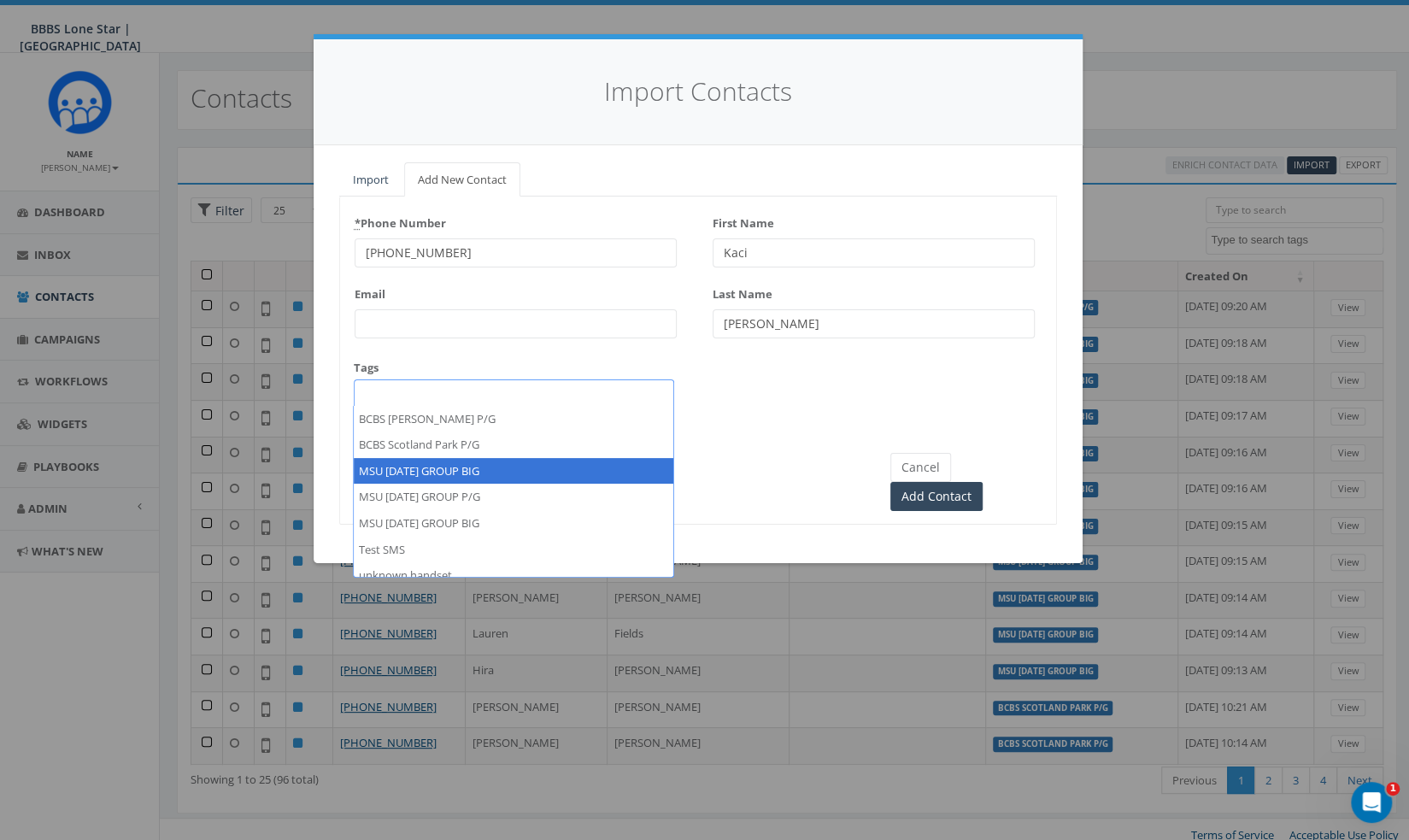
select select "MSU [DATE] GROUP BIG"
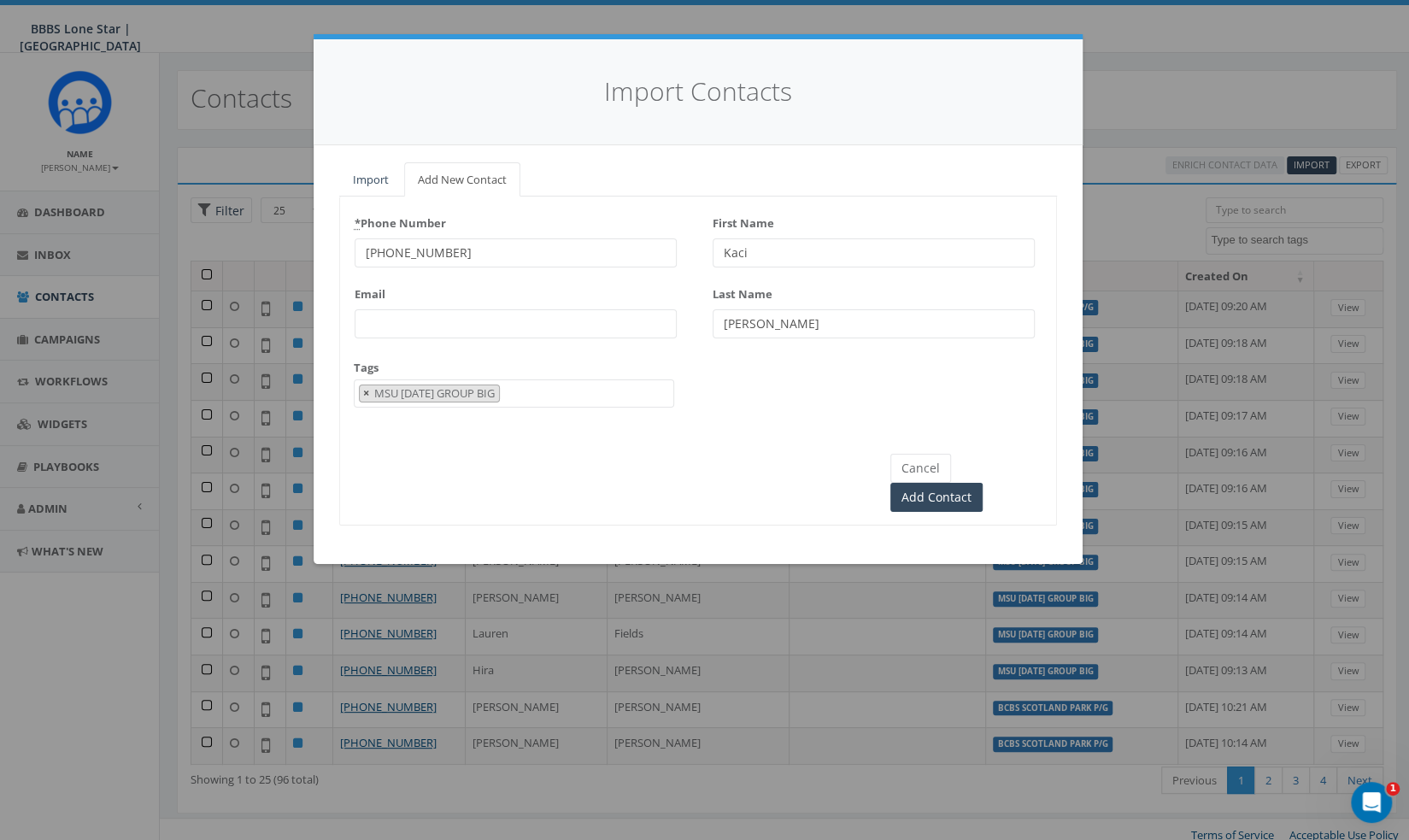
click at [363, 391] on span "×" at bounding box center [366, 392] width 6 height 16
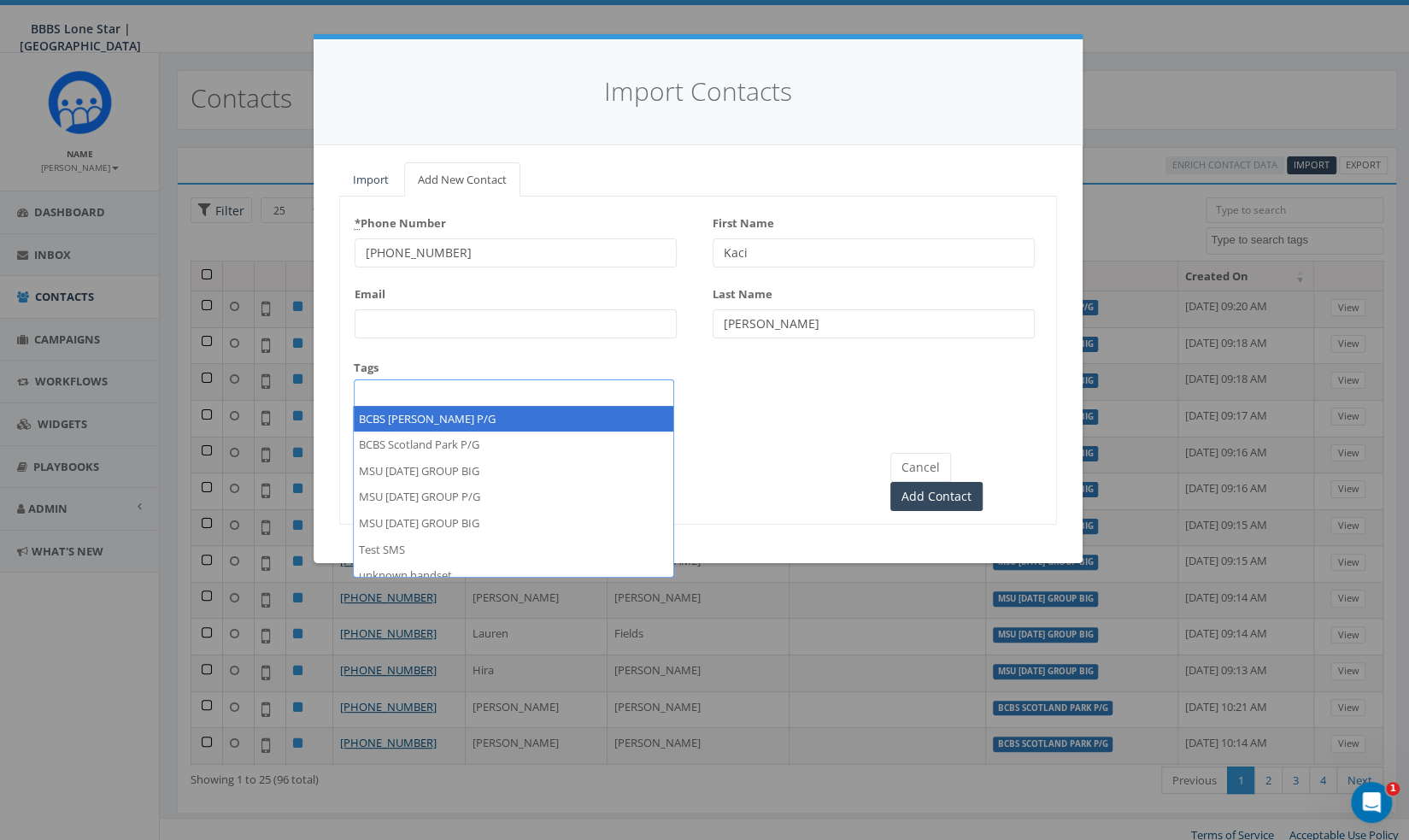
click at [411, 394] on span at bounding box center [514, 393] width 320 height 28
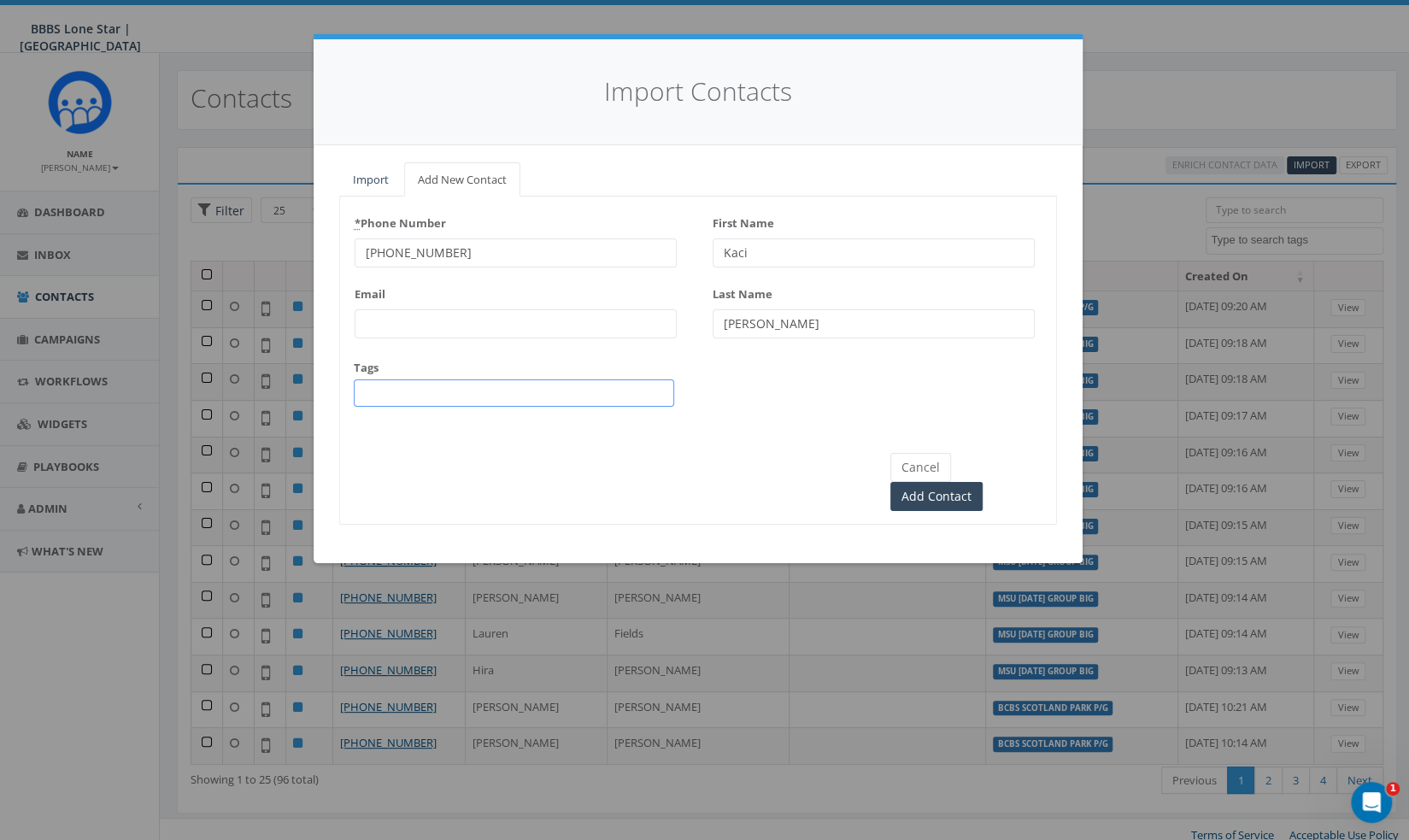
click at [414, 391] on span at bounding box center [514, 393] width 320 height 28
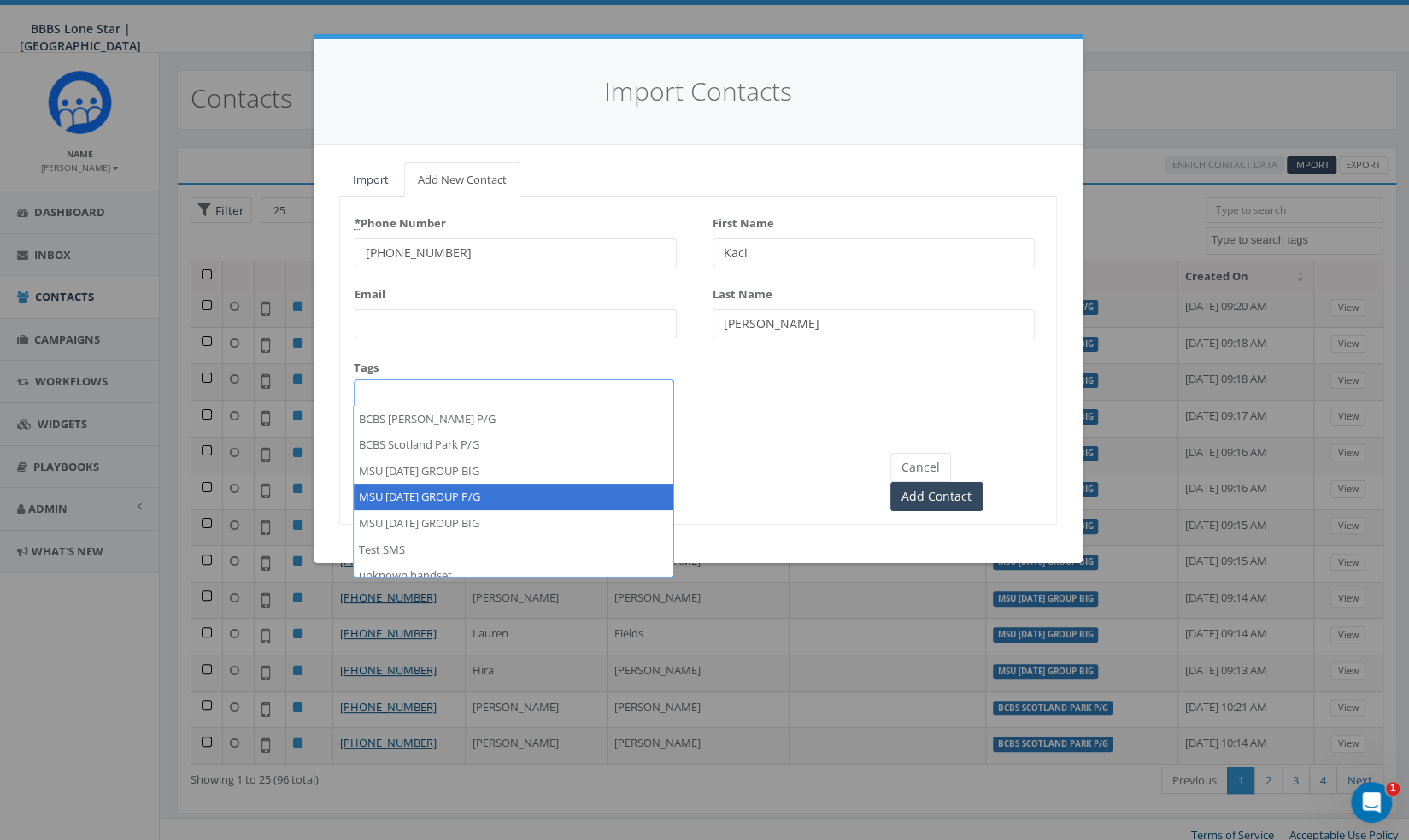
select select "MSU [DATE] GROUP P/G"
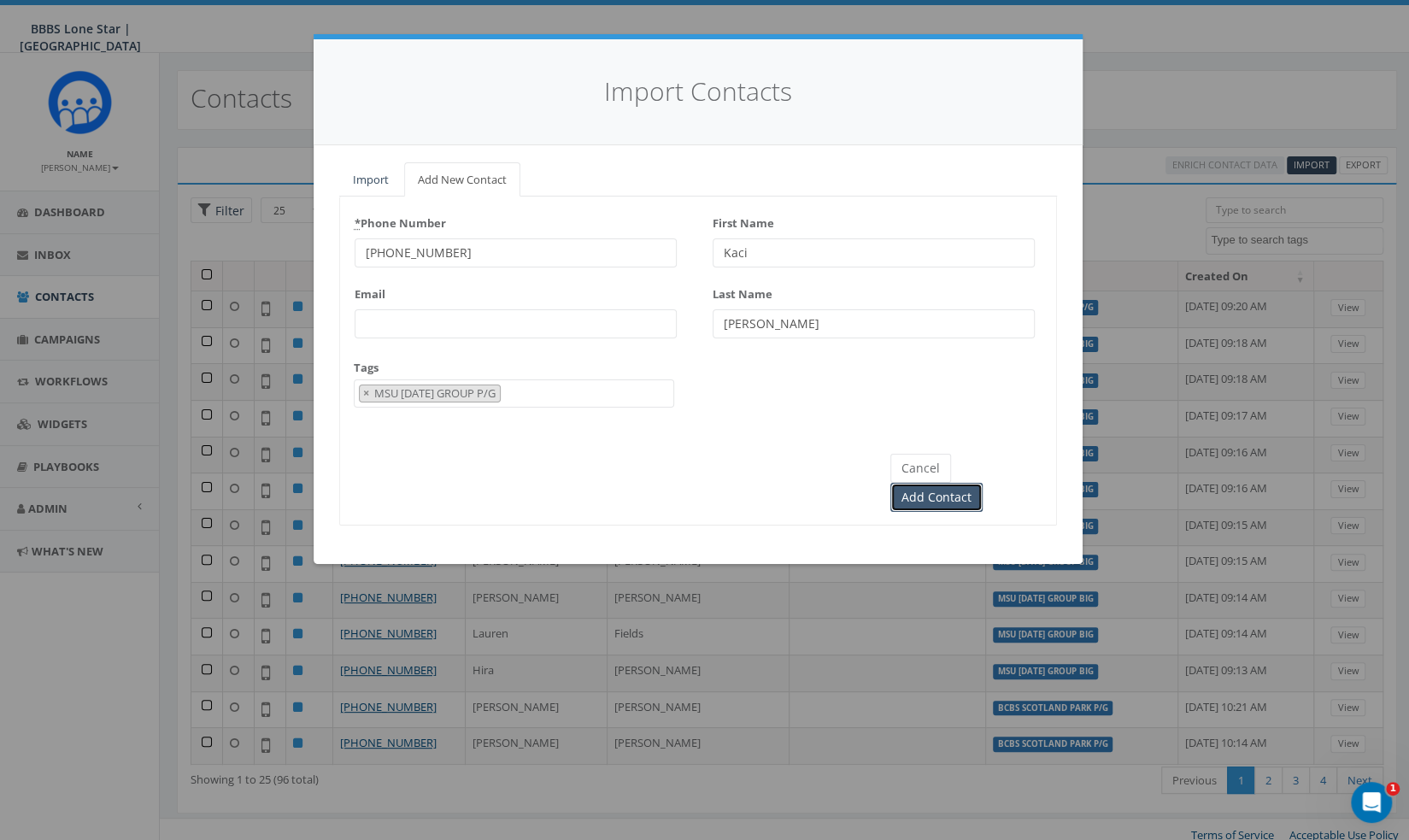
click at [982, 482] on input "Add Contact" at bounding box center [937, 497] width 93 height 29
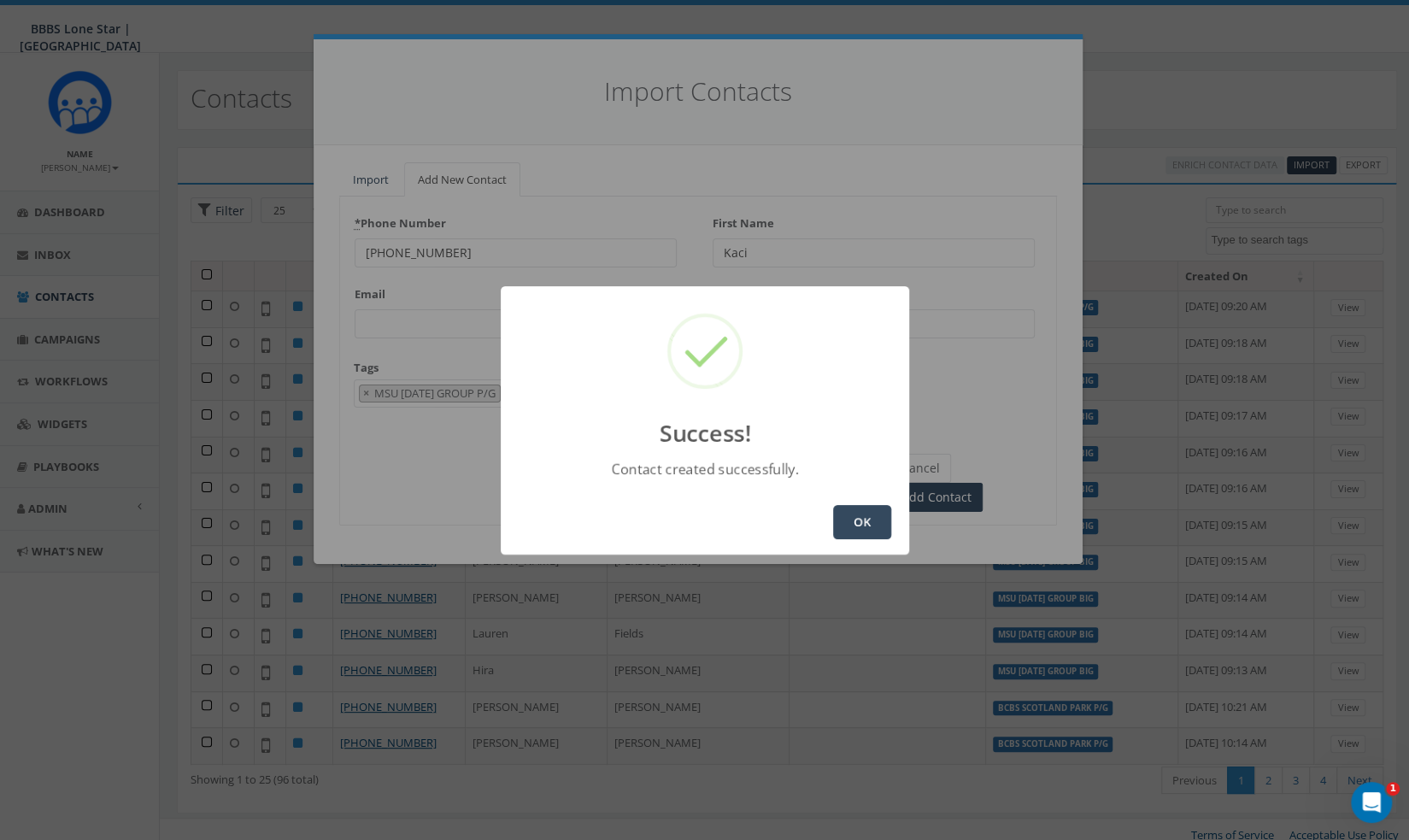
click at [871, 523] on button "OK" at bounding box center [861, 522] width 58 height 34
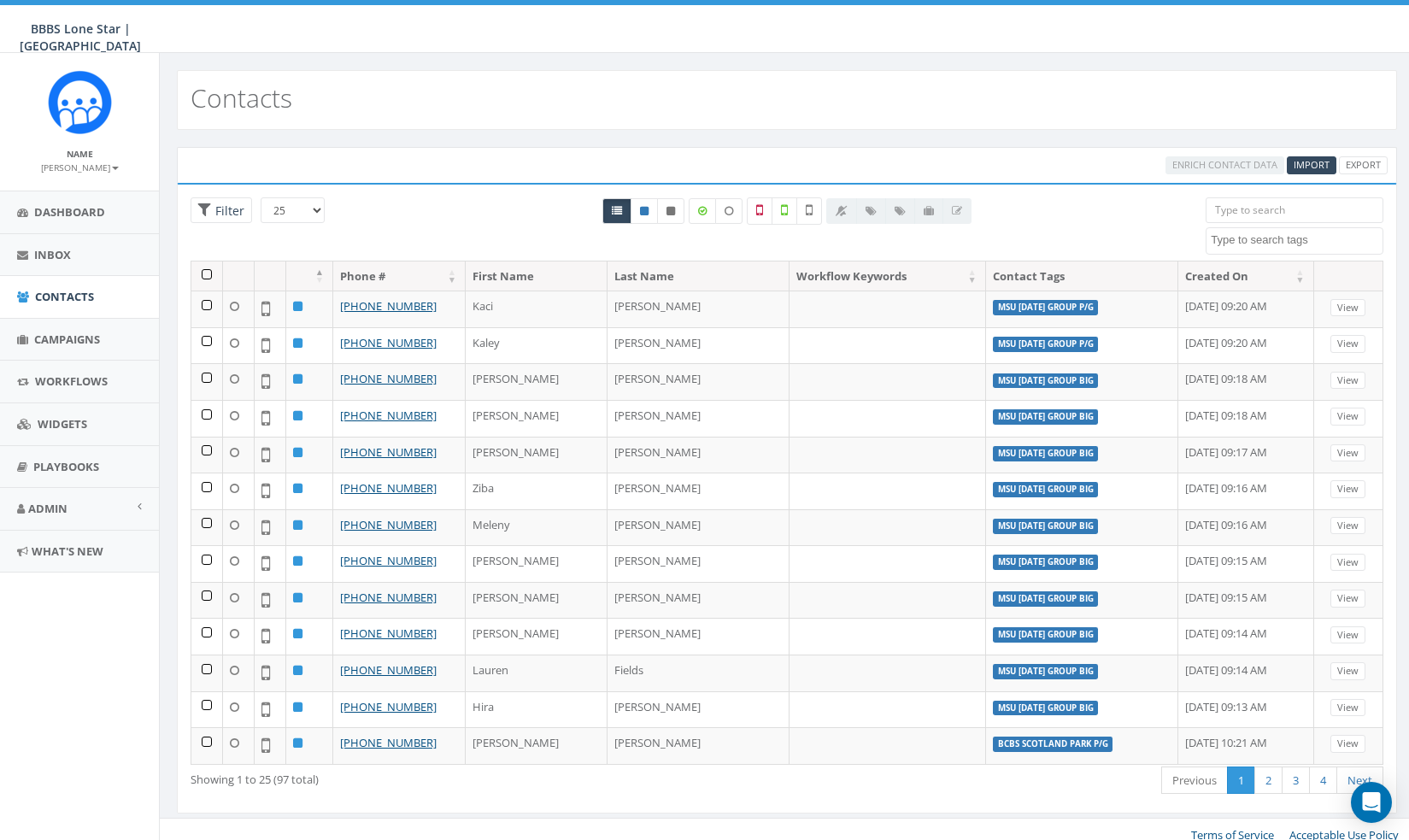
select select
click at [1315, 165] on span "Import" at bounding box center [1311, 164] width 36 height 13
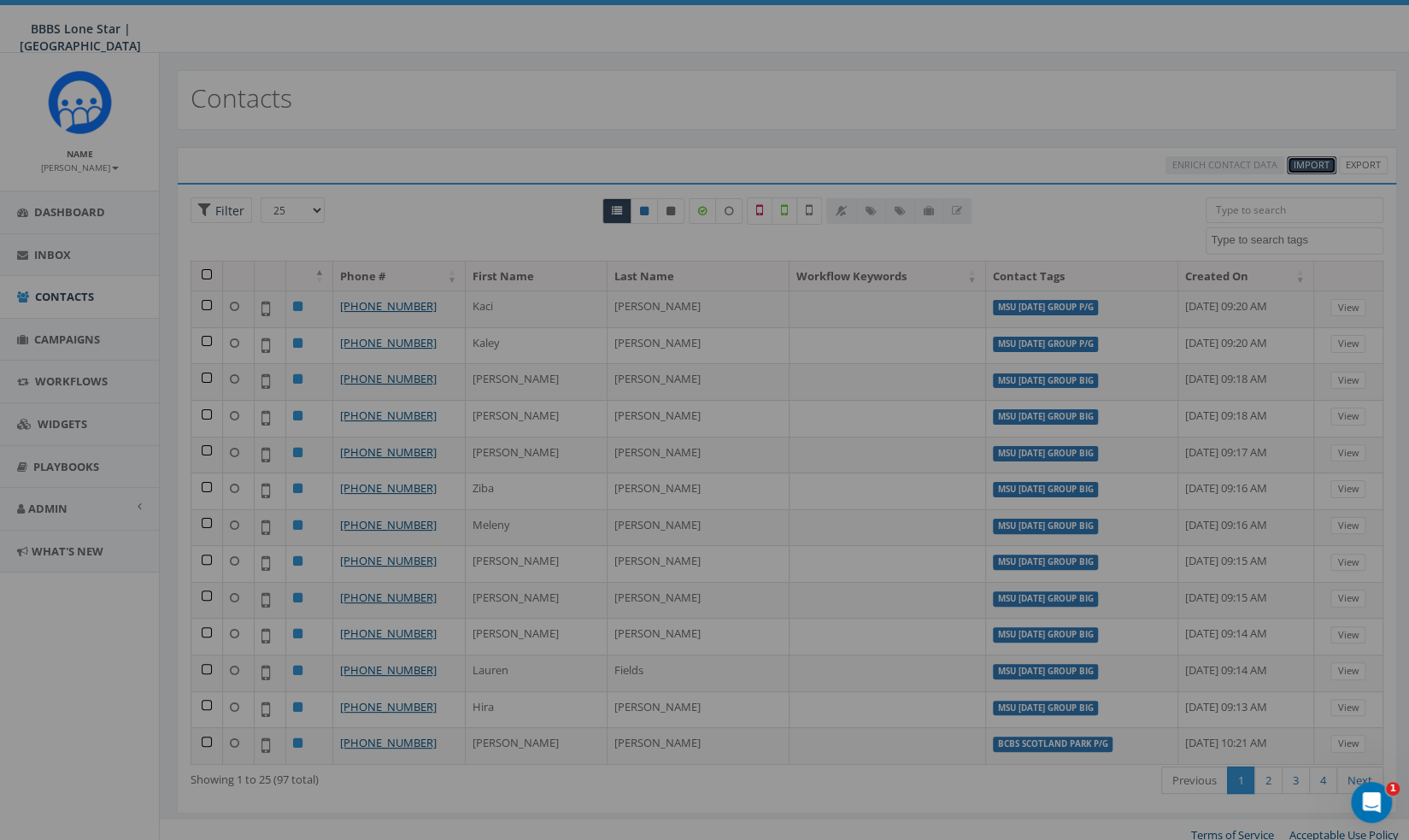
select select
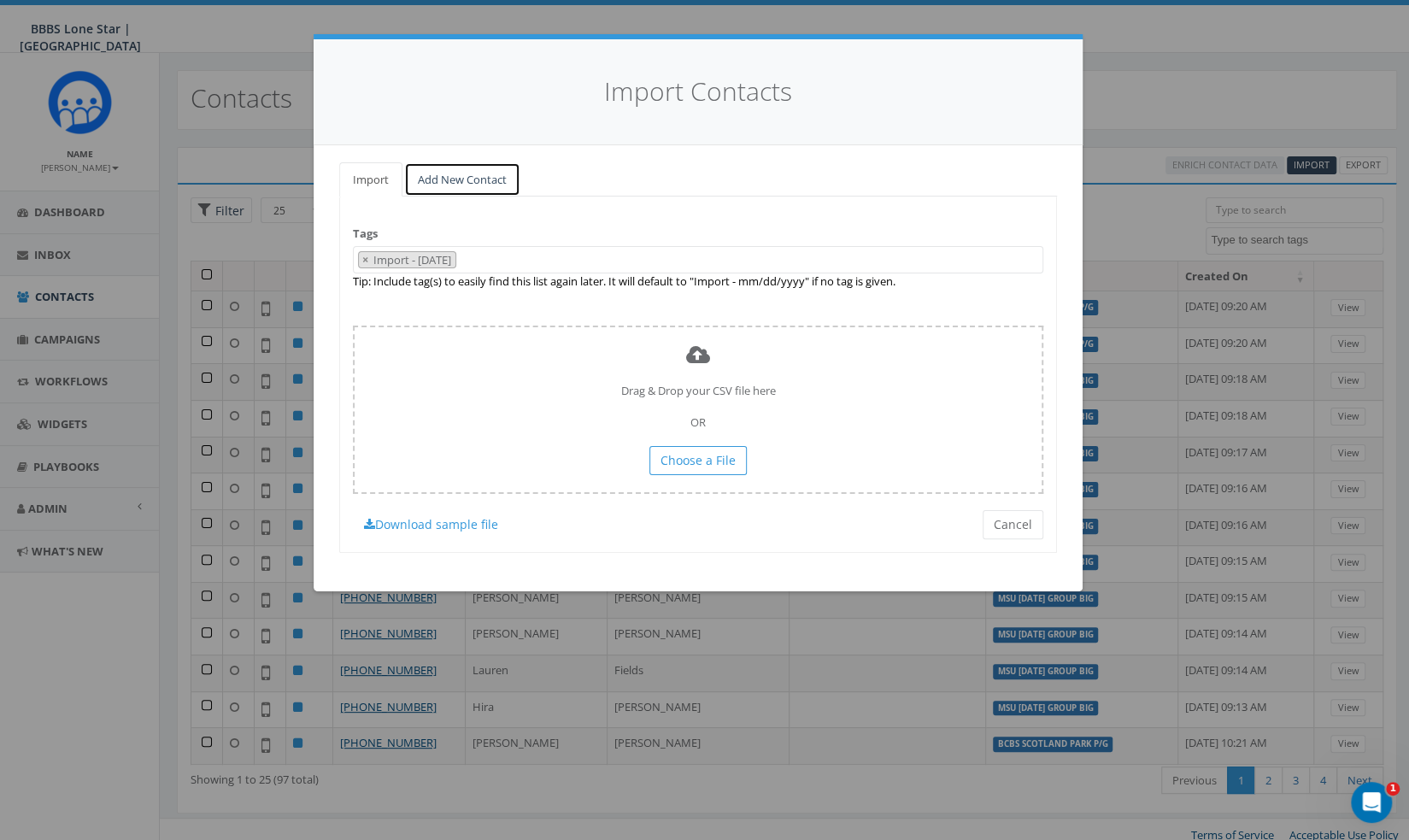
click at [469, 168] on link "Add New Contact" at bounding box center [462, 180] width 116 height 35
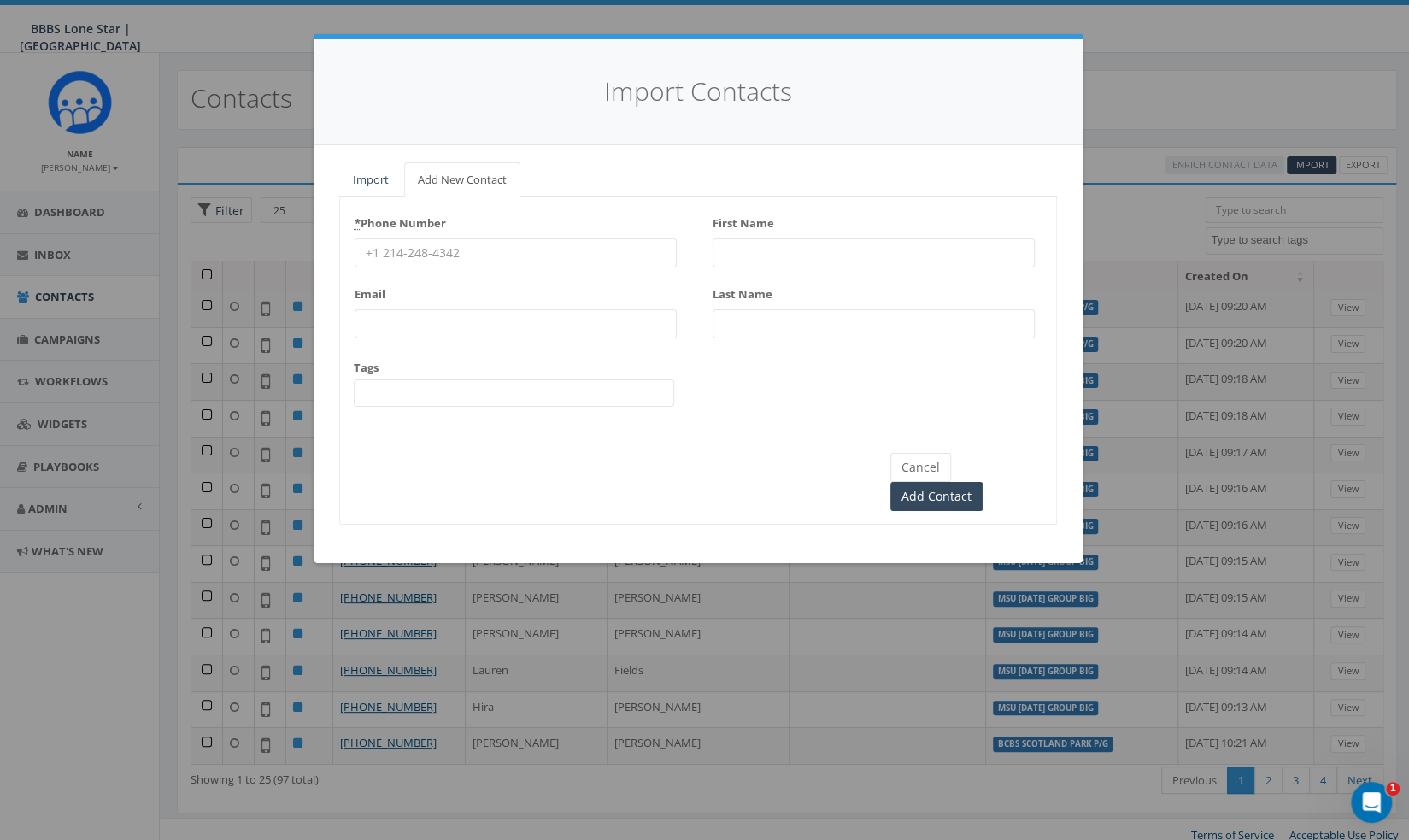
click at [424, 259] on input "* Phone Number" at bounding box center [516, 253] width 322 height 29
paste input "[PHONE_NUMBER]"
type input "[PHONE_NUMBER]"
click at [794, 245] on input "First Name" at bounding box center [873, 253] width 322 height 29
type input "[PERSON_NAME]"
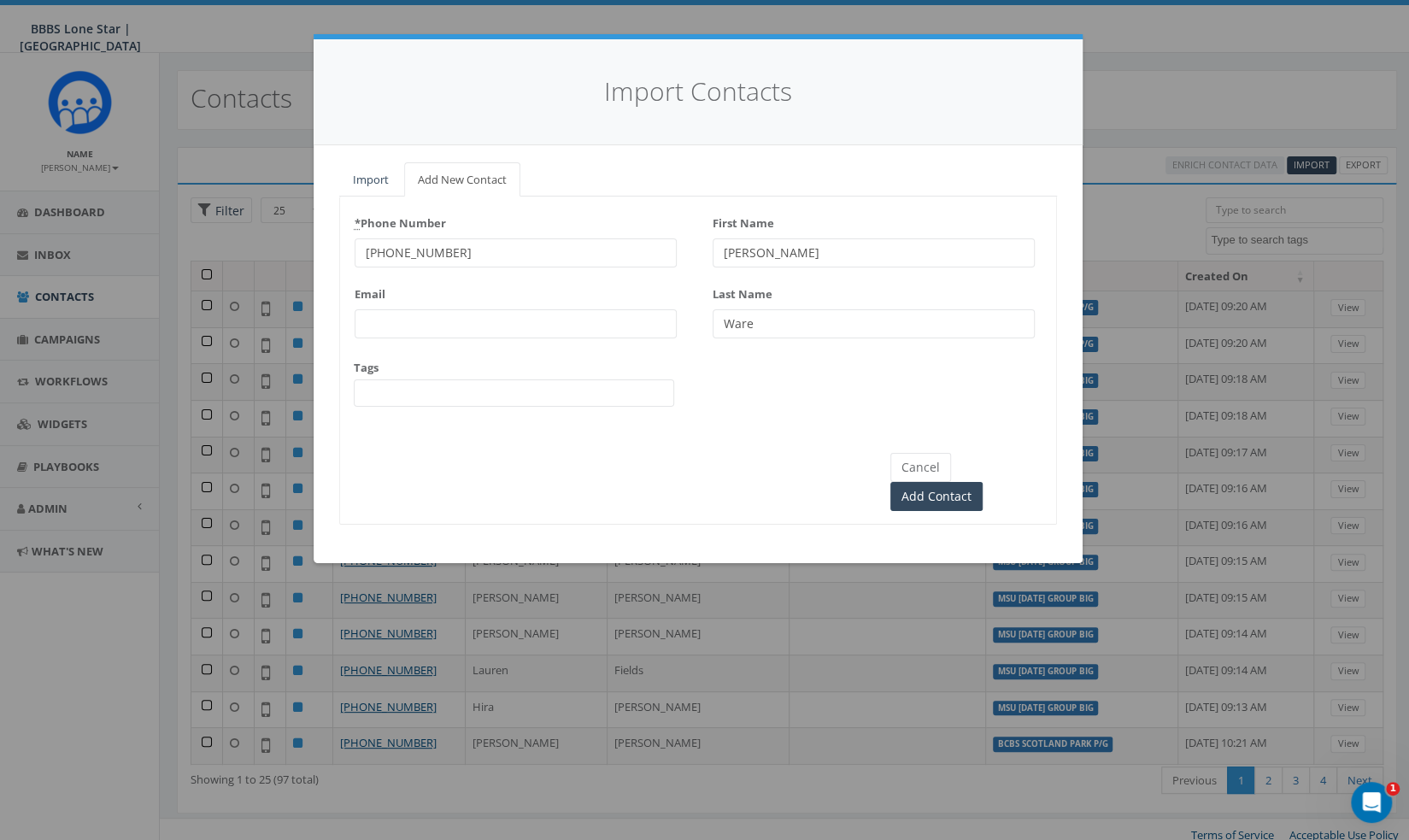
type input "Ware"
click at [427, 387] on span at bounding box center [514, 393] width 320 height 28
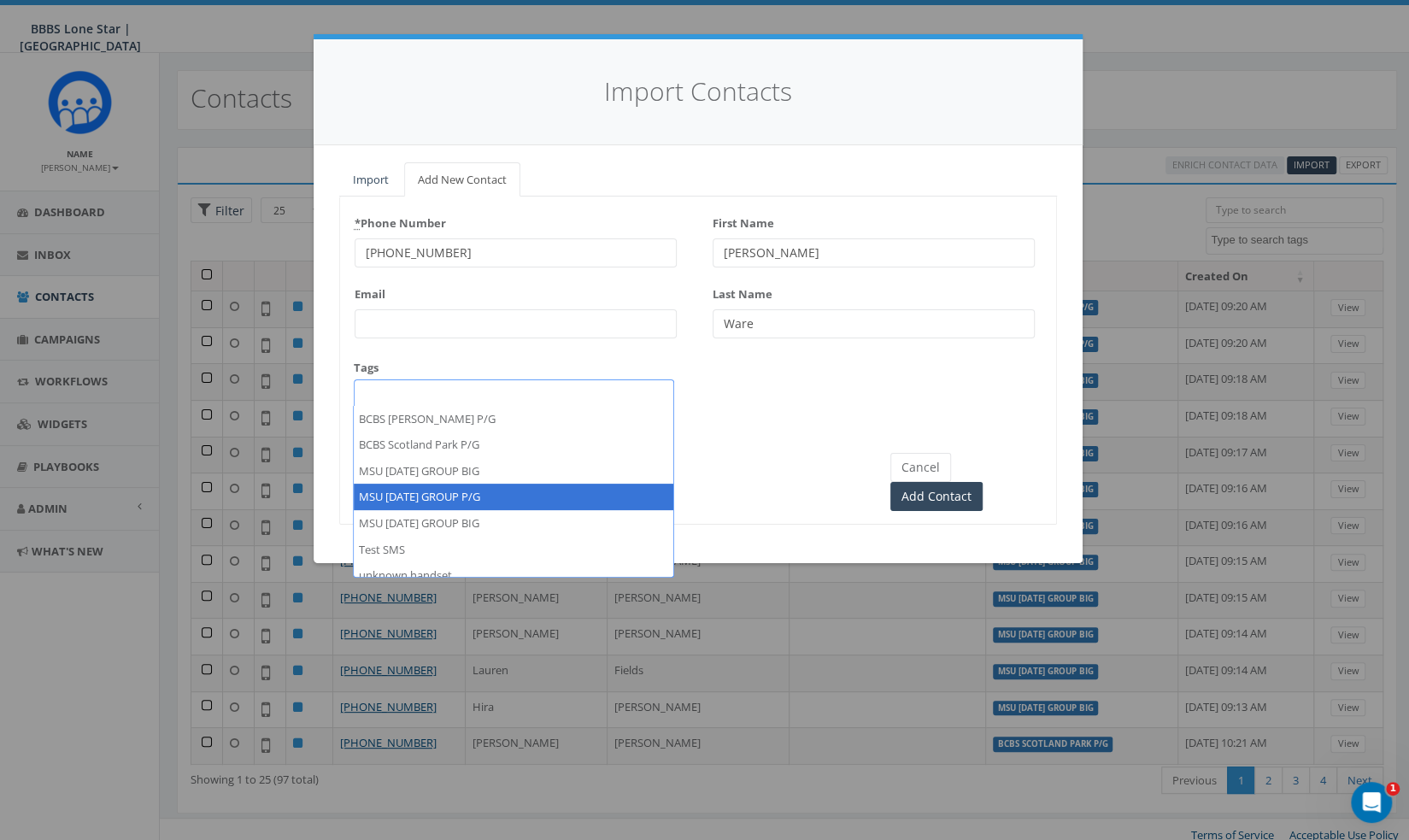
select select "MSU [DATE] GROUP P/G"
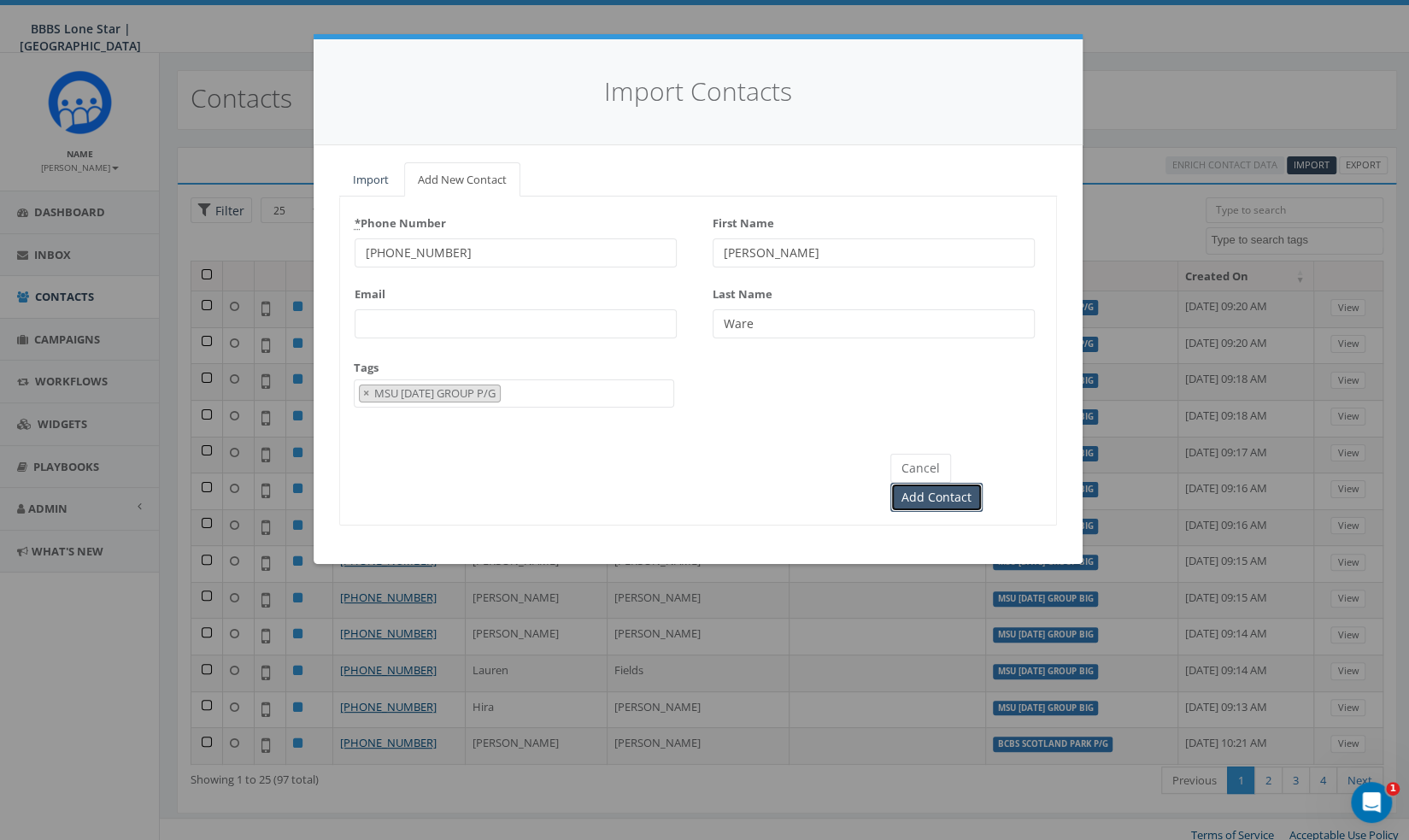
click at [980, 482] on input "Add Contact" at bounding box center [937, 497] width 93 height 29
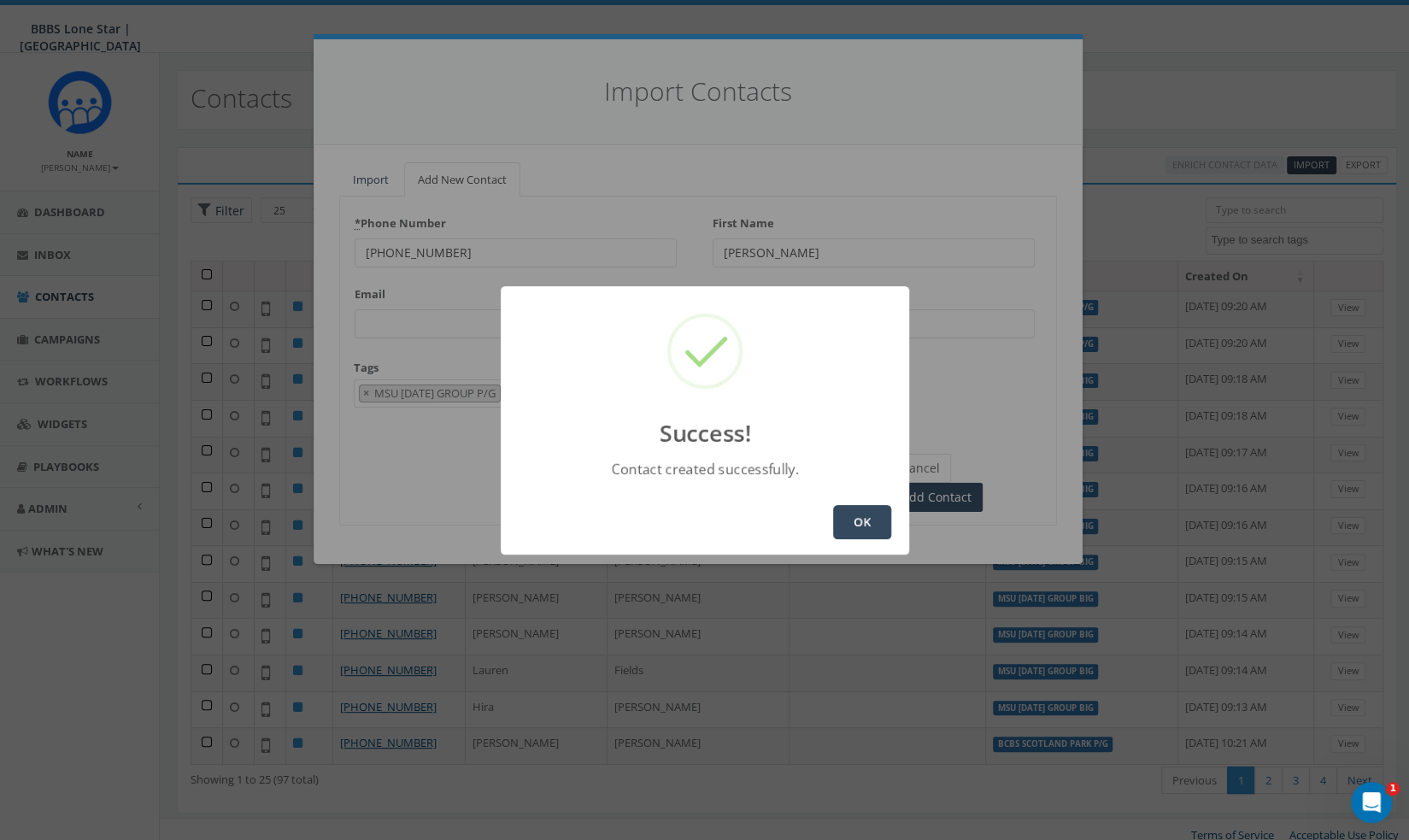
click at [860, 522] on button "OK" at bounding box center [861, 522] width 58 height 34
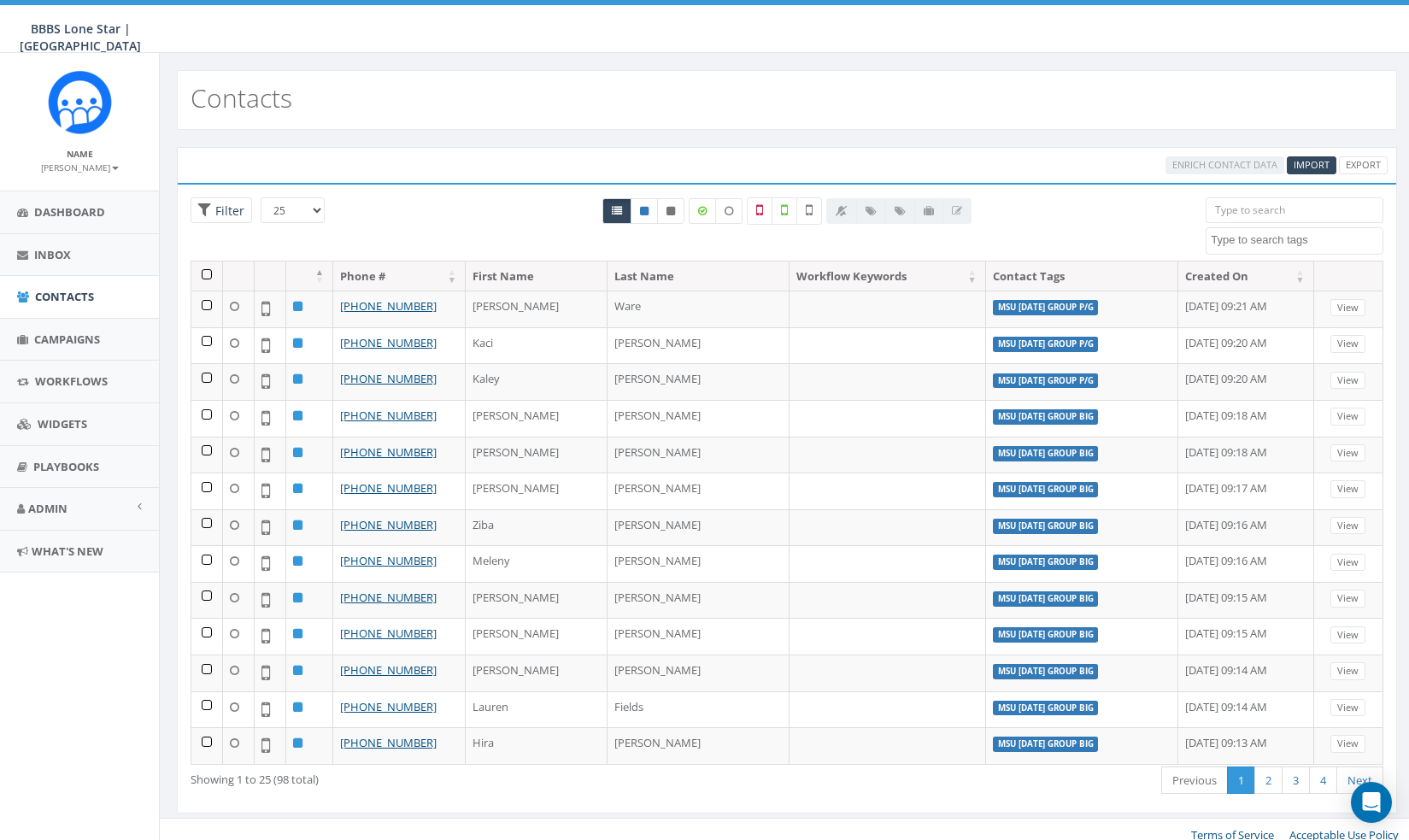
select select
click at [1305, 169] on span "Import" at bounding box center [1311, 164] width 36 height 13
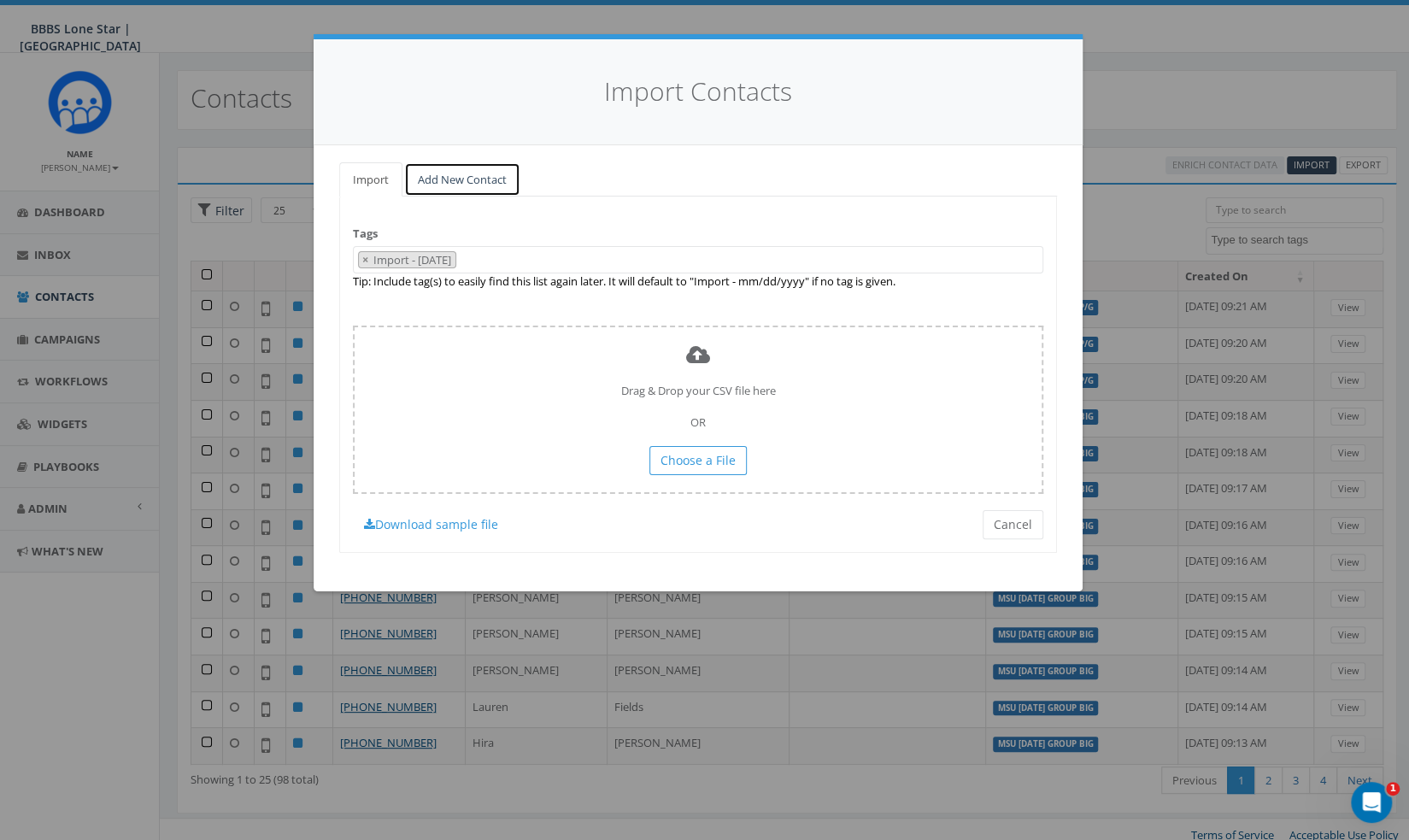
click at [458, 165] on link "Add New Contact" at bounding box center [462, 180] width 116 height 35
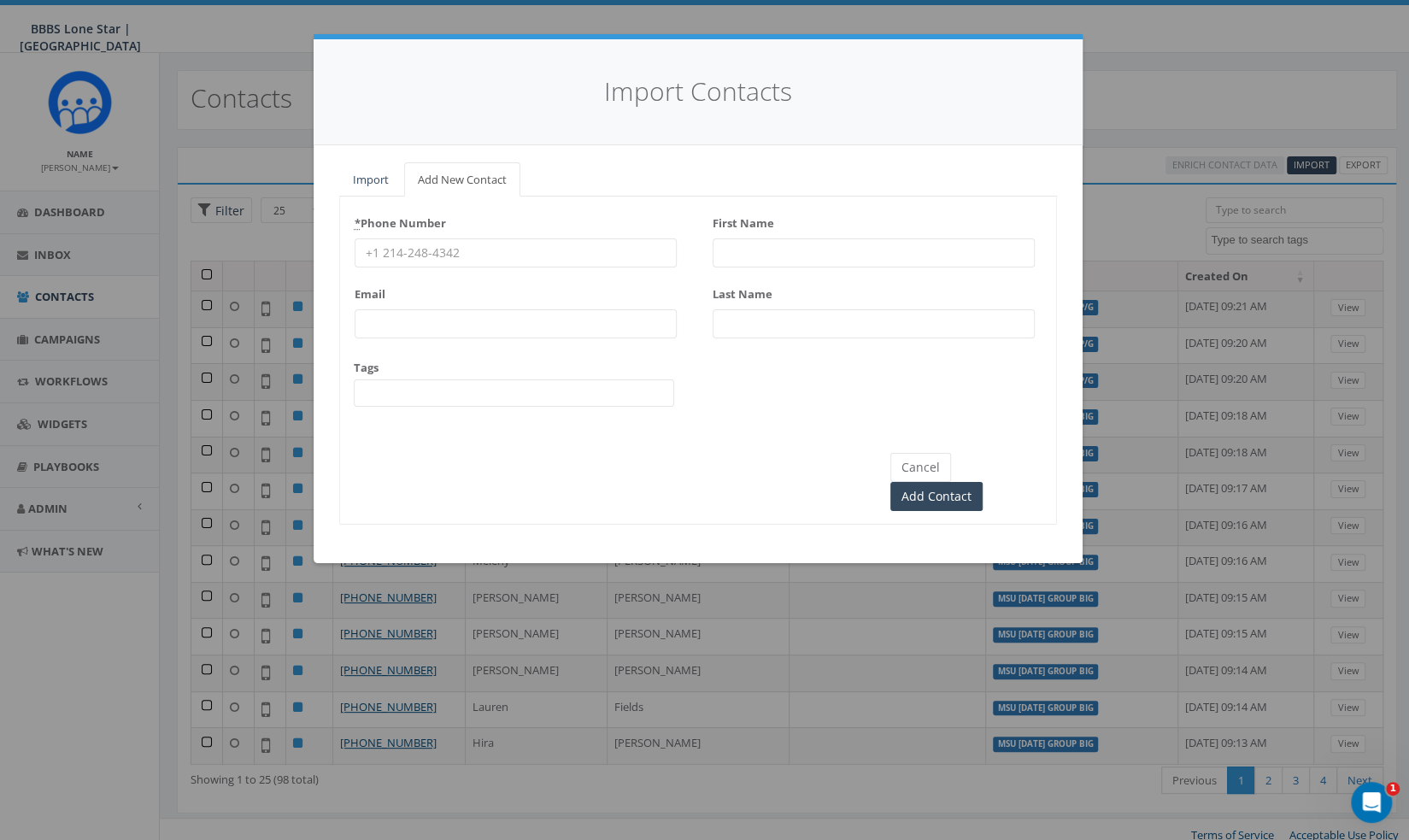
click at [415, 256] on input "* Phone Number" at bounding box center [516, 253] width 322 height 29
paste input "(940) 696-4708"
type input "(940) 696-4708"
click at [783, 243] on input "First Name" at bounding box center [873, 253] width 322 height 29
paste input "Jaraden Thomas"
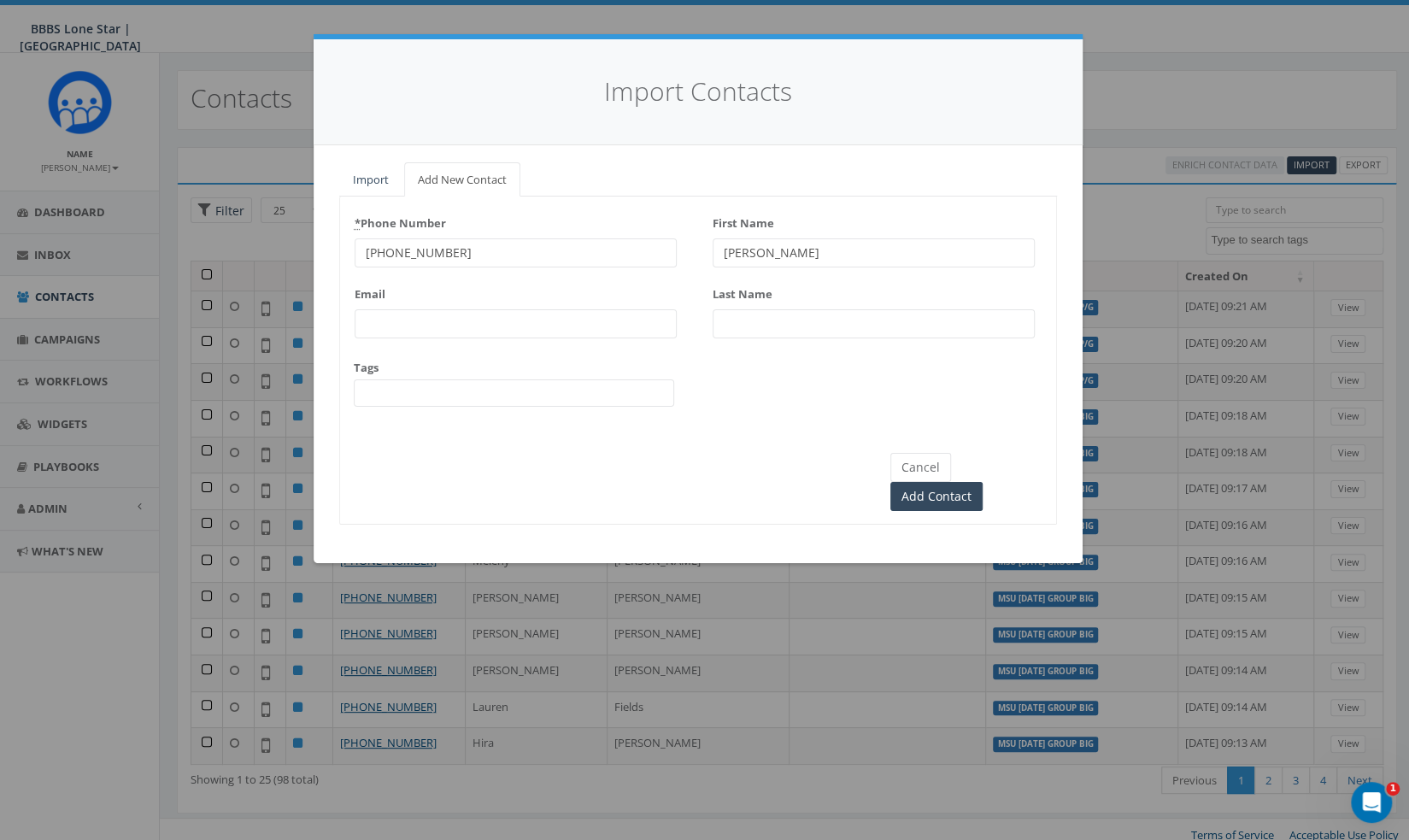
drag, startPoint x: 861, startPoint y: 247, endPoint x: 768, endPoint y: 252, distance: 93.1
click at [768, 252] on input "Jaraden Thomas" at bounding box center [873, 253] width 322 height 29
type input "Jaraden"
click at [747, 320] on input "Last Name" at bounding box center [873, 324] width 322 height 29
paste input "[PERSON_NAME]"
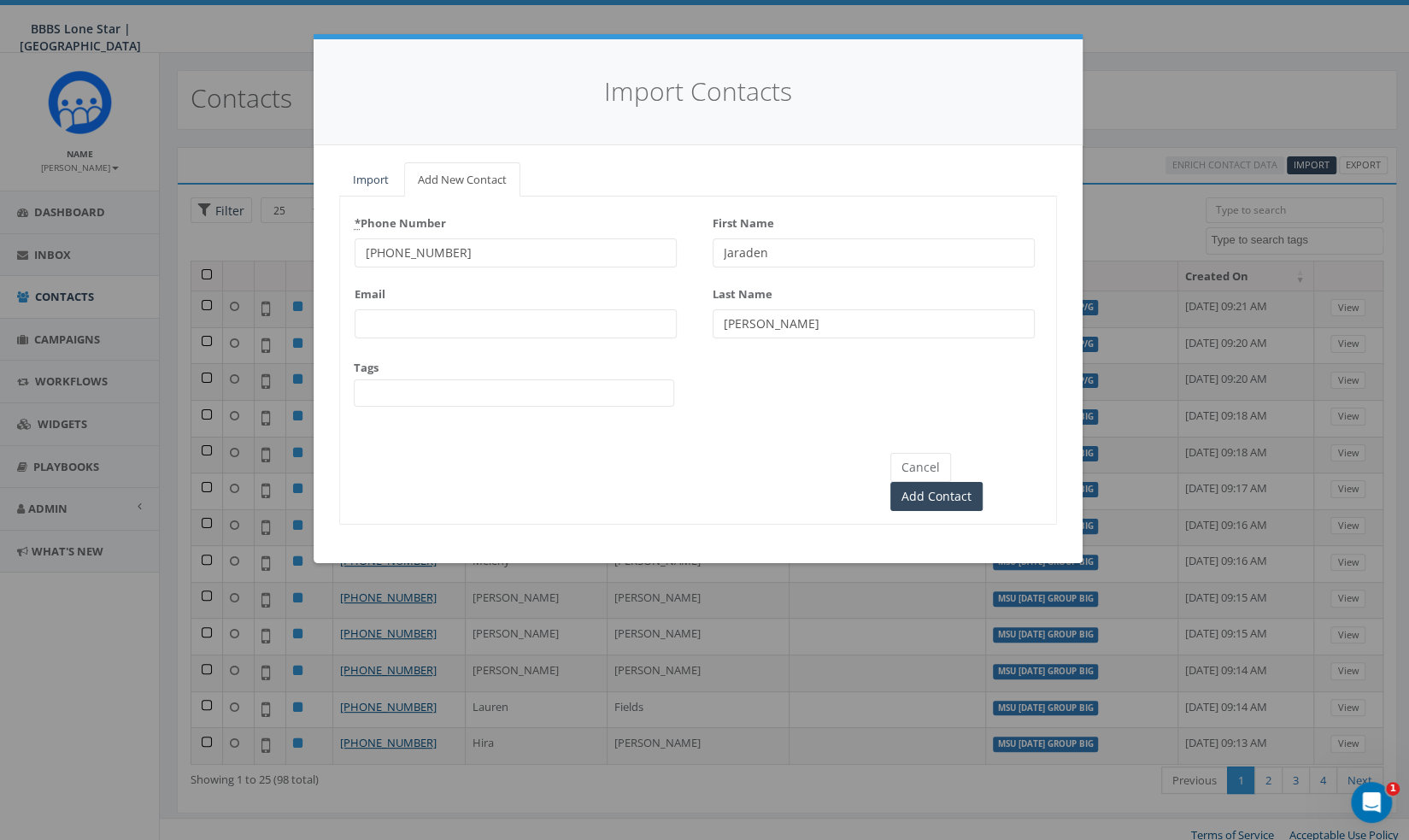
type input "[PERSON_NAME]"
click at [438, 391] on span at bounding box center [514, 393] width 320 height 28
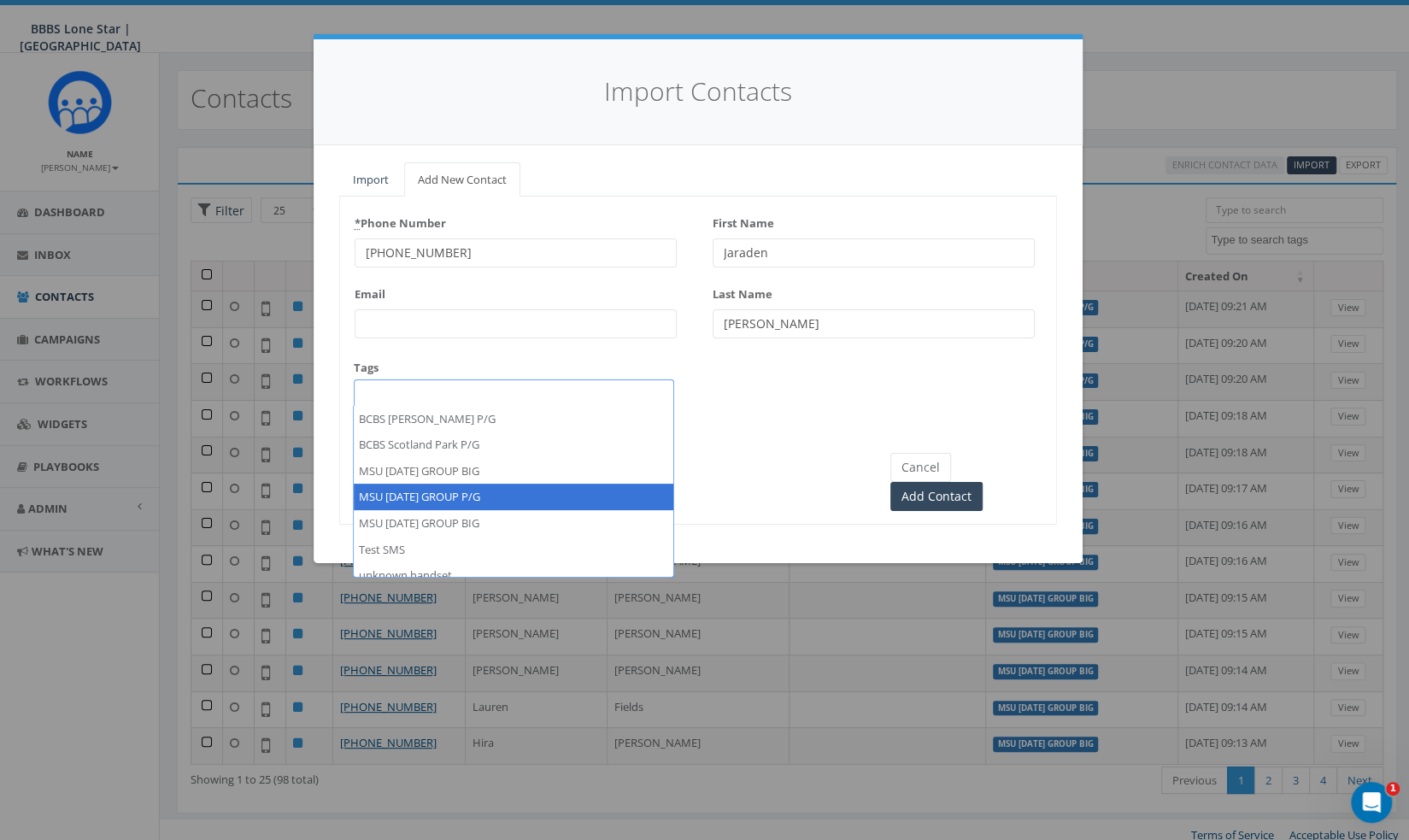
select select "MSU [DATE] GROUP P/G"
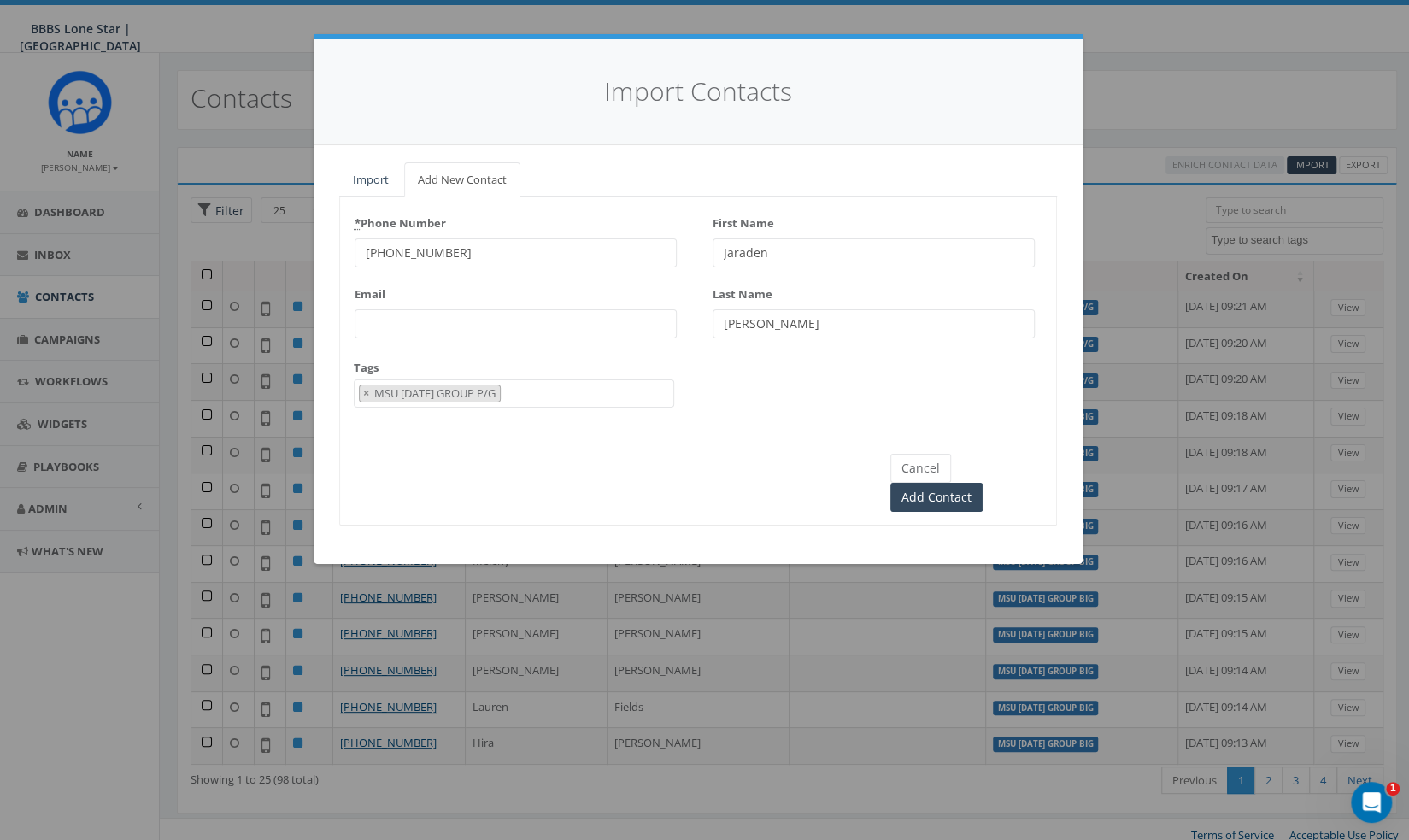
scroll to position [49, 0]
click at [982, 482] on input "Add Contact" at bounding box center [937, 497] width 93 height 29
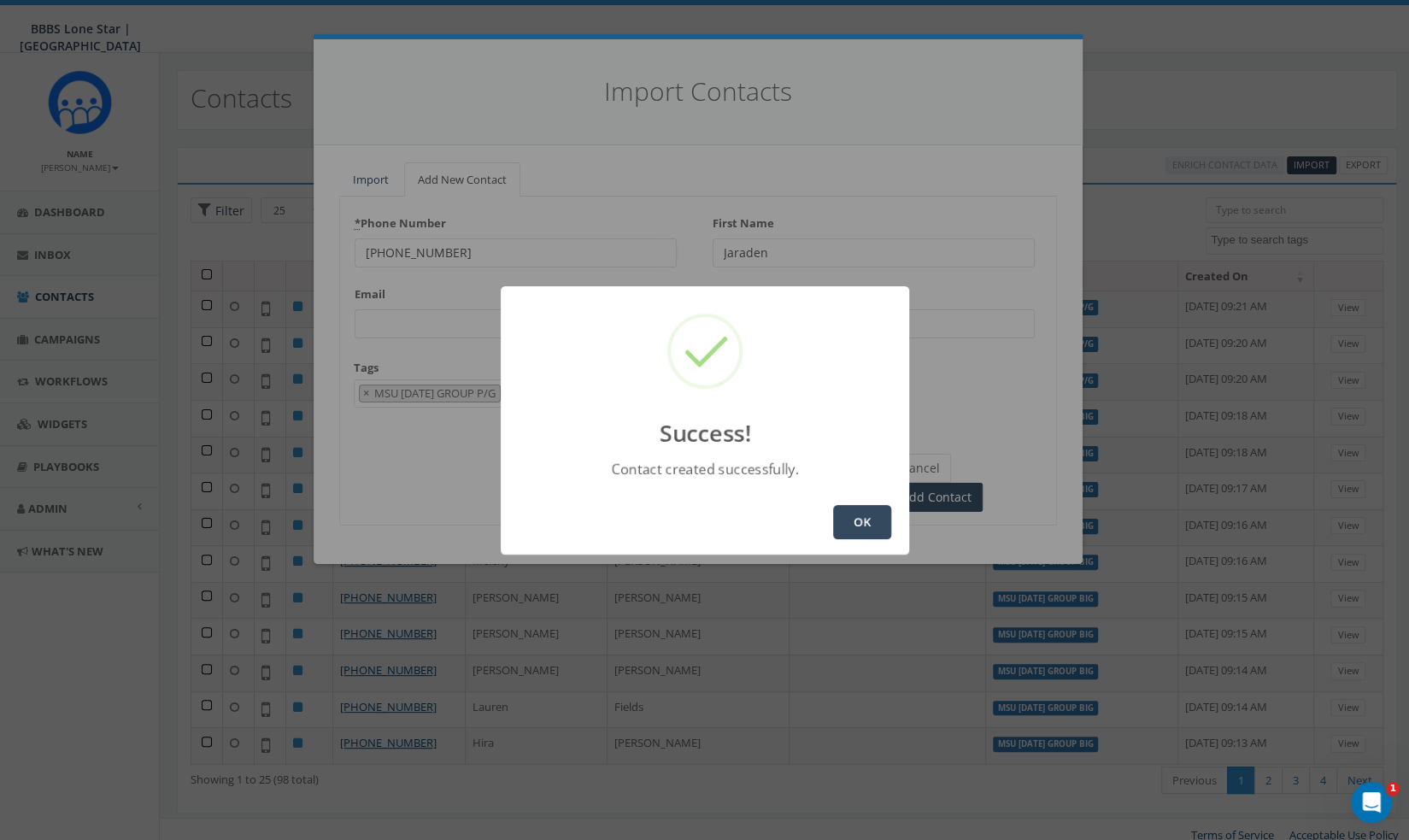
click at [851, 522] on button "OK" at bounding box center [861, 522] width 58 height 34
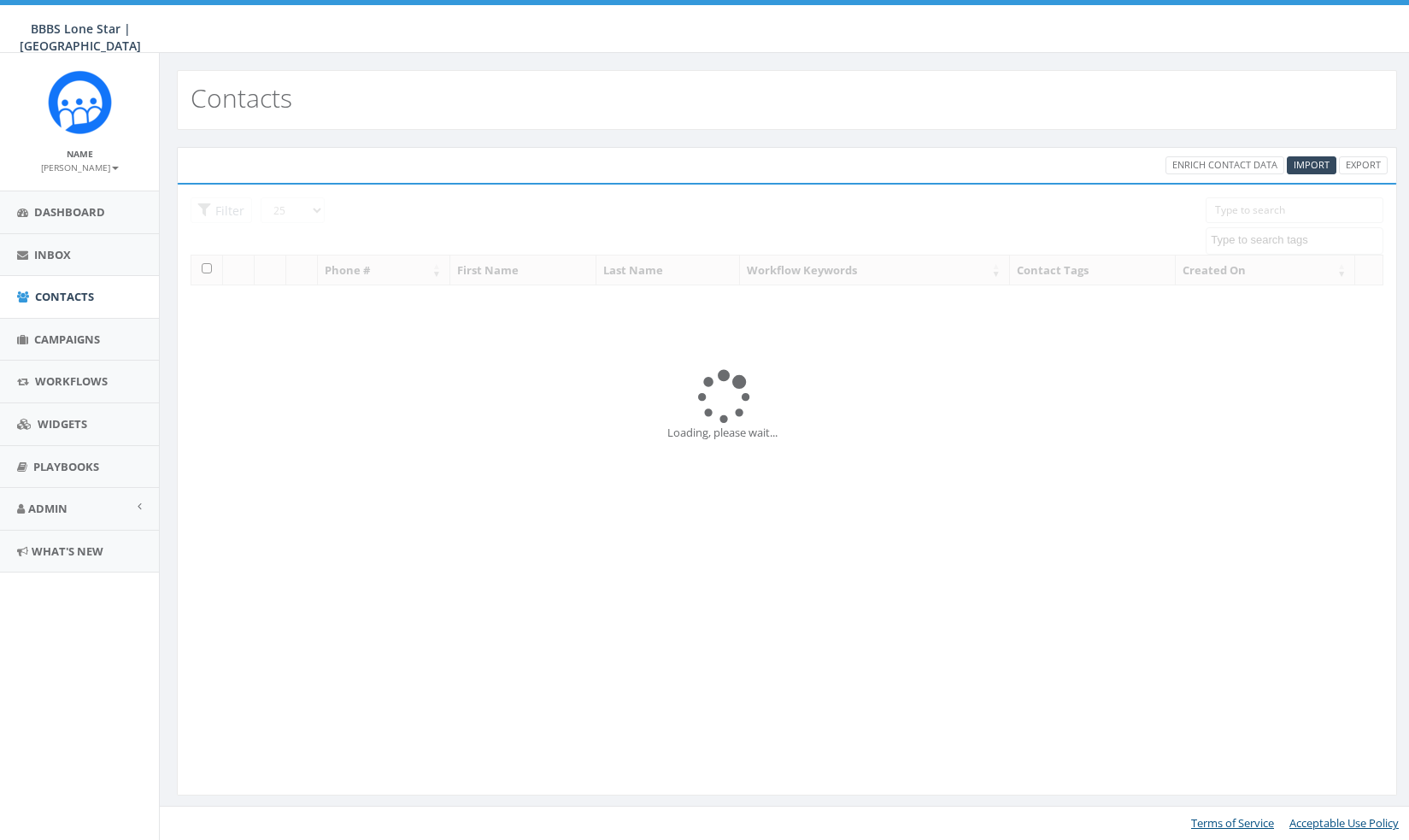
select select
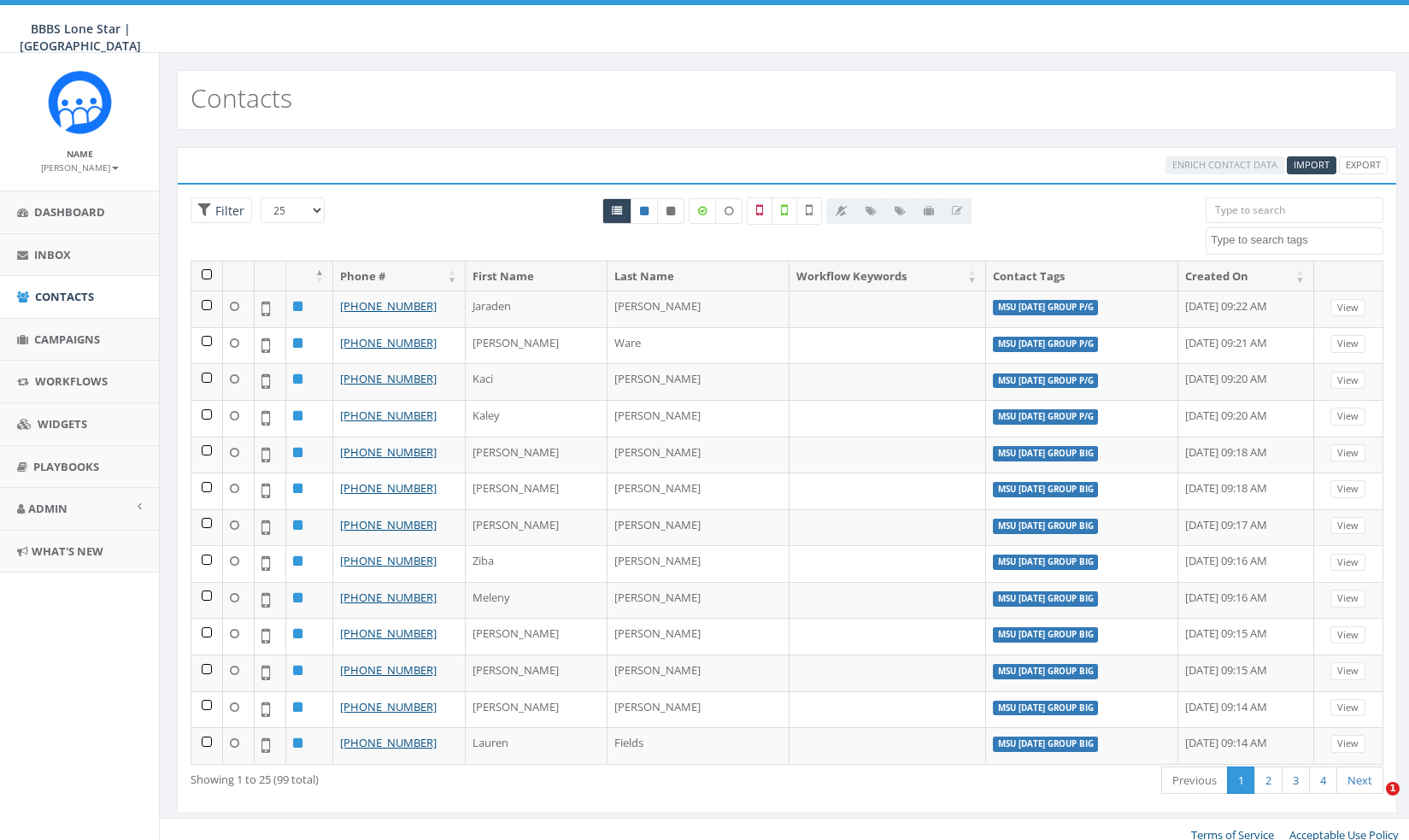
select select
click at [1303, 158] on span "Import" at bounding box center [1311, 164] width 36 height 13
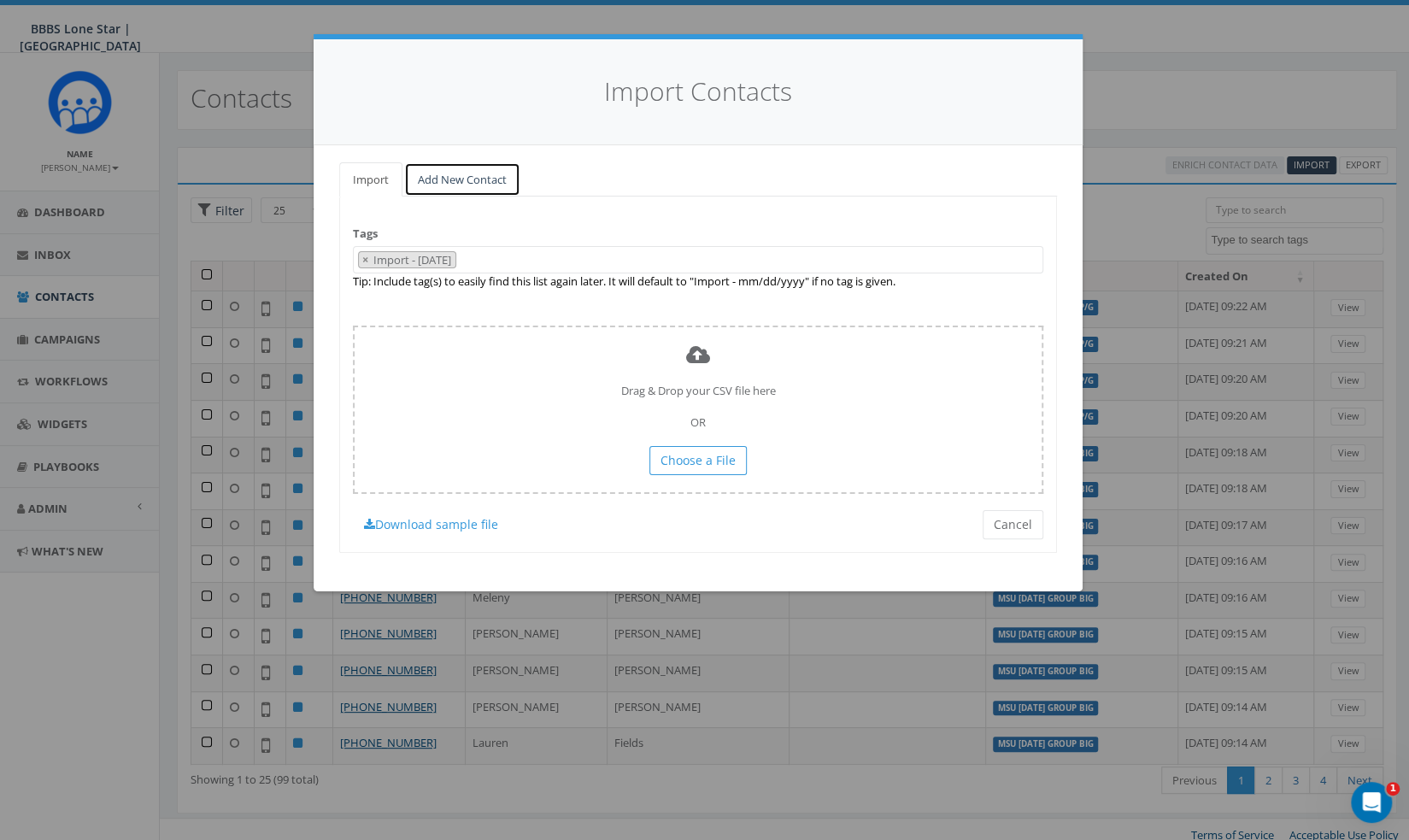
click at [440, 178] on link "Add New Contact" at bounding box center [462, 180] width 116 height 35
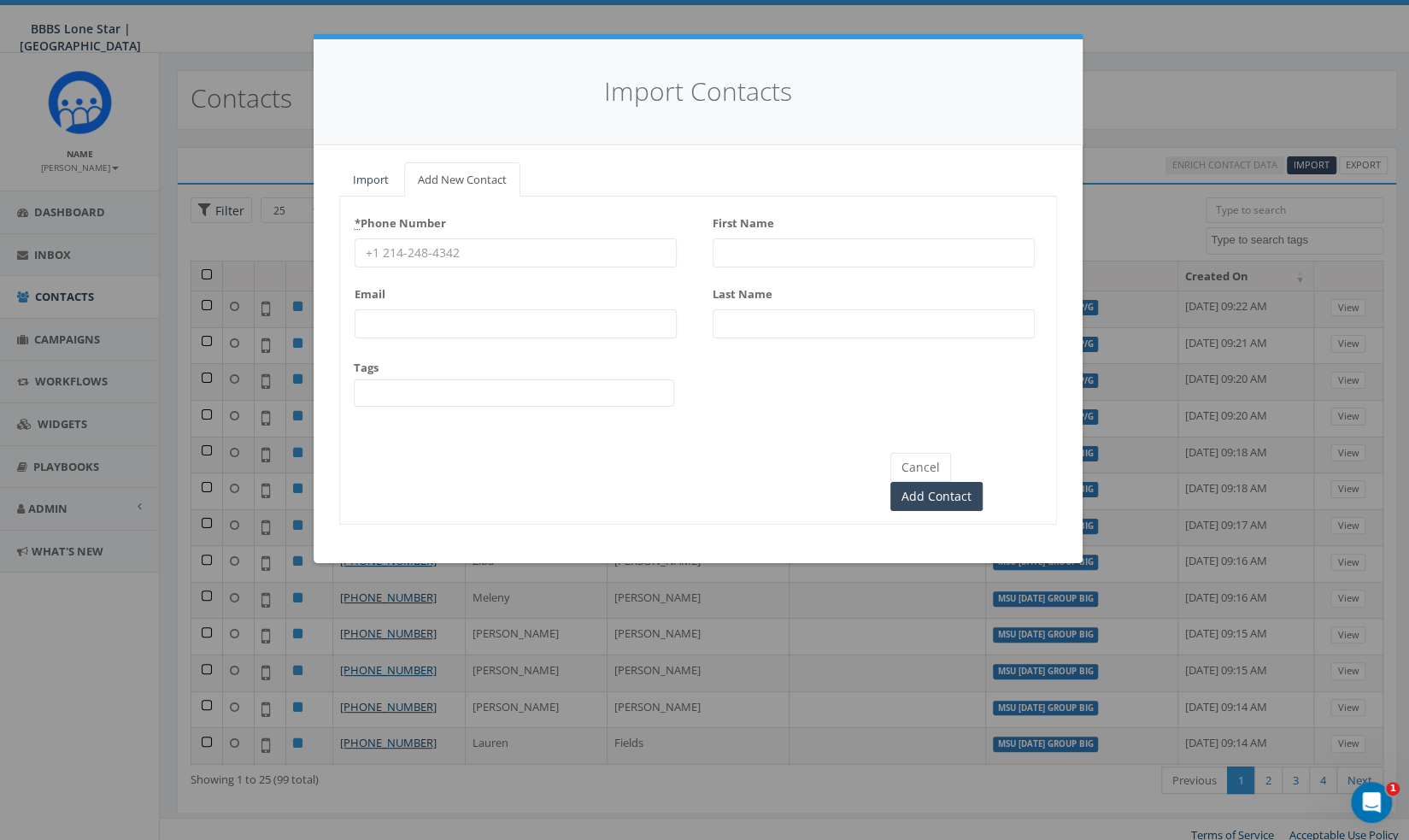
click at [436, 256] on input "* Phone Number" at bounding box center [516, 253] width 322 height 29
paste input "[PHONE_NUMBER]"
type input "[PHONE_NUMBER]"
click at [831, 259] on input "First Name" at bounding box center [873, 253] width 322 height 29
paste input "[PERSON_NAME]"
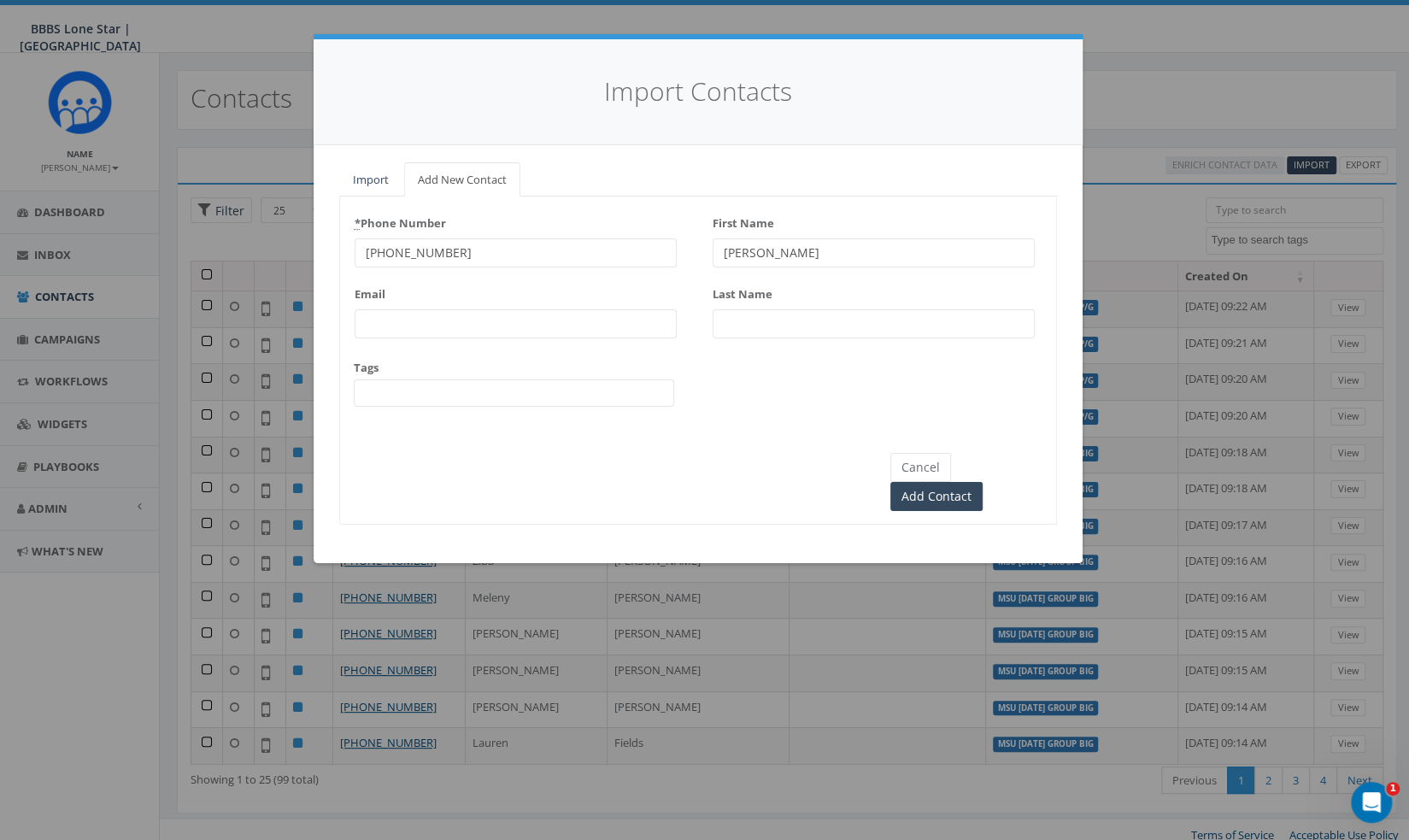
type input "[PERSON_NAME]"
click at [792, 315] on input "Last Name" at bounding box center [873, 324] width 322 height 29
paste input "[PERSON_NAME]"
type input "[PERSON_NAME]"
click at [488, 391] on span at bounding box center [514, 393] width 320 height 28
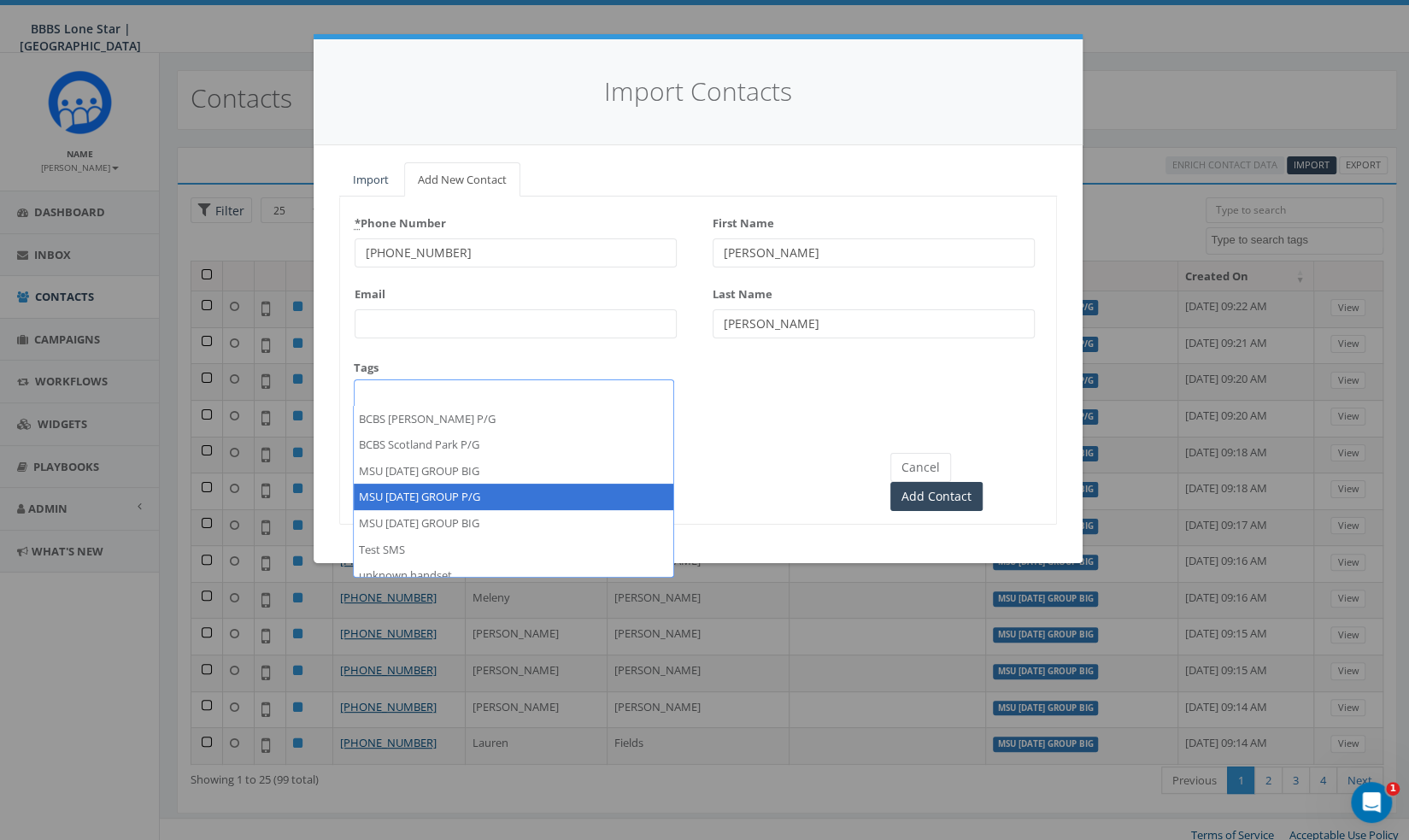
select select "MSU [DATE] GROUP P/G"
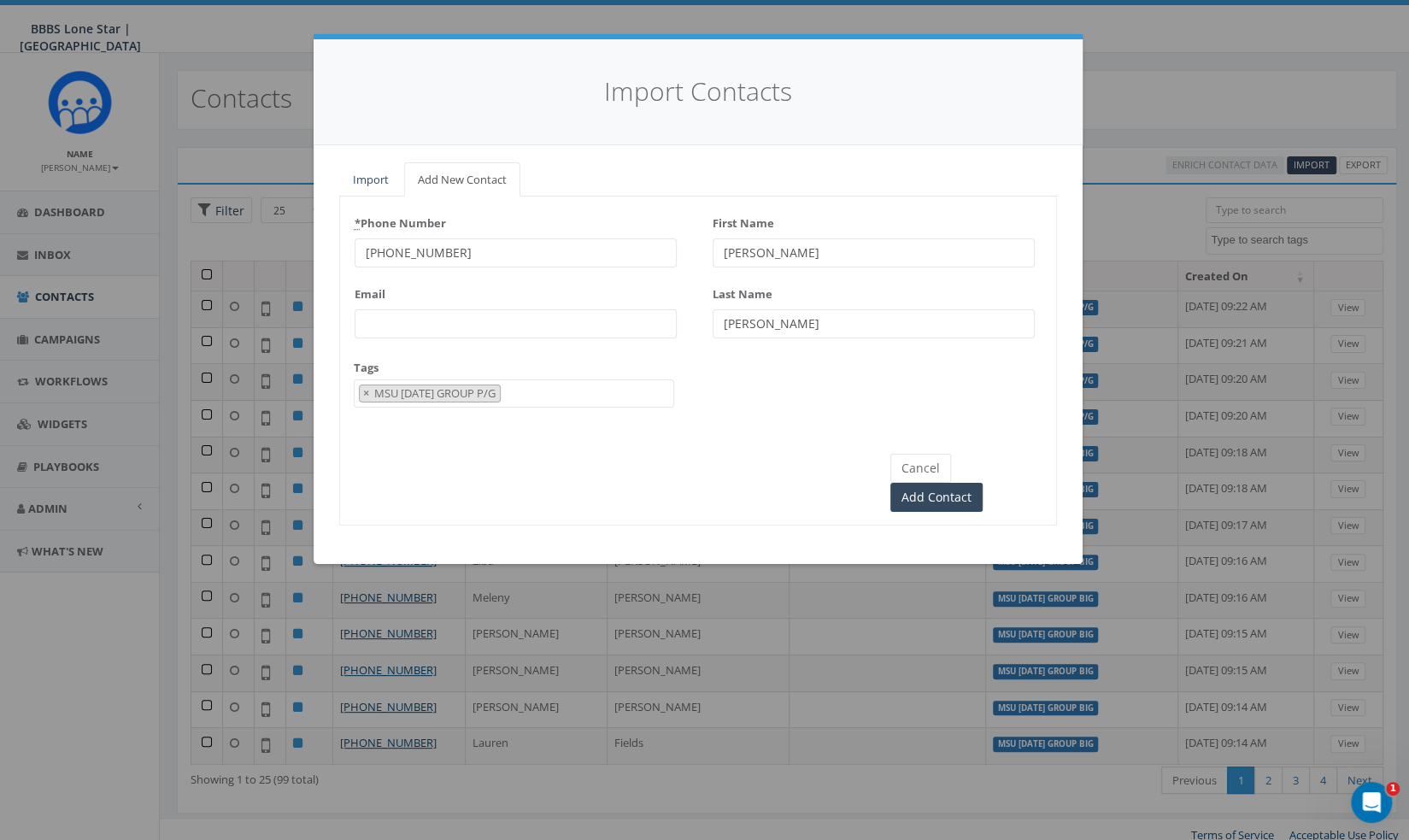
click at [793, 321] on input "[PERSON_NAME]" at bounding box center [873, 324] width 322 height 29
drag, startPoint x: 788, startPoint y: 320, endPoint x: 674, endPoint y: 331, distance: 114.5
click at [674, 331] on div "* Phone Number [PHONE_NUMBER] Email Tags BCBS [PERSON_NAME] P/G BCBS Scotland P…" at bounding box center [698, 315] width 716 height 212
type input "[PERSON_NAME]"
drag, startPoint x: 863, startPoint y: 256, endPoint x: 790, endPoint y: 266, distance: 73.7
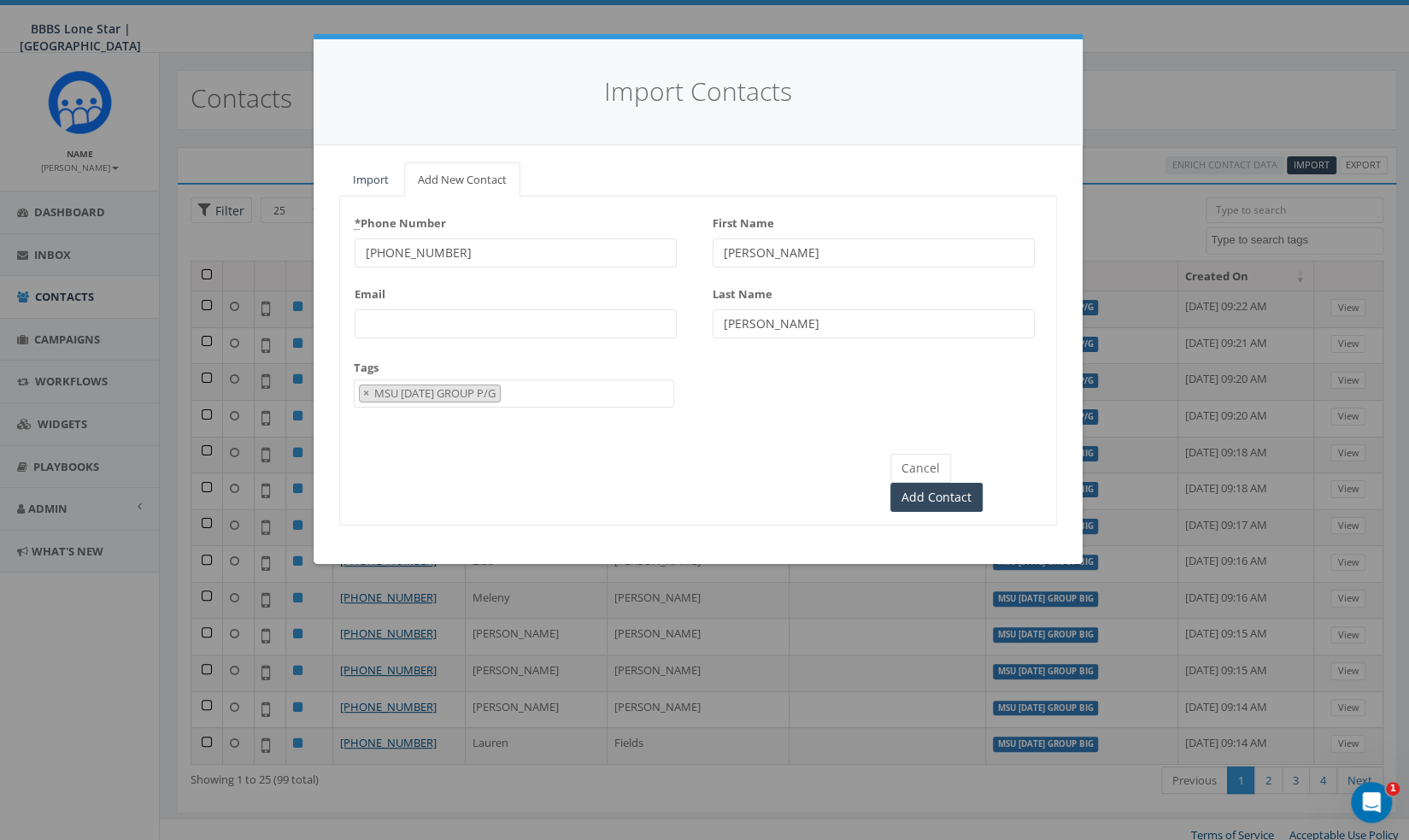
click at [790, 266] on div "First Name [PERSON_NAME] Last Name [PERSON_NAME]" at bounding box center [873, 280] width 322 height 141
type input "[PERSON_NAME]"
click at [982, 482] on input "Add Contact" at bounding box center [937, 497] width 93 height 29
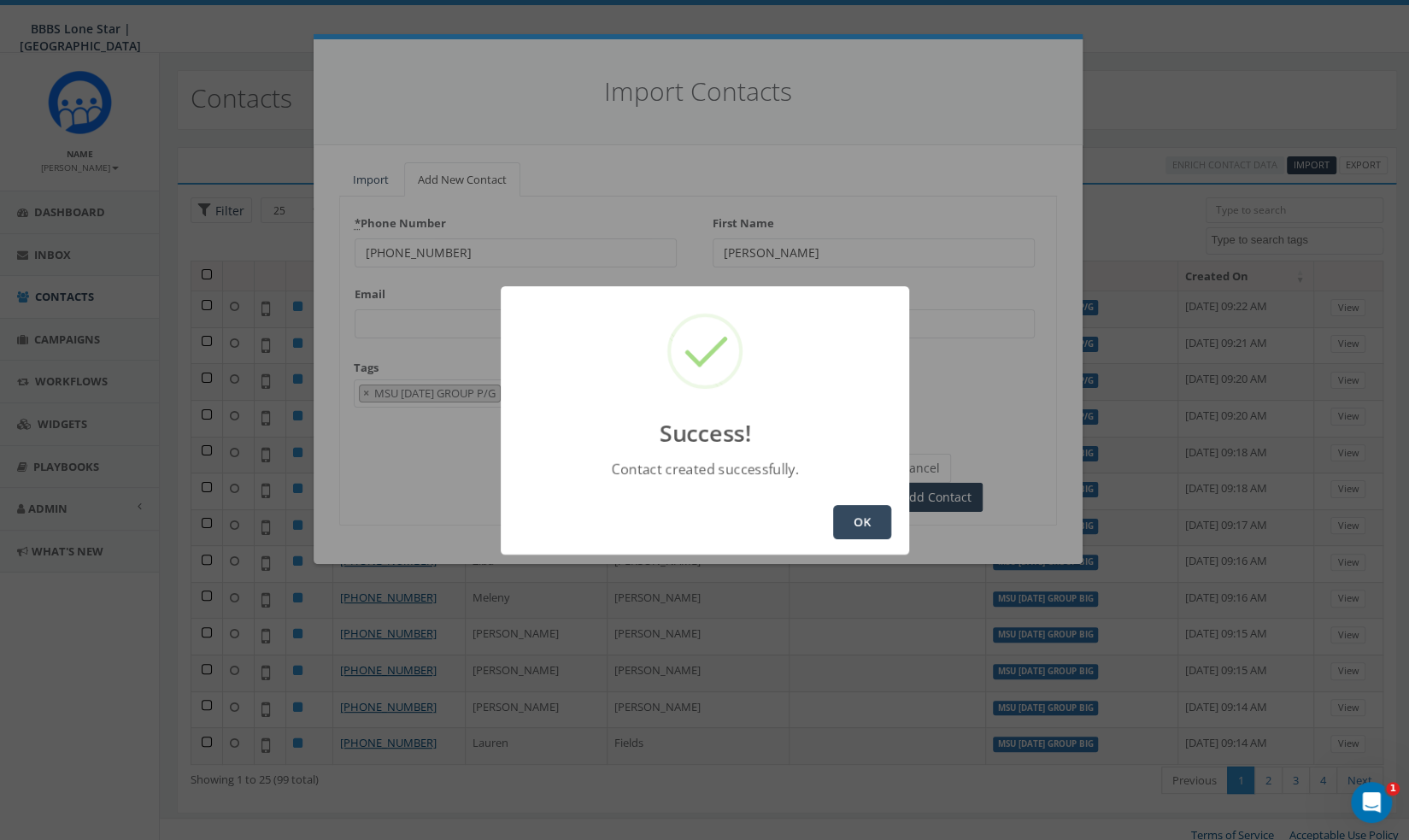
click at [849, 524] on button "OK" at bounding box center [861, 522] width 58 height 34
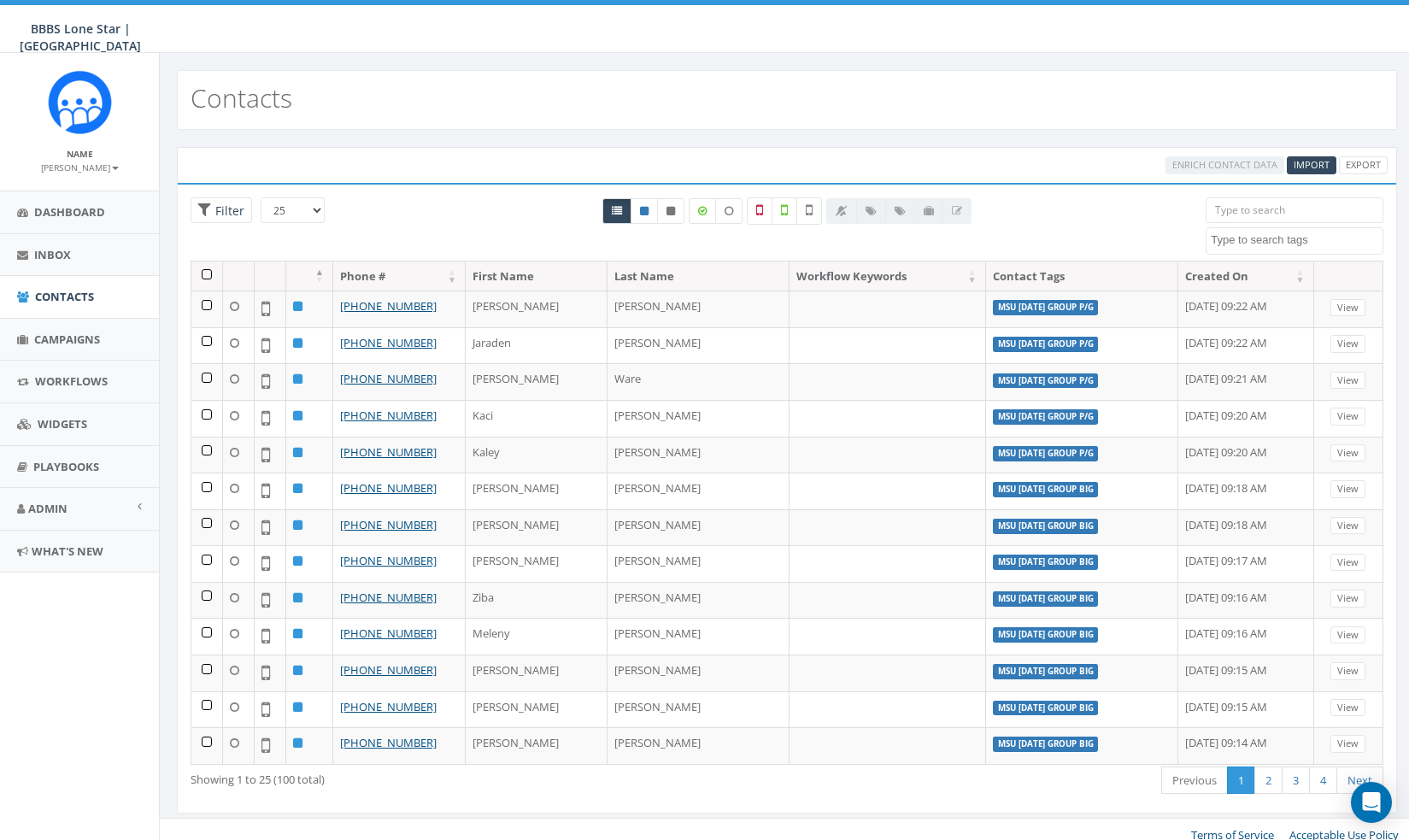
select select
click at [1313, 160] on span "Import" at bounding box center [1311, 164] width 36 height 13
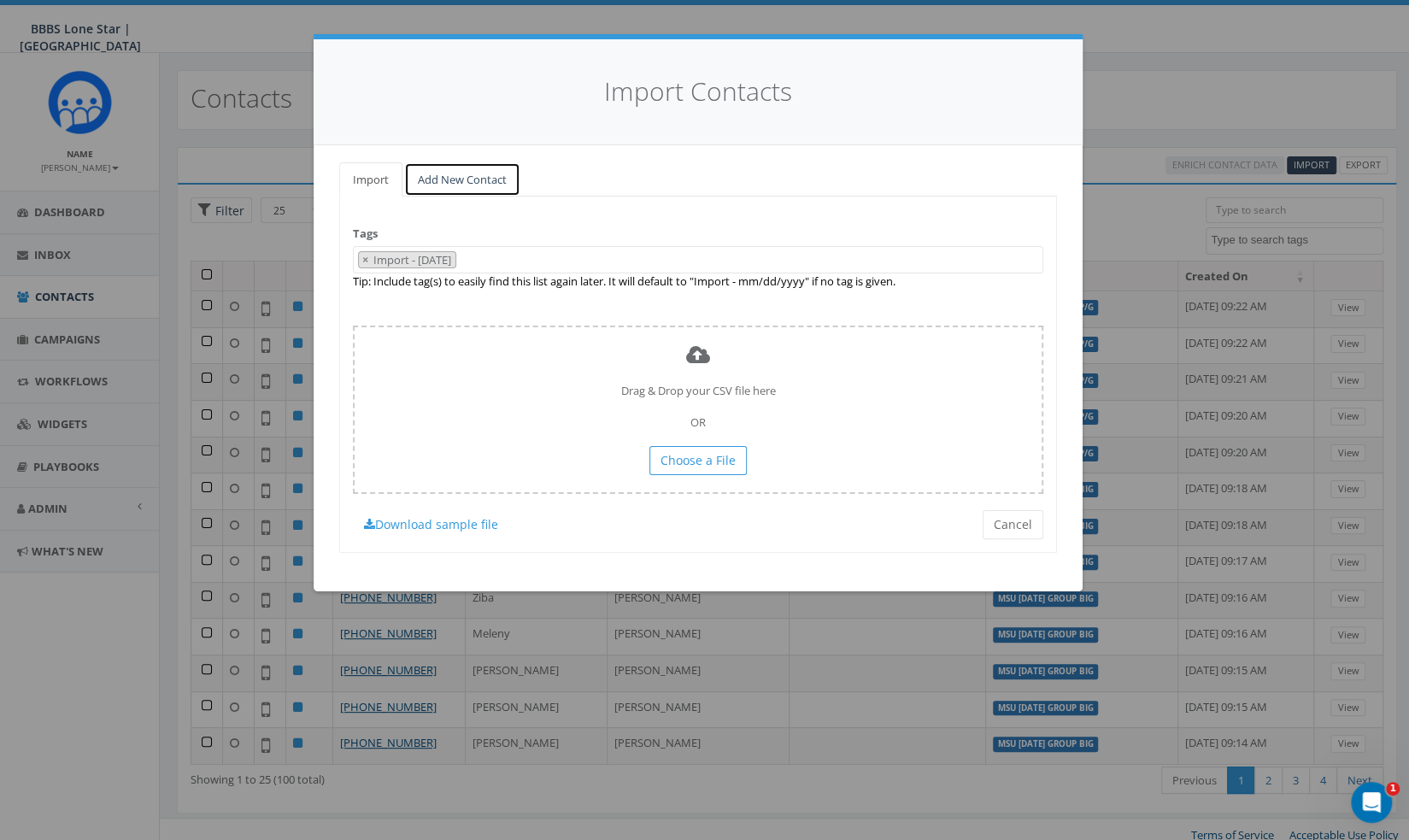
click at [487, 175] on link "Add New Contact" at bounding box center [462, 180] width 116 height 35
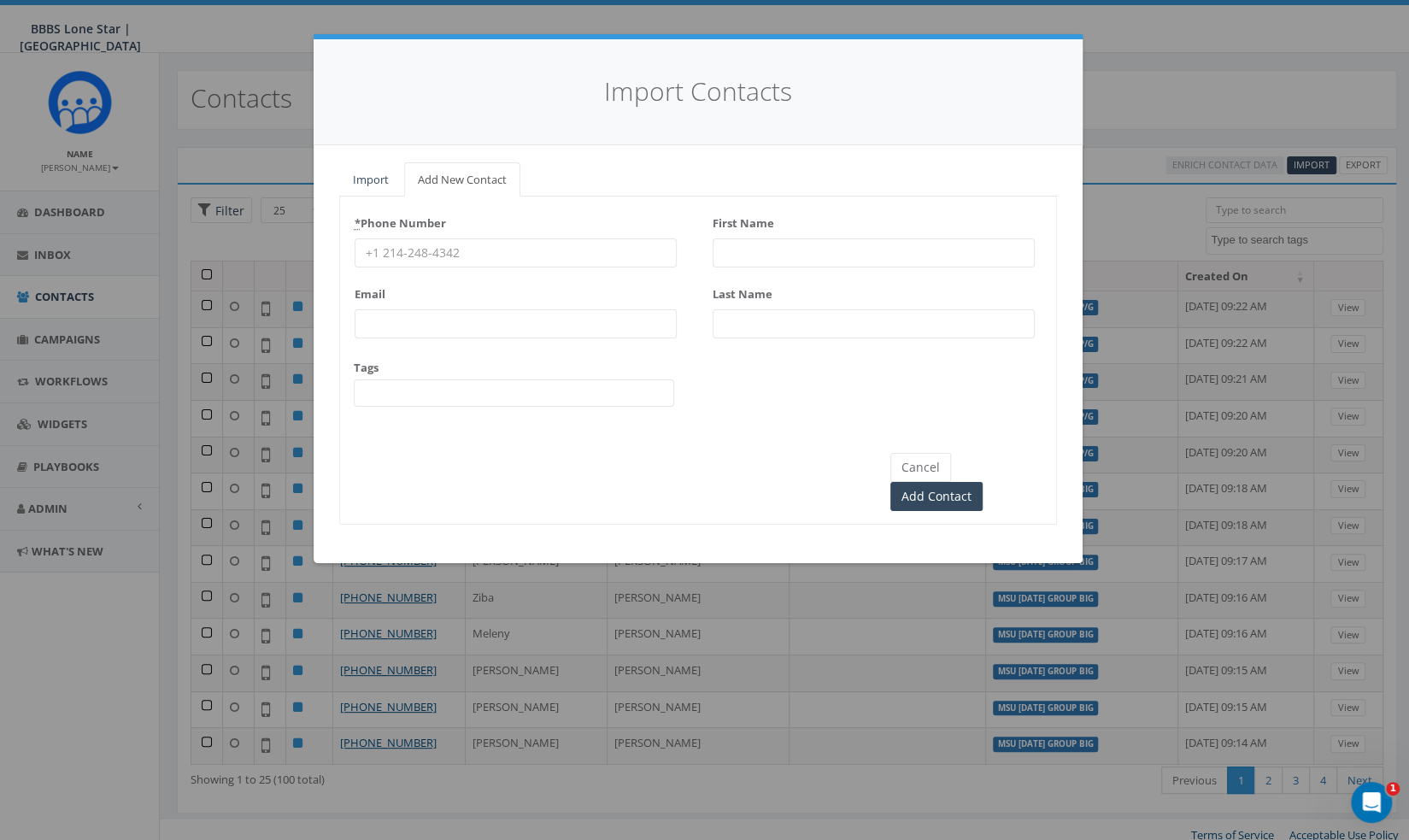
click at [482, 250] on input "* Phone Number" at bounding box center [516, 253] width 322 height 29
paste input "940-400-9964"
type input "940-400-9964"
click at [830, 240] on input "First Name" at bounding box center [873, 253] width 322 height 29
paste input "Desiree Tovar"
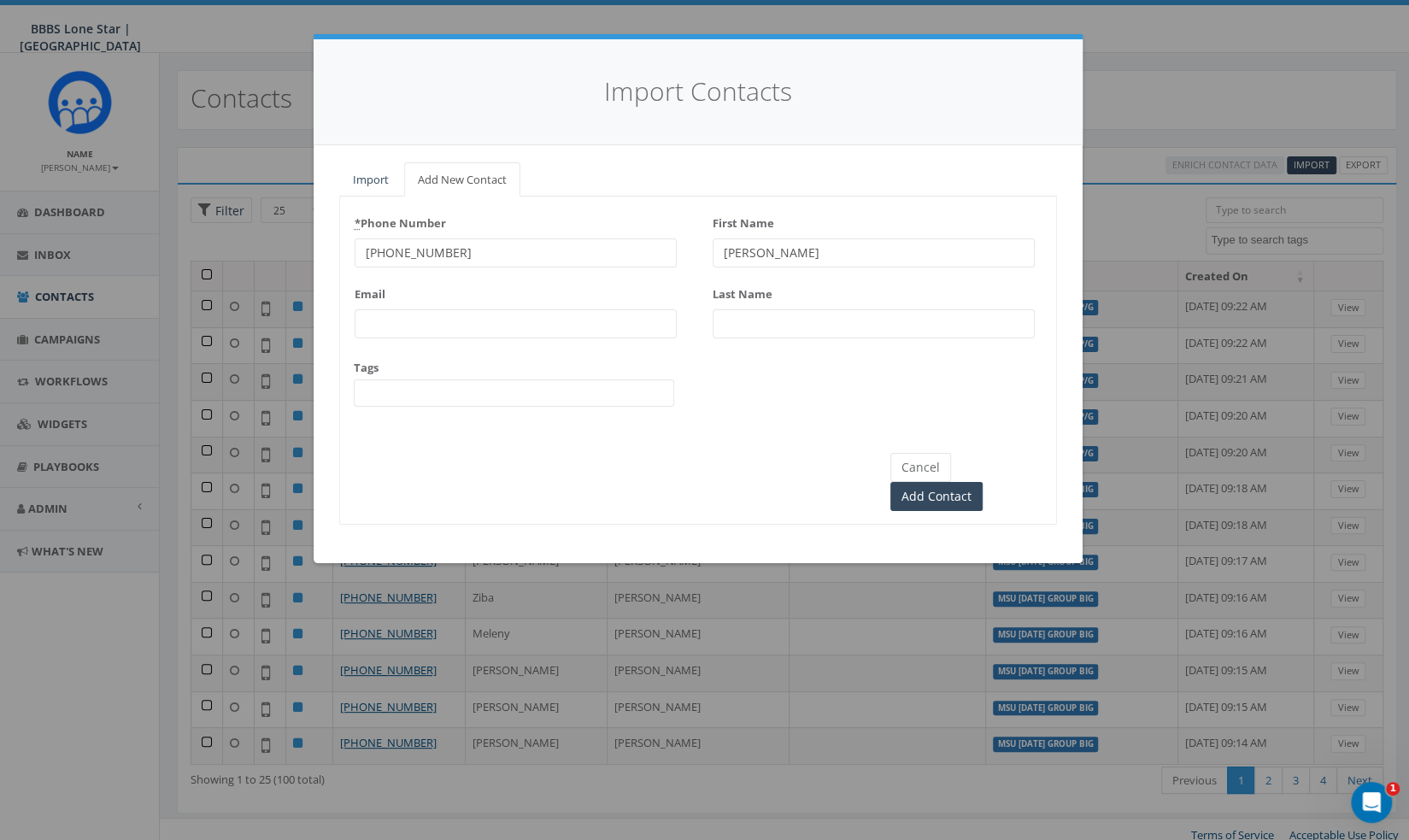
type input "Desiree Tovar"
click at [792, 315] on input "Last Name" at bounding box center [873, 324] width 322 height 29
paste input "Desiree Tovar"
type input "Desiree Tovar"
drag, startPoint x: 826, startPoint y: 260, endPoint x: 793, endPoint y: 256, distance: 33.2
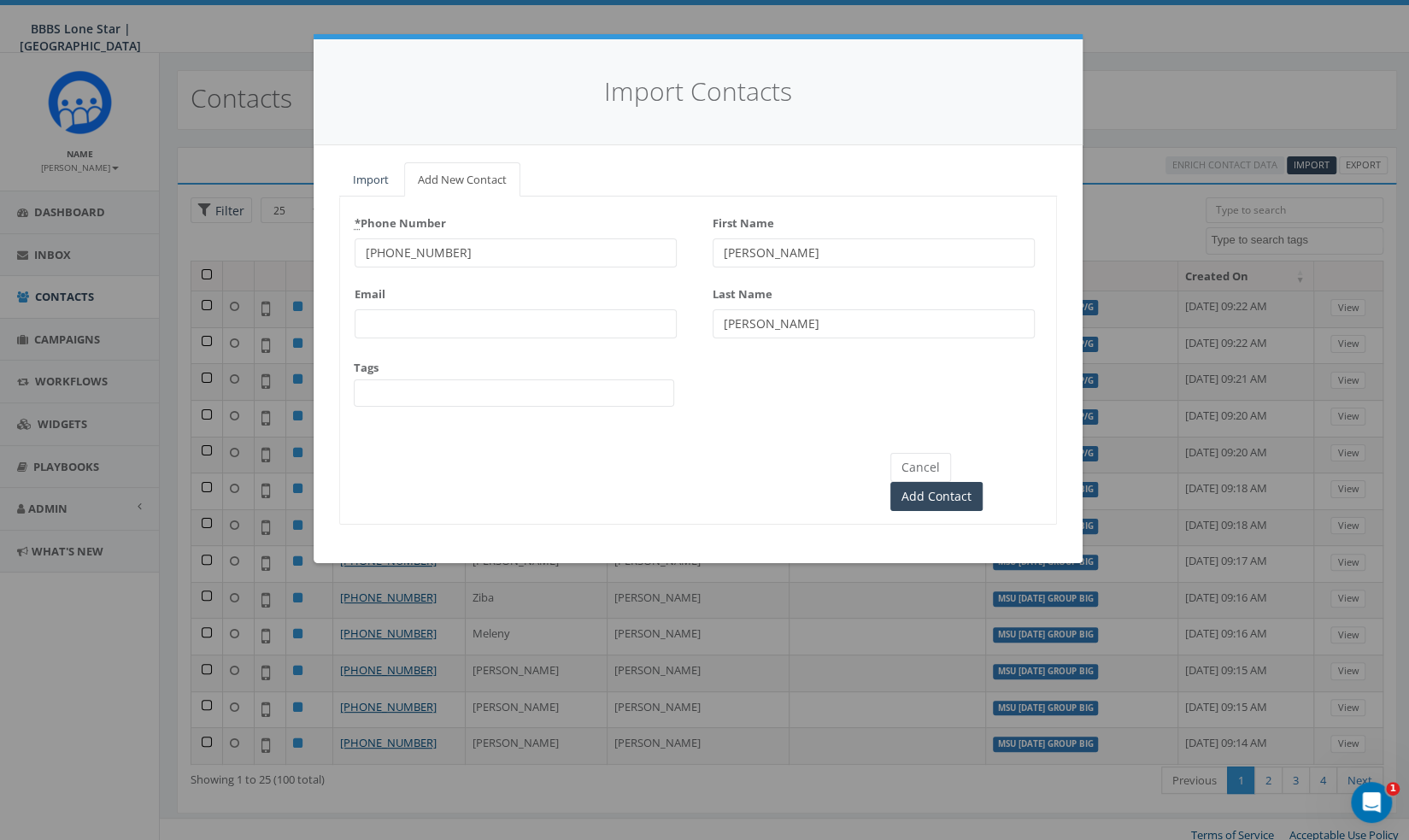
click at [793, 256] on input "Desiree Tovar" at bounding box center [873, 253] width 322 height 29
drag, startPoint x: 793, startPoint y: 256, endPoint x: 755, endPoint y: 324, distance: 77.9
click at [755, 324] on div "First Name Desiree Last Name Desiree Tovar" at bounding box center [873, 280] width 322 height 141
type input "[PERSON_NAME]"
drag, startPoint x: 768, startPoint y: 317, endPoint x: 681, endPoint y: 318, distance: 87.0
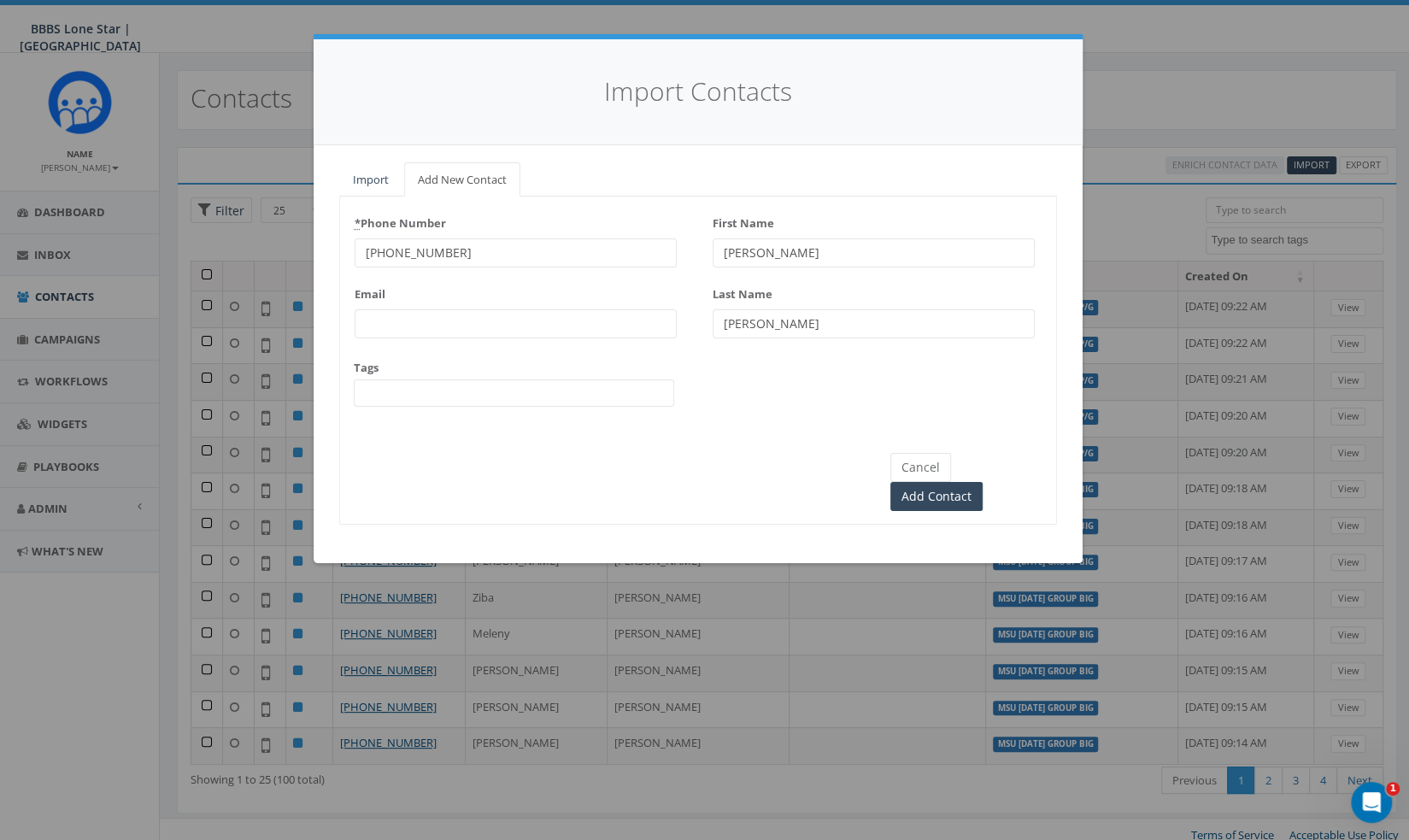
click at [681, 318] on div "* Phone Number 940-400-9964 Email Tags BCBS Kate Burgess P/G BCBS Scotland Park…" at bounding box center [698, 315] width 716 height 212
type input "[PERSON_NAME]"
click at [485, 395] on span at bounding box center [514, 393] width 320 height 28
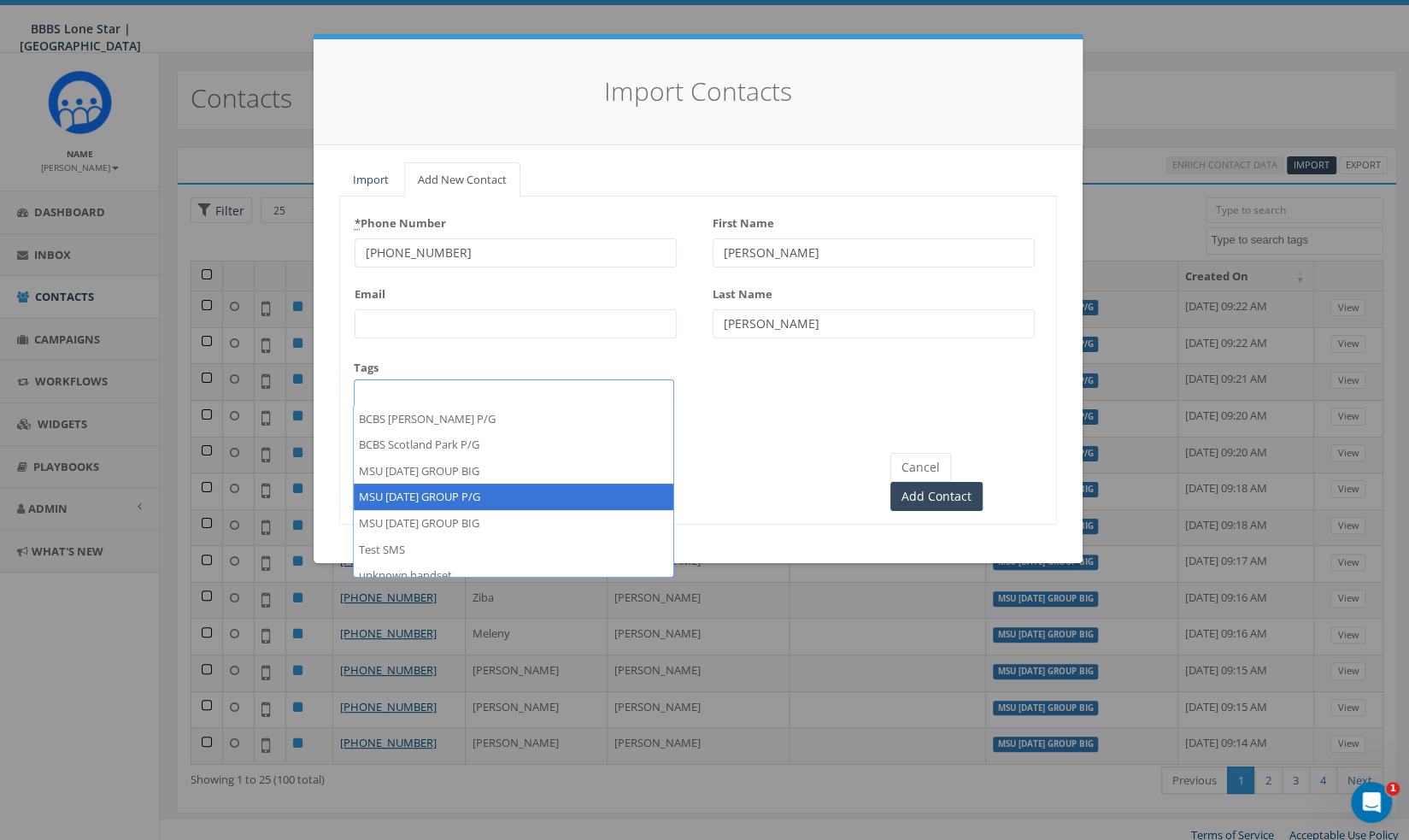
select select "MSU [DATE] GROUP P/G"
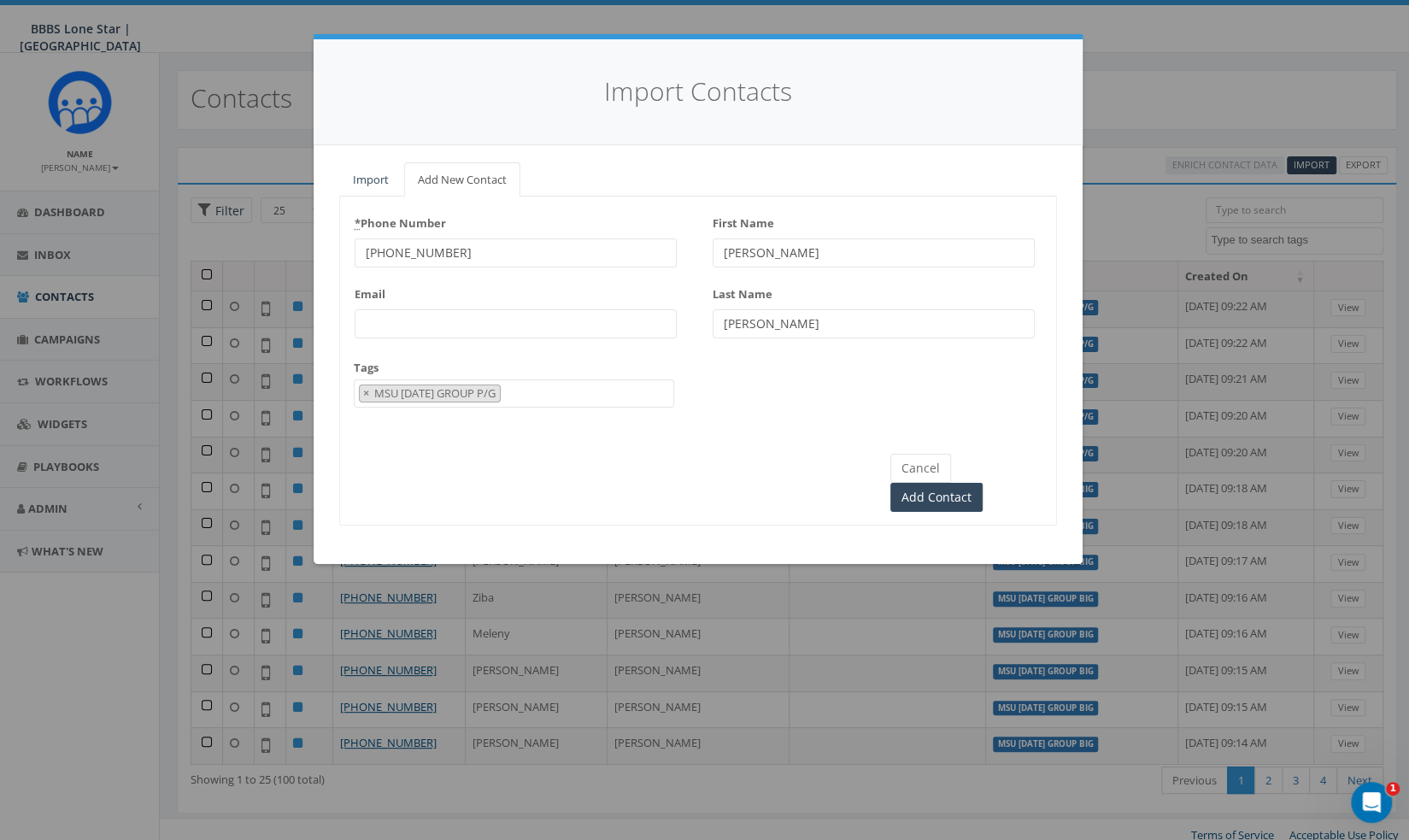
scroll to position [49, 0]
click at [982, 482] on input "Add Contact" at bounding box center [937, 497] width 93 height 29
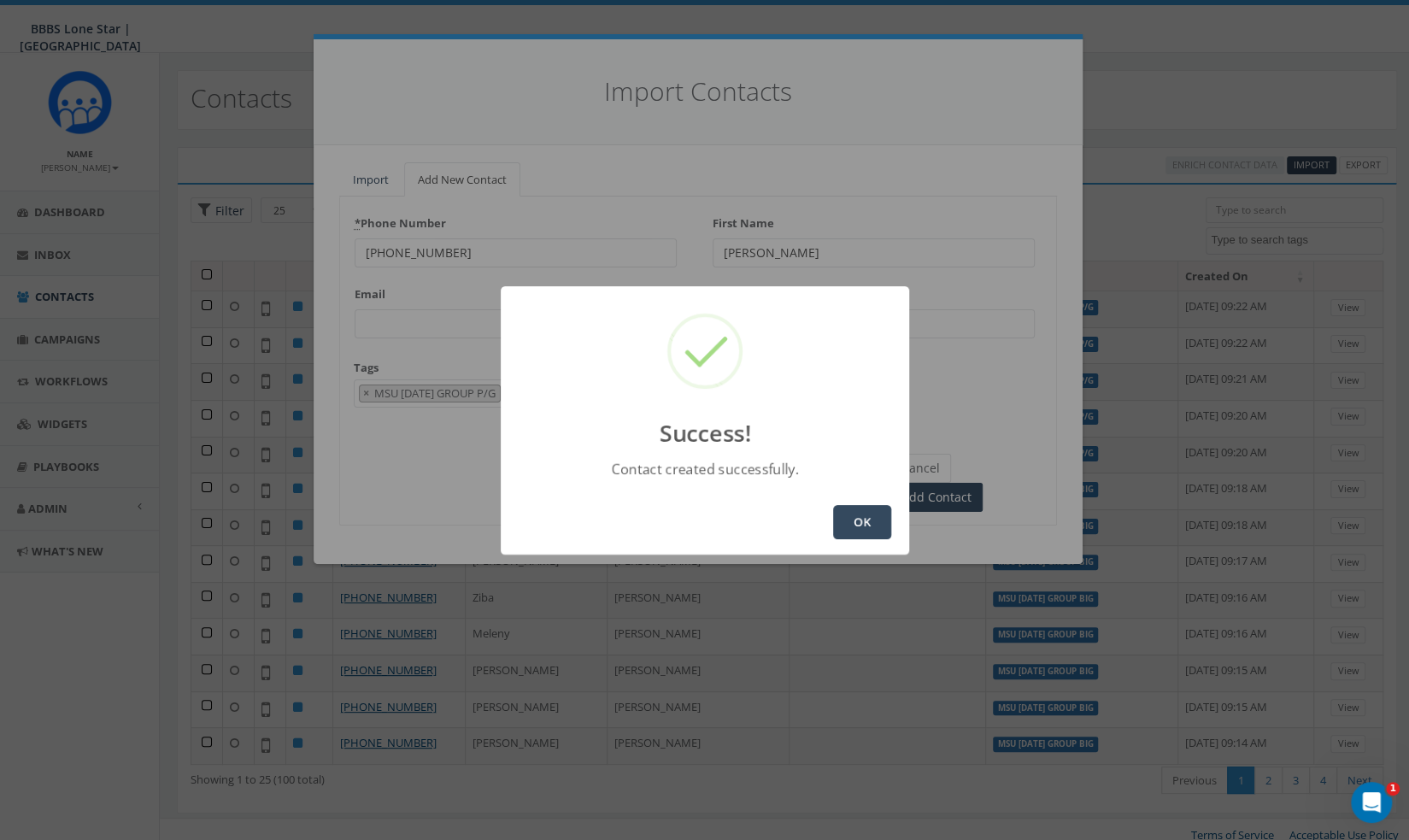
click at [867, 516] on button "OK" at bounding box center [861, 522] width 58 height 34
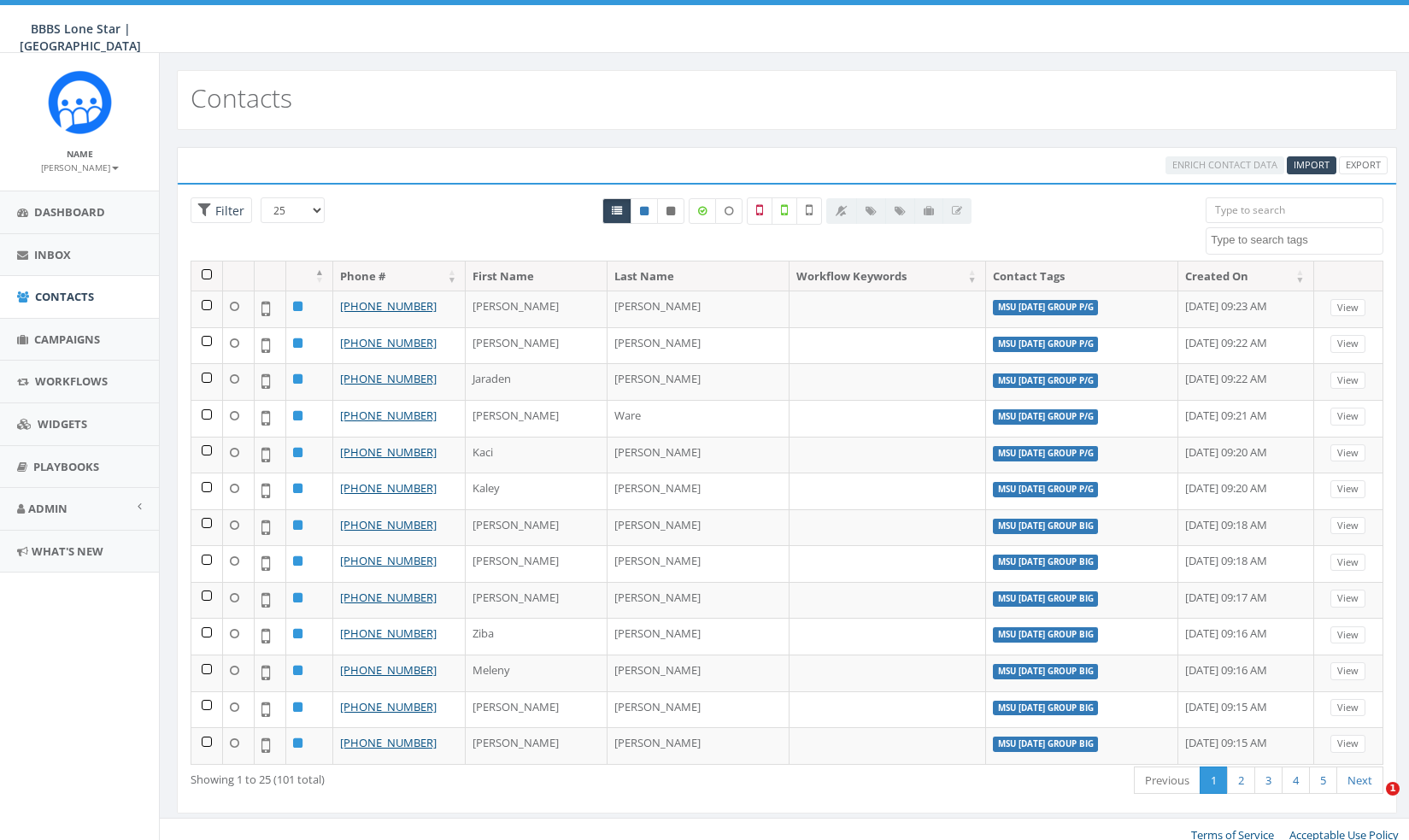
select select
click at [632, 318] on td "[PERSON_NAME]" at bounding box center [698, 309] width 182 height 37
click at [1301, 164] on span "Import" at bounding box center [1311, 164] width 36 height 13
select select
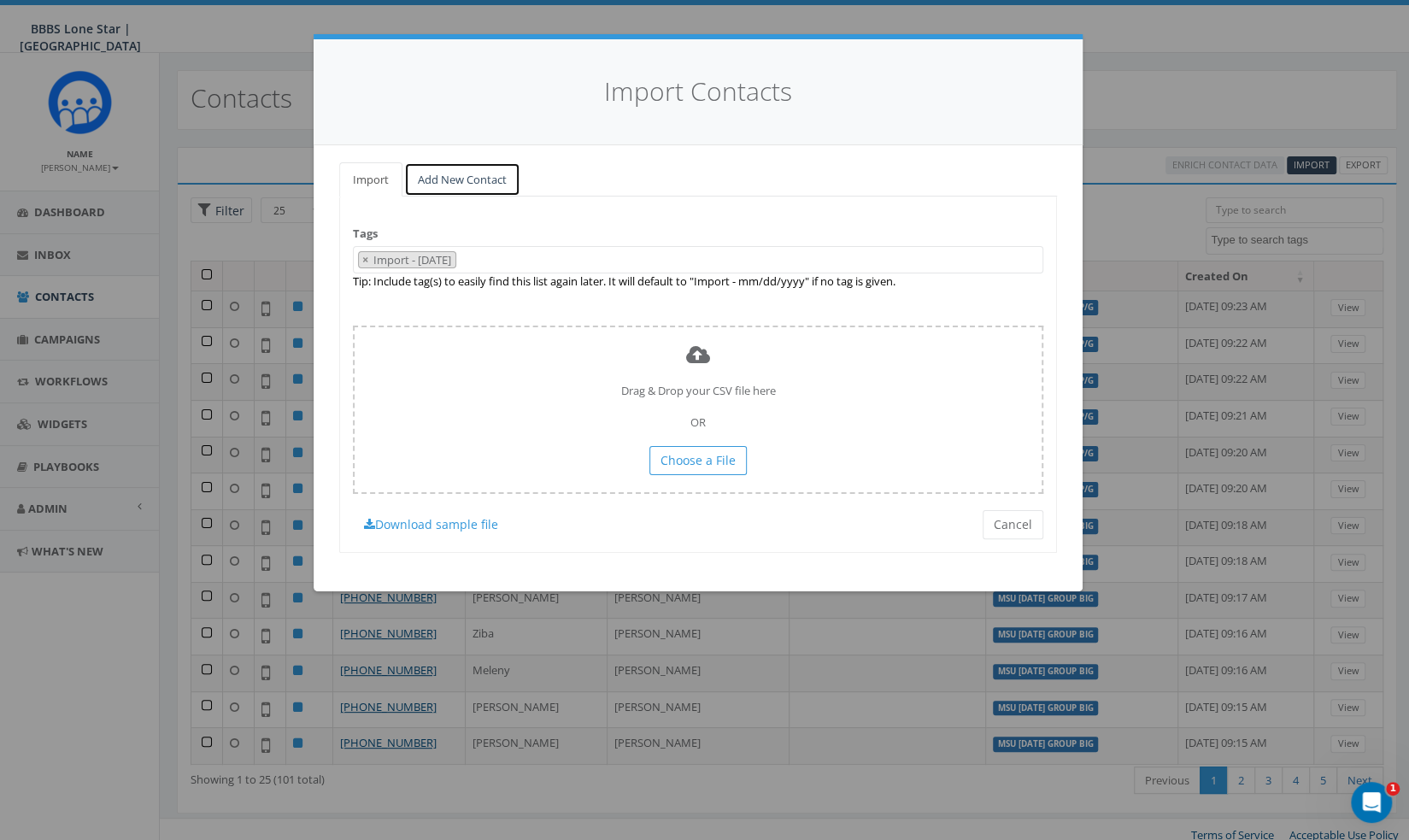
click at [481, 175] on link "Add New Contact" at bounding box center [462, 180] width 116 height 35
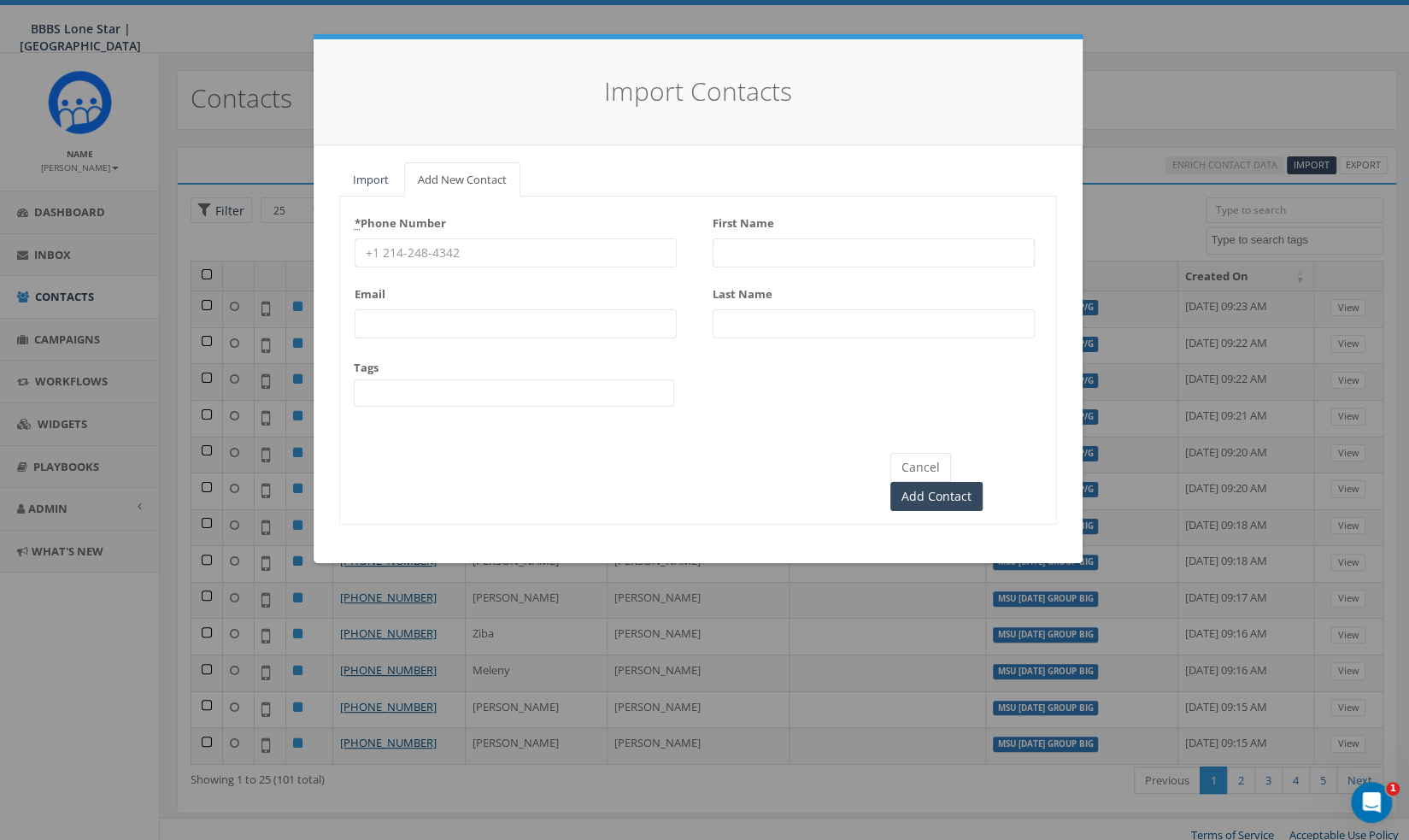
click at [497, 254] on input "* Phone Number" at bounding box center [516, 253] width 322 height 29
paste input "[PHONE_NUMBER]"
type input "[PHONE_NUMBER]"
click at [844, 244] on input "First Name" at bounding box center [873, 253] width 322 height 29
paste input "[PERSON_NAME]"
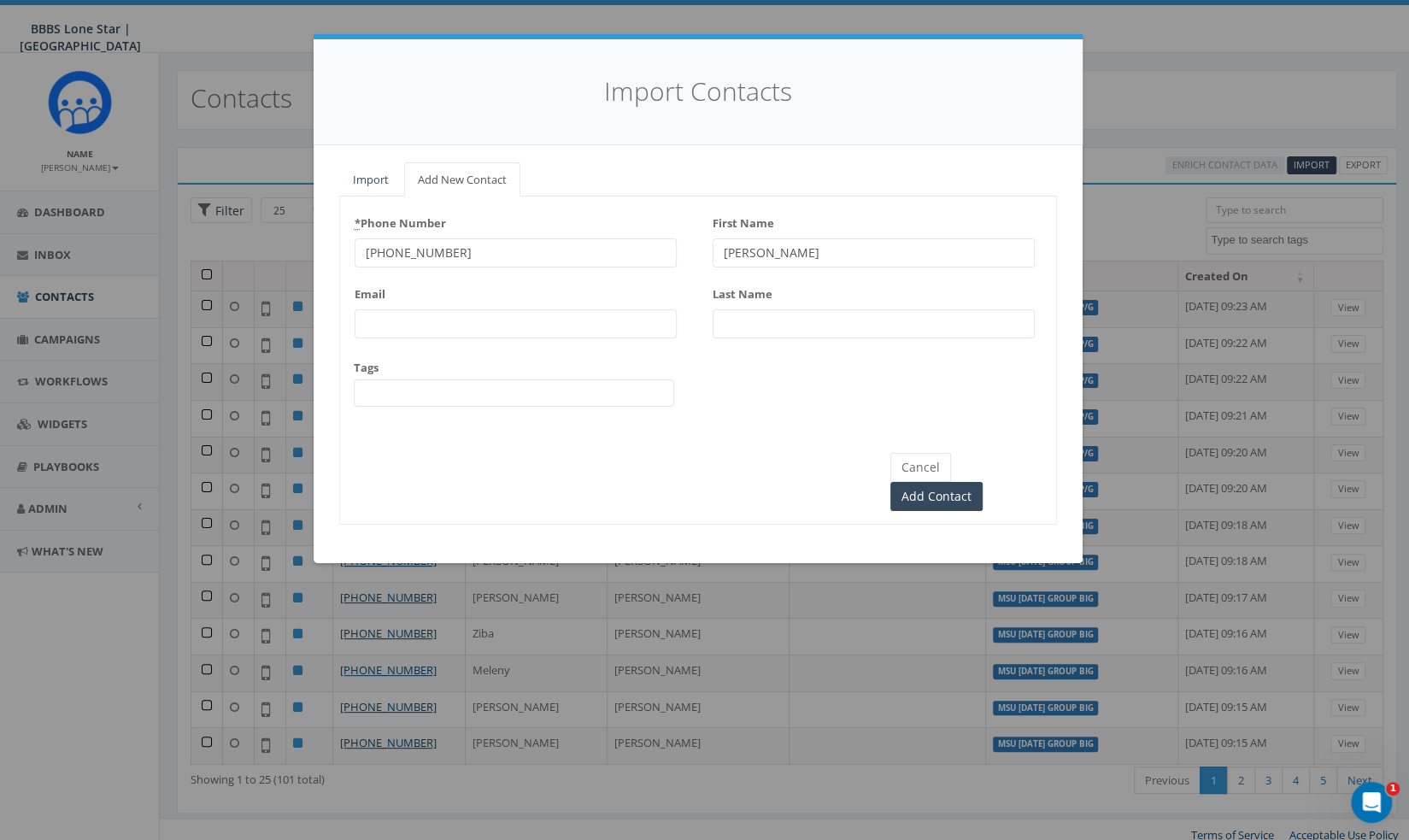
type input "[PERSON_NAME]"
click at [802, 309] on input "Last Name" at bounding box center [873, 324] width 322 height 29
paste input "[PERSON_NAME]"
type input "[PERSON_NAME]"
click at [497, 401] on span at bounding box center [514, 393] width 320 height 28
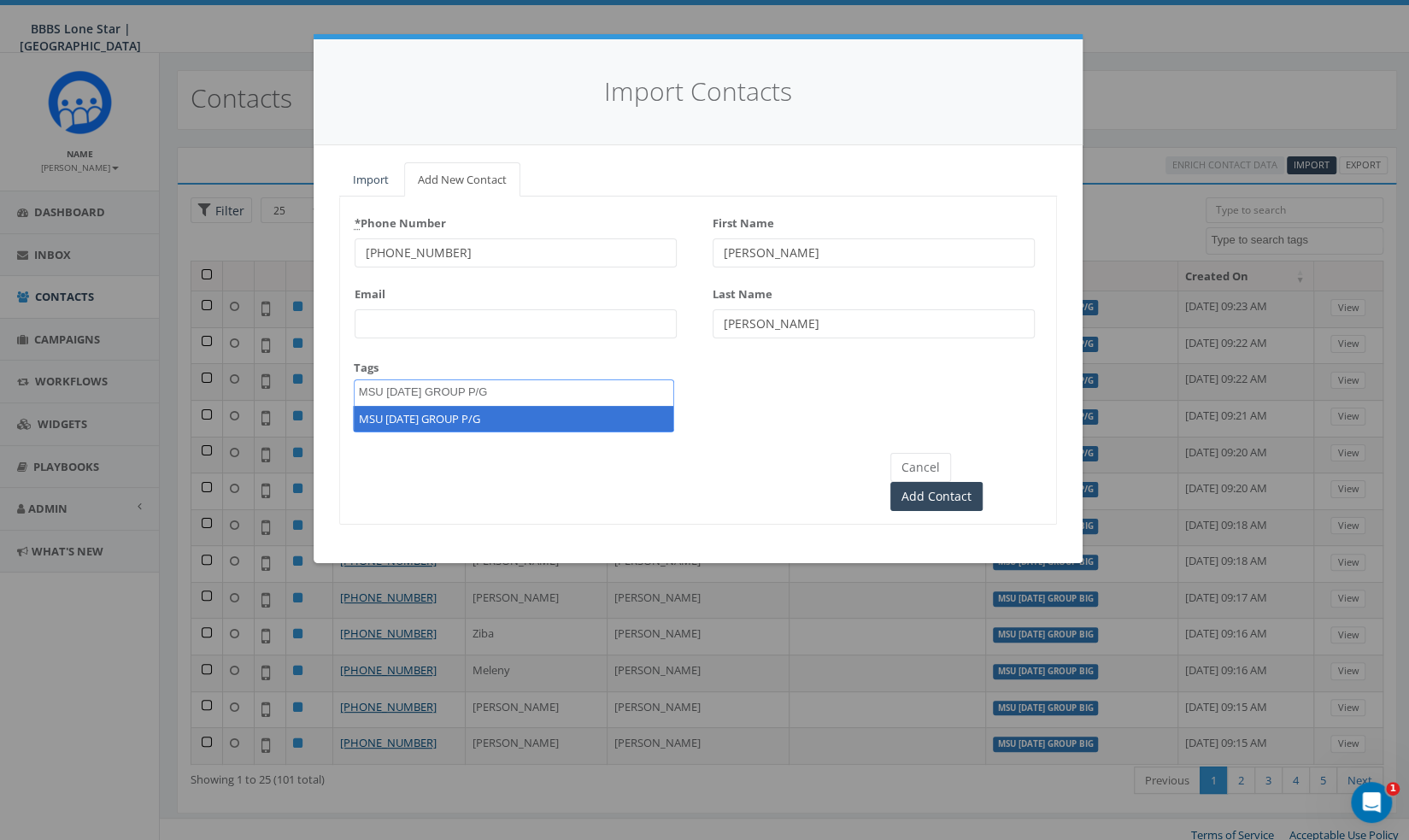
type textarea "MSU [DATE] GROUP P/G"
click at [808, 315] on input "Monica Garza" at bounding box center [873, 324] width 322 height 29
drag, startPoint x: 769, startPoint y: 324, endPoint x: 709, endPoint y: 318, distance: 60.3
click at [709, 318] on div "* Phone Number (940) 613-1463 Email Tags BCBS Kate Burgess P/G BCBS Scotland Pa…" at bounding box center [698, 315] width 716 height 212
type input "[PERSON_NAME]"
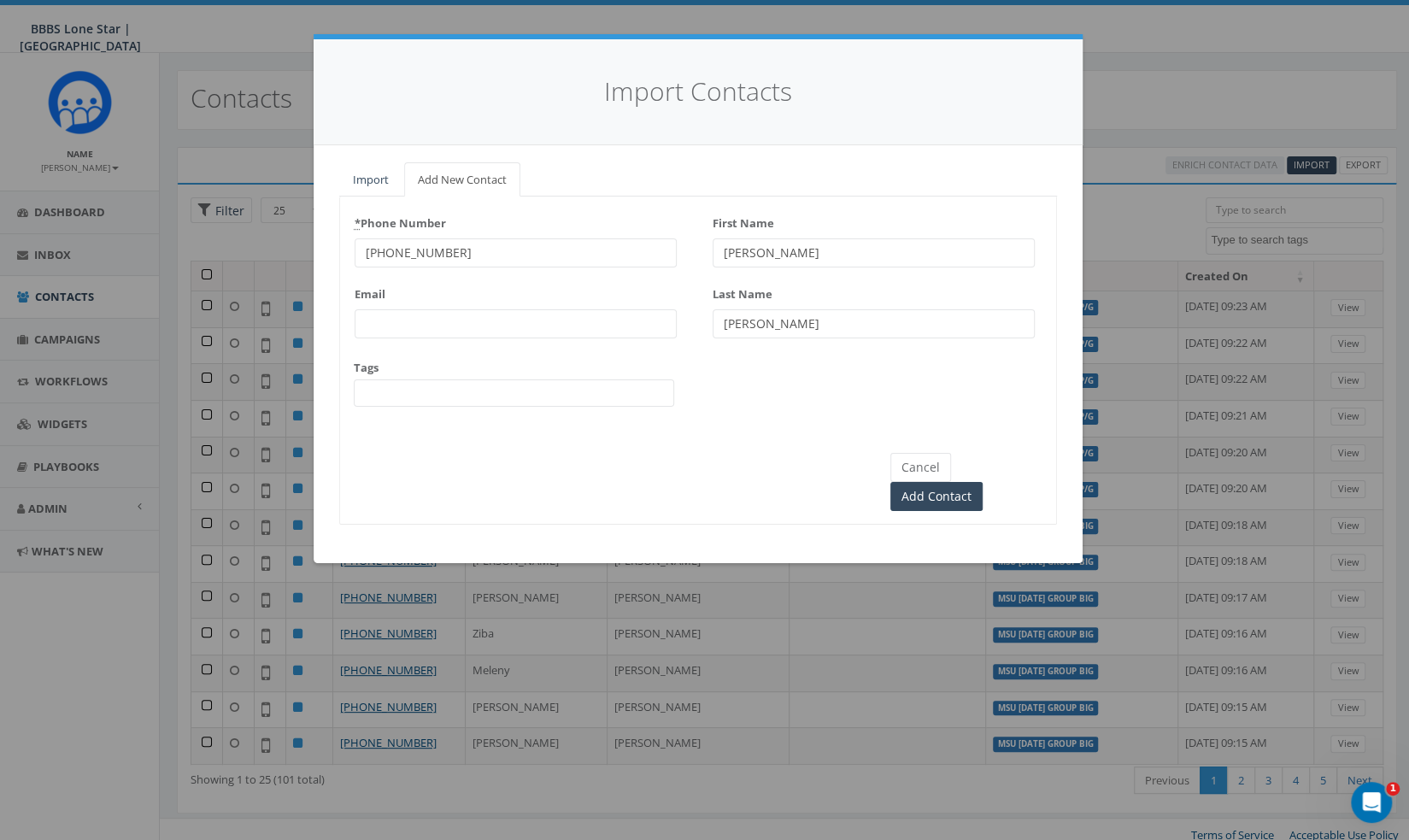
drag, startPoint x: 804, startPoint y: 257, endPoint x: 779, endPoint y: 255, distance: 25.1
click at [779, 255] on input "Monica Garza" at bounding box center [873, 253] width 322 height 29
type input "[PERSON_NAME]"
click at [562, 405] on span at bounding box center [514, 393] width 320 height 28
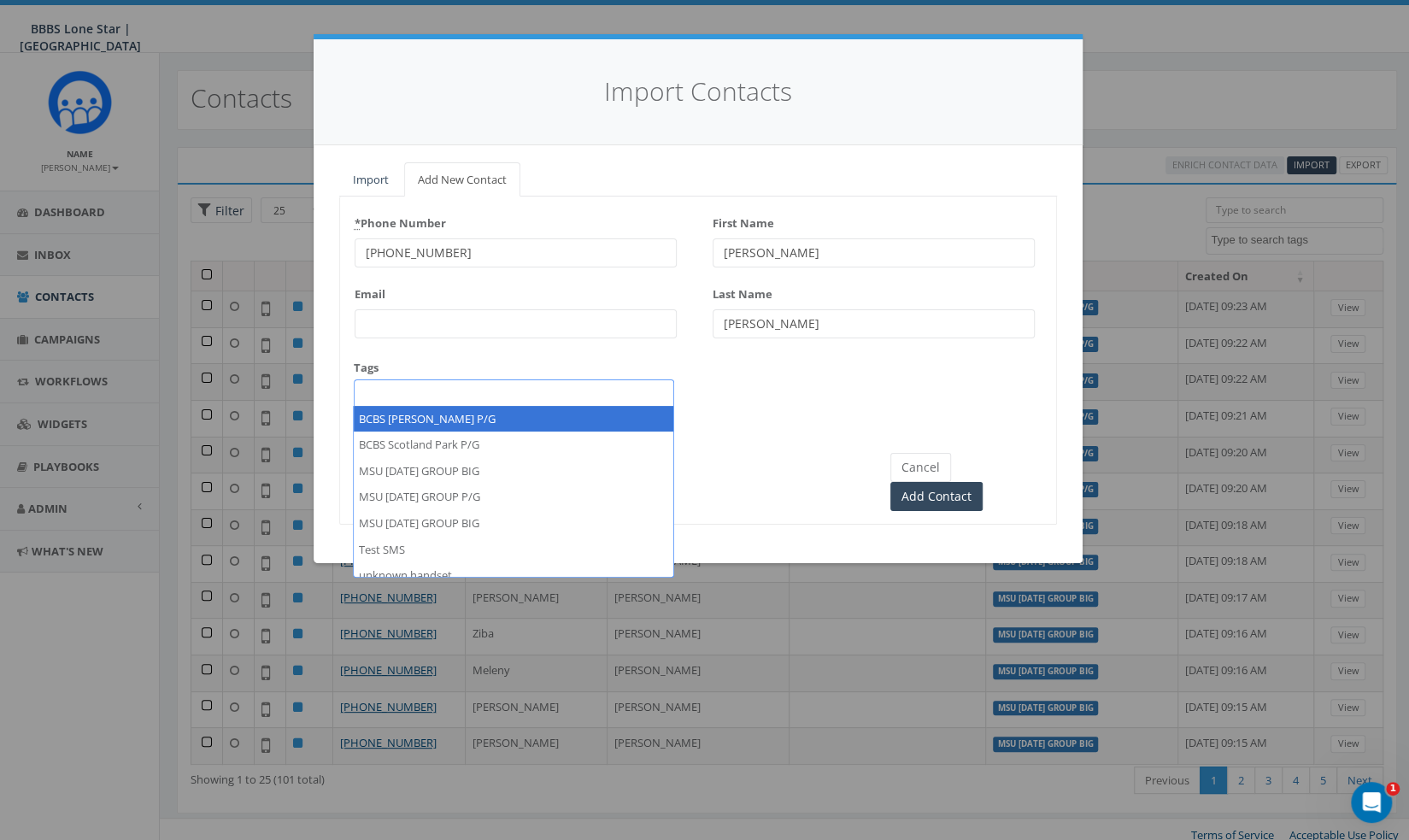
click at [567, 389] on span at bounding box center [514, 393] width 320 height 28
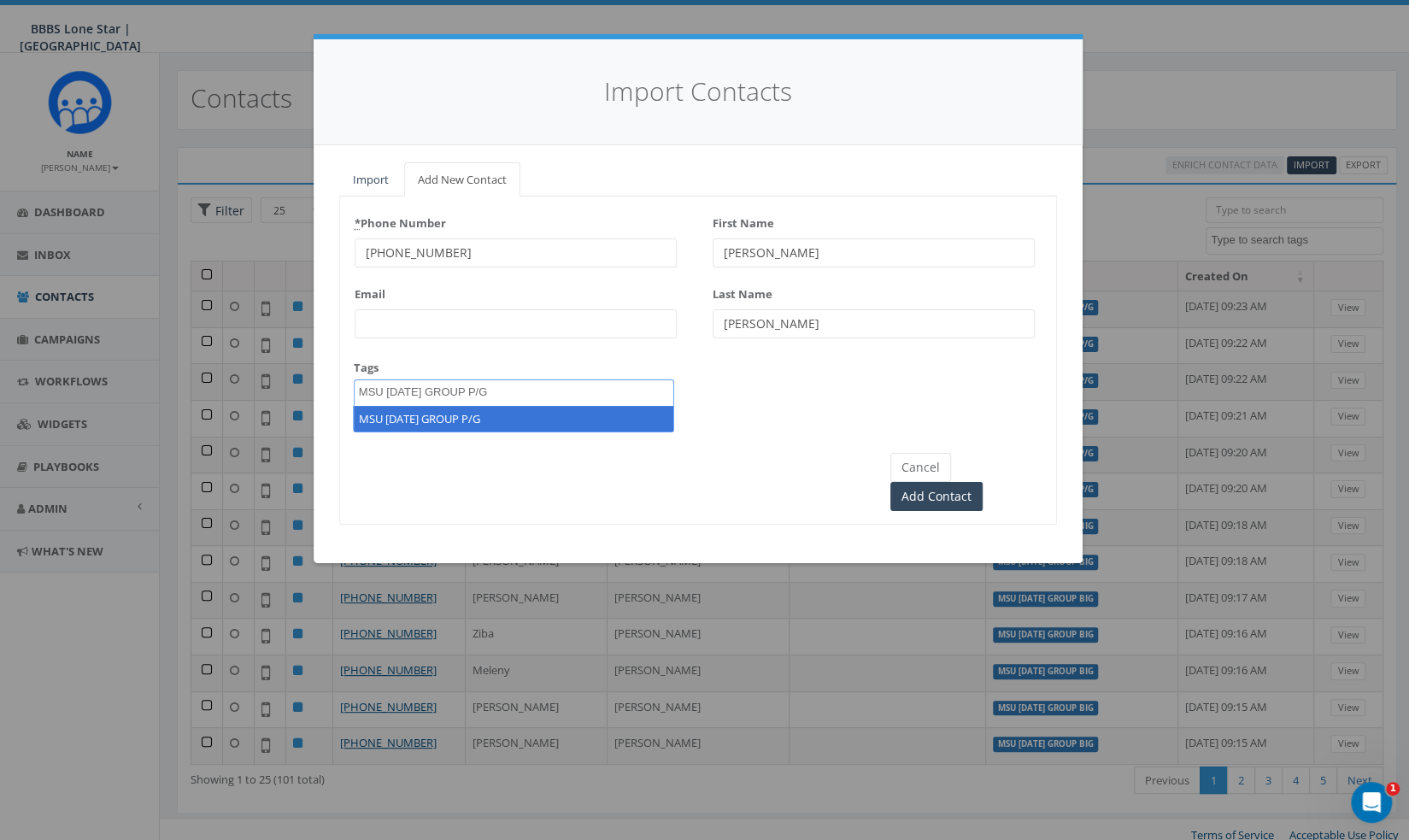
type textarea "MSU [DATE] GROUP P/G"
select select "MSU [DATE] GROUP P/G"
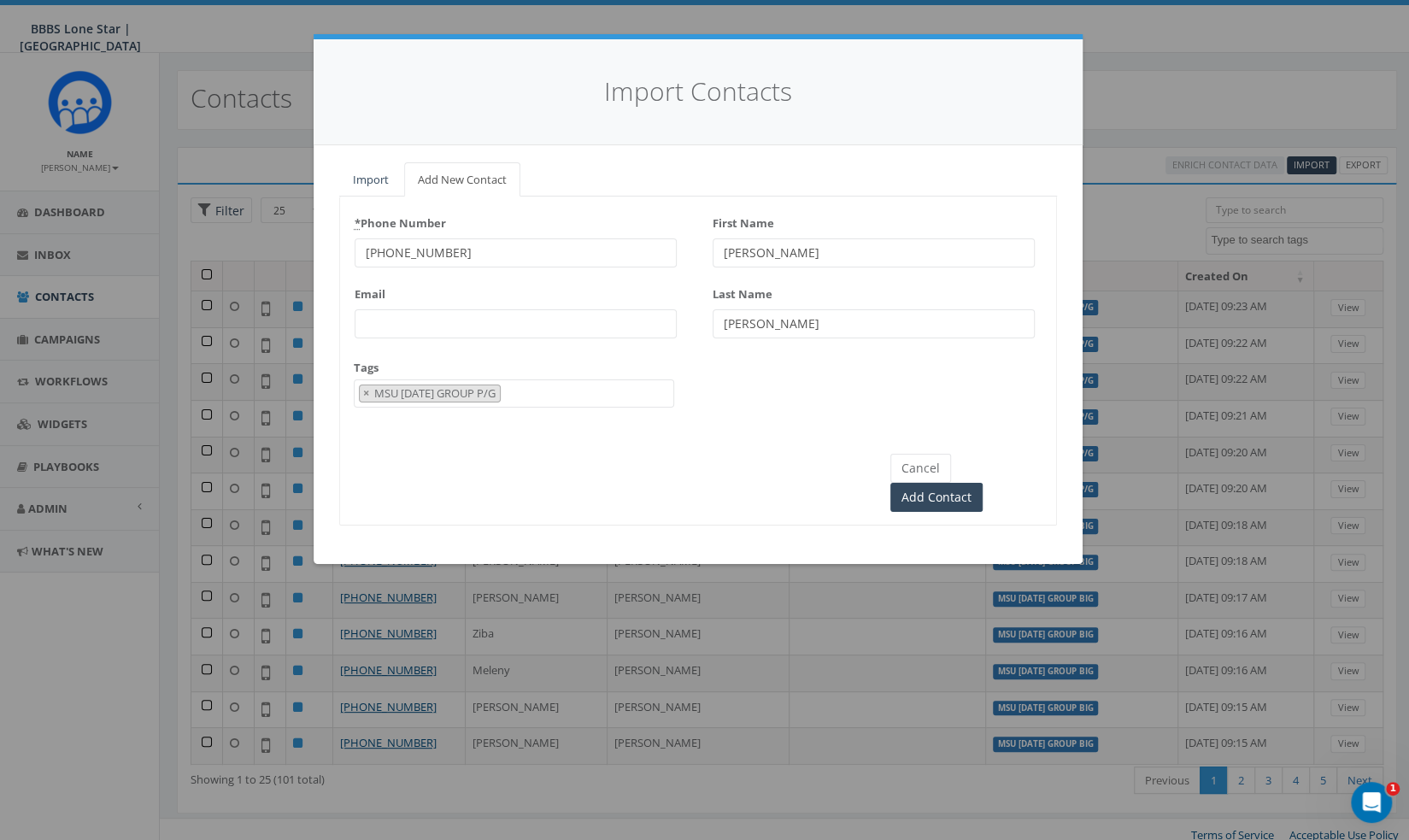
scroll to position [130, 0]
click at [980, 482] on input "Add Contact" at bounding box center [937, 497] width 93 height 29
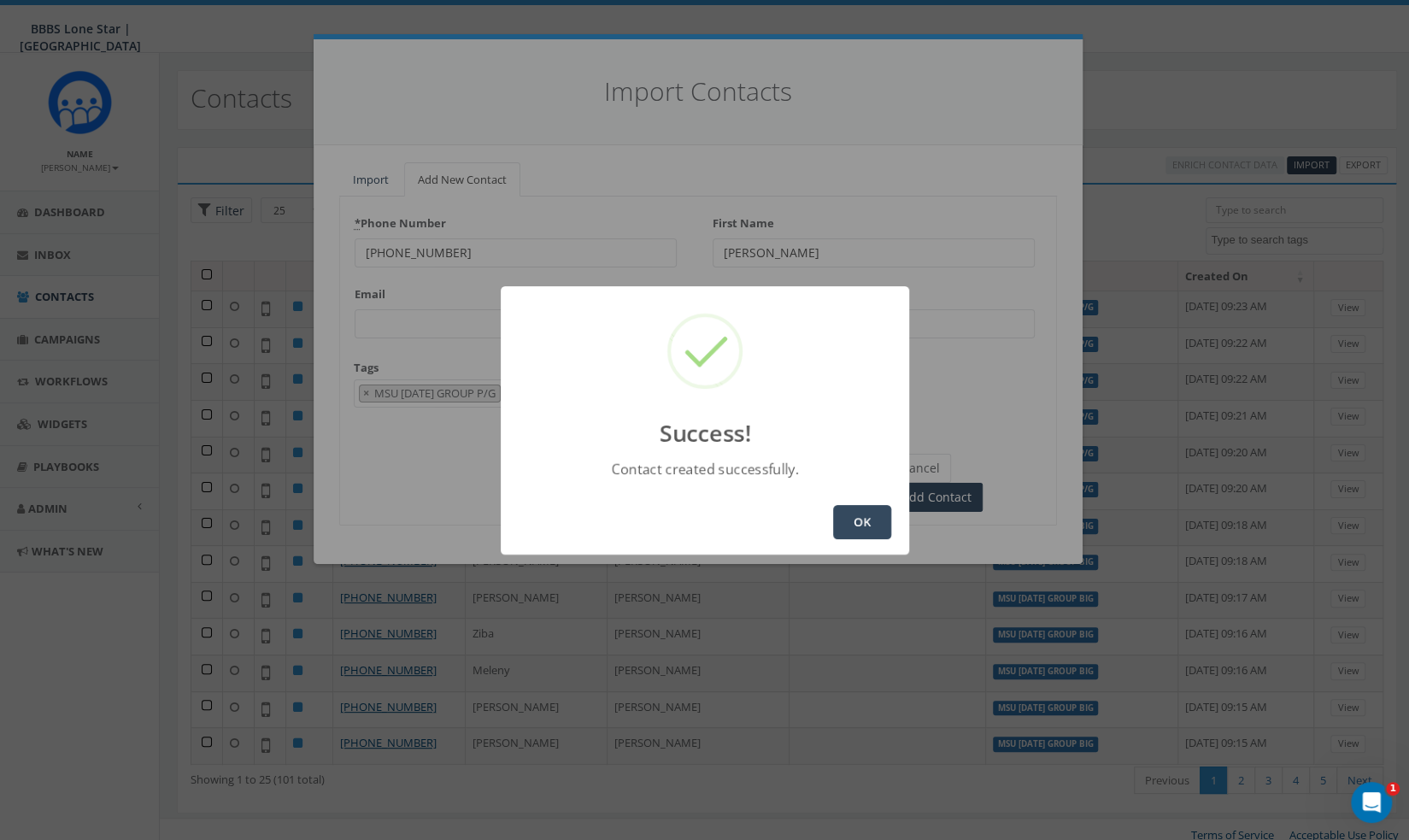
click at [889, 521] on button "OK" at bounding box center [861, 522] width 58 height 34
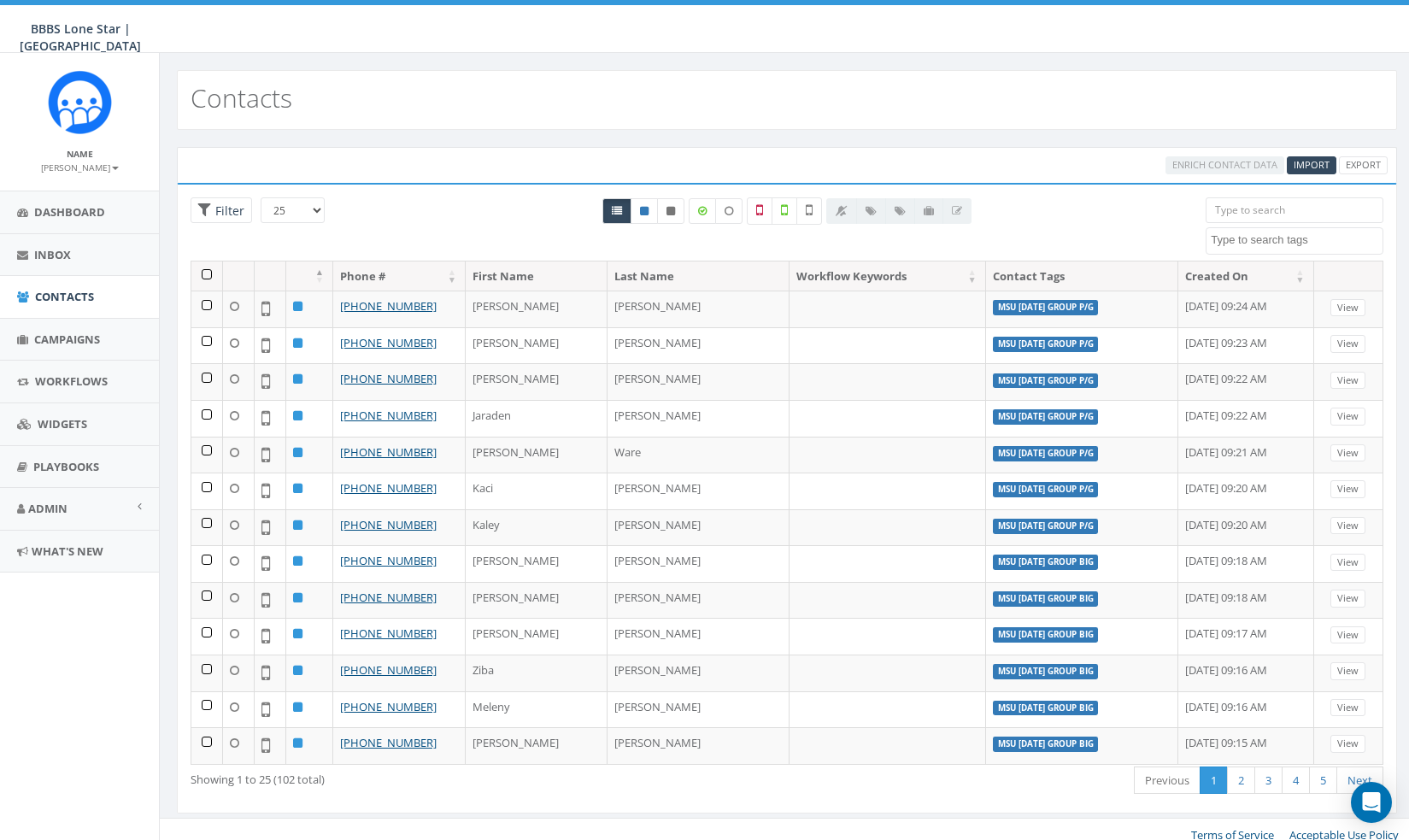
select select
click at [1317, 160] on span "Import" at bounding box center [1311, 164] width 36 height 13
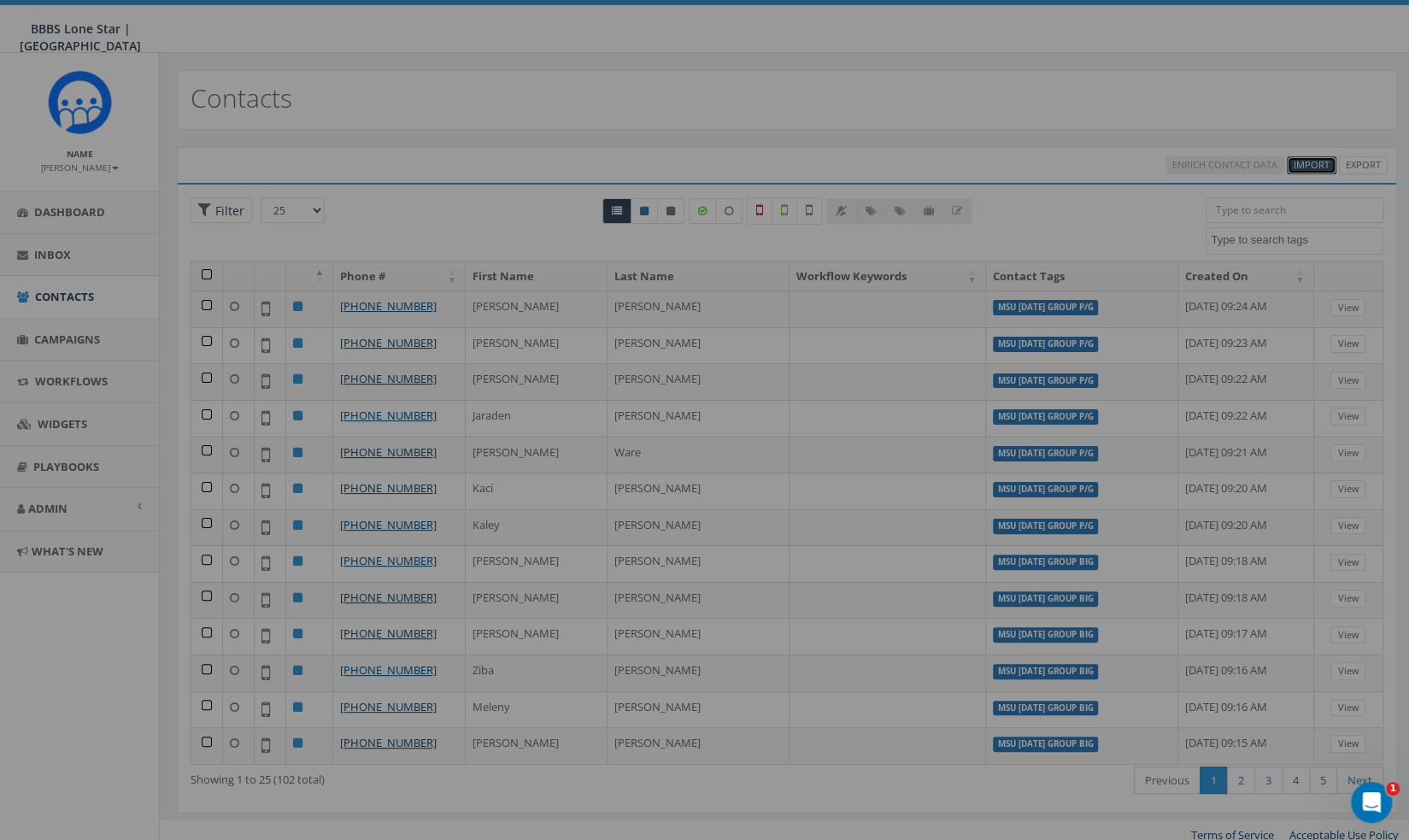
select select
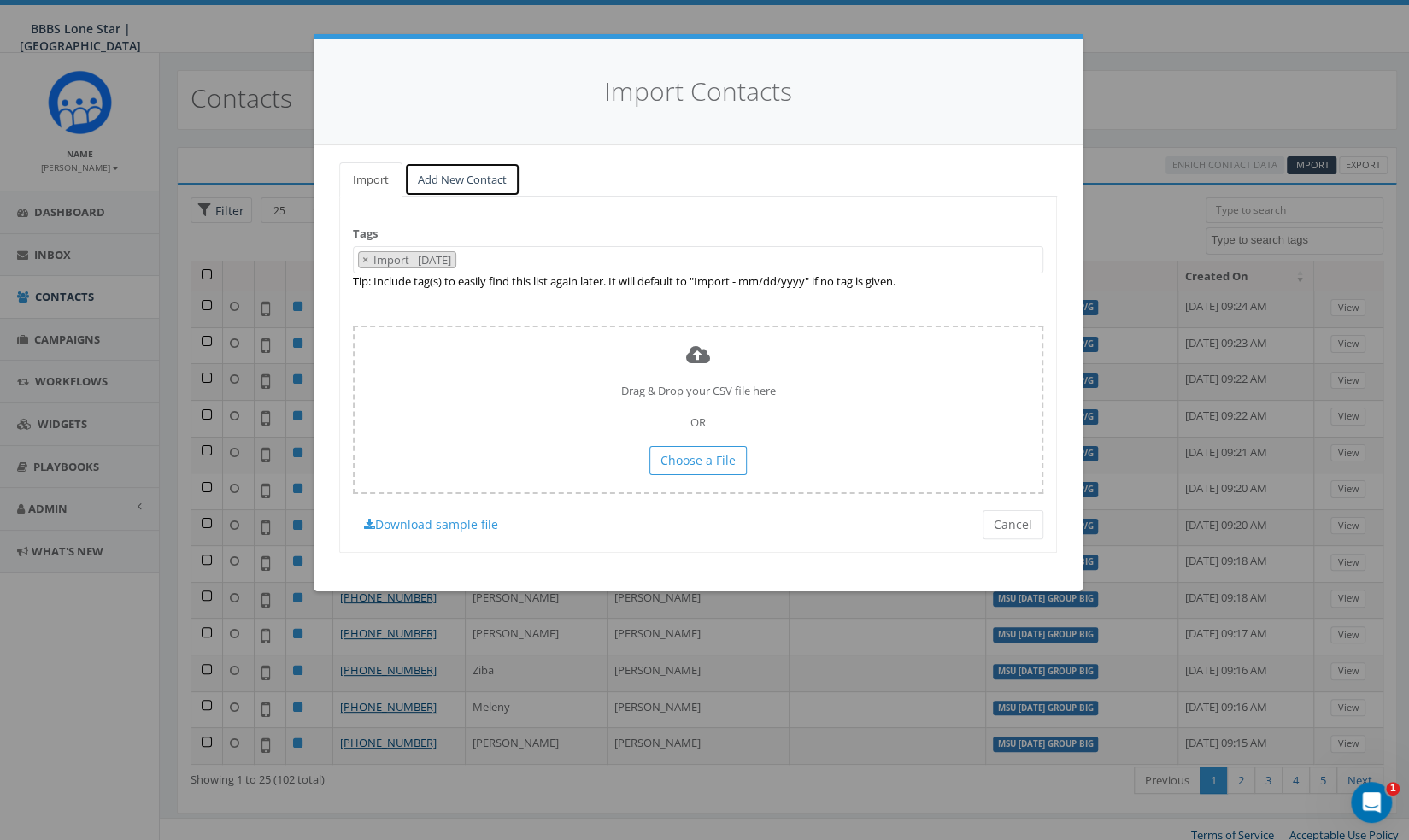
click at [480, 179] on link "Add New Contact" at bounding box center [462, 180] width 116 height 35
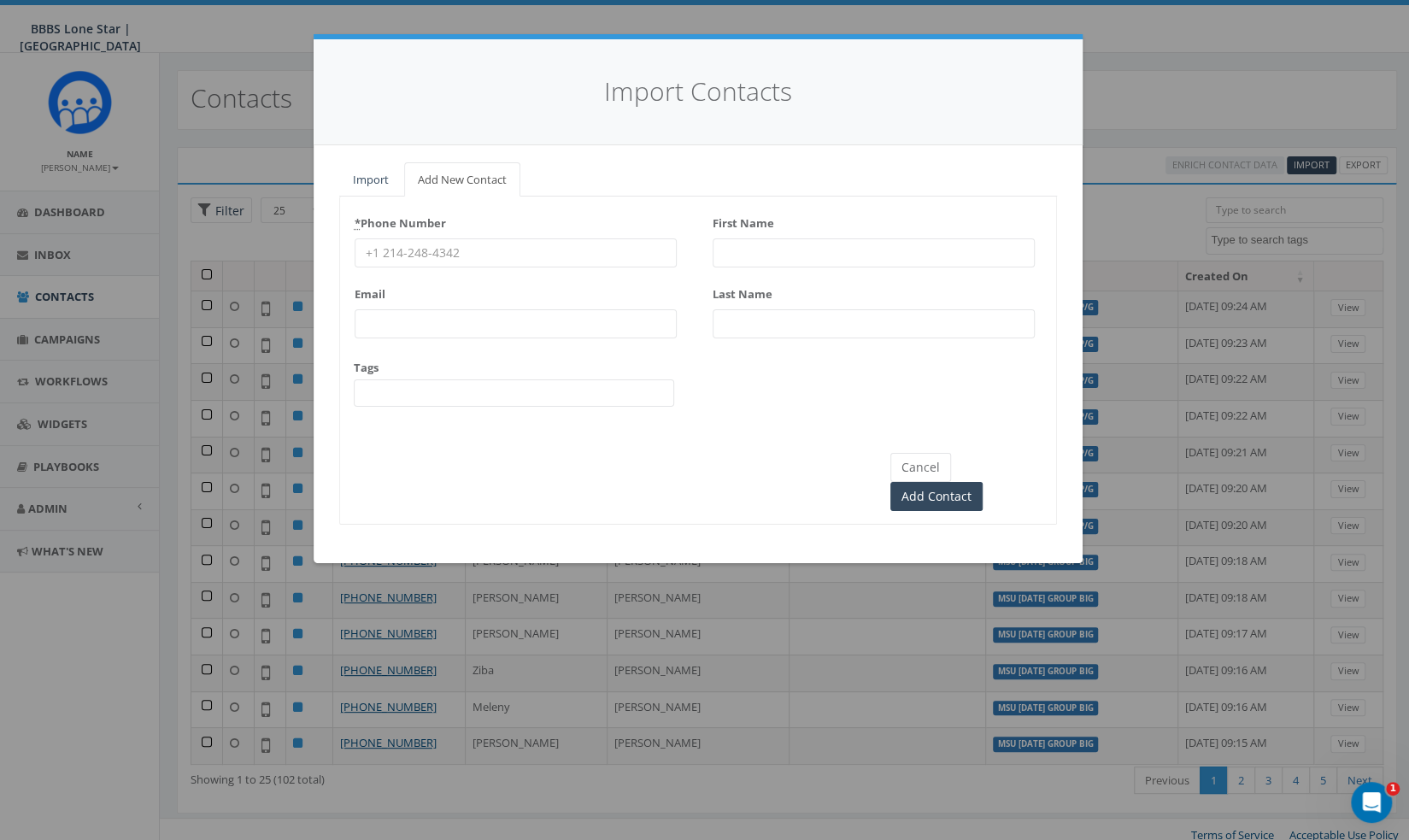
click at [403, 257] on input "* Phone Number" at bounding box center [516, 253] width 322 height 29
paste input "[PHONE_NUMBER]"
type input "[PHONE_NUMBER]"
click at [755, 235] on div "First Name" at bounding box center [873, 238] width 322 height 58
click at [747, 244] on input "First Name" at bounding box center [873, 253] width 322 height 29
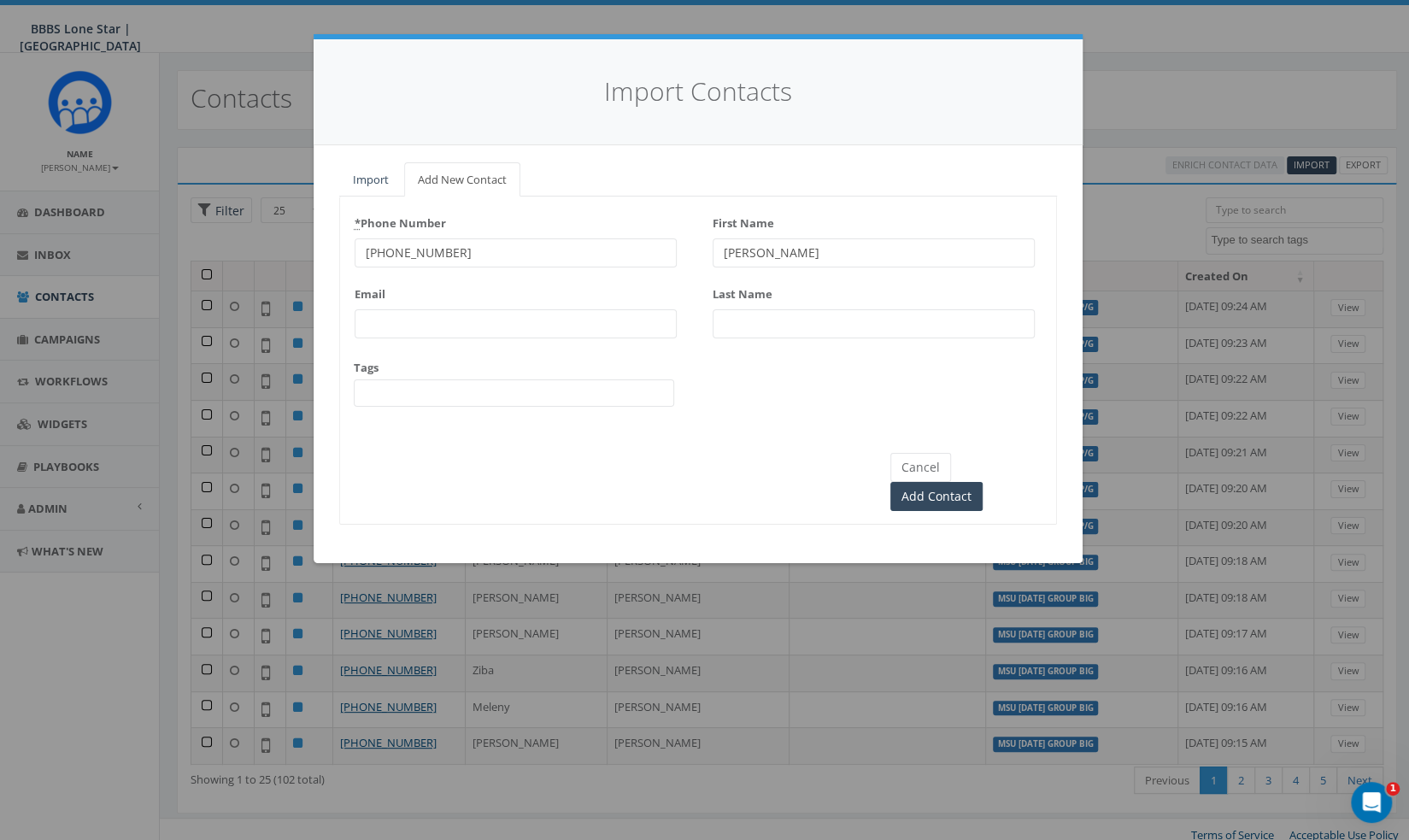
type input "[PERSON_NAME]"
click at [508, 392] on span at bounding box center [514, 393] width 320 height 28
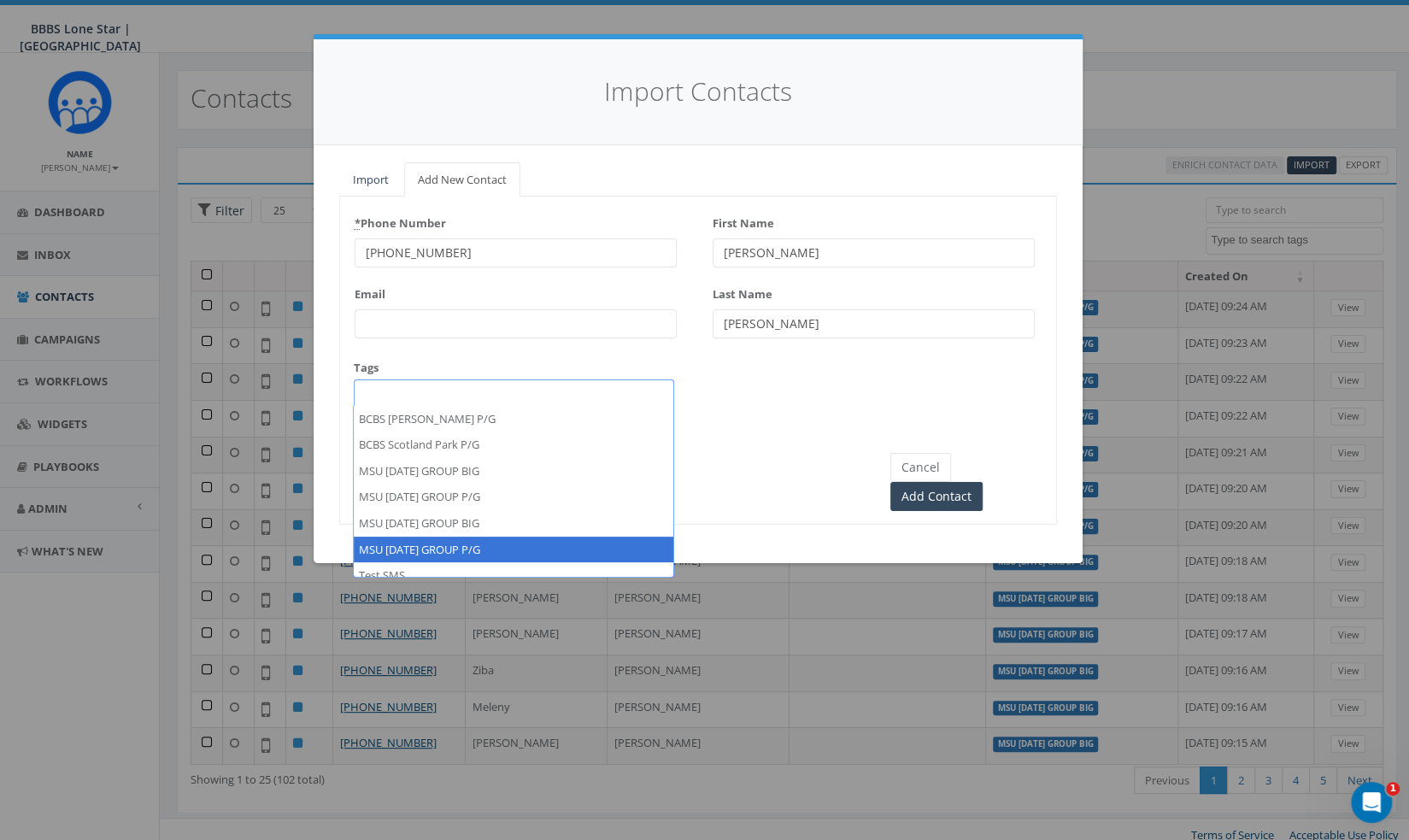
select select "MSU [DATE] GROUP P/G"
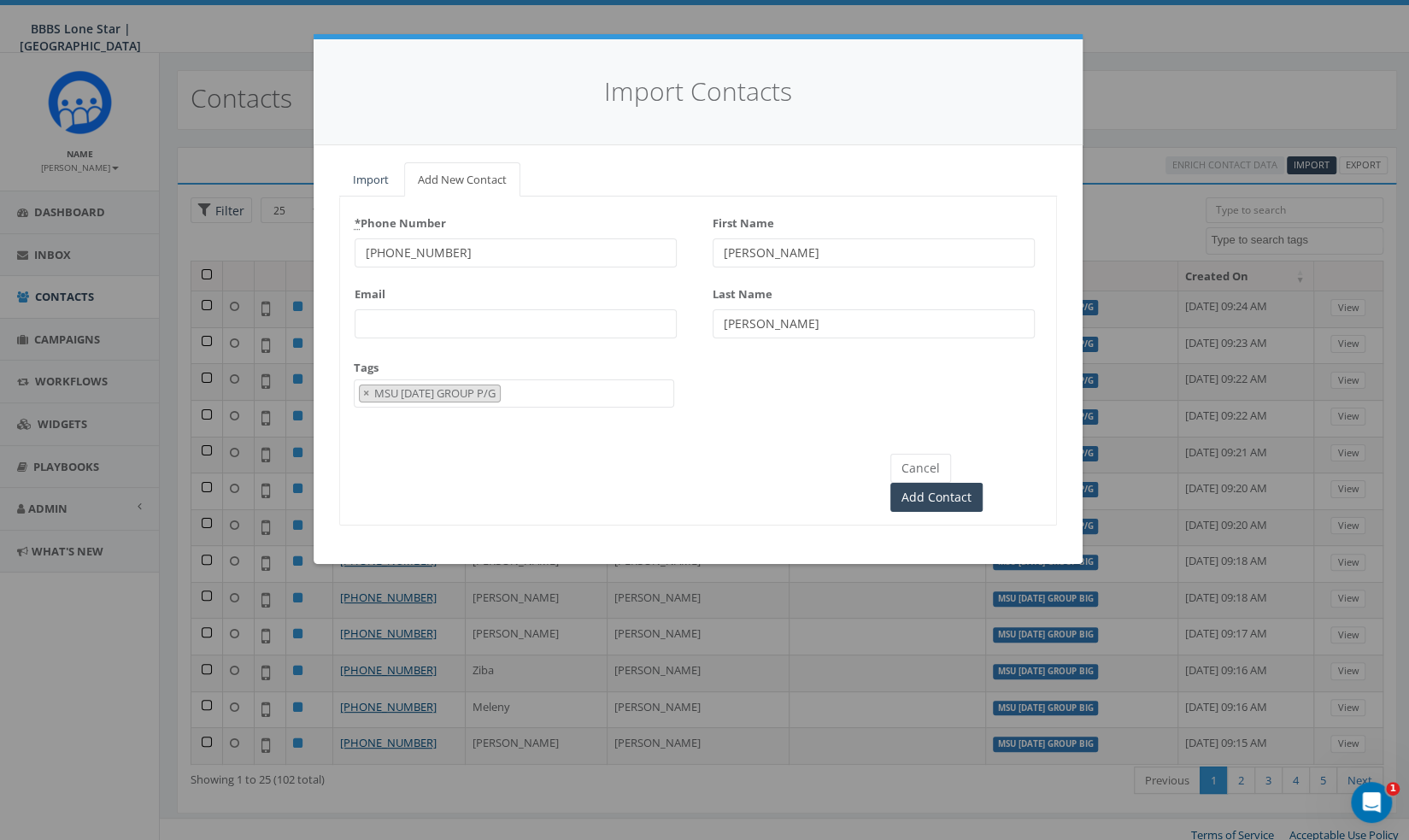
scroll to position [81, 0]
click at [982, 482] on input "Add Contact" at bounding box center [937, 497] width 93 height 29
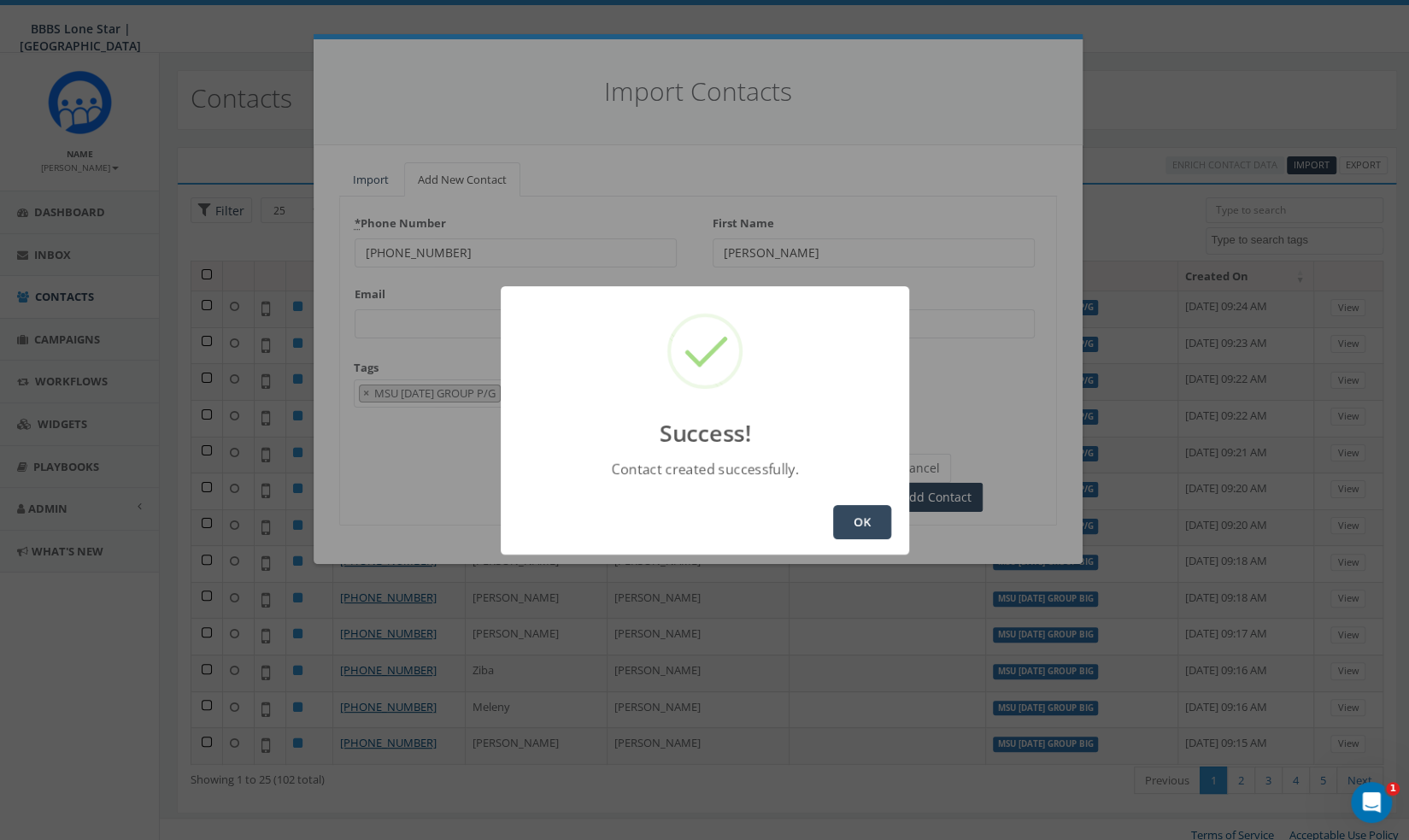
click at [863, 523] on button "OK" at bounding box center [861, 522] width 58 height 34
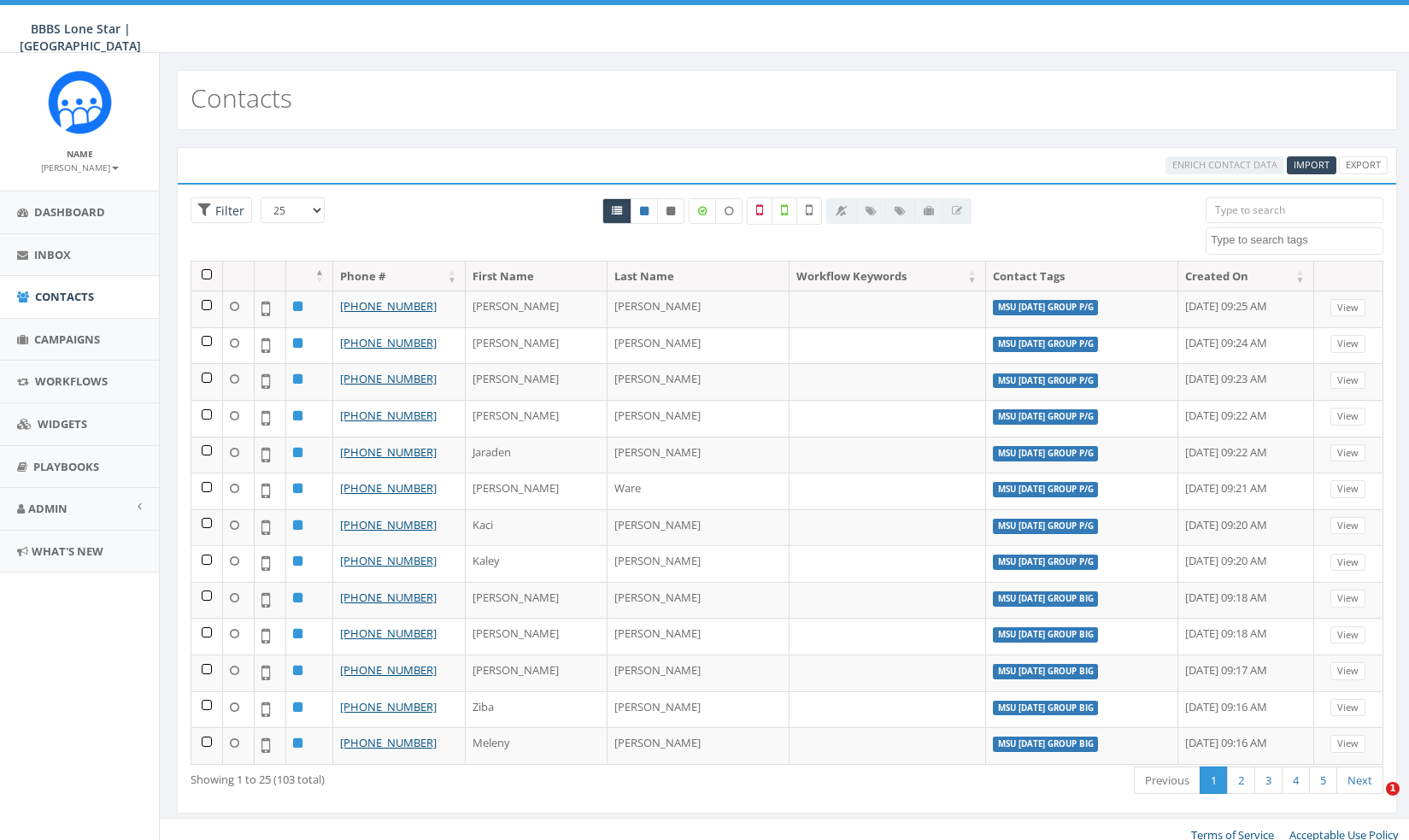
select select
click at [1312, 168] on span "Import" at bounding box center [1311, 164] width 36 height 13
select select
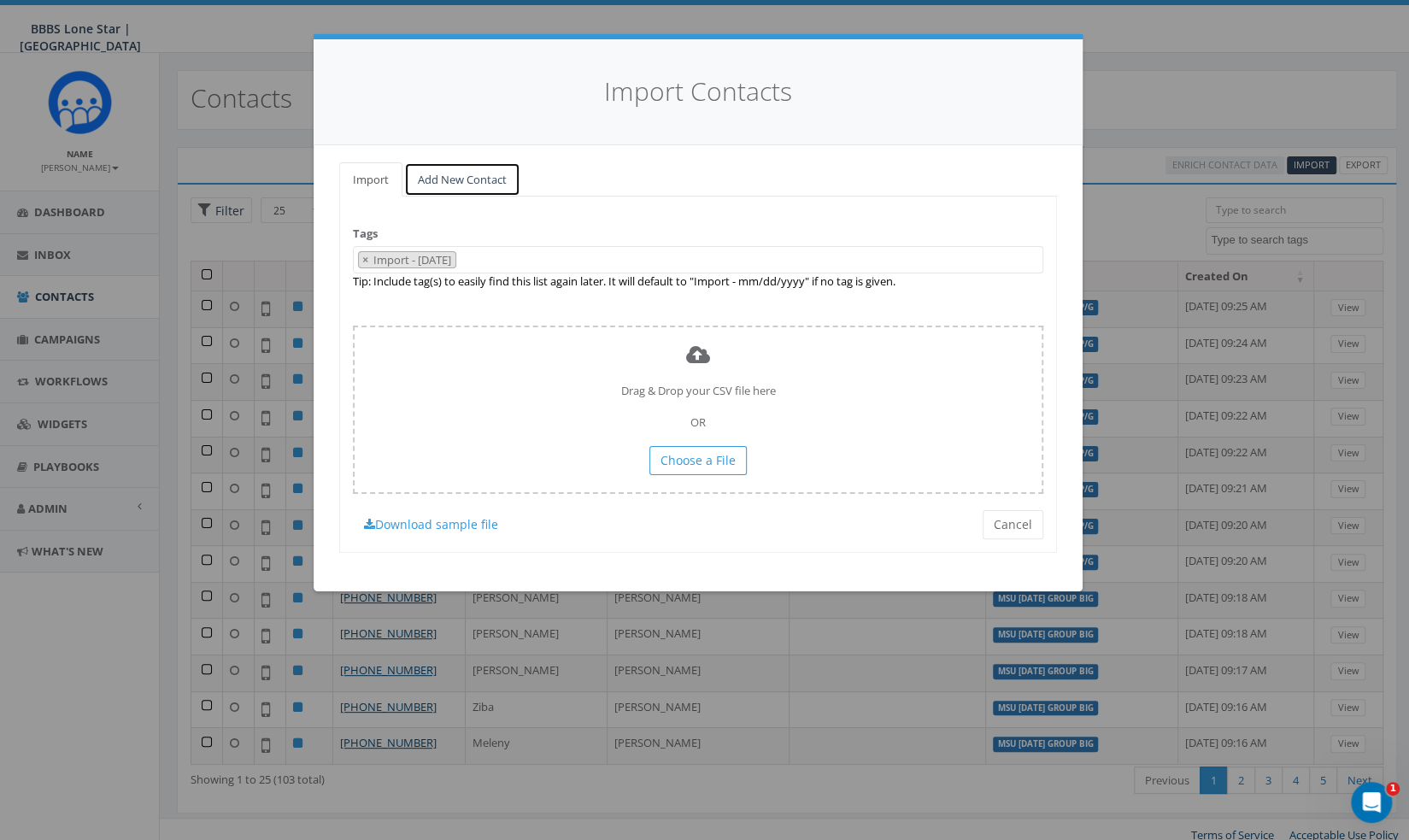
click at [450, 167] on link "Add New Contact" at bounding box center [462, 180] width 116 height 35
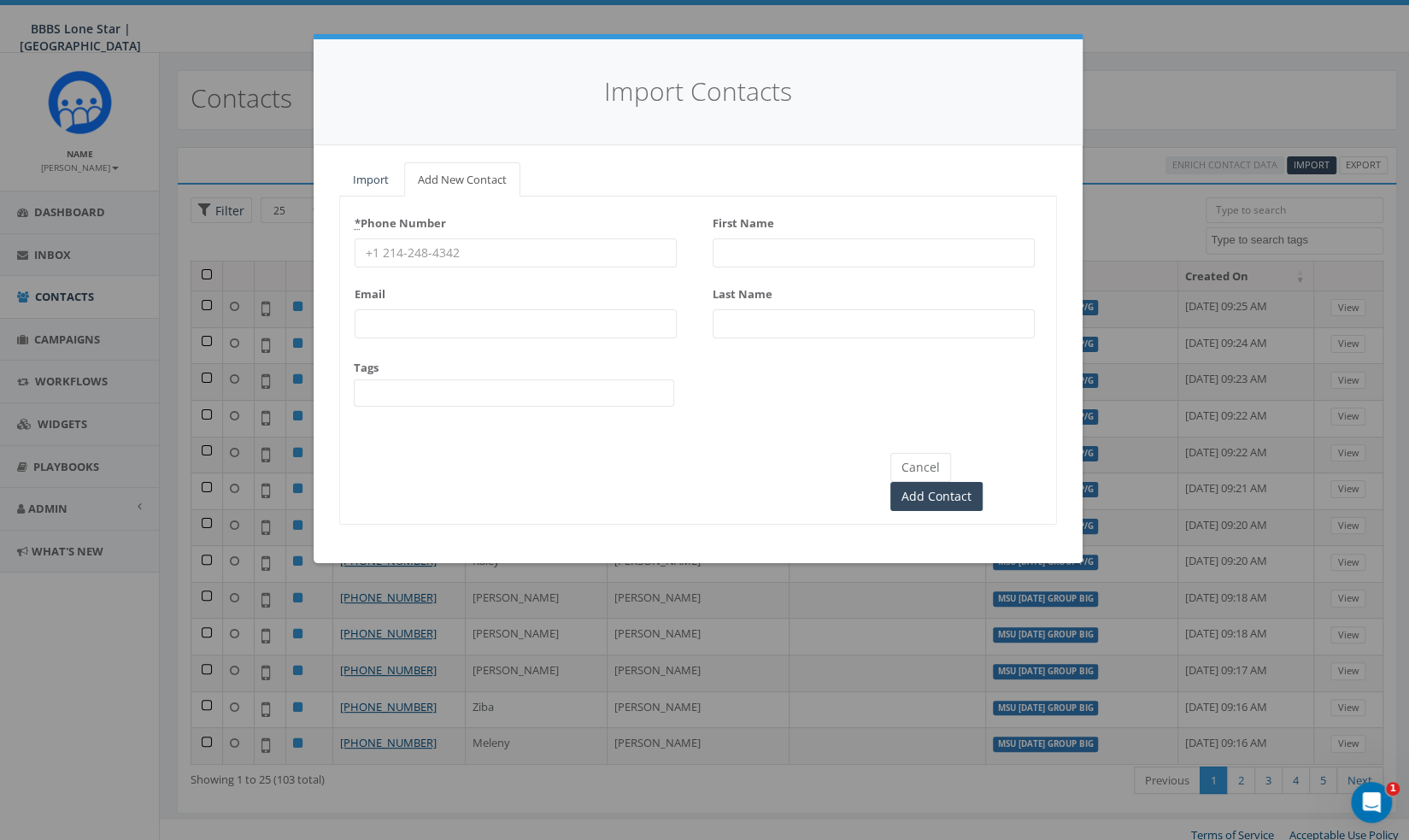
click at [507, 265] on input "* Phone Number" at bounding box center [516, 253] width 322 height 29
click at [515, 257] on input "* Phone Number" at bounding box center [516, 253] width 322 height 29
paste input "[PHONE_NUMBER]"
type input "[PHONE_NUMBER]"
click at [769, 238] on input "First Name" at bounding box center [873, 253] width 322 height 29
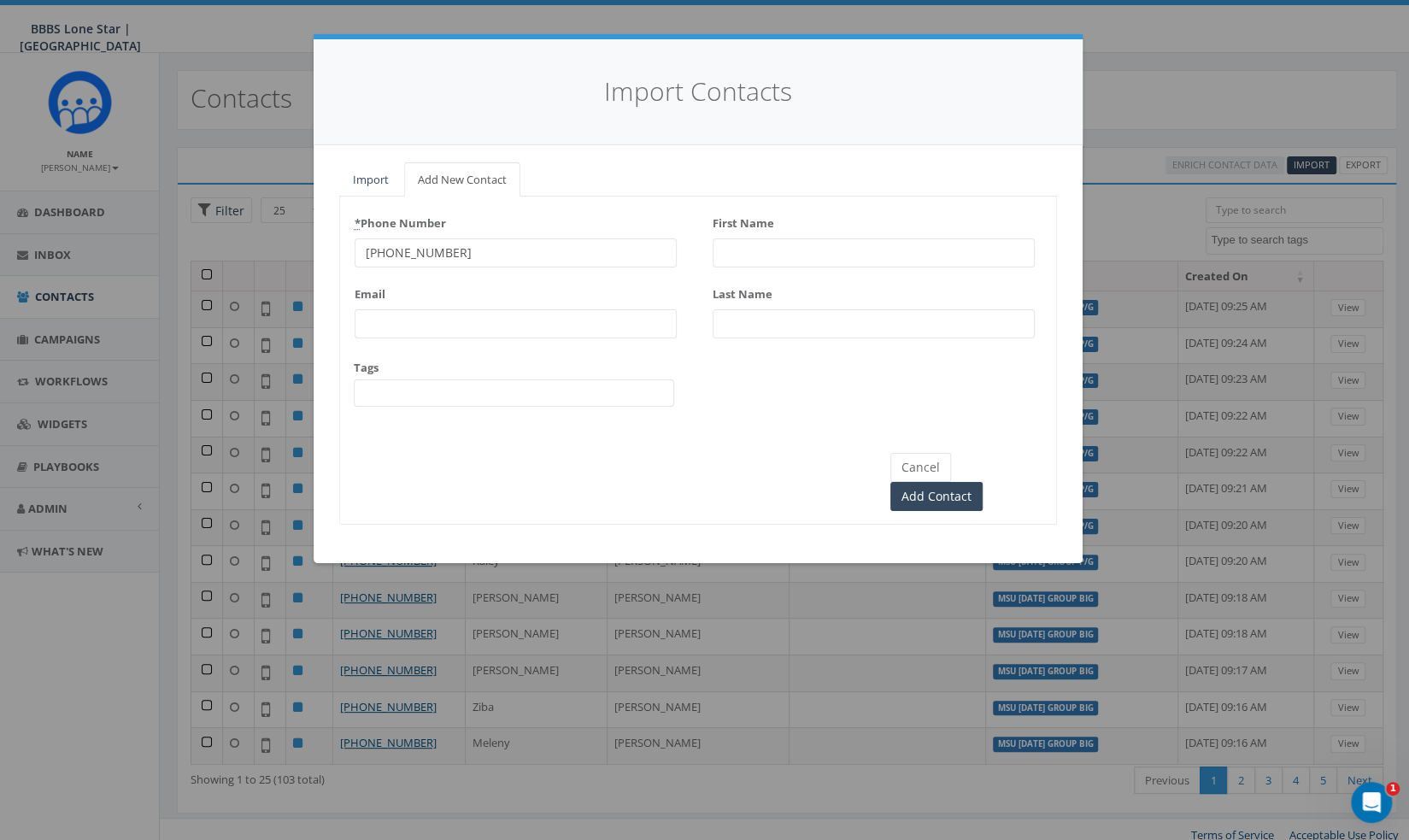
paste input "Jackquize [PERSON_NAME]"
drag, startPoint x: 816, startPoint y: 256, endPoint x: 776, endPoint y: 256, distance: 40.0
click at [776, 256] on input "Jackquize [PERSON_NAME]" at bounding box center [873, 253] width 322 height 29
type input "Jackquize [PERSON_NAME]"
click at [746, 298] on label "Last Name" at bounding box center [742, 292] width 60 height 22
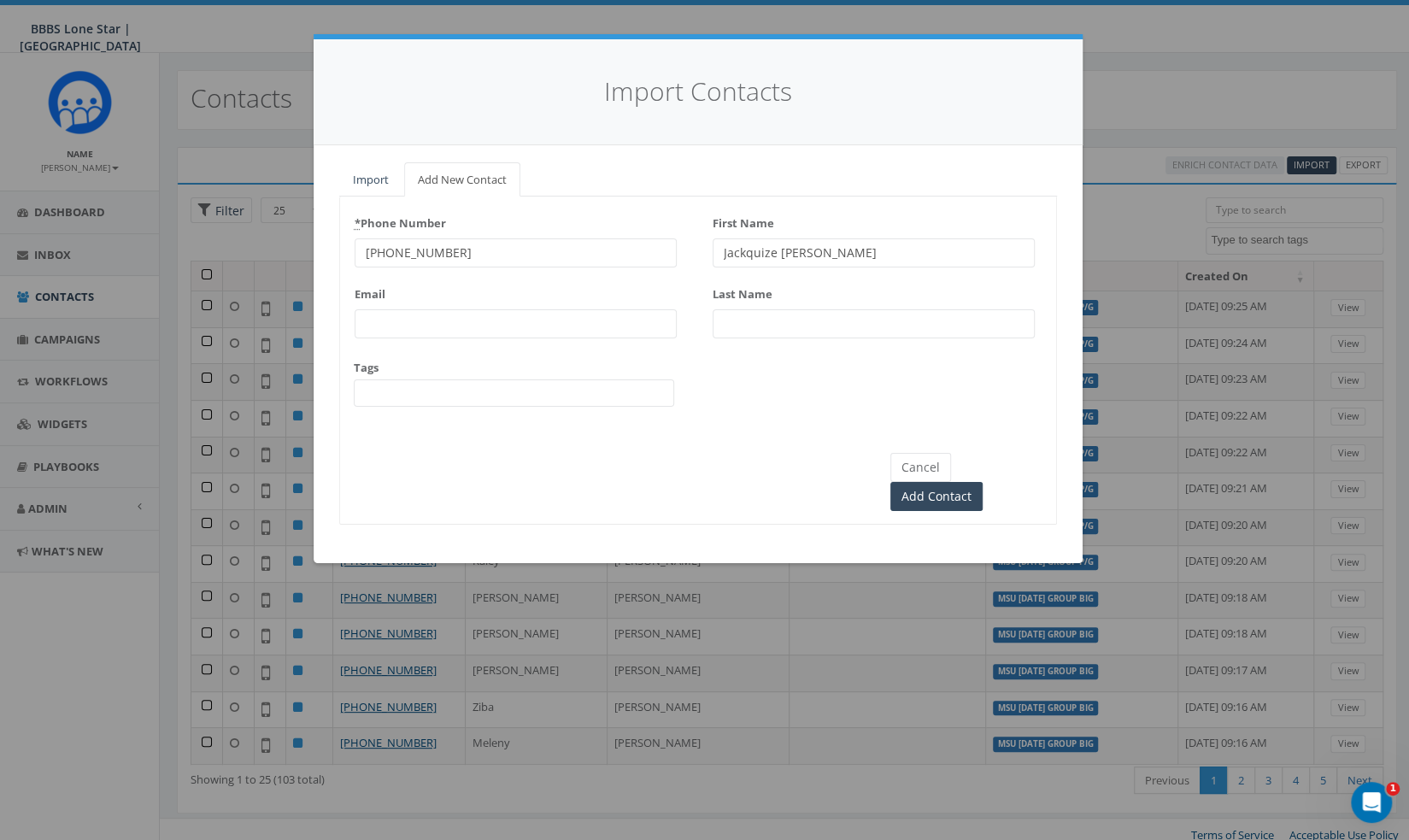
click at [746, 309] on input "Last Name" at bounding box center [873, 324] width 322 height 29
click at [743, 314] on input "Last Name" at bounding box center [873, 324] width 322 height 29
paste input "[PERSON_NAME]"
type input "[PERSON_NAME]"
click at [364, 396] on textarea "Search" at bounding box center [362, 392] width 8 height 16
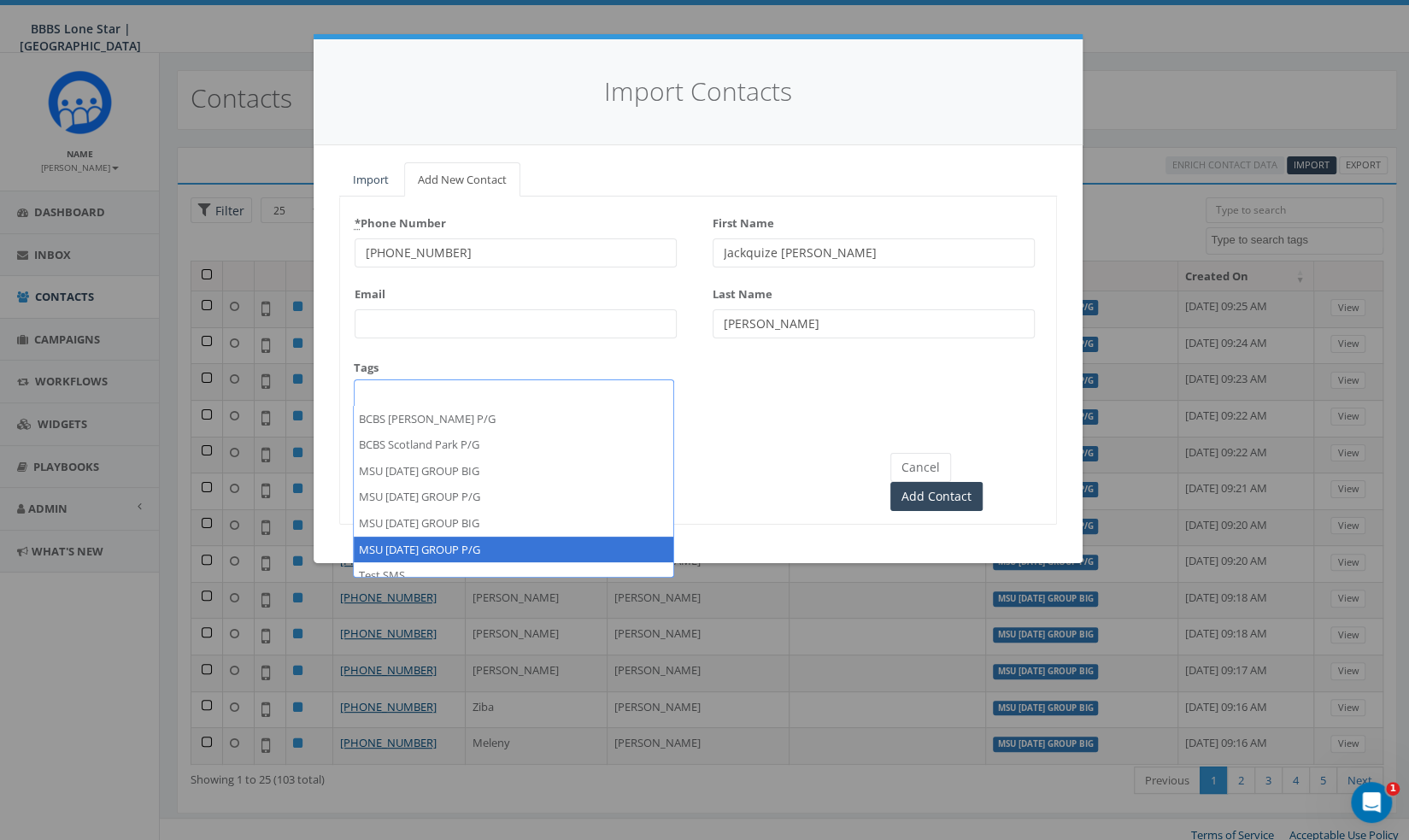
select select "MSU [DATE] GROUP P/G"
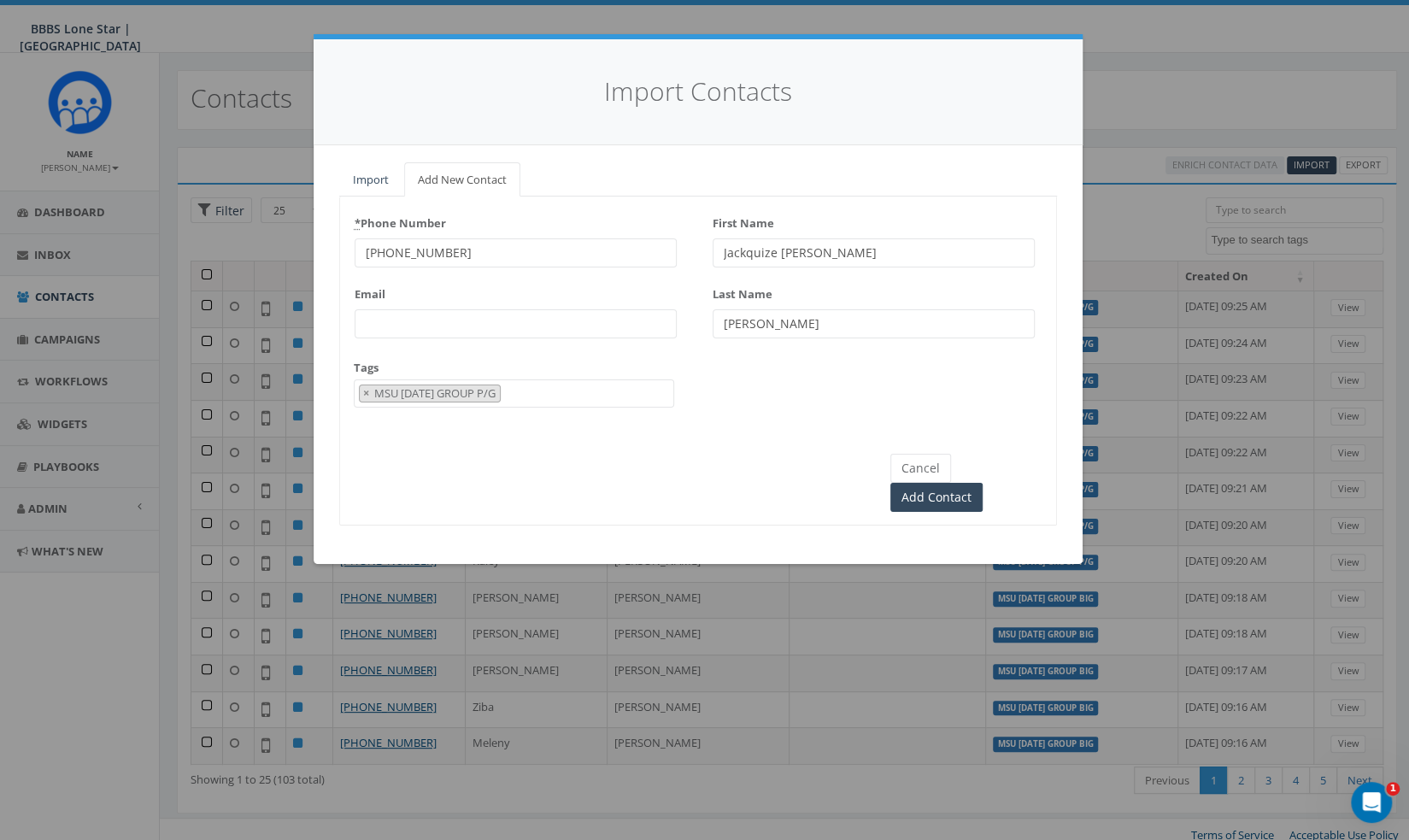
scroll to position [81, 0]
click at [982, 482] on input "Add Contact" at bounding box center [937, 497] width 93 height 29
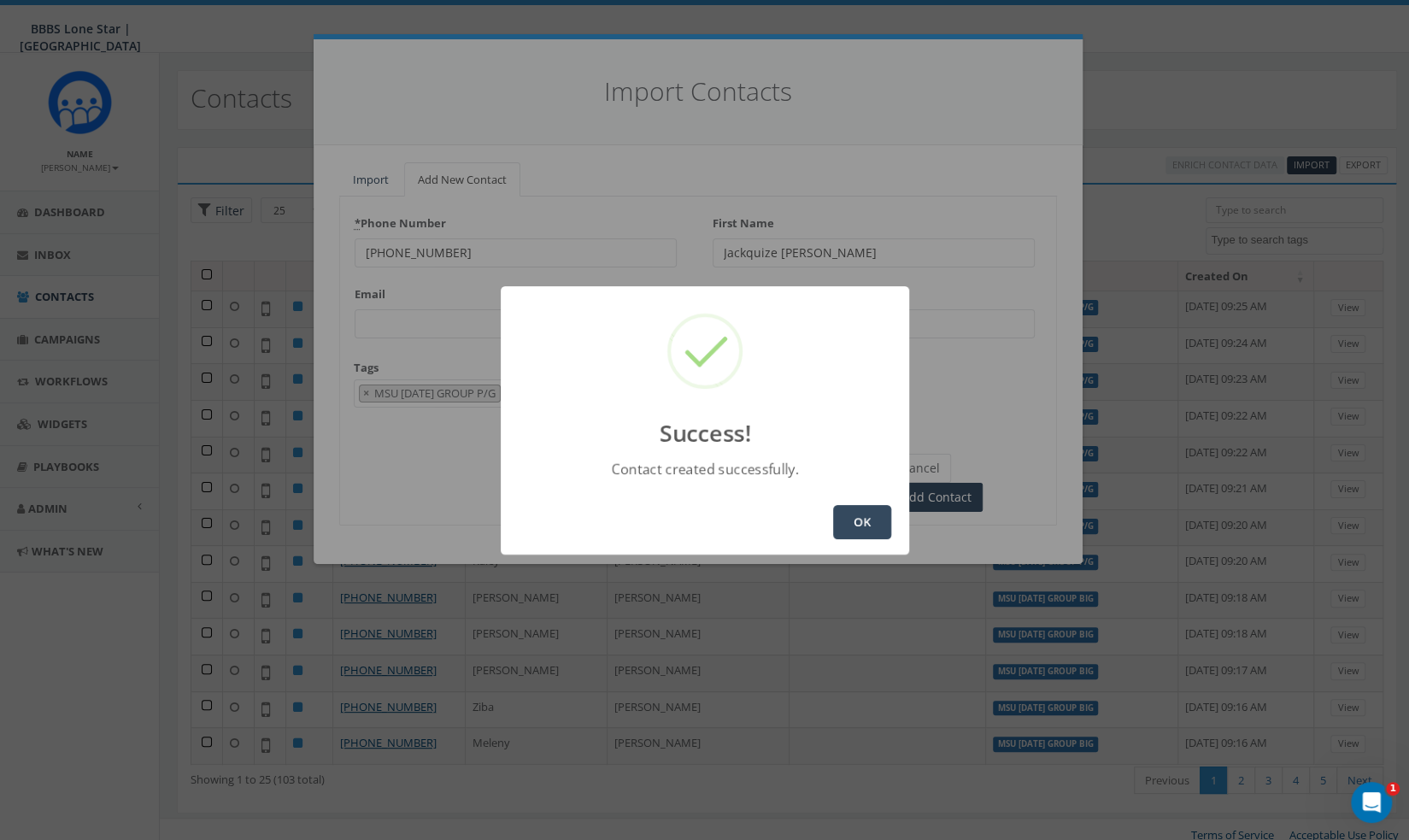
click at [873, 517] on button "OK" at bounding box center [861, 522] width 58 height 34
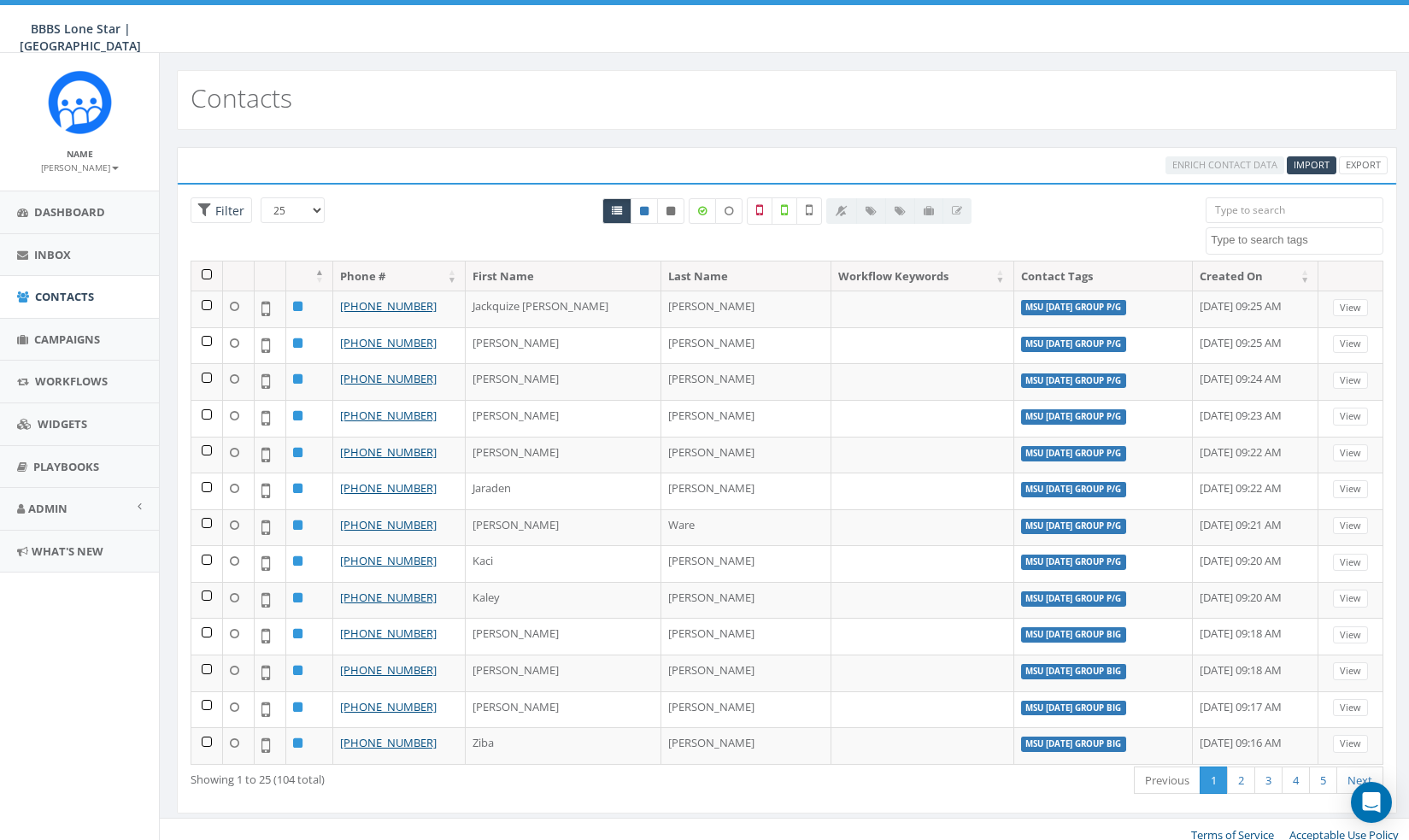
select select
